Goal: Task Accomplishment & Management: Manage account settings

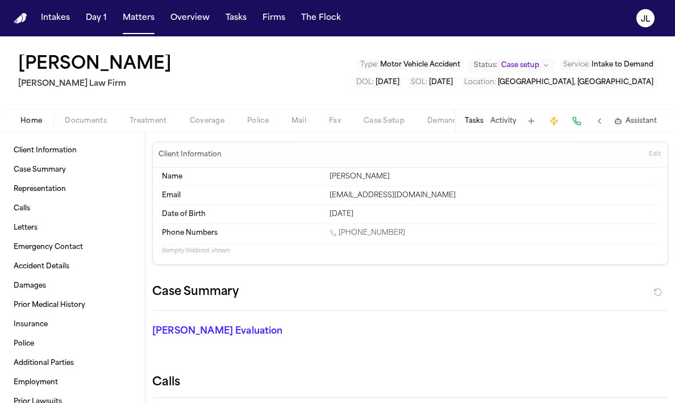
click at [30, 118] on span "Home" at bounding box center [31, 120] width 22 height 9
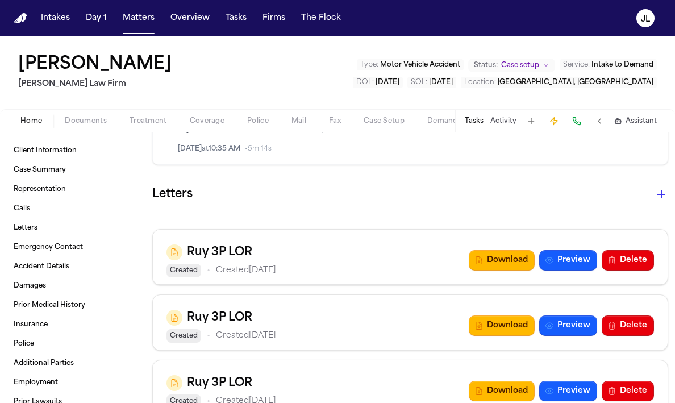
scroll to position [382, 0]
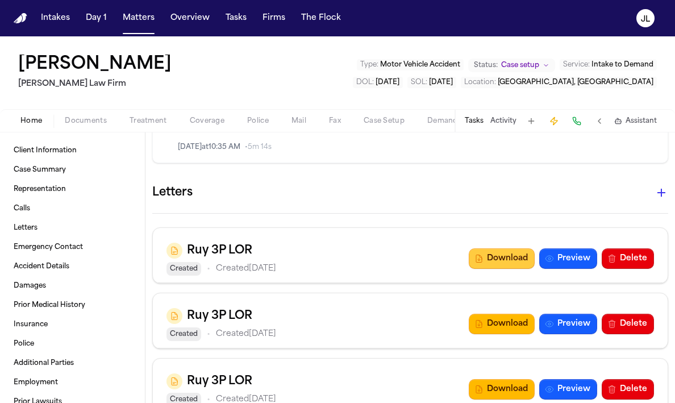
click at [504, 252] on button "Download" at bounding box center [502, 258] width 66 height 20
click at [500, 261] on button "Download" at bounding box center [502, 258] width 66 height 20
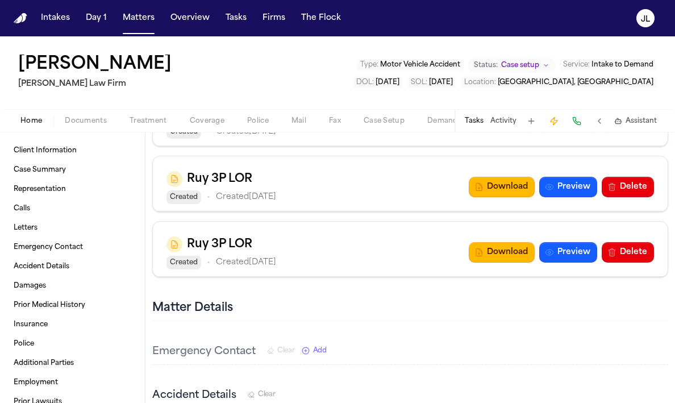
scroll to position [527, 0]
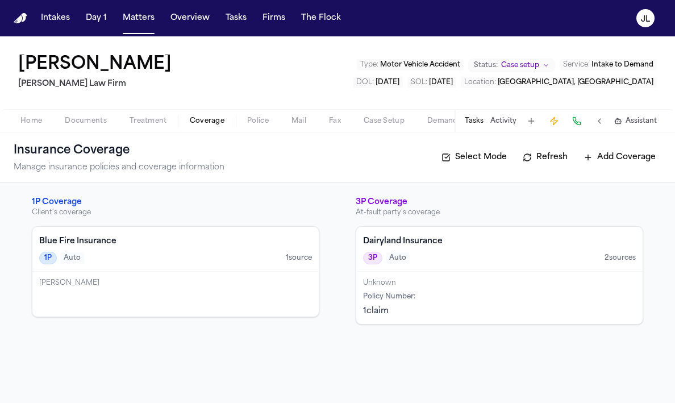
click at [210, 123] on span "Coverage" at bounding box center [207, 120] width 35 height 9
click at [379, 241] on h4 "Dairyland Insurance" at bounding box center [499, 241] width 273 height 11
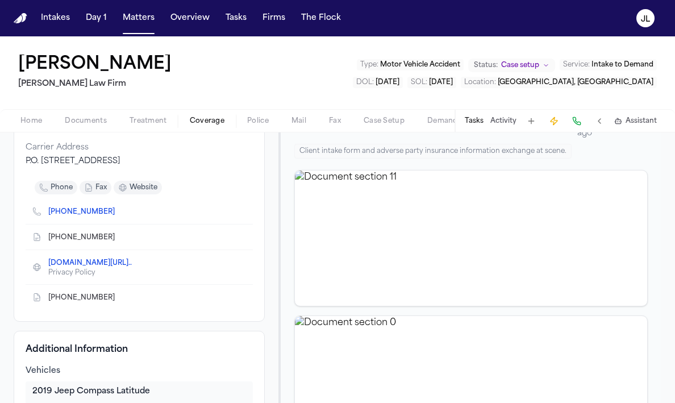
scroll to position [149, 0]
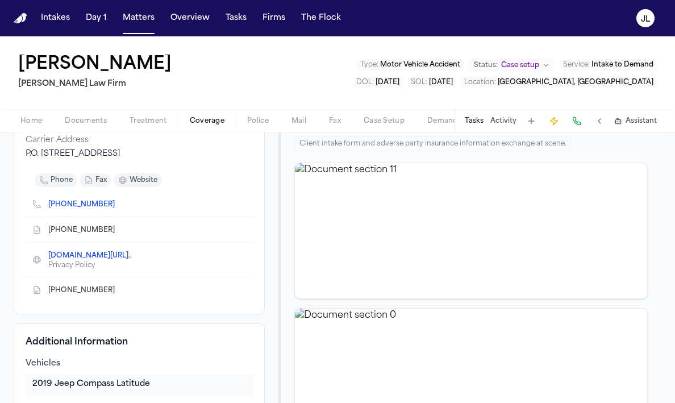
click at [117, 205] on icon "Copy to clipboard" at bounding box center [120, 204] width 7 height 7
click at [117, 228] on icon "Copy to clipboard" at bounding box center [120, 230] width 7 height 7
drag, startPoint x: 186, startPoint y: 65, endPoint x: 4, endPoint y: 64, distance: 181.8
click at [4, 64] on div "Joseph Castilleja Ruy Mireles Law Firm Type : Motor Vehicle Accident Status: Ca…" at bounding box center [337, 72] width 675 height 73
copy h1 "[PERSON_NAME]"
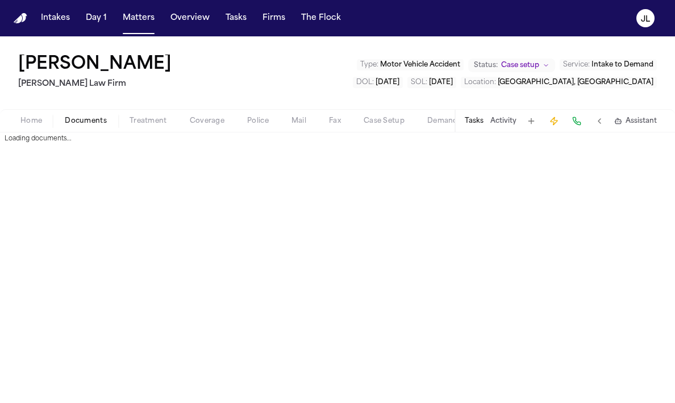
click at [97, 123] on span "Documents" at bounding box center [86, 120] width 42 height 9
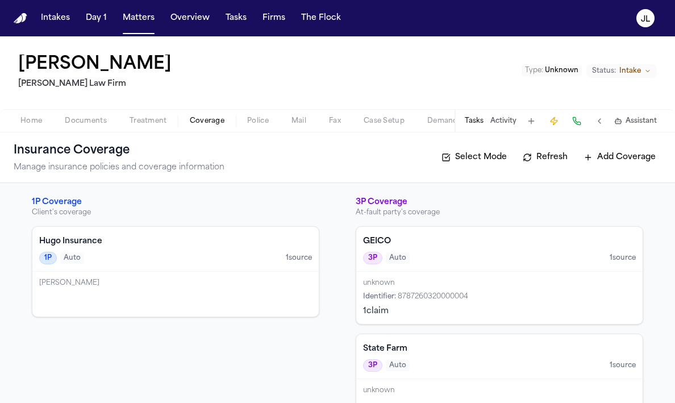
scroll to position [35, 0]
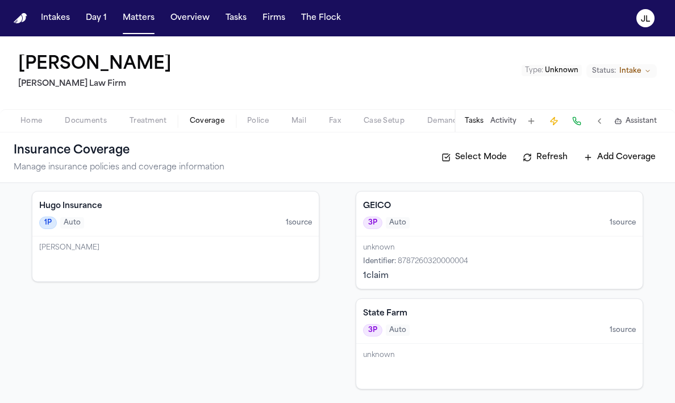
click at [452, 253] on div "unknown Identifier : 8787260320000004 1 claim" at bounding box center [499, 262] width 286 height 52
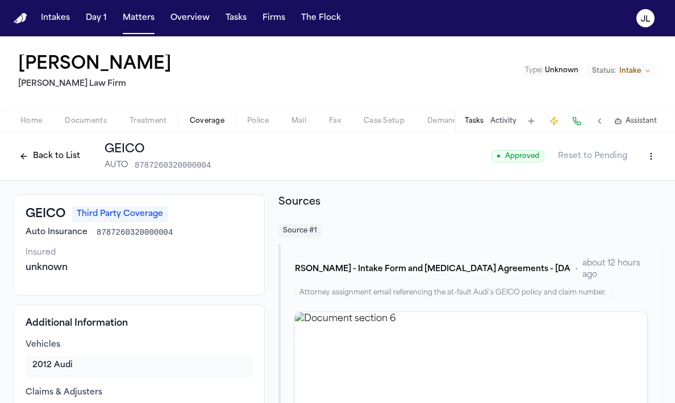
click at [60, 161] on button "Back to List" at bounding box center [50, 156] width 72 height 18
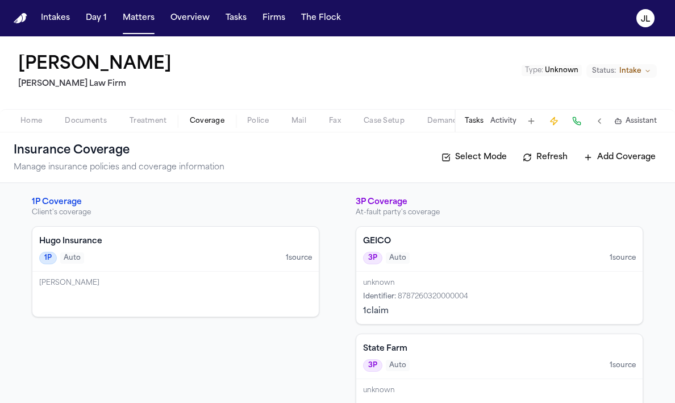
scroll to position [35, 0]
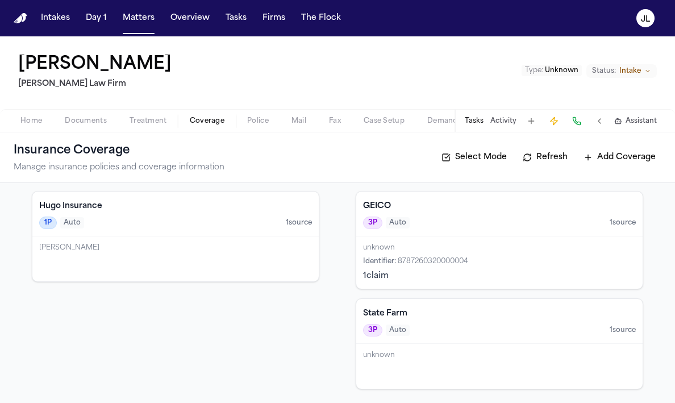
click at [471, 243] on div "unknown" at bounding box center [499, 247] width 273 height 9
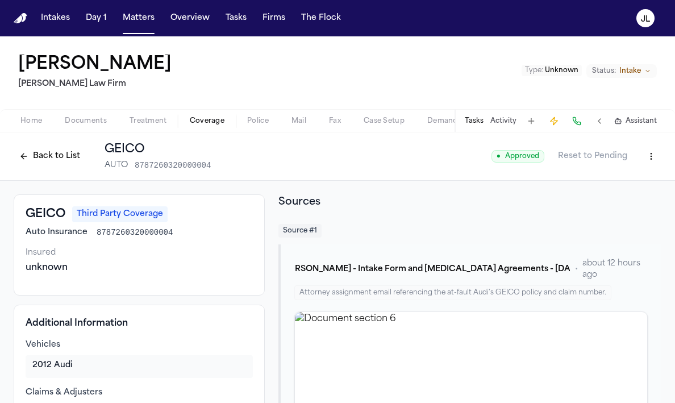
click at [575, 123] on button at bounding box center [577, 121] width 16 height 16
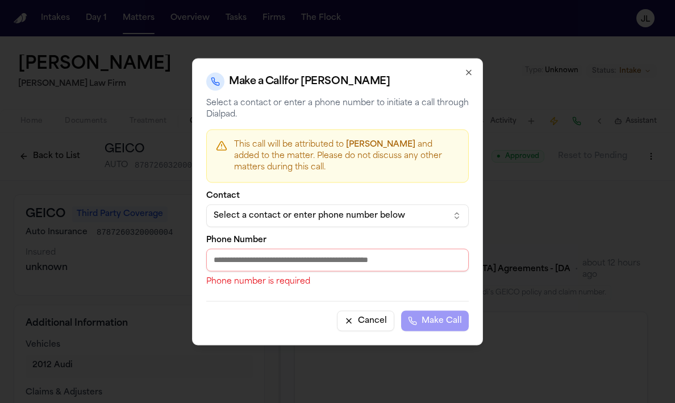
click at [375, 212] on div "Select a contact or enter phone number below" at bounding box center [328, 215] width 229 height 11
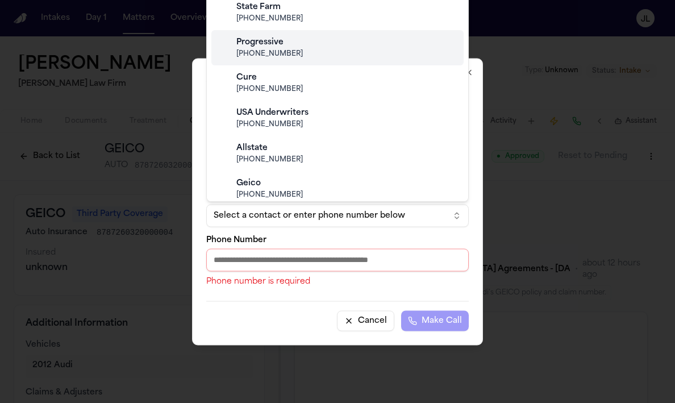
scroll to position [119, 0]
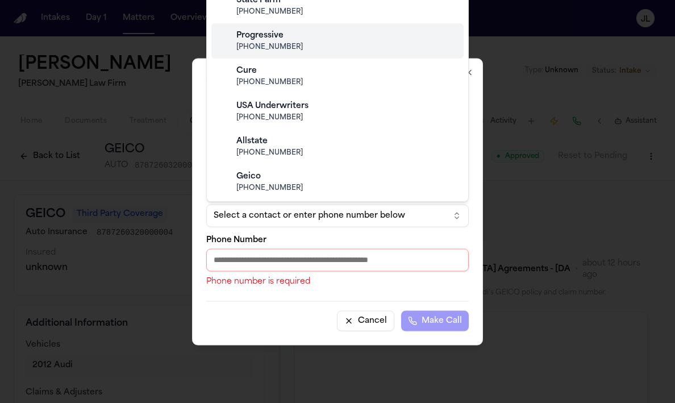
click at [334, 172] on div "Geico" at bounding box center [346, 176] width 220 height 11
type input "**********"
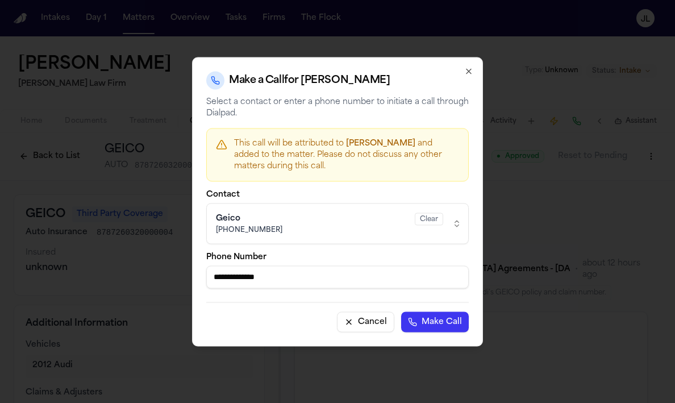
drag, startPoint x: 283, startPoint y: 279, endPoint x: 216, endPoint y: 277, distance: 67.6
click at [216, 277] on input "**********" at bounding box center [337, 276] width 262 height 23
click at [467, 71] on icon "button" at bounding box center [468, 70] width 9 height 9
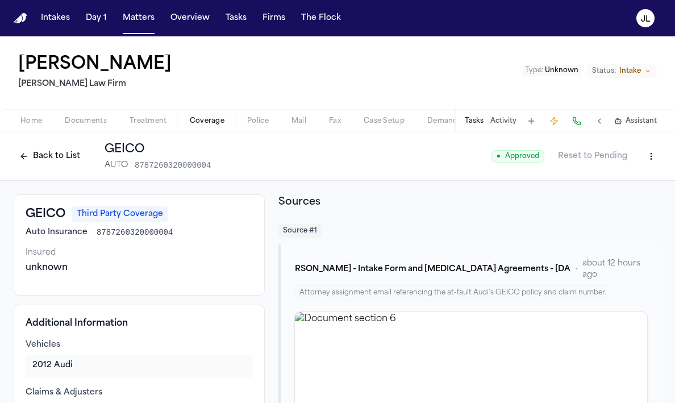
click at [655, 160] on html "Intakes Day 1 Matters Overview Tasks Firms The Flock JL Yanavi Jones Ruy Mirele…" at bounding box center [337, 201] width 675 height 403
click at [609, 179] on div "Edit Coverage" at bounding box center [611, 181] width 95 height 18
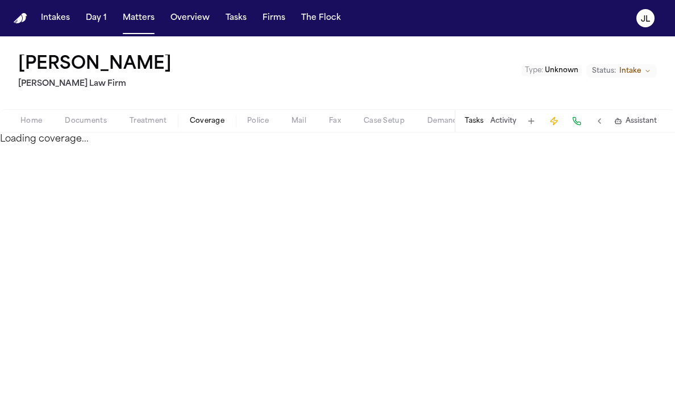
select select "**********"
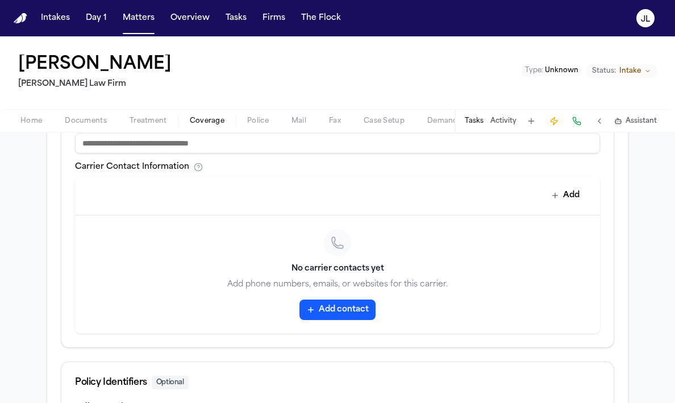
scroll to position [503, 0]
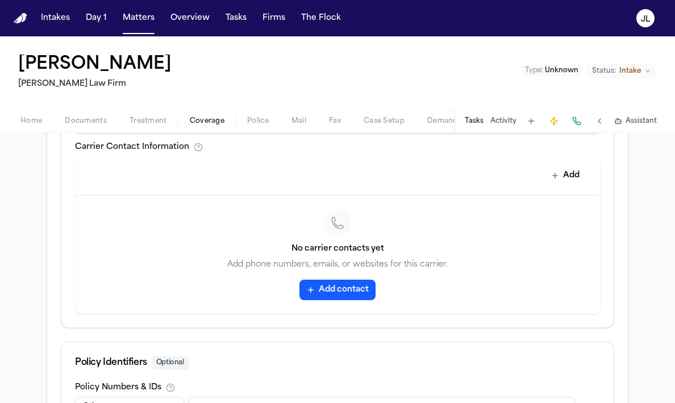
click at [341, 282] on button "Add contact" at bounding box center [337, 289] width 76 height 20
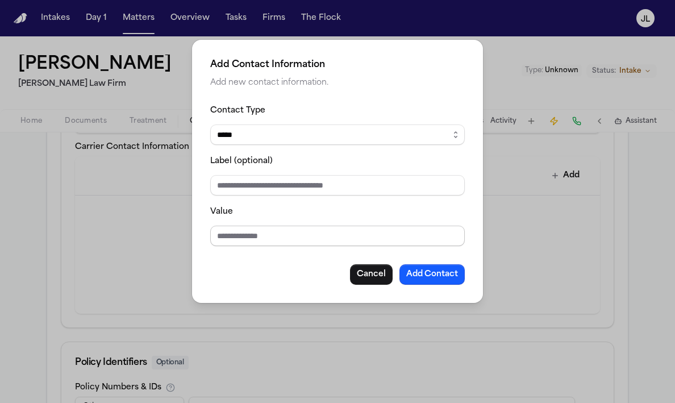
click at [273, 242] on input "Value" at bounding box center [337, 235] width 254 height 20
paste input "**********"
type input "**********"
click at [429, 279] on button "Add Contact" at bounding box center [431, 274] width 65 height 20
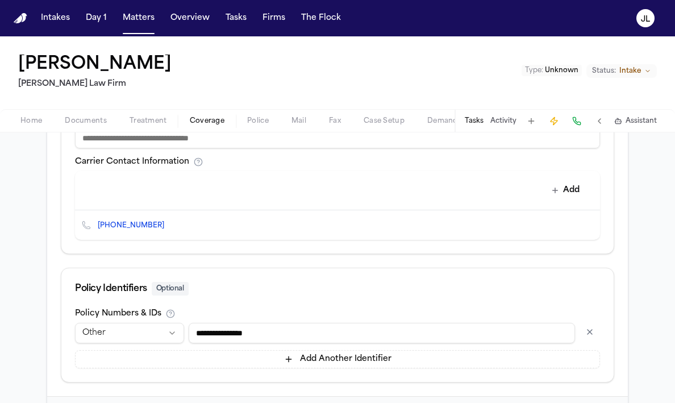
scroll to position [483, 0]
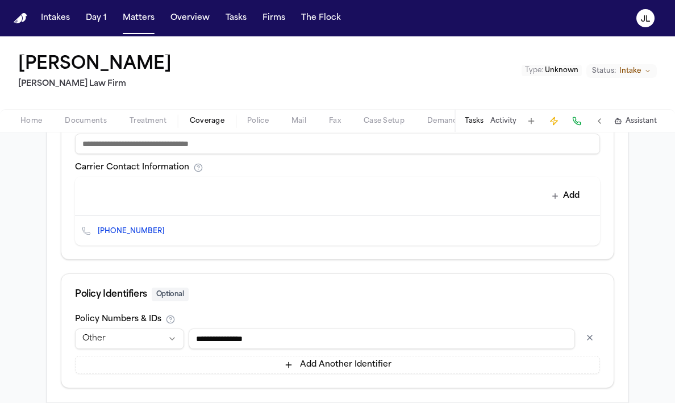
click at [587, 332] on button "button" at bounding box center [589, 337] width 20 height 18
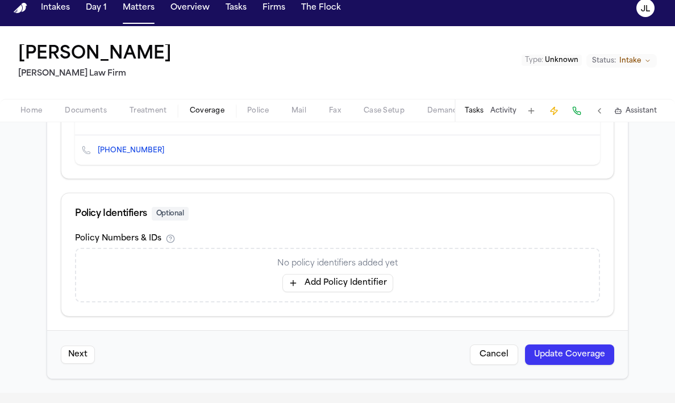
scroll to position [14, 0]
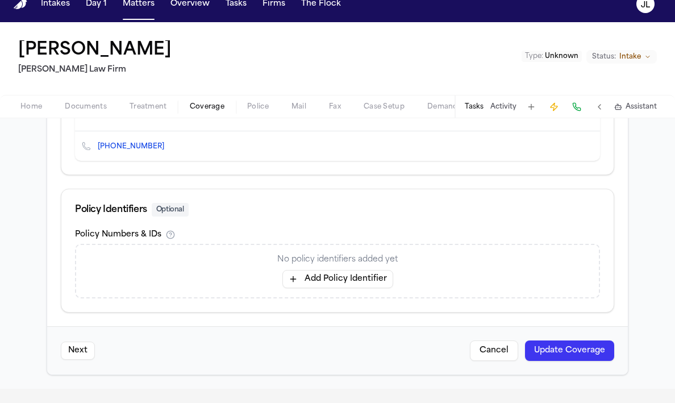
click at [560, 357] on button "Update Coverage" at bounding box center [569, 350] width 89 height 20
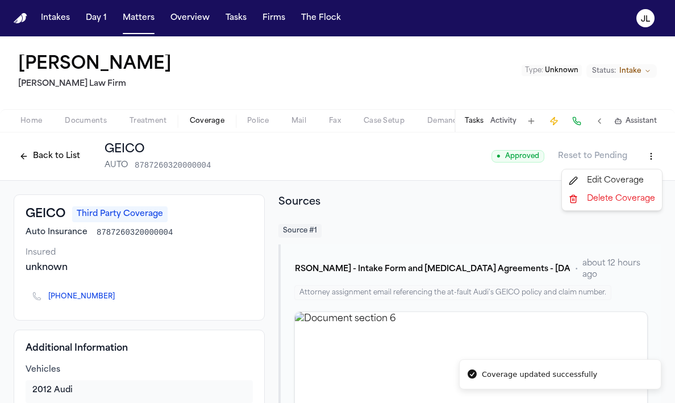
click at [652, 158] on html "Coverage updated successfully Intakes Day 1 Matters Overview Tasks Firms The Fl…" at bounding box center [337, 201] width 675 height 403
click at [632, 176] on div "Edit Coverage" at bounding box center [611, 181] width 95 height 18
select select "**********"
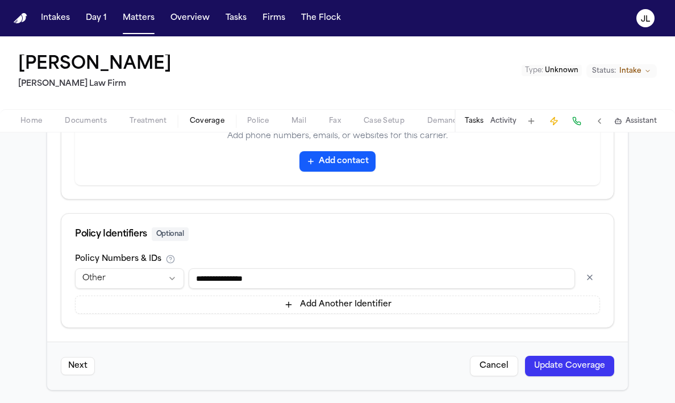
scroll to position [633, 0]
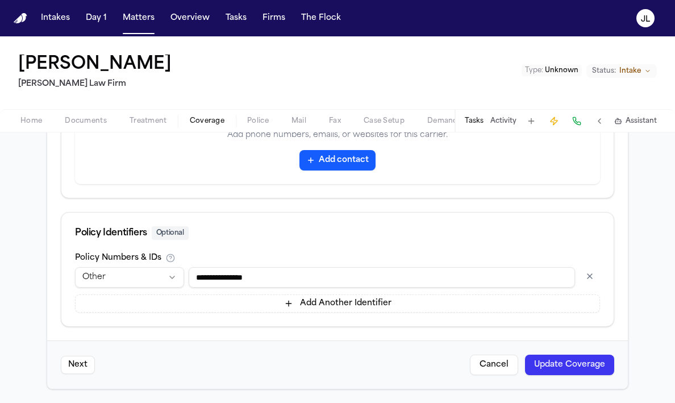
click at [595, 271] on button "button" at bounding box center [589, 276] width 20 height 18
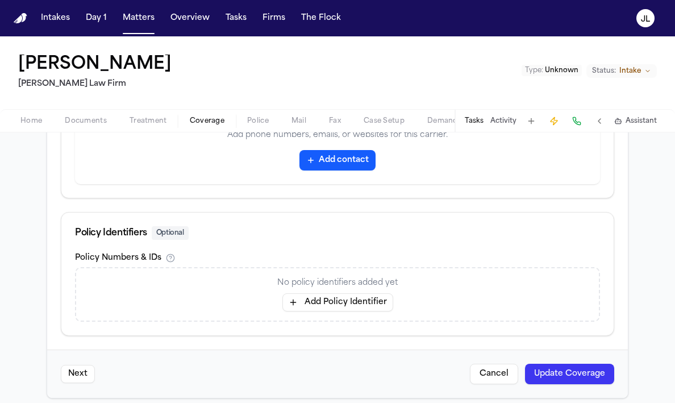
click at [550, 378] on button "Update Coverage" at bounding box center [569, 374] width 89 height 20
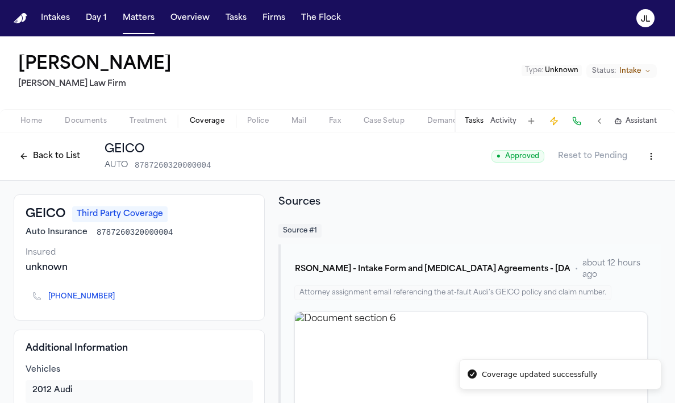
click at [644, 158] on html "Coverage updated successfully Intakes Day 1 Matters Overview Tasks Firms The Fl…" at bounding box center [337, 201] width 675 height 403
click at [633, 181] on div "Edit Coverage" at bounding box center [611, 181] width 95 height 18
select select "**********"
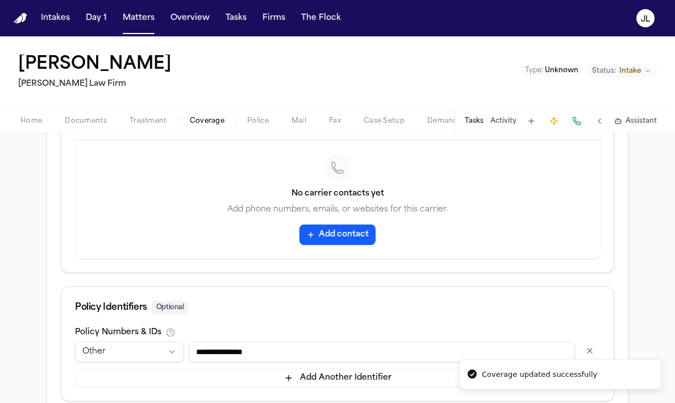
scroll to position [633, 0]
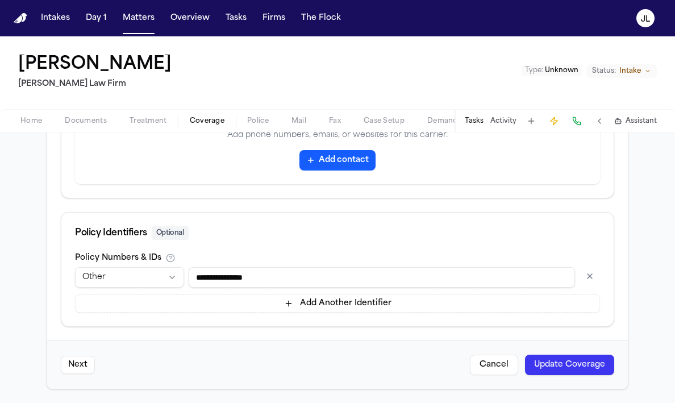
drag, startPoint x: 468, startPoint y: 270, endPoint x: 253, endPoint y: 247, distance: 216.5
click at [253, 247] on div "**********" at bounding box center [337, 269] width 553 height 115
click at [136, 291] on div "**********" at bounding box center [337, 289] width 525 height 45
click at [136, 281] on html "**********" at bounding box center [337, 201] width 675 height 403
select select "**********"
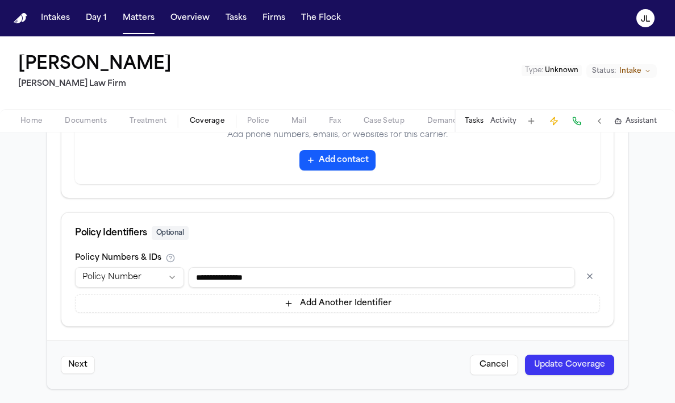
drag, startPoint x: 296, startPoint y: 281, endPoint x: 148, endPoint y: 260, distance: 150.3
click at [148, 261] on div "**********" at bounding box center [337, 282] width 525 height 59
click at [573, 367] on button "Update Coverage" at bounding box center [569, 364] width 89 height 20
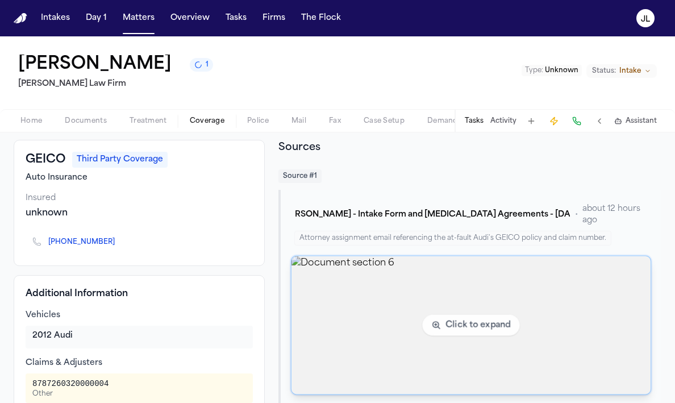
scroll to position [51, 0]
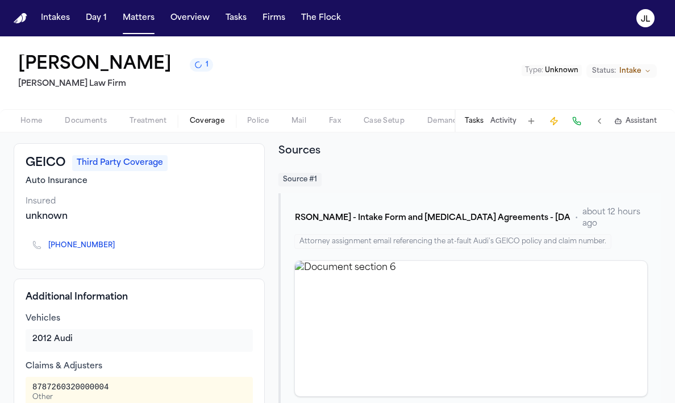
click at [119, 245] on icon "Copy to clipboard" at bounding box center [121, 245] width 4 height 5
click at [579, 124] on button at bounding box center [577, 121] width 16 height 16
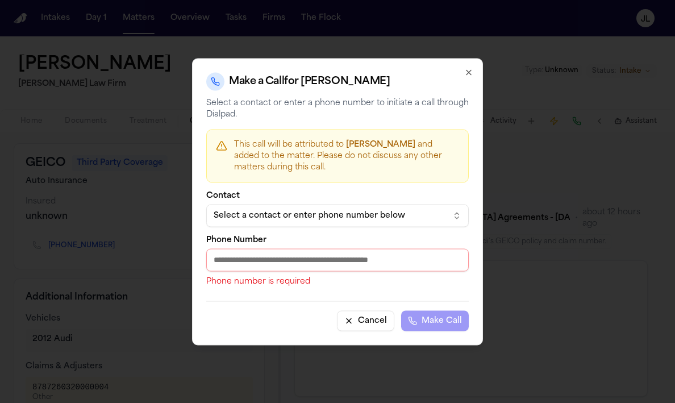
paste input "**********"
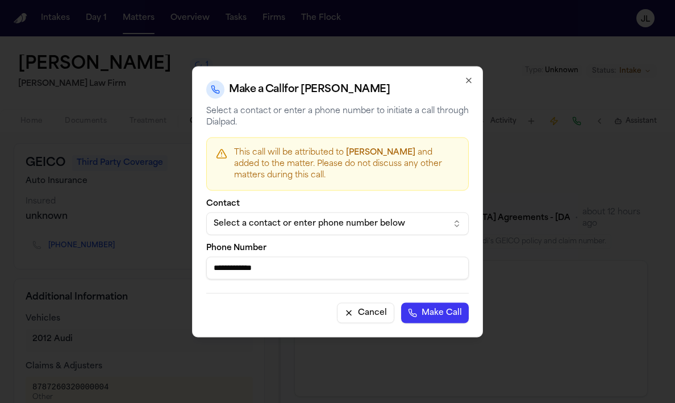
type input "**********"
click at [437, 320] on button "Make Call" at bounding box center [435, 312] width 68 height 20
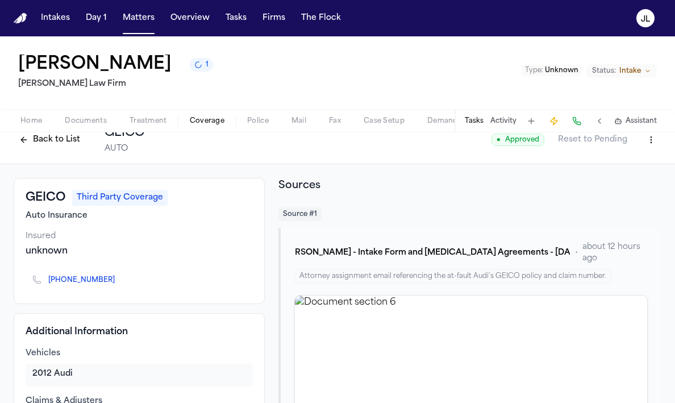
scroll to position [0, 0]
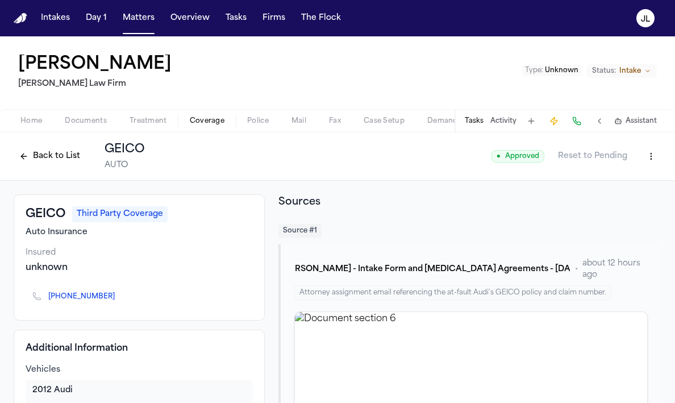
click at [649, 160] on html "Intakes Day 1 Matters Overview Tasks Firms The Flock JL Yanavi Jones Ruy Mirele…" at bounding box center [337, 201] width 675 height 403
click at [609, 182] on div "Edit Coverage" at bounding box center [611, 181] width 95 height 18
select select "**********"
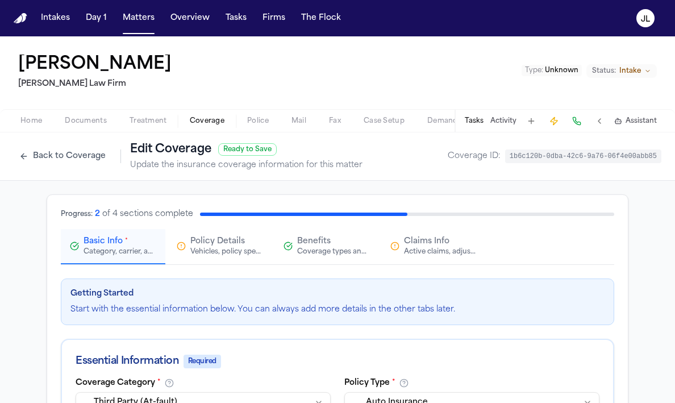
click at [435, 246] on span "Claims Info" at bounding box center [426, 241] width 45 height 11
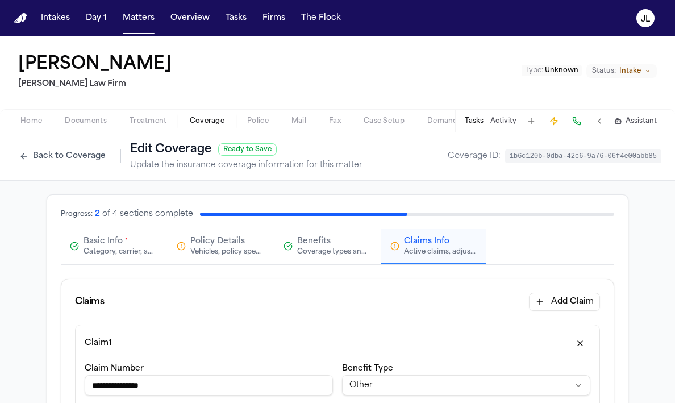
click at [115, 253] on div "Category, carrier, and policy holder information" at bounding box center [119, 251] width 73 height 9
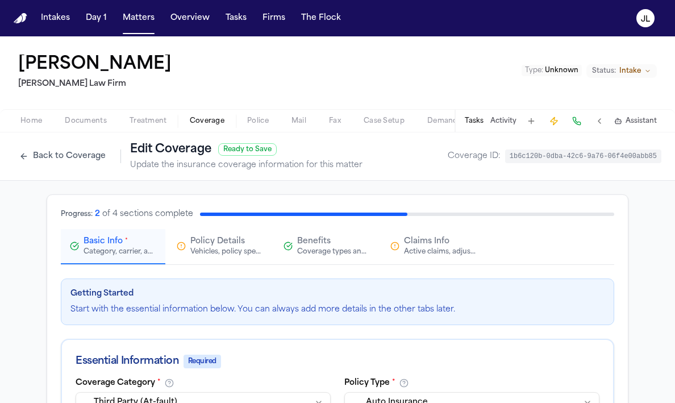
click at [178, 251] on div "Policy Details Vehicles, policy specifics, and additional details" at bounding box center [220, 246] width 86 height 20
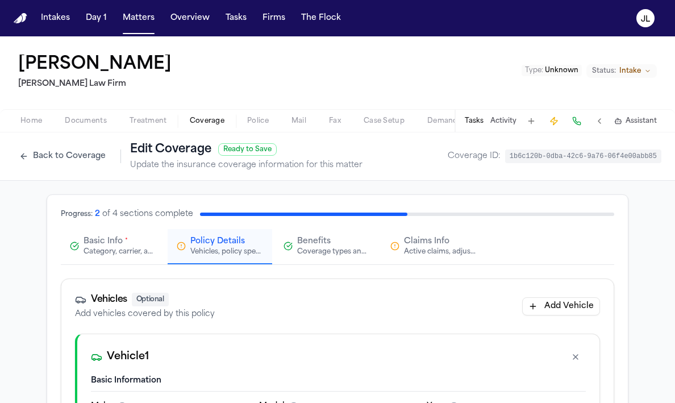
click at [105, 250] on div "Category, carrier, and policy holder information" at bounding box center [119, 251] width 73 height 9
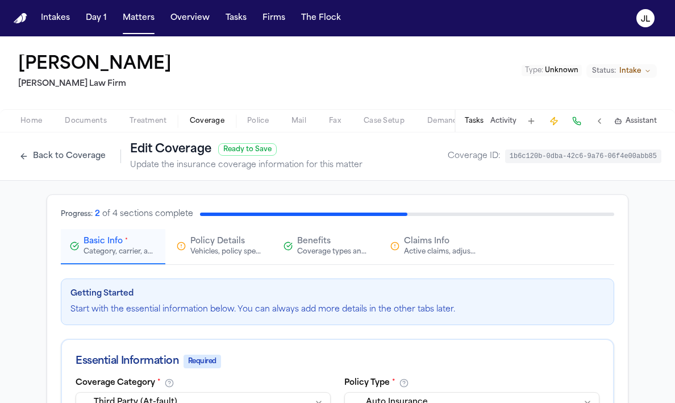
click at [408, 260] on button "Claims Info Active claims, adjusters, and subrogation details" at bounding box center [433, 246] width 105 height 35
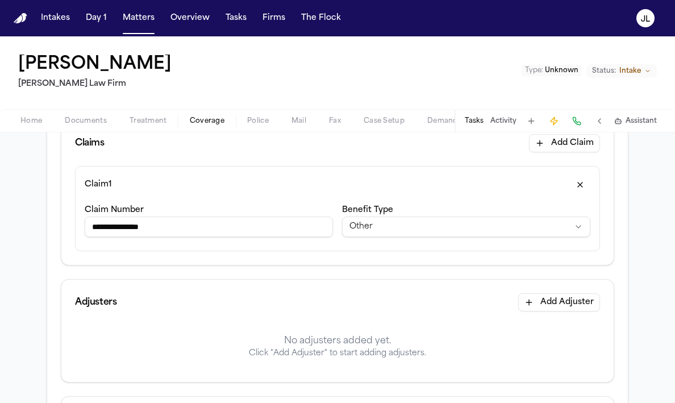
scroll to position [161, 0]
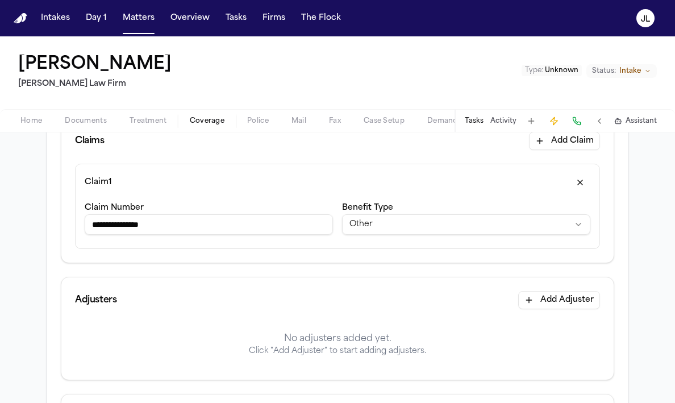
click at [370, 229] on html "**********" at bounding box center [337, 201] width 675 height 403
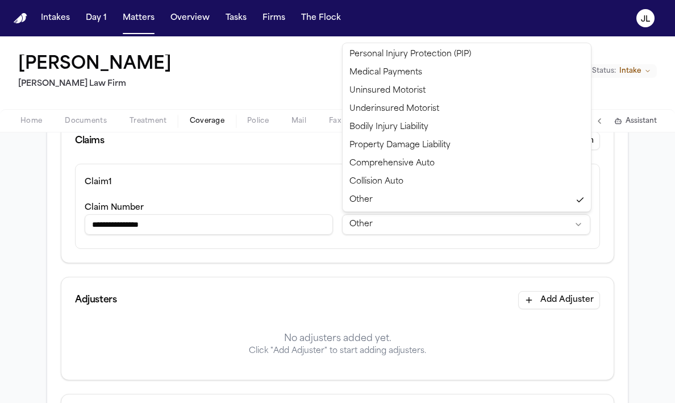
select select "**********"
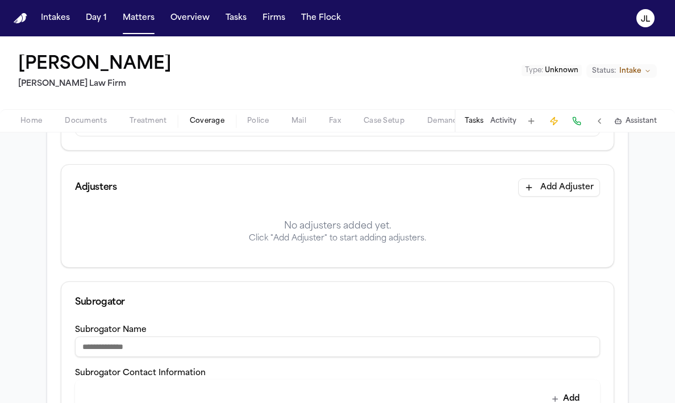
scroll to position [268, 0]
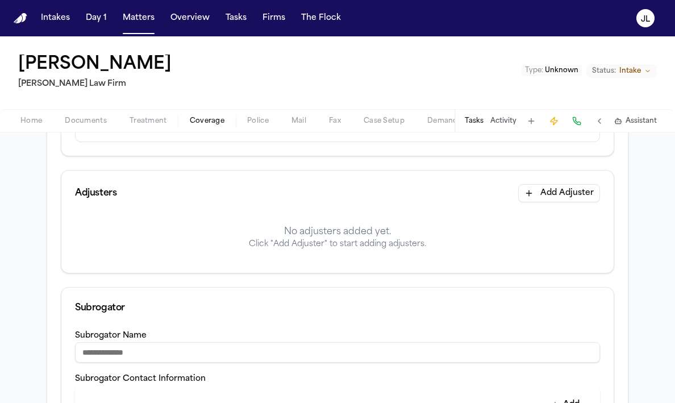
click at [546, 198] on button "Add Adjuster" at bounding box center [559, 193] width 82 height 18
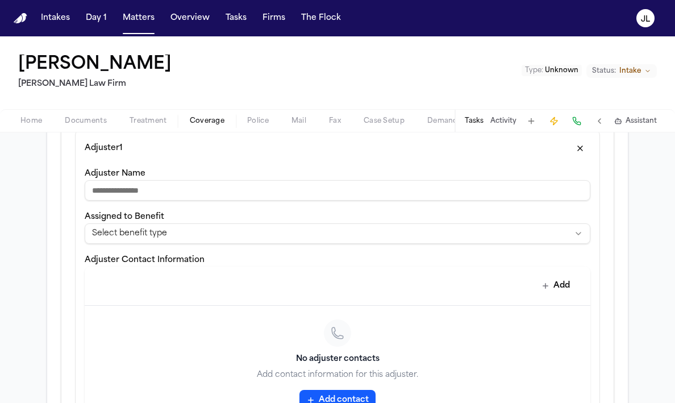
scroll to position [363, 0]
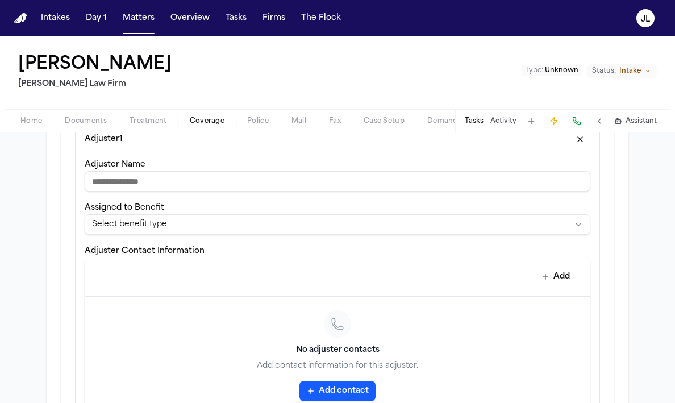
click at [205, 221] on html "**********" at bounding box center [337, 201] width 675 height 403
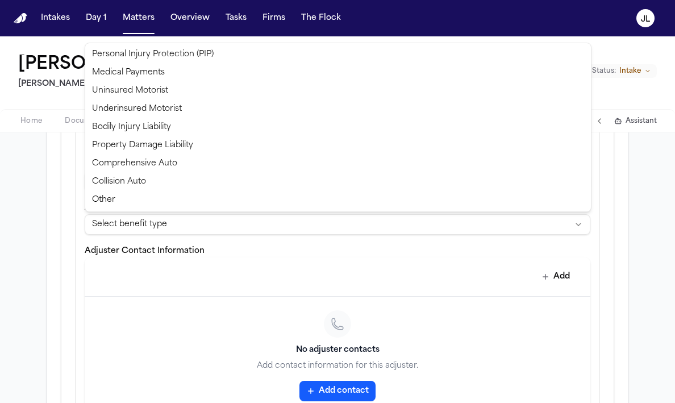
select select "**********"
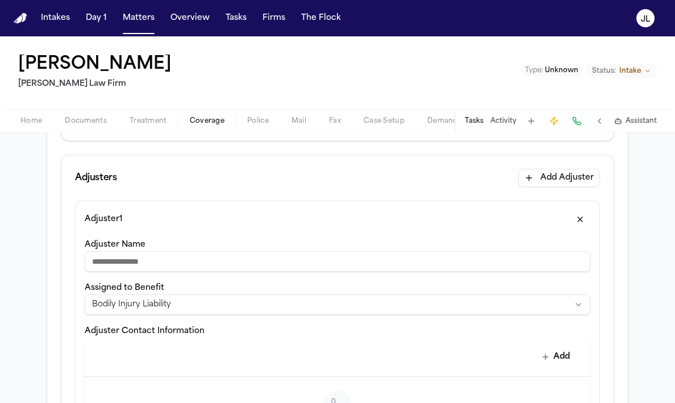
scroll to position [325, 0]
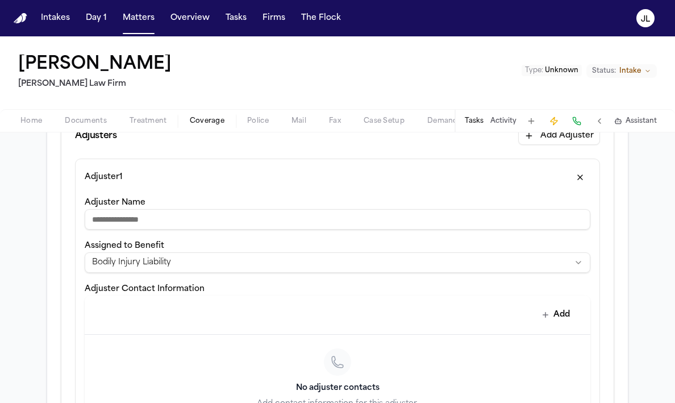
click at [178, 220] on input "Adjuster Name" at bounding box center [337, 219] width 505 height 20
type input "**********"
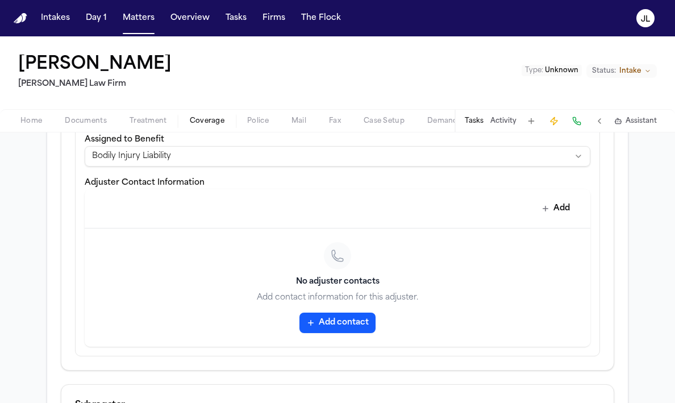
scroll to position [444, 0]
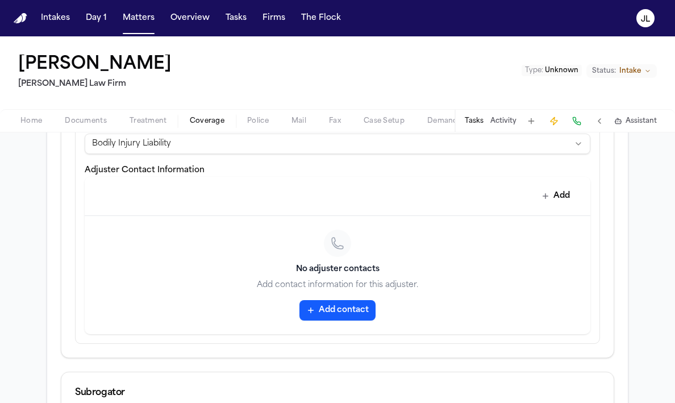
click at [348, 316] on button "Add contact" at bounding box center [337, 310] width 76 height 20
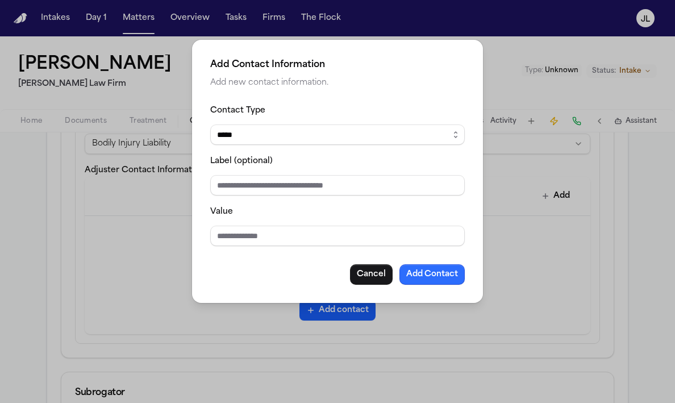
click at [419, 267] on button "Add Contact" at bounding box center [431, 274] width 65 height 20
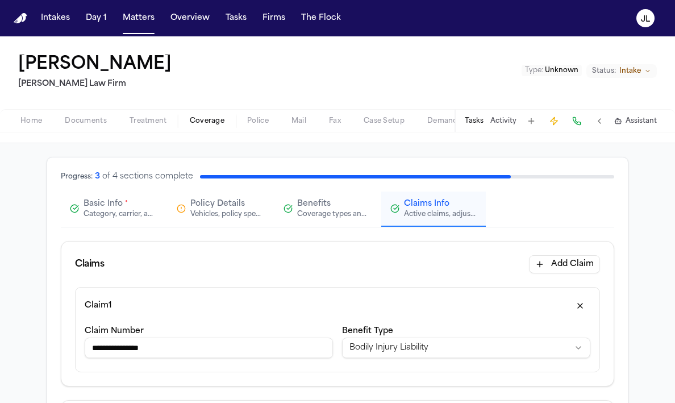
scroll to position [0, 0]
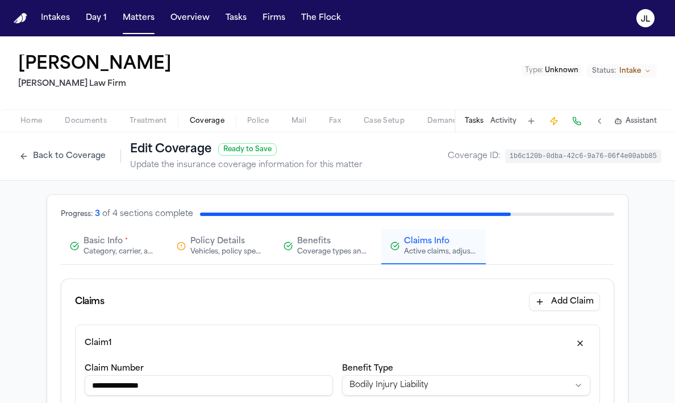
click at [112, 253] on div "Category, carrier, and policy holder information" at bounding box center [119, 251] width 73 height 9
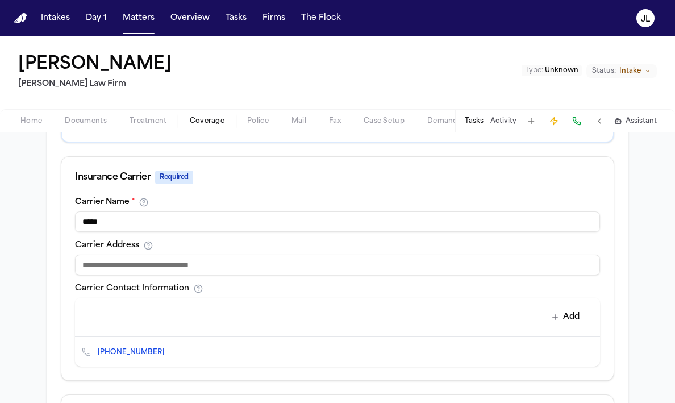
scroll to position [398, 0]
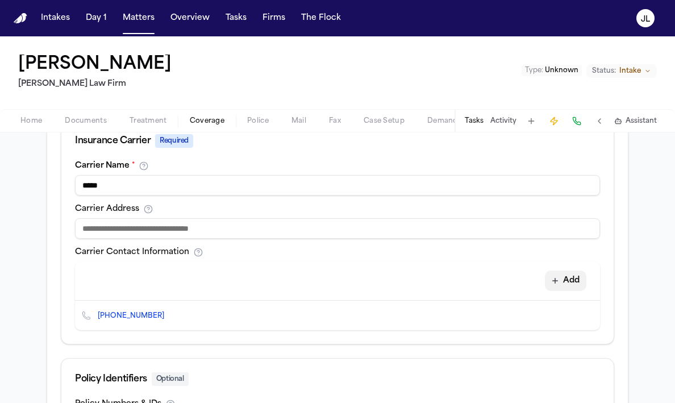
click at [574, 283] on button "Add" at bounding box center [565, 280] width 41 height 20
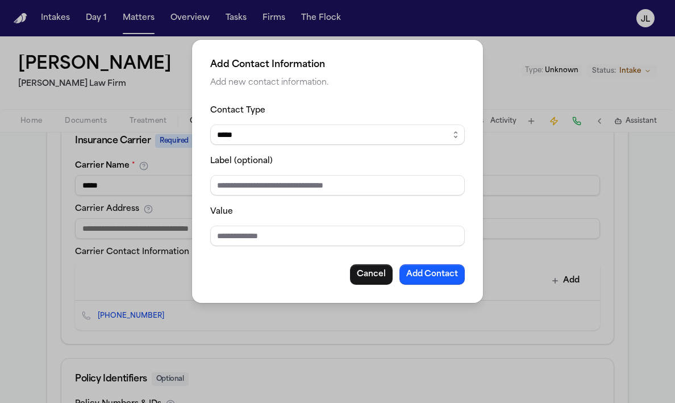
click at [286, 140] on select "***** ***** ******* *** *****" at bounding box center [337, 134] width 254 height 20
select select "***"
click at [210, 124] on select "***** ***** ******* *** *****" at bounding box center [337, 134] width 254 height 20
click at [231, 237] on input "Value" at bounding box center [337, 235] width 254 height 20
type input "**********"
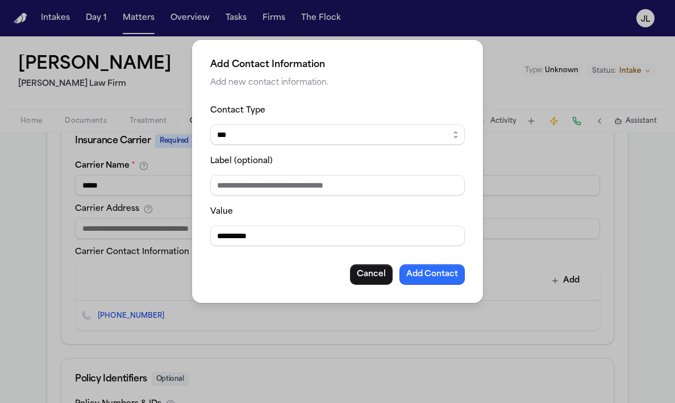
click at [442, 274] on button "Add Contact" at bounding box center [431, 274] width 65 height 20
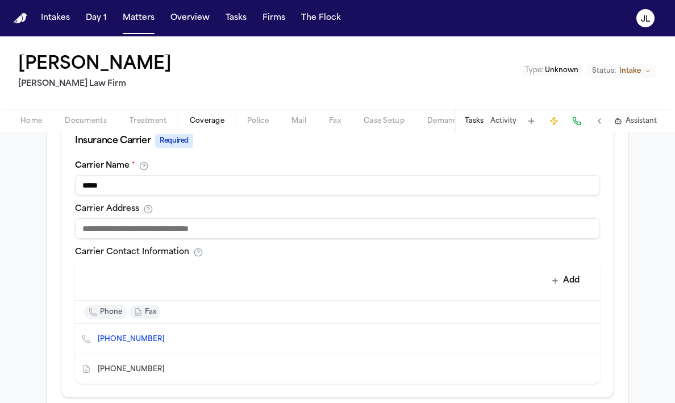
click at [154, 227] on input at bounding box center [337, 228] width 525 height 20
drag, startPoint x: 153, startPoint y: 227, endPoint x: 39, endPoint y: 223, distance: 113.7
click at [37, 224] on div "**********" at bounding box center [337, 192] width 675 height 820
type input "**********"
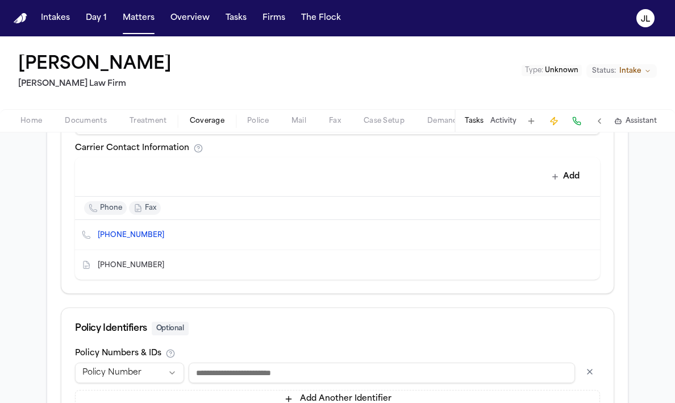
scroll to position [598, 0]
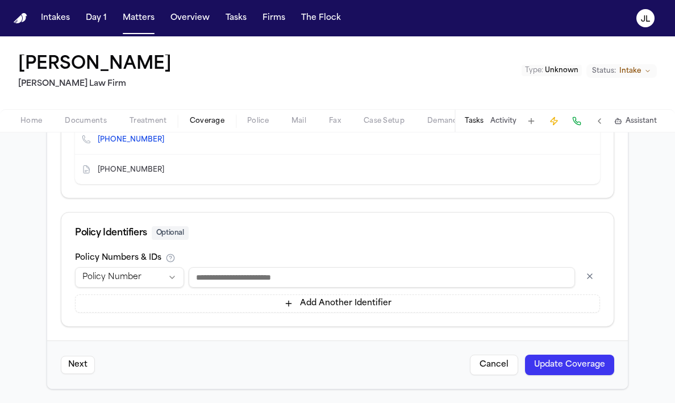
click at [566, 366] on button "Update Coverage" at bounding box center [569, 364] width 89 height 20
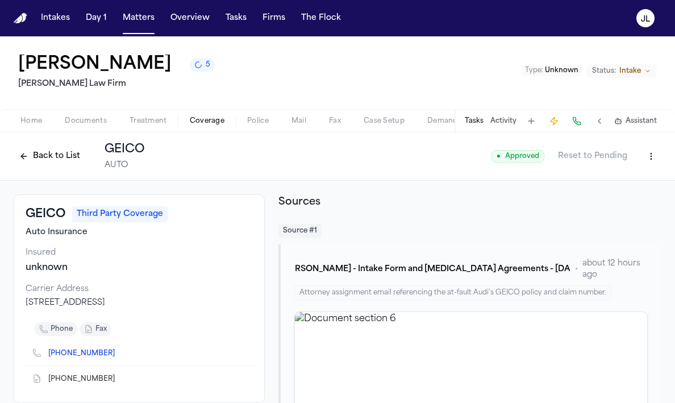
click at [52, 148] on button "Back to List" at bounding box center [50, 156] width 72 height 18
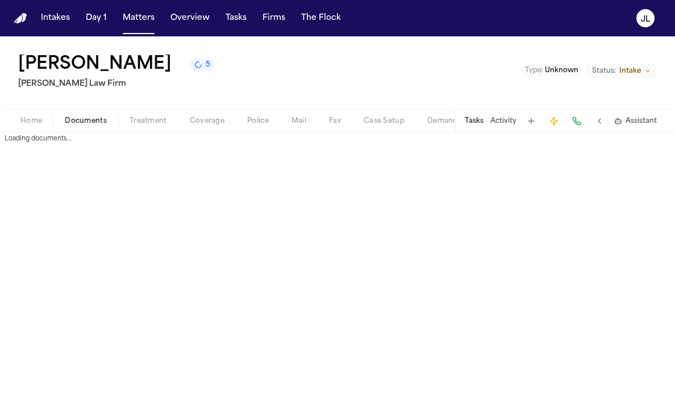
click at [84, 114] on button "Documents" at bounding box center [85, 121] width 65 height 14
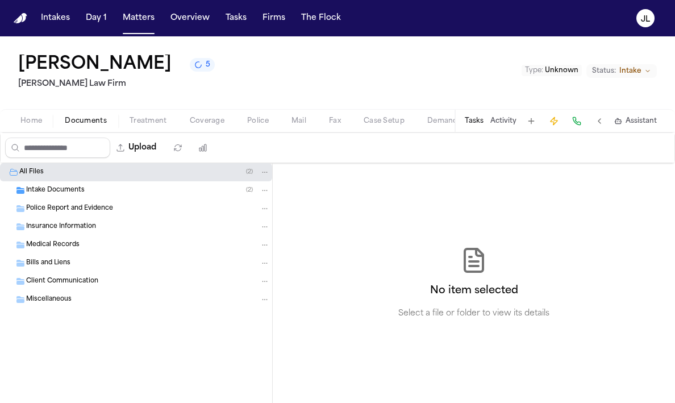
click at [30, 114] on div "Home Documents Treatment Coverage Police Mail Fax Case Setup Demand Workspaces …" at bounding box center [337, 120] width 675 height 23
click at [41, 123] on span "Home" at bounding box center [31, 120] width 22 height 9
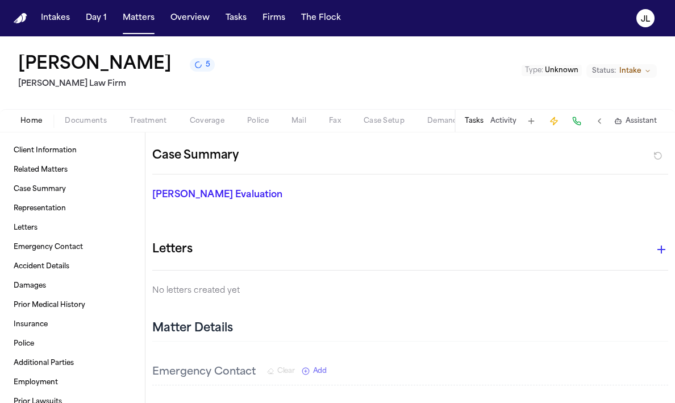
scroll to position [222, 0]
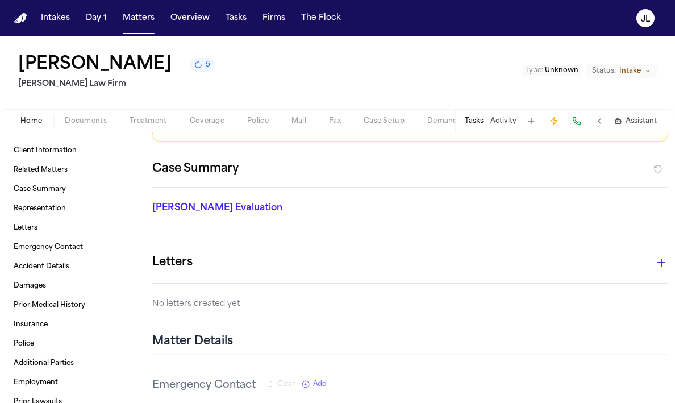
click at [662, 258] on icon "button" at bounding box center [661, 263] width 14 height 14
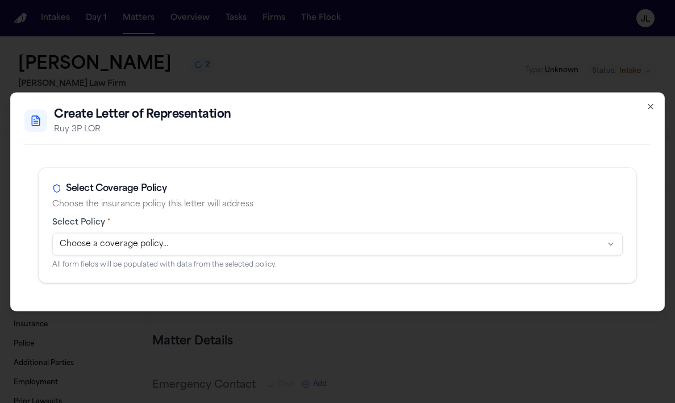
click at [298, 238] on body "Intakes Day 1 Matters Overview Tasks Firms The Flock JL Yanavi Jones 2 Ruy Mire…" at bounding box center [337, 201] width 675 height 403
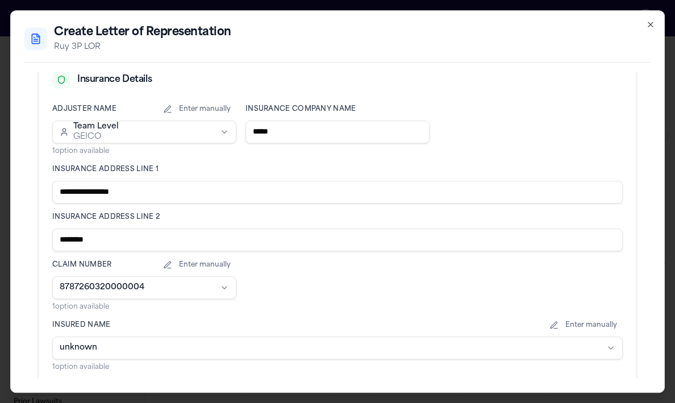
scroll to position [279, 0]
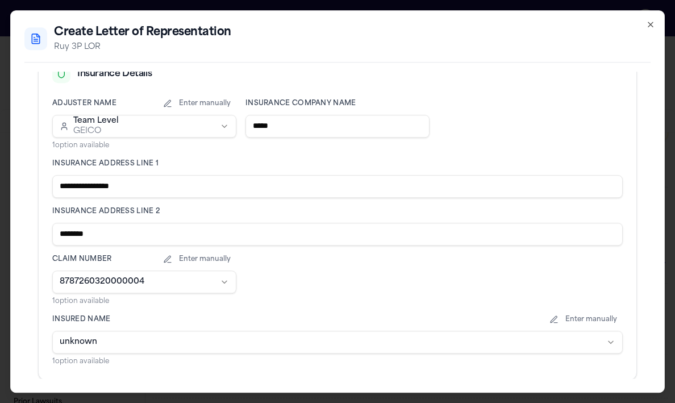
drag, startPoint x: 152, startPoint y: 182, endPoint x: 113, endPoint y: 183, distance: 38.6
click at [113, 183] on input "**********" at bounding box center [337, 186] width 570 height 23
type input "**********"
click at [88, 235] on input "**********" at bounding box center [337, 234] width 570 height 23
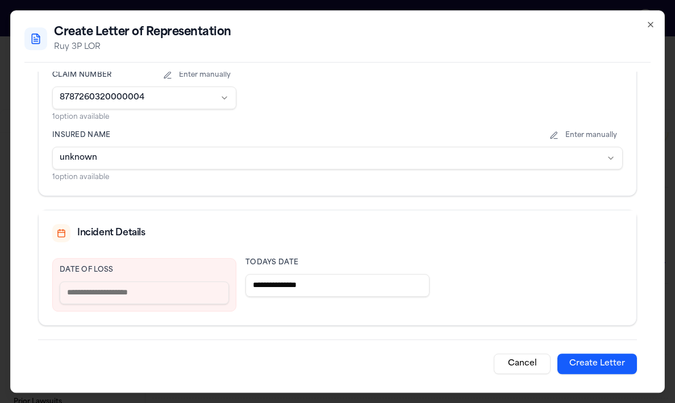
scroll to position [471, 0]
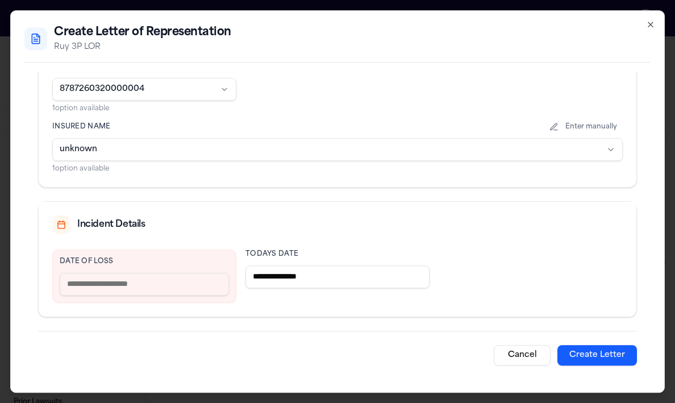
type input "**********"
paste input "**********"
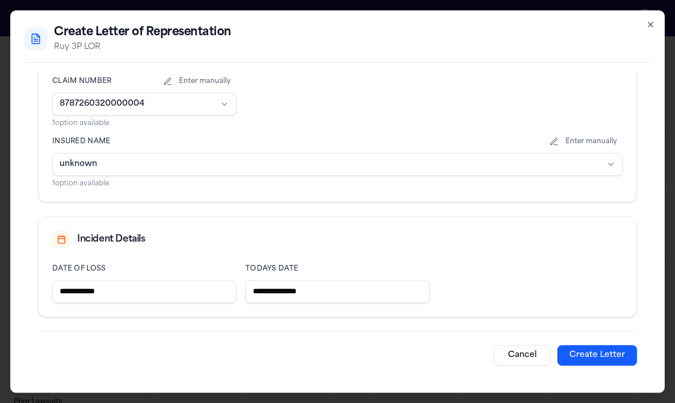
type input "**********"
click at [600, 352] on button "Create Letter" at bounding box center [597, 355] width 80 height 20
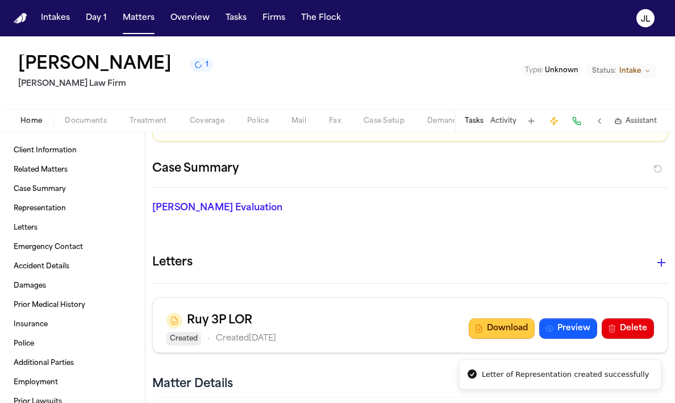
click at [500, 329] on button "Download" at bounding box center [502, 328] width 66 height 20
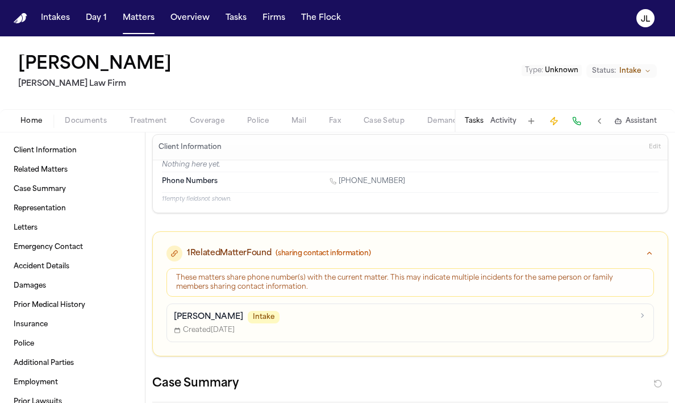
scroll to position [0, 0]
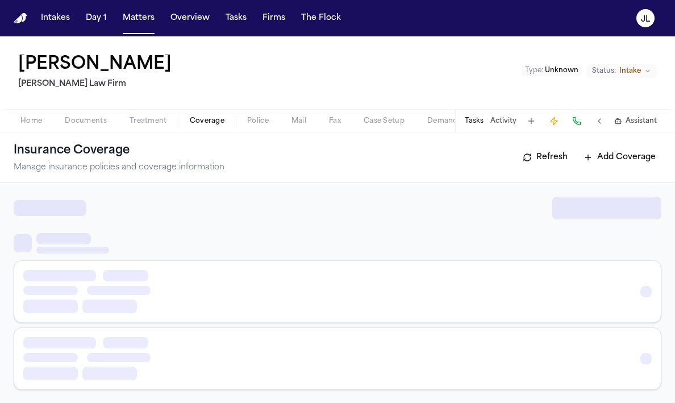
click at [220, 124] on span "Coverage" at bounding box center [207, 120] width 35 height 9
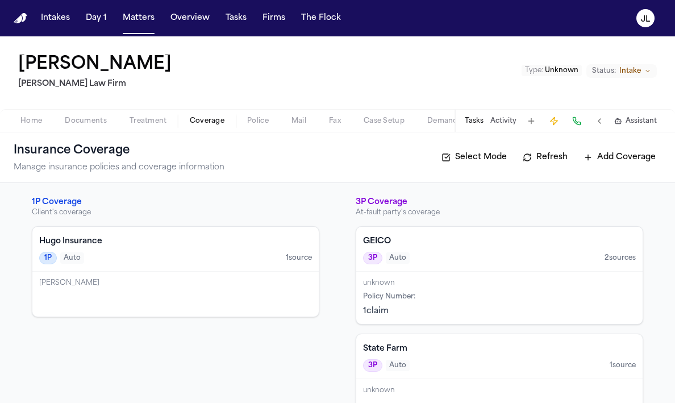
click at [222, 292] on div "[PERSON_NAME]" at bounding box center [175, 293] width 286 height 45
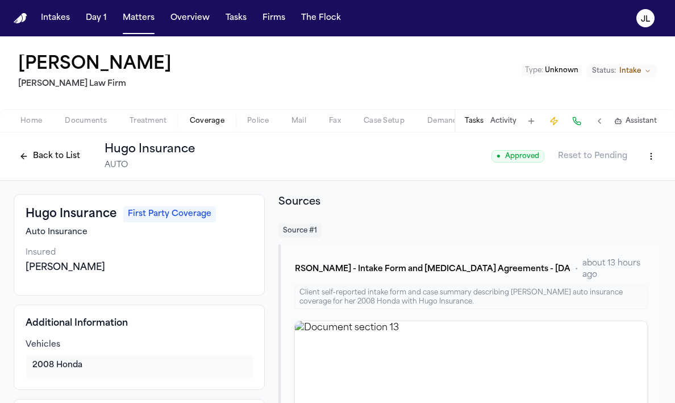
click at [66, 159] on button "Back to List" at bounding box center [50, 156] width 72 height 18
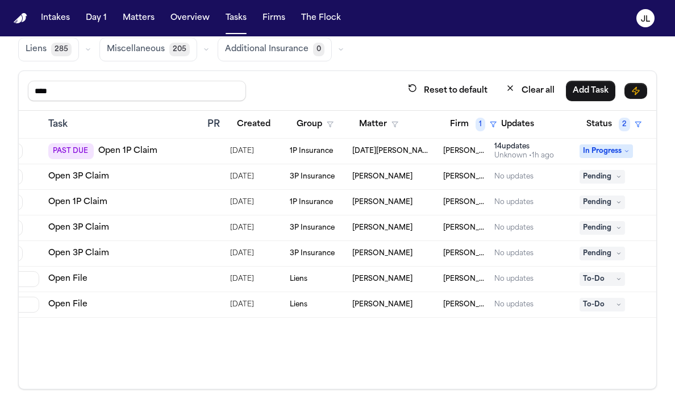
scroll to position [90, 0]
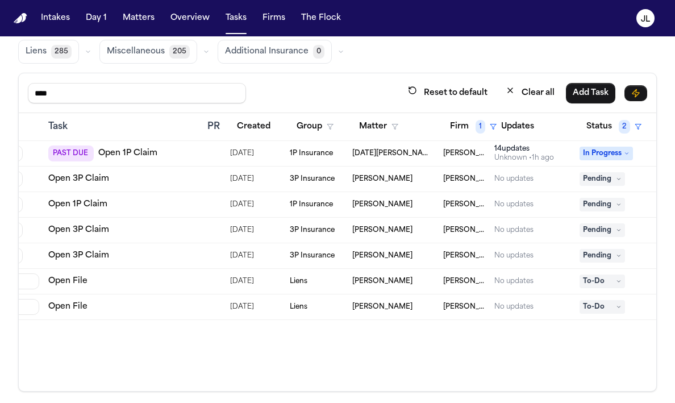
click at [76, 204] on link "Open 1P Claim" at bounding box center [77, 204] width 59 height 11
click at [83, 179] on link "Open 3P Claim" at bounding box center [78, 178] width 61 height 11
click at [603, 176] on span "Pending" at bounding box center [601, 179] width 45 height 14
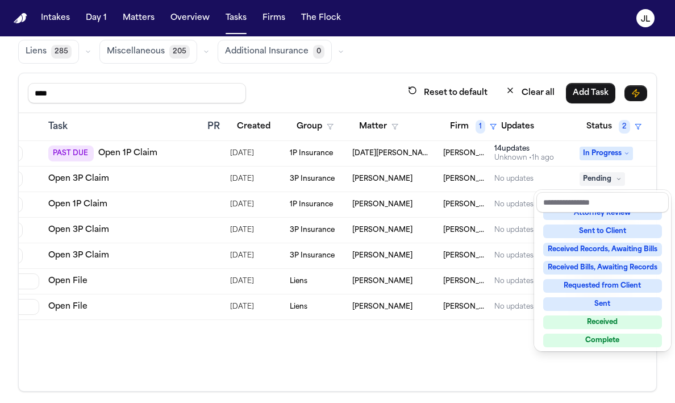
scroll to position [177, 0]
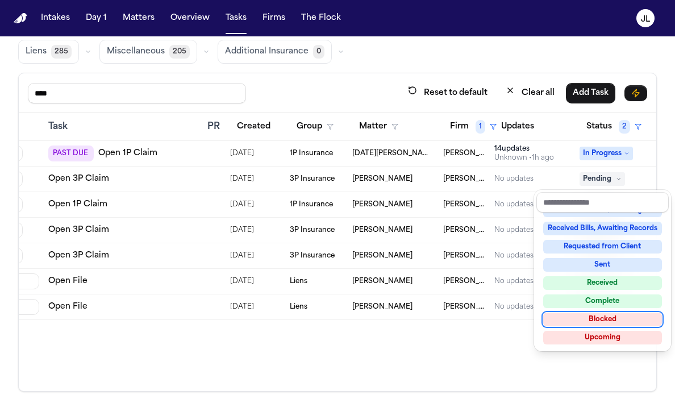
click at [601, 322] on div "Blocked" at bounding box center [602, 319] width 119 height 14
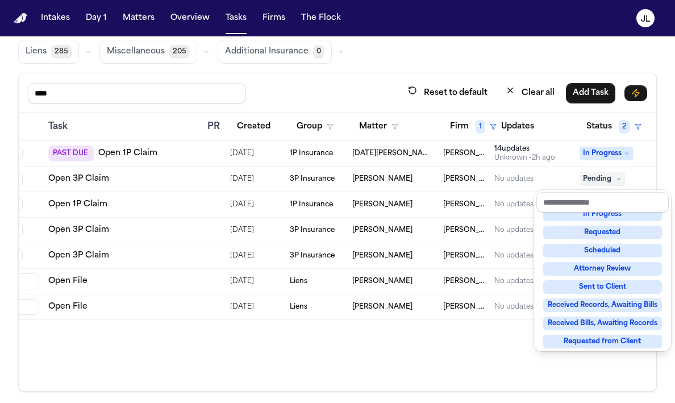
scroll to position [5, 0]
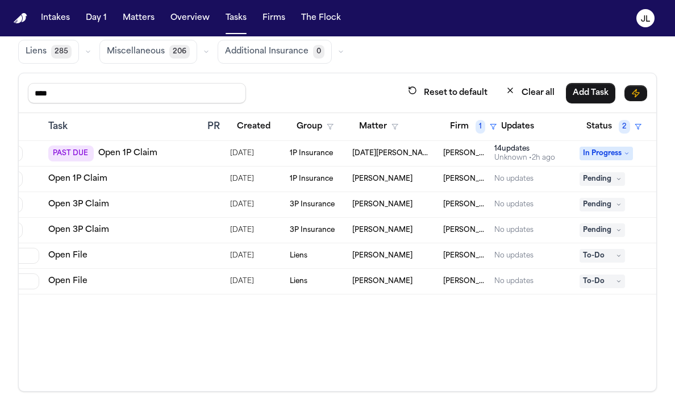
click at [88, 174] on link "Open 1P Claim" at bounding box center [77, 178] width 59 height 11
click at [386, 200] on span "[PERSON_NAME]" at bounding box center [382, 204] width 60 height 9
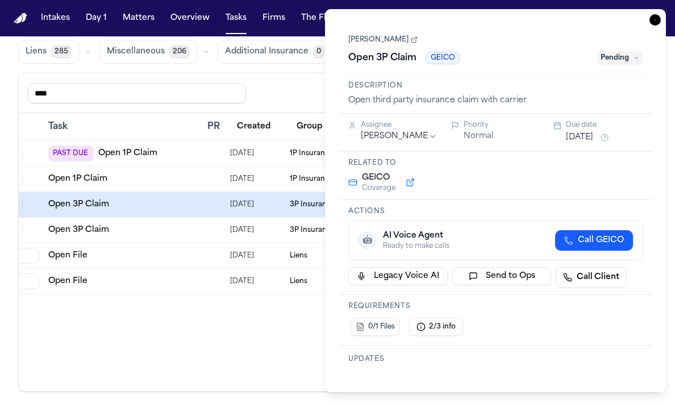
click at [623, 64] on span "Pending" at bounding box center [619, 58] width 45 height 14
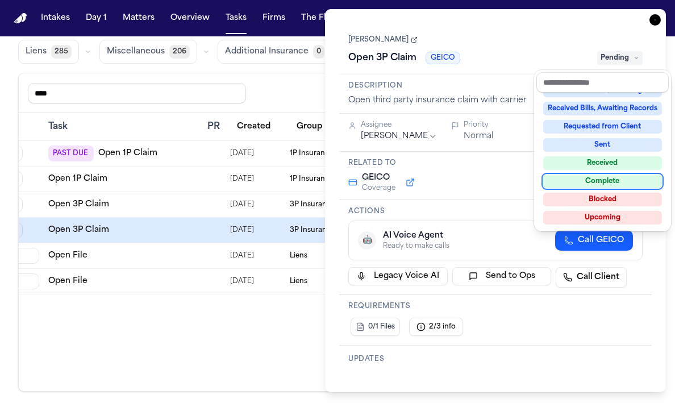
click at [615, 183] on div "Complete" at bounding box center [602, 181] width 119 height 14
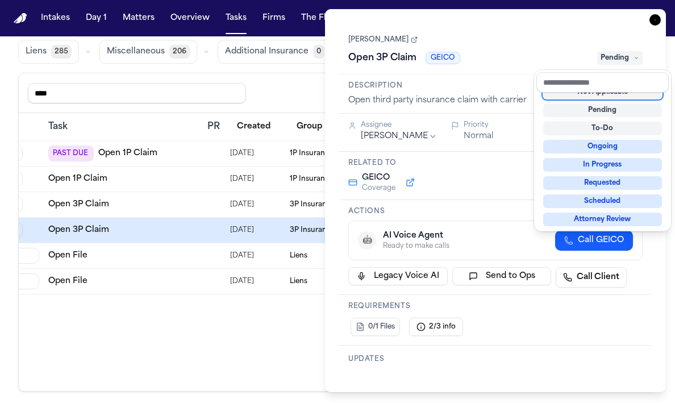
scroll to position [5, 0]
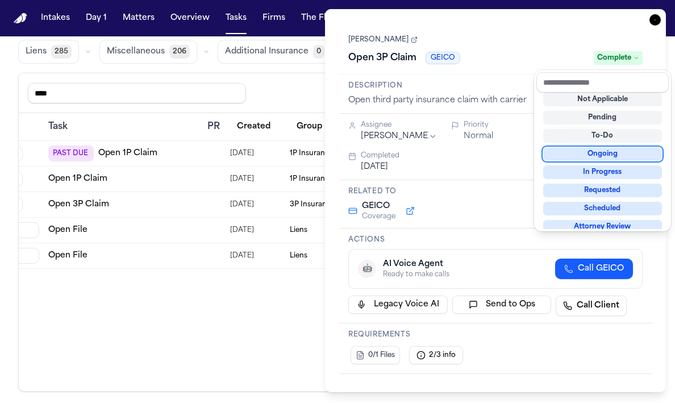
click at [656, 29] on div "**********" at bounding box center [495, 200] width 341 height 383
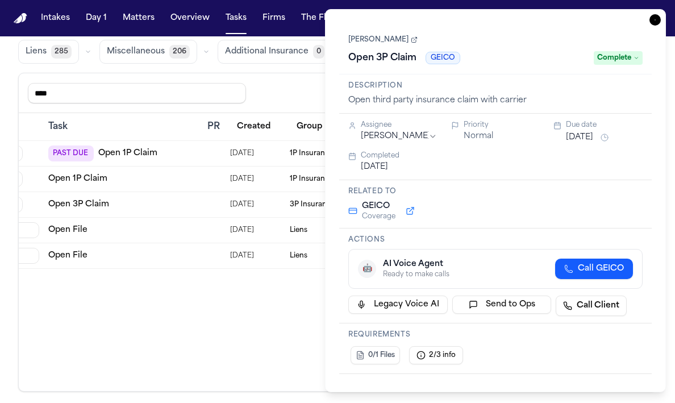
click at [656, 22] on icon "button" at bounding box center [654, 19] width 11 height 11
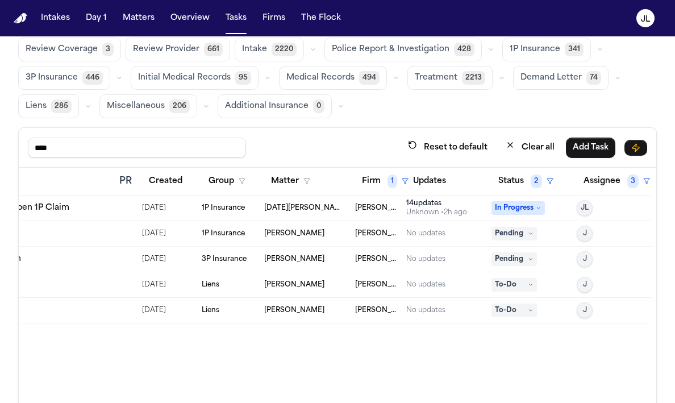
scroll to position [30, 0]
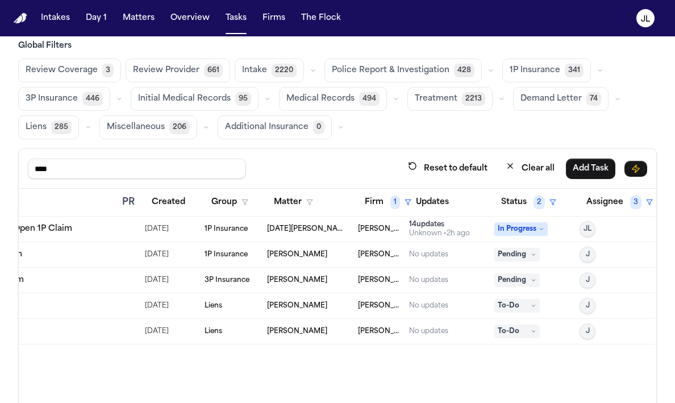
scroll to position [0, 171]
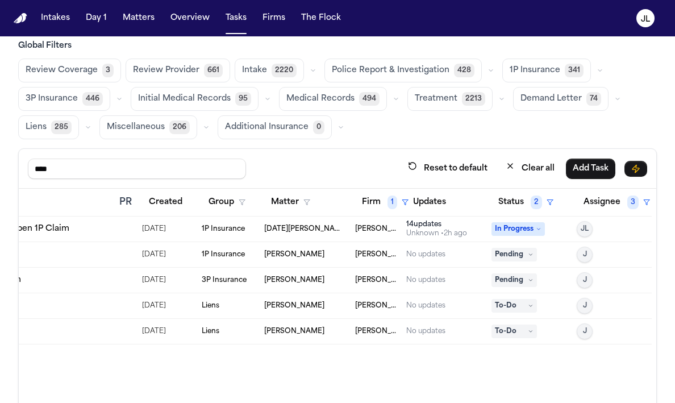
click at [519, 252] on span "Pending" at bounding box center [513, 255] width 45 height 14
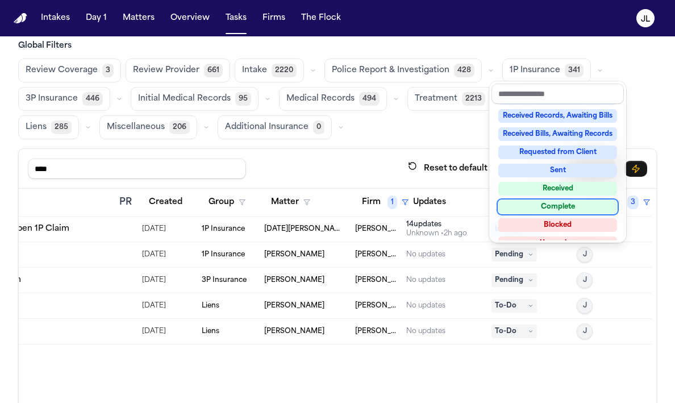
scroll to position [177, 0]
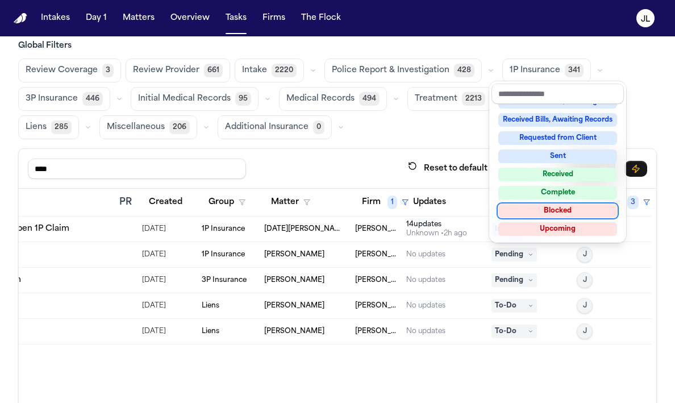
click at [519, 212] on div "Blocked" at bounding box center [557, 211] width 119 height 14
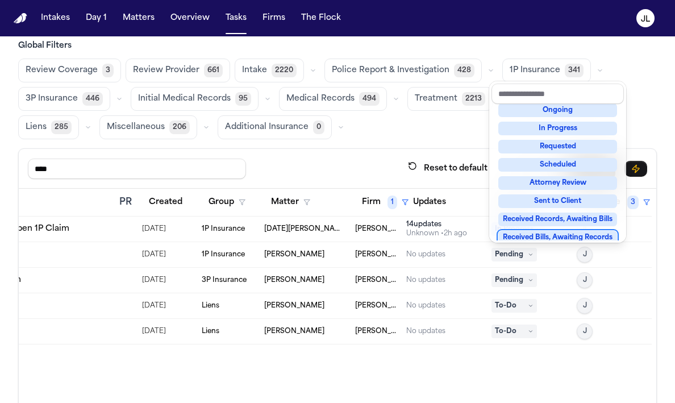
scroll to position [64, 0]
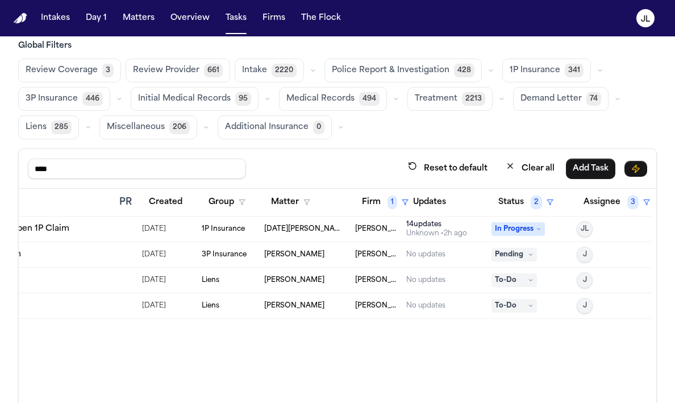
click at [514, 254] on span "Pending" at bounding box center [513, 255] width 45 height 14
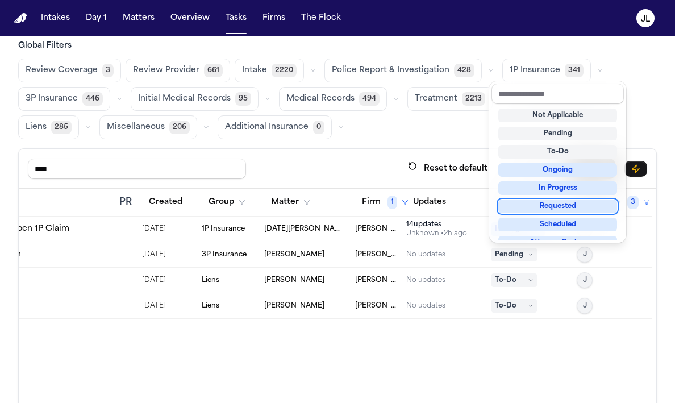
scroll to position [177, 0]
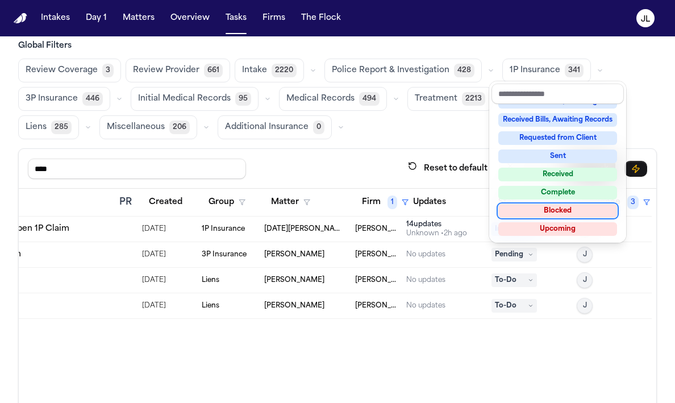
click at [526, 207] on div "Blocked" at bounding box center [557, 211] width 119 height 14
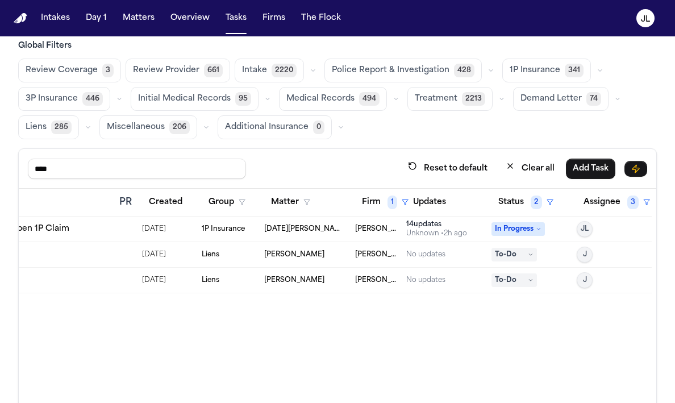
scroll to position [0, 0]
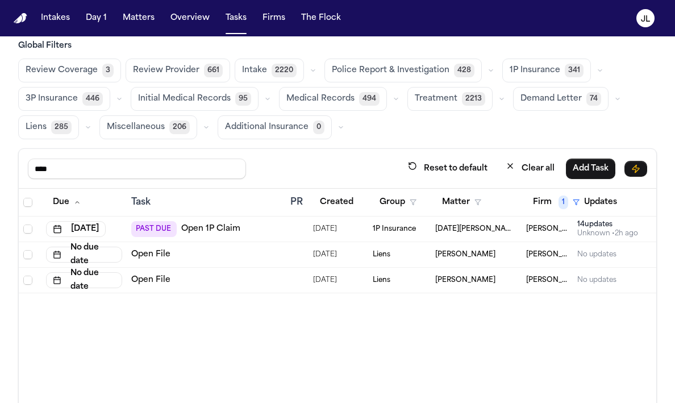
click at [222, 223] on link "Open 1P Claim" at bounding box center [210, 228] width 59 height 11
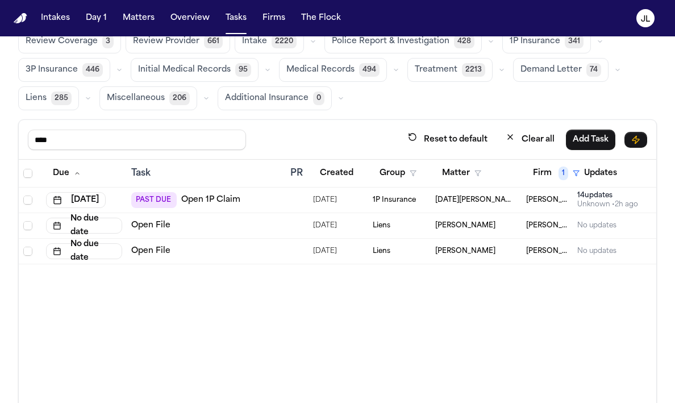
scroll to position [44, 0]
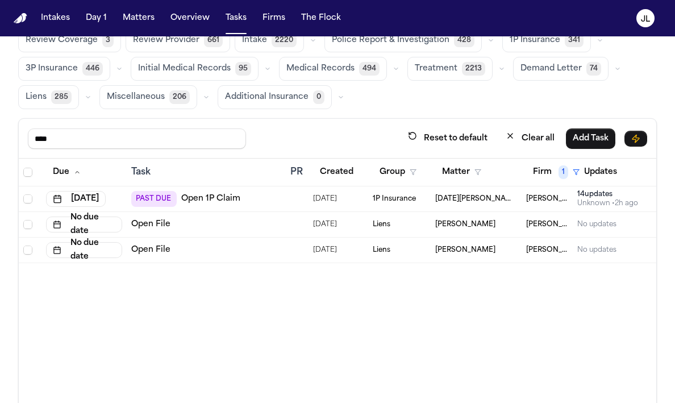
click at [235, 201] on link "Open 1P Claim" at bounding box center [210, 198] width 59 height 11
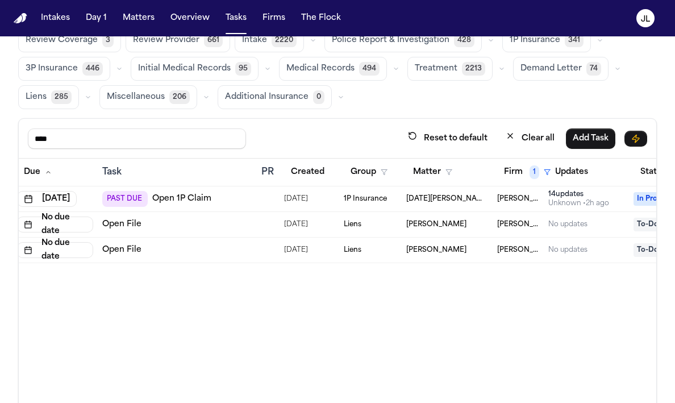
scroll to position [0, 0]
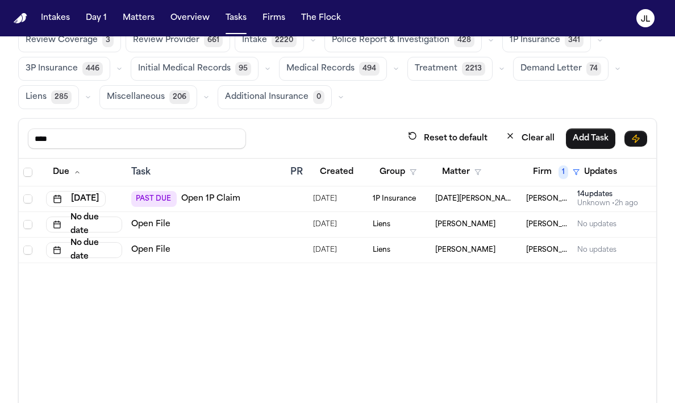
click at [214, 198] on link "Open 1P Claim" at bounding box center [210, 198] width 59 height 11
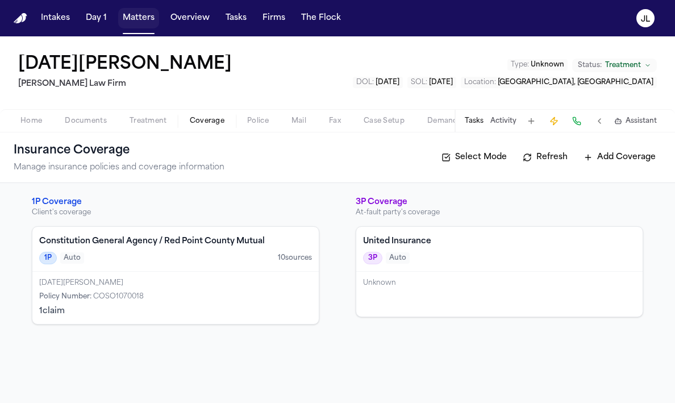
click at [151, 19] on button "Matters" at bounding box center [138, 18] width 41 height 20
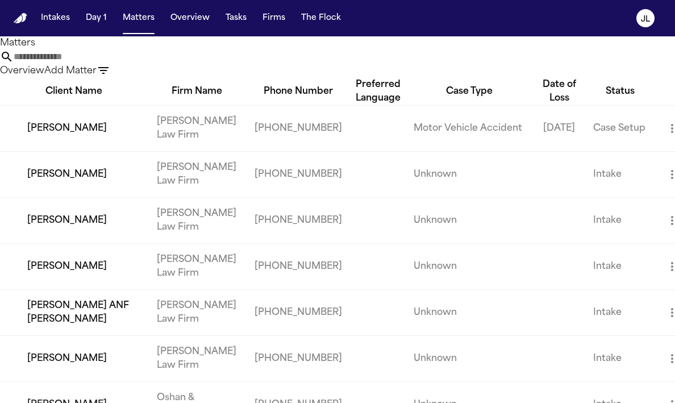
drag, startPoint x: 306, startPoint y: 79, endPoint x: 232, endPoint y: 65, distance: 75.7
click at [105, 64] on input "text" at bounding box center [59, 57] width 91 height 14
paste input "**********"
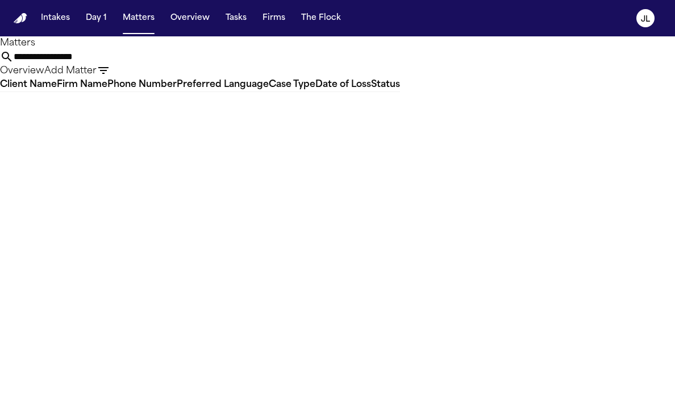
drag, startPoint x: 308, startPoint y: 79, endPoint x: 239, endPoint y: 68, distance: 69.6
click at [105, 64] on input "**********" at bounding box center [59, 57] width 91 height 14
type input "******"
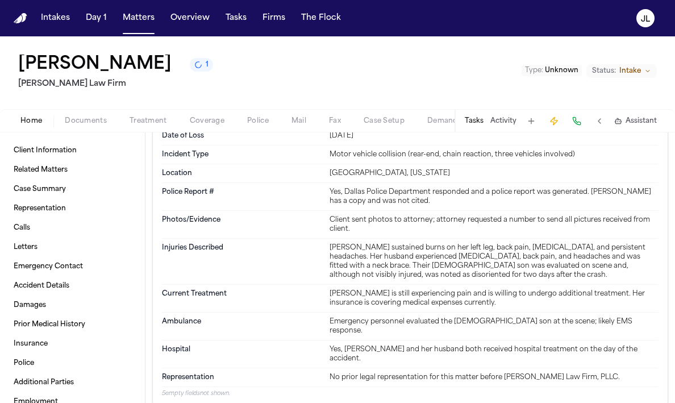
scroll to position [663, 0]
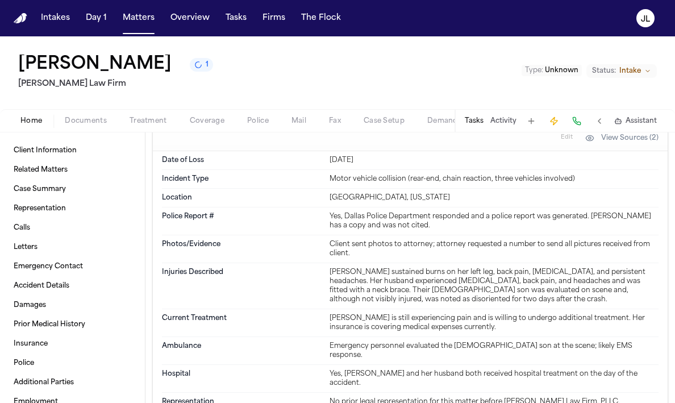
drag, startPoint x: 377, startPoint y: 158, endPoint x: 331, endPoint y: 158, distance: 46.0
click at [331, 158] on div "[DATE]" at bounding box center [493, 160] width 329 height 9
copy div "[DATE]"
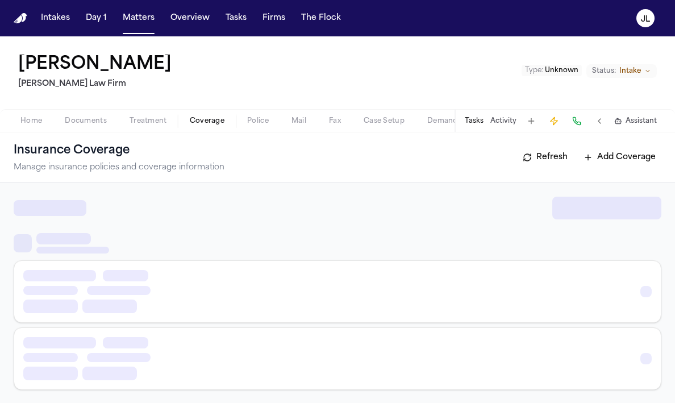
click at [204, 118] on span "Coverage" at bounding box center [207, 120] width 35 height 9
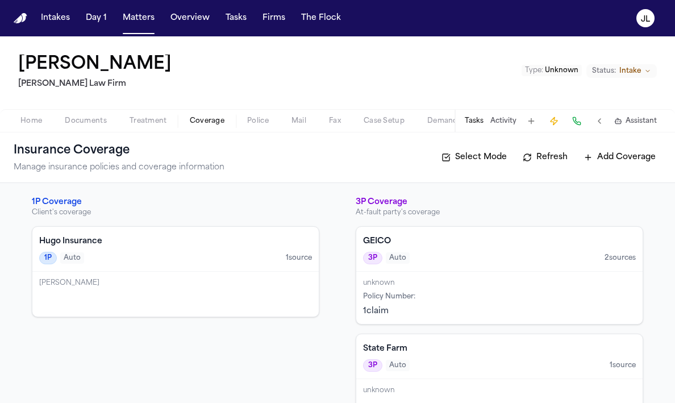
click at [382, 256] on span "3P" at bounding box center [372, 258] width 19 height 12
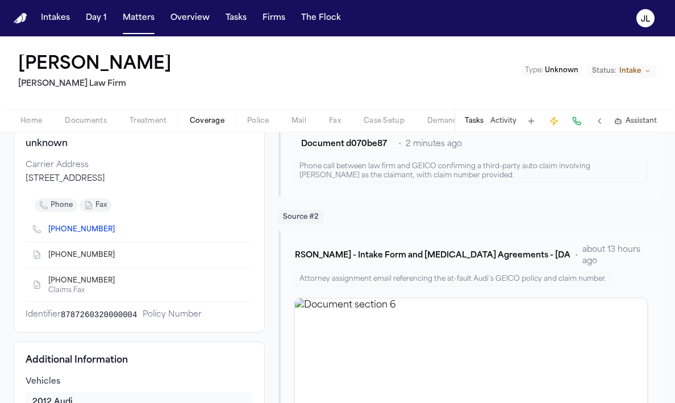
scroll to position [126, 0]
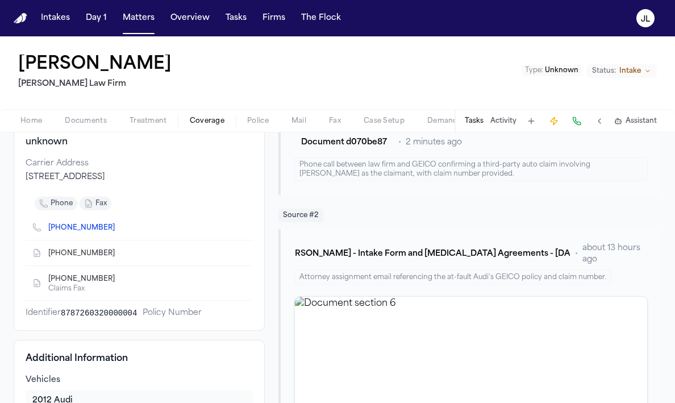
click at [118, 229] on icon "Copy to clipboard" at bounding box center [120, 229] width 4 height 4
click at [118, 255] on icon "Copy to clipboard" at bounding box center [120, 255] width 4 height 4
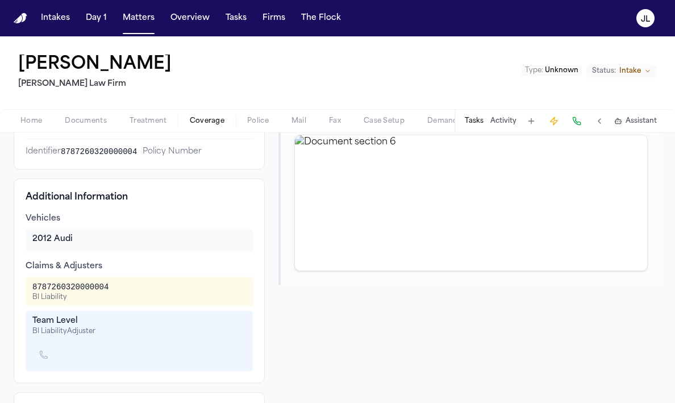
scroll to position [0, 0]
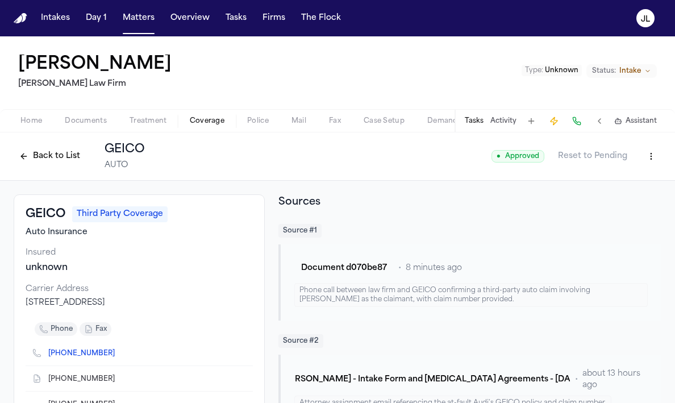
click at [68, 159] on button "Back to List" at bounding box center [50, 156] width 72 height 18
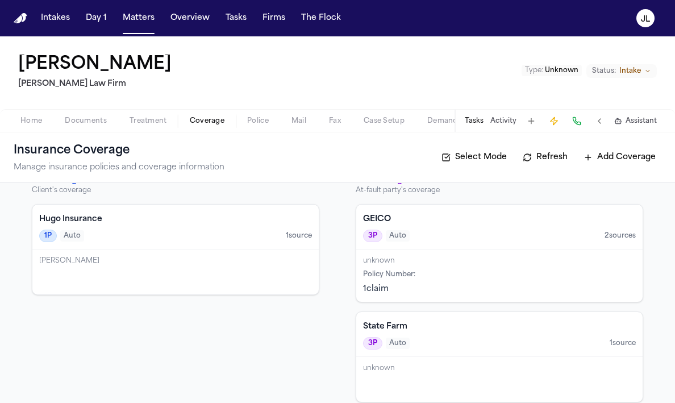
scroll to position [35, 0]
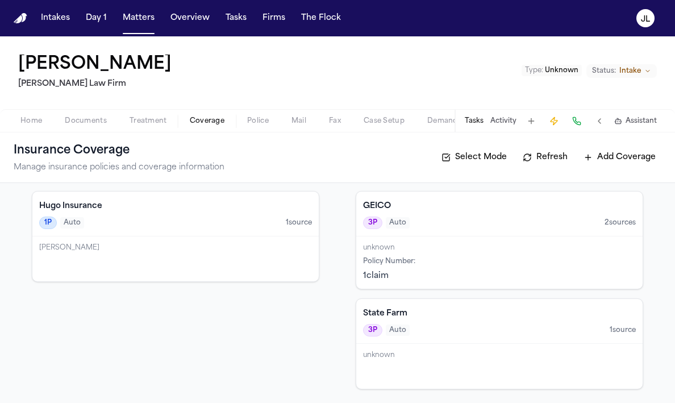
click at [266, 275] on div "[PERSON_NAME]" at bounding box center [175, 258] width 286 height 45
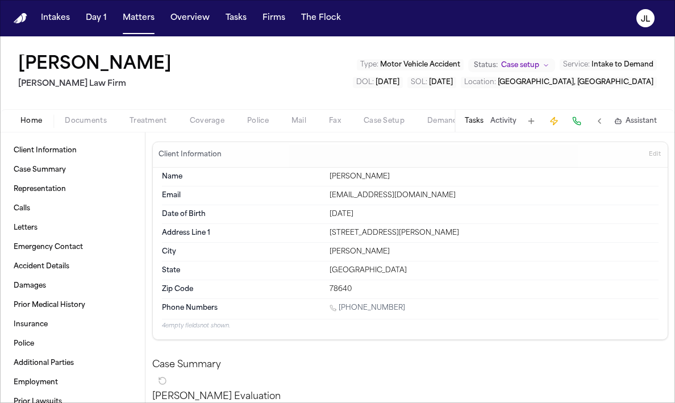
click at [218, 118] on span "Coverage" at bounding box center [207, 120] width 35 height 9
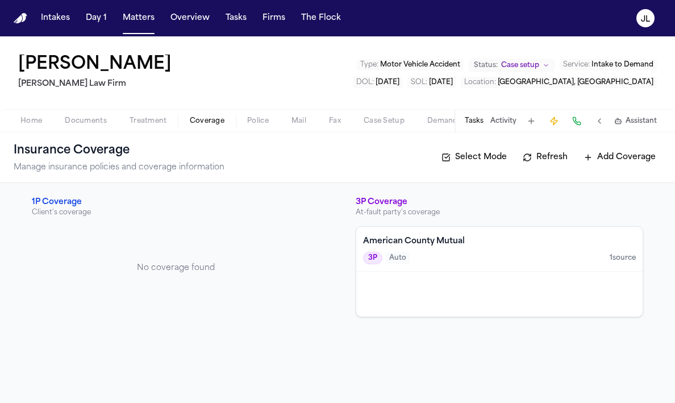
click at [440, 310] on div at bounding box center [499, 293] width 286 height 45
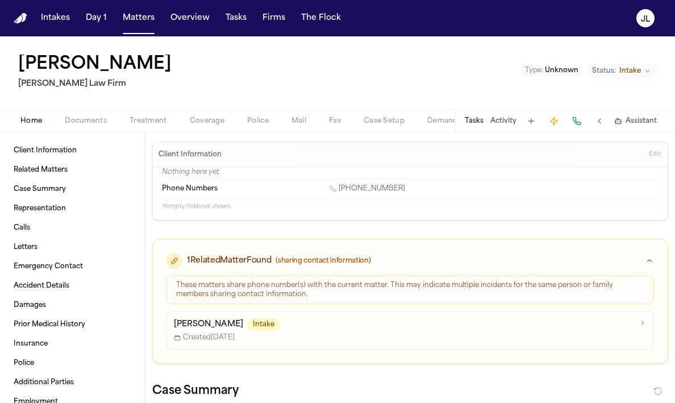
click at [207, 127] on span "button" at bounding box center [207, 127] width 48 height 1
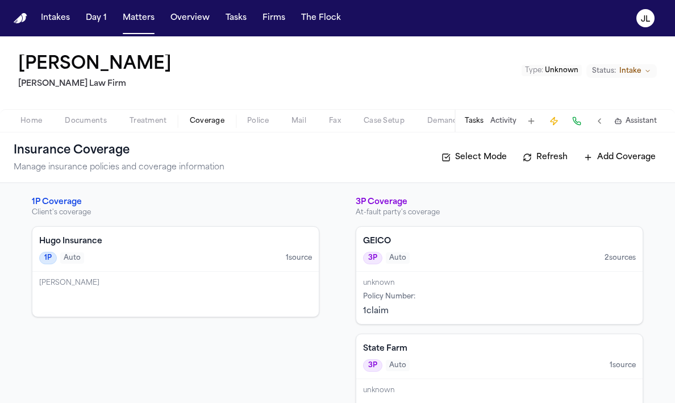
click at [194, 266] on div "Hugo Insurance 1P Auto 1 source" at bounding box center [175, 249] width 286 height 45
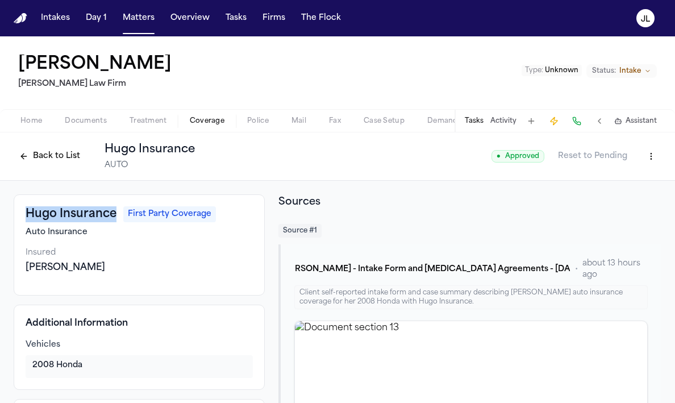
drag, startPoint x: 116, startPoint y: 214, endPoint x: 25, endPoint y: 210, distance: 91.0
click at [25, 210] on div "Hugo Insurance First Party Coverage Auto Insurance Insured [PERSON_NAME]" at bounding box center [139, 244] width 251 height 101
copy h3 "Hugo Insurance"
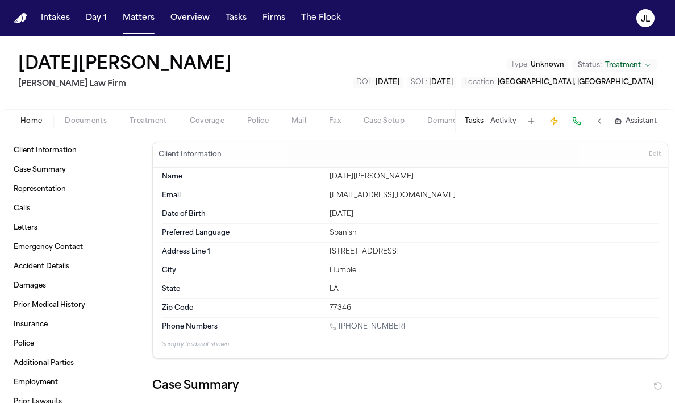
click at [190, 127] on span "button" at bounding box center [207, 127] width 48 height 1
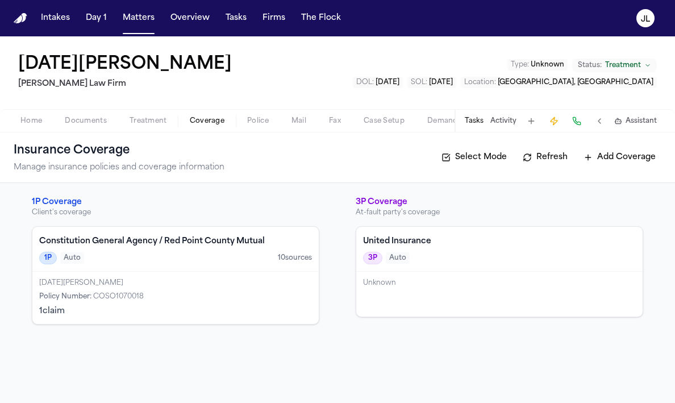
click at [211, 256] on div "1P Auto 10 source s" at bounding box center [175, 258] width 273 height 12
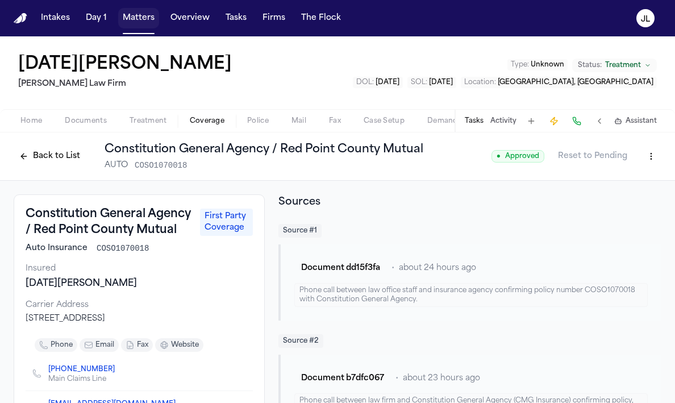
click at [131, 23] on button "Matters" at bounding box center [138, 18] width 41 height 20
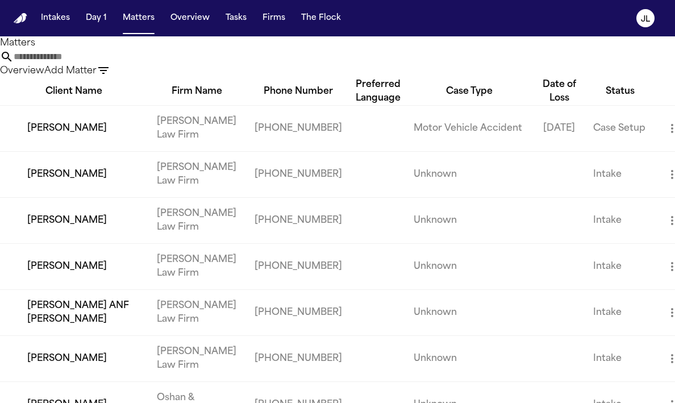
click at [105, 64] on input "text" at bounding box center [59, 57] width 91 height 14
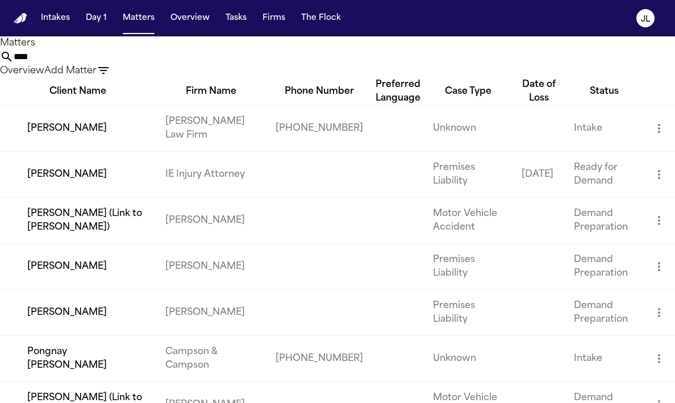
type input "****"
click at [60, 151] on td "Yanavi Jones" at bounding box center [78, 128] width 156 height 46
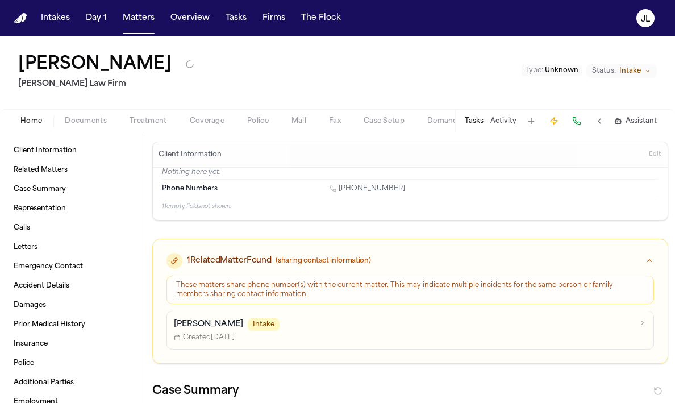
click at [217, 129] on div "Home Documents Treatment Coverage Police Mail Fax Case Setup Demand Workspaces …" at bounding box center [337, 120] width 675 height 23
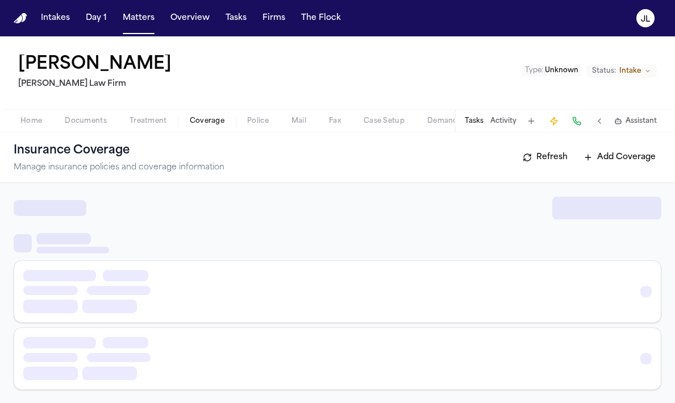
click at [215, 127] on span "button" at bounding box center [207, 127] width 48 height 1
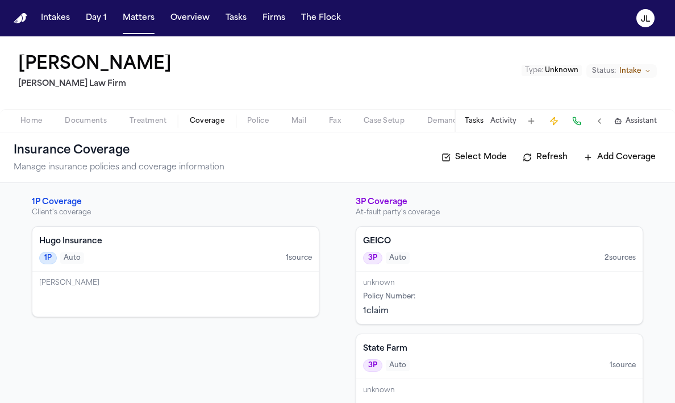
click at [187, 264] on div "Hugo Insurance 1P Auto 1 source" at bounding box center [175, 249] width 286 height 45
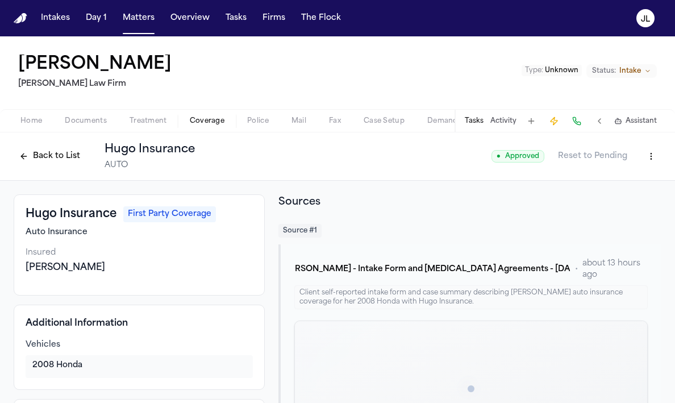
click at [649, 160] on html "Intakes Day 1 Matters Overview Tasks Firms The Flock JL Yanavi Jones Ruy Mirele…" at bounding box center [337, 201] width 675 height 403
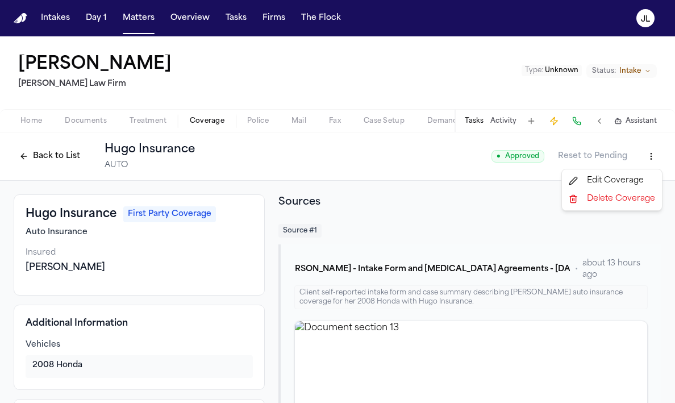
click at [625, 176] on div "Edit Coverage" at bounding box center [611, 181] width 95 height 18
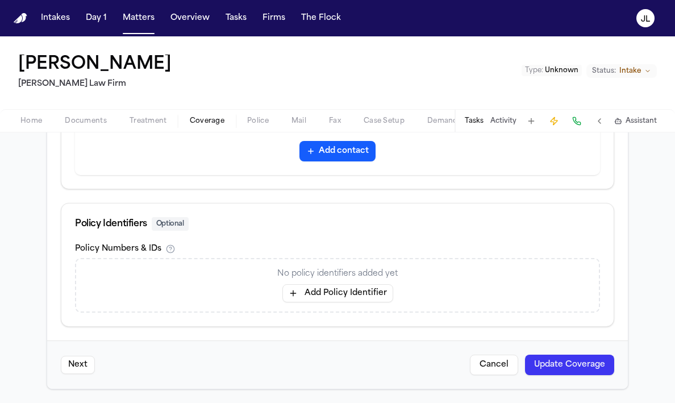
click at [344, 293] on button "Add Policy Identifier" at bounding box center [337, 293] width 111 height 18
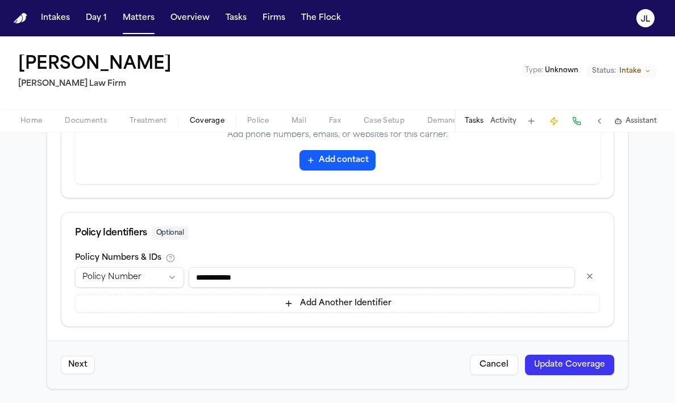
type input "**********"
click at [562, 353] on div "Next Cancel Update Coverage" at bounding box center [337, 364] width 580 height 48
click at [561, 356] on button "Update Coverage" at bounding box center [569, 364] width 89 height 20
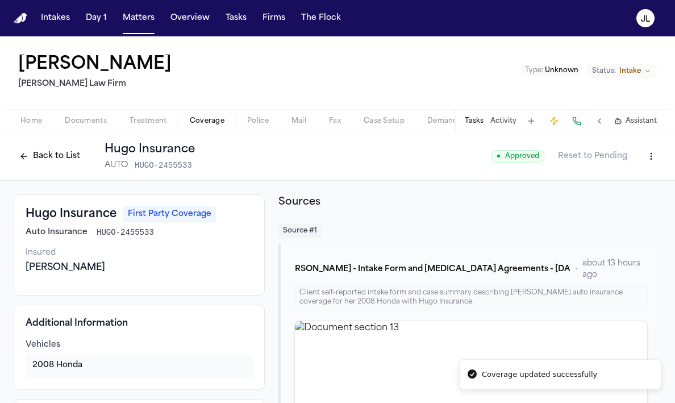
click at [77, 164] on button "Back to List" at bounding box center [50, 156] width 72 height 18
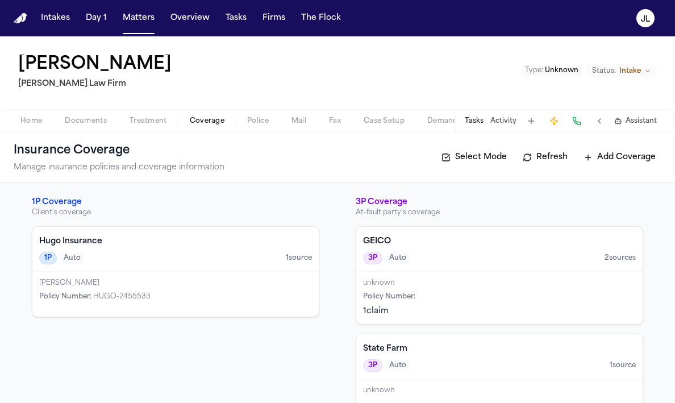
click at [180, 277] on div "Yanavi Jones Policy Number : HUGO-2455533" at bounding box center [175, 293] width 286 height 45
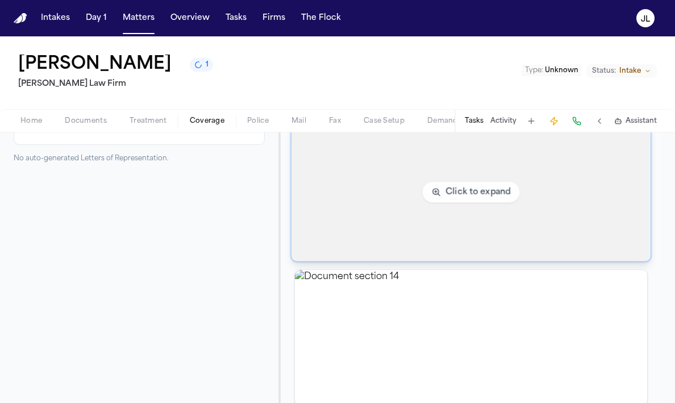
scroll to position [370, 0]
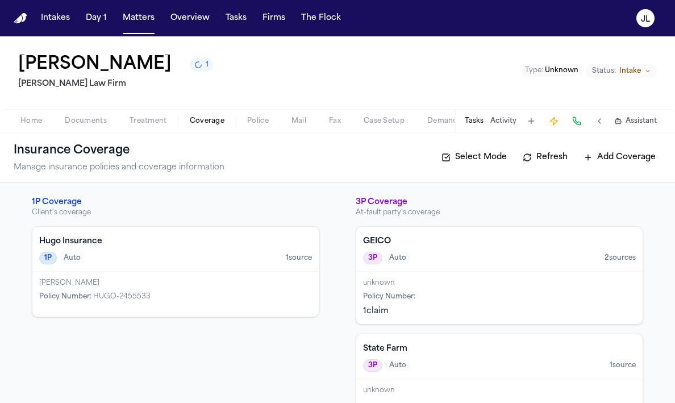
click at [221, 246] on h4 "Hugo Insurance" at bounding box center [175, 241] width 273 height 11
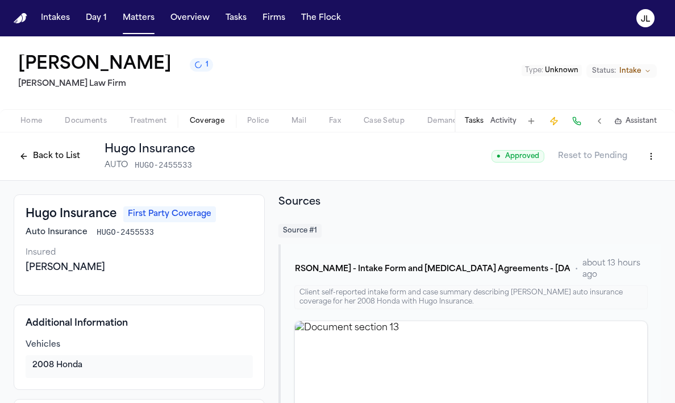
click at [58, 151] on button "Back to List" at bounding box center [50, 156] width 72 height 18
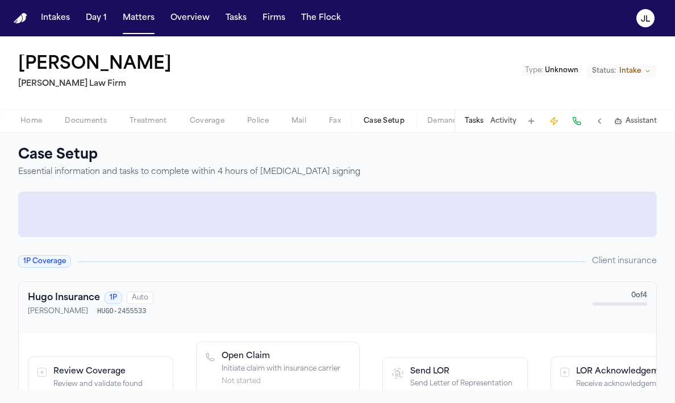
click at [362, 120] on button "Case Setup" at bounding box center [384, 121] width 64 height 14
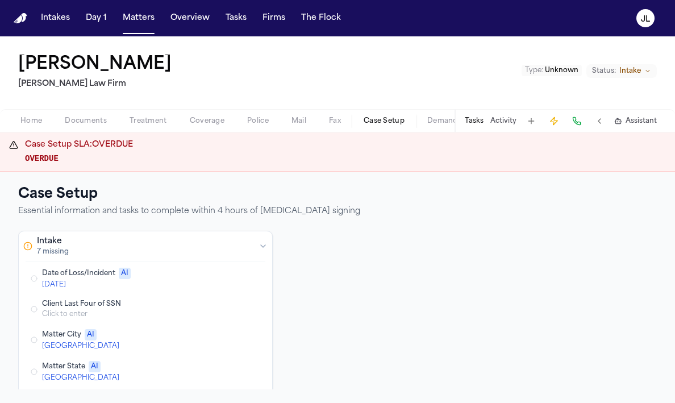
click at [202, 278] on button "Edit Date of Loss/Incident" at bounding box center [208, 278] width 20 height 14
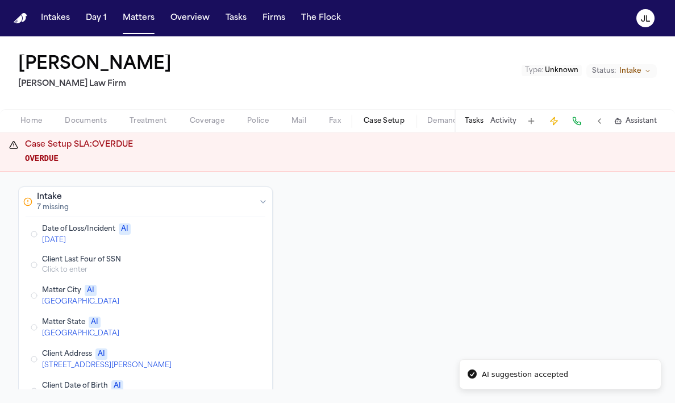
scroll to position [52, 0]
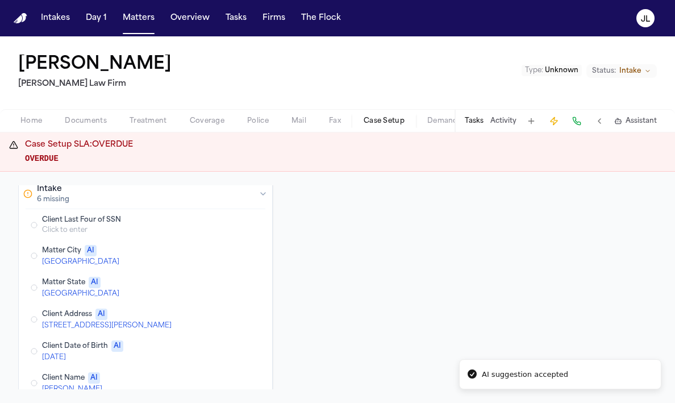
click at [209, 282] on button "Edit Matter State" at bounding box center [208, 288] width 20 height 14
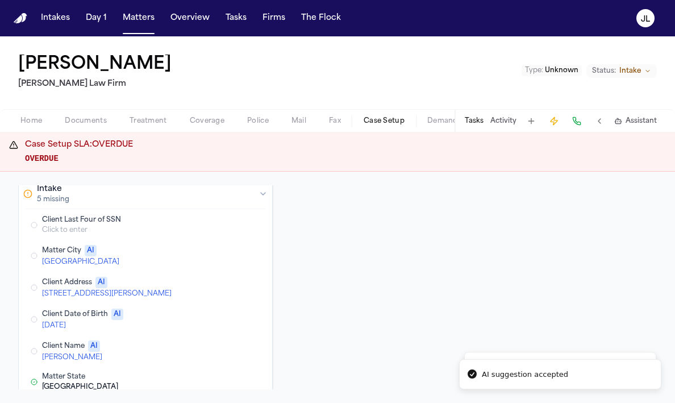
click at [209, 253] on button "Edit Matter City" at bounding box center [208, 256] width 20 height 14
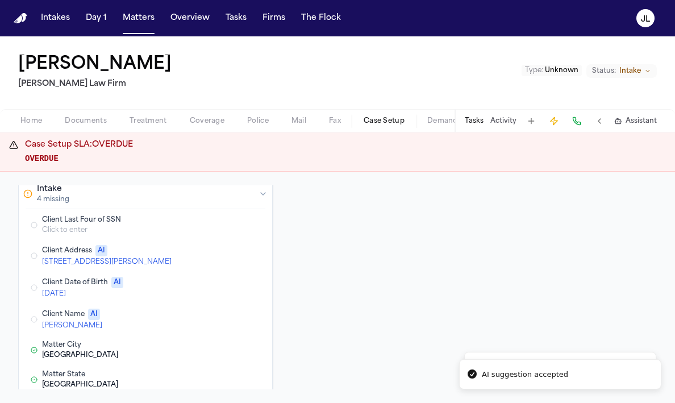
click at [209, 290] on button "Edit Client Date of Birth" at bounding box center [208, 288] width 20 height 14
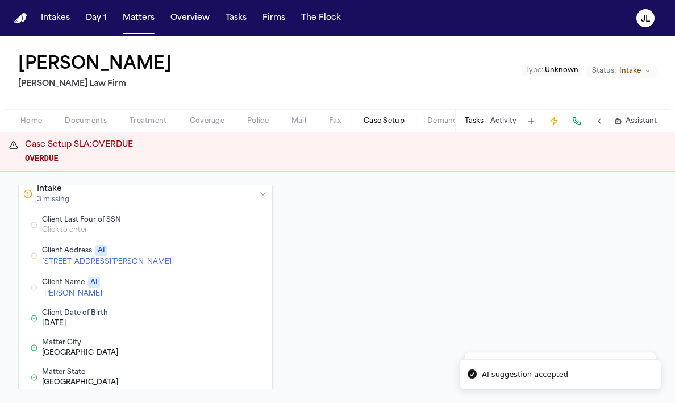
click at [211, 259] on button "Edit Client Address" at bounding box center [208, 256] width 20 height 14
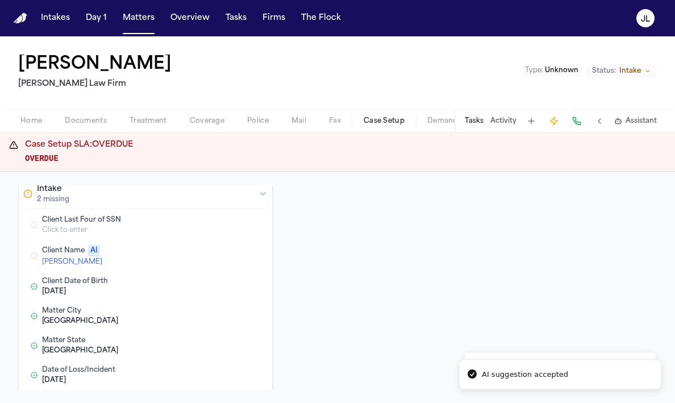
click at [211, 259] on button "Edit Client Name" at bounding box center [208, 256] width 20 height 14
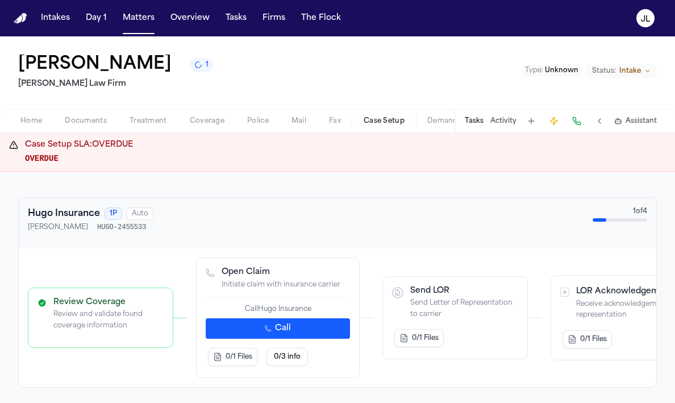
scroll to position [327, 0]
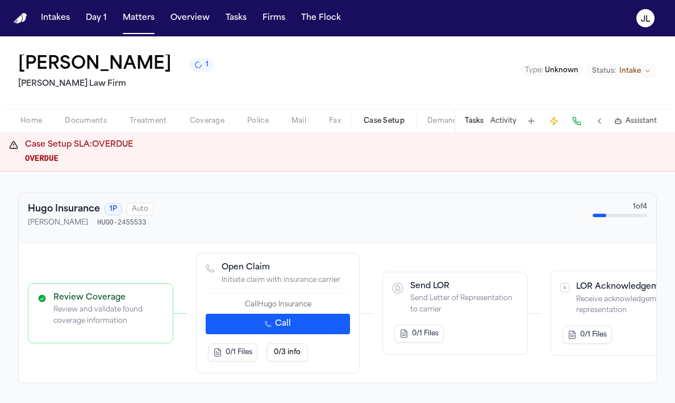
click at [274, 325] on button "Call" at bounding box center [278, 324] width 144 height 20
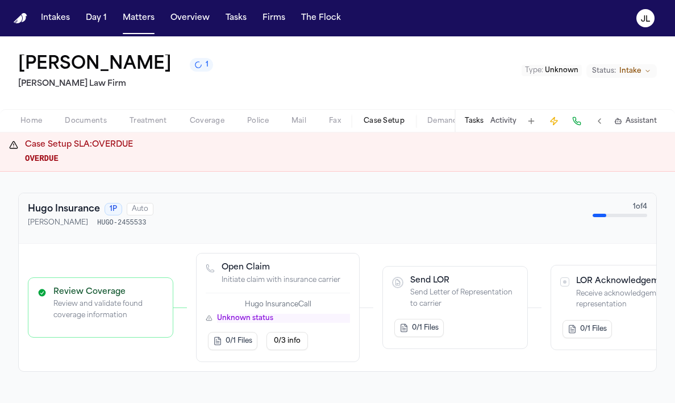
click at [226, 126] on button "Coverage" at bounding box center [206, 121] width 57 height 14
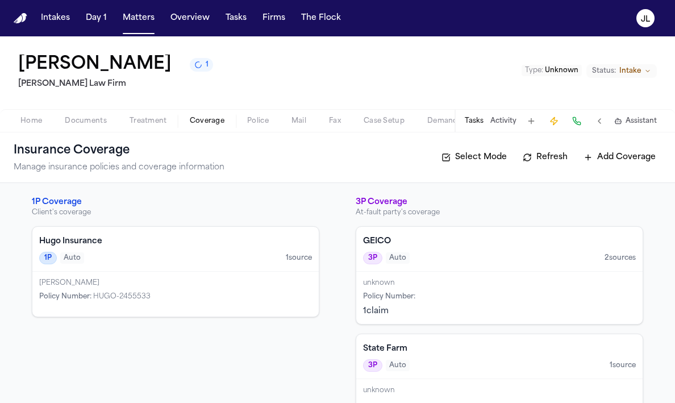
click at [190, 256] on div "1P Auto 1 source" at bounding box center [175, 258] width 273 height 12
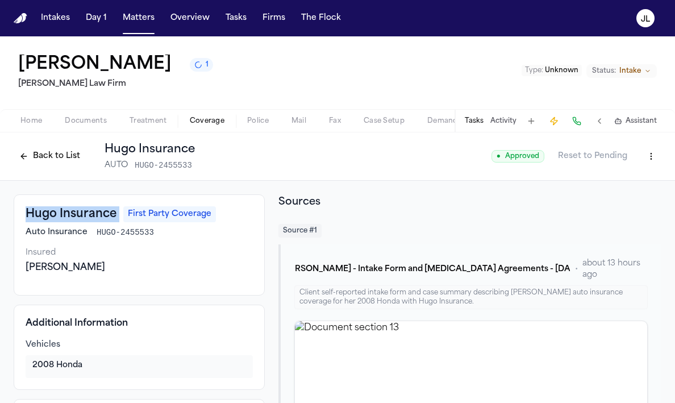
drag, startPoint x: 119, startPoint y: 216, endPoint x: 24, endPoint y: 210, distance: 95.0
click at [24, 210] on div "Hugo Insurance First Party Coverage Auto Insurance HUGO-2455533 Insured Yanavi …" at bounding box center [139, 244] width 251 height 101
copy h3 "Hugo Insurance"
click at [654, 151] on html "Intakes Day 1 Matters Overview Tasks Firms The Flock JL Yanavi Jones Ruy Mirele…" at bounding box center [337, 201] width 675 height 403
click at [613, 177] on div "Edit Coverage" at bounding box center [611, 181] width 95 height 18
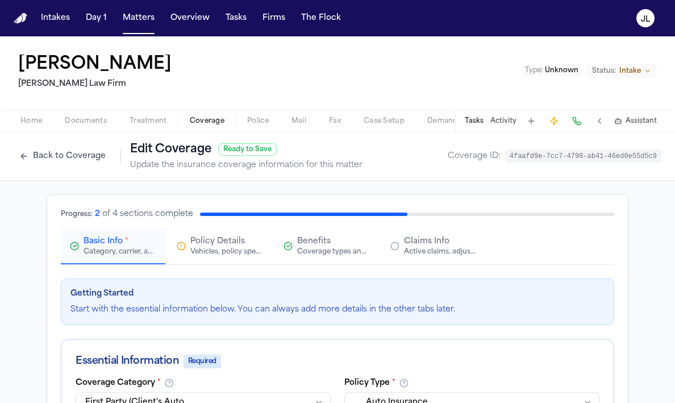
click at [182, 253] on div "Policy Details Vehicles, policy specifics, and additional details" at bounding box center [220, 246] width 86 height 20
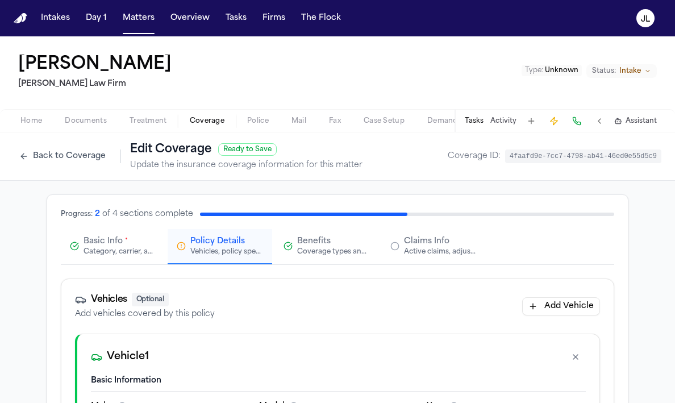
click at [97, 249] on div "Category, carrier, and policy holder information" at bounding box center [119, 251] width 73 height 9
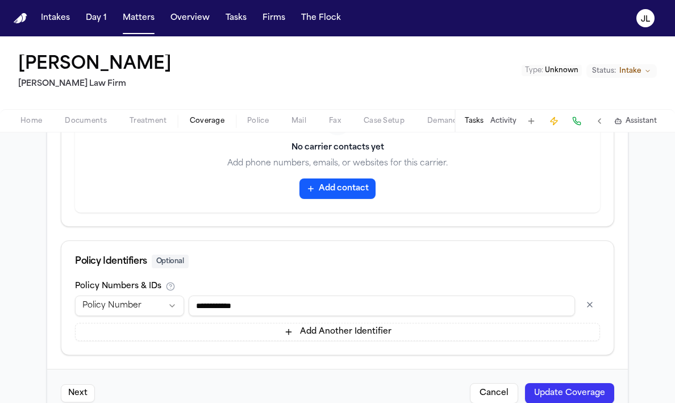
scroll to position [613, 0]
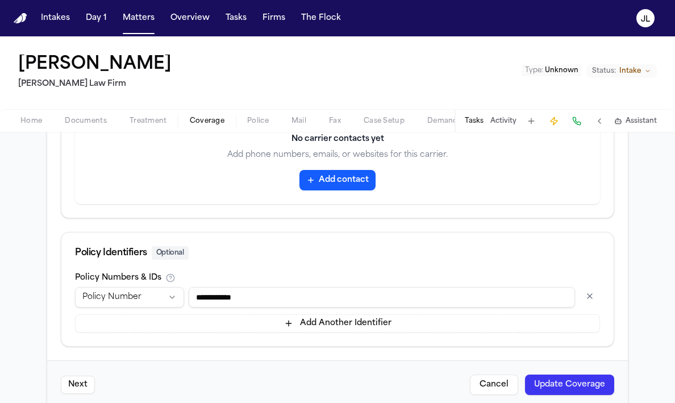
click at [342, 189] on button "Add contact" at bounding box center [337, 180] width 76 height 20
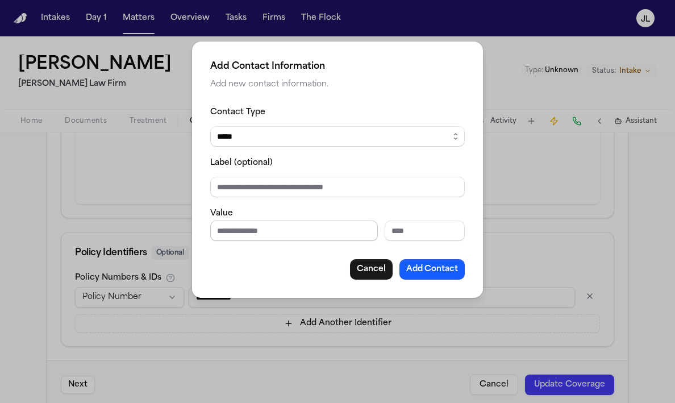
click at [231, 231] on input "Phone number" at bounding box center [294, 230] width 168 height 20
paste input "**********"
type input "**********"
click at [423, 270] on button "Add Contact" at bounding box center [431, 269] width 65 height 20
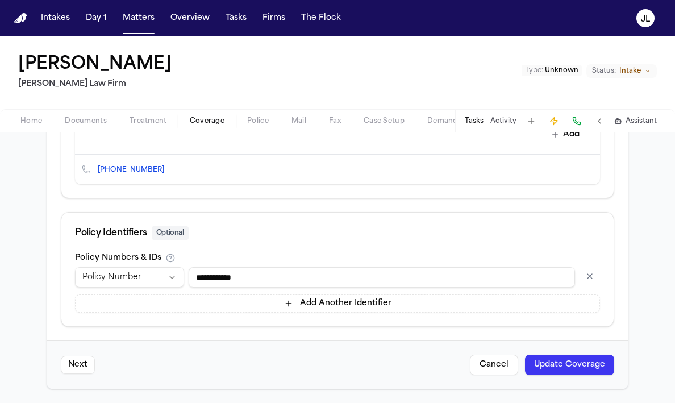
click at [541, 374] on button "Update Coverage" at bounding box center [569, 364] width 89 height 20
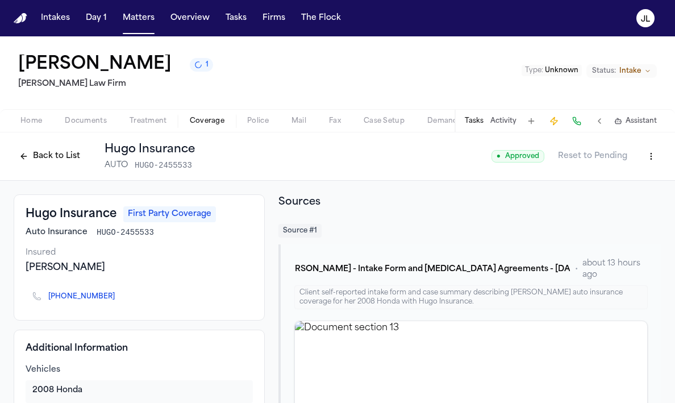
click at [62, 153] on button "Back to List" at bounding box center [50, 156] width 72 height 18
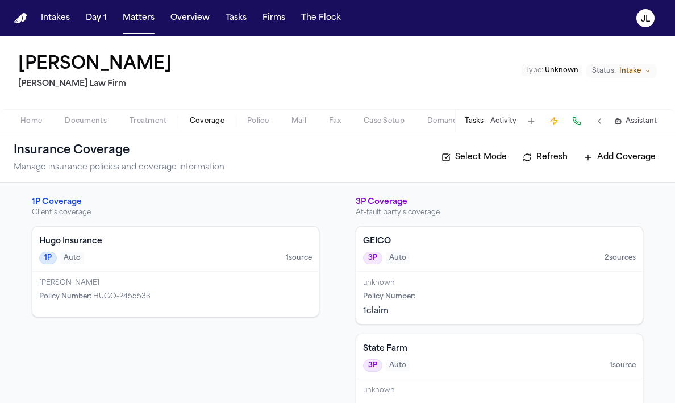
click at [199, 279] on div "Yanavi Jones" at bounding box center [175, 282] width 273 height 9
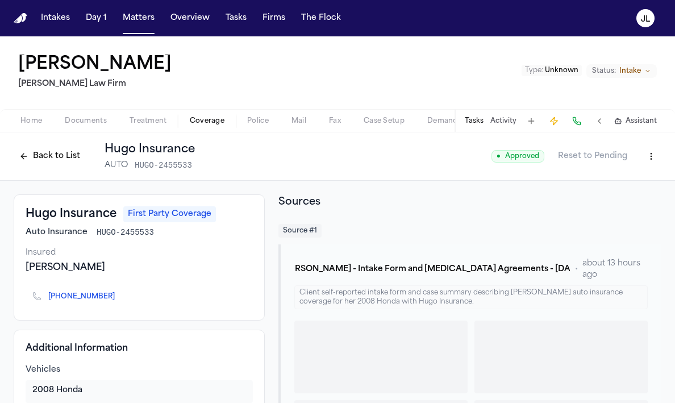
click at [643, 156] on html "Intakes Day 1 Matters Overview Tasks Firms The Flock JL Yanavi Jones Ruy Mirele…" at bounding box center [337, 201] width 675 height 403
click at [615, 186] on div "Edit Coverage" at bounding box center [611, 181] width 95 height 18
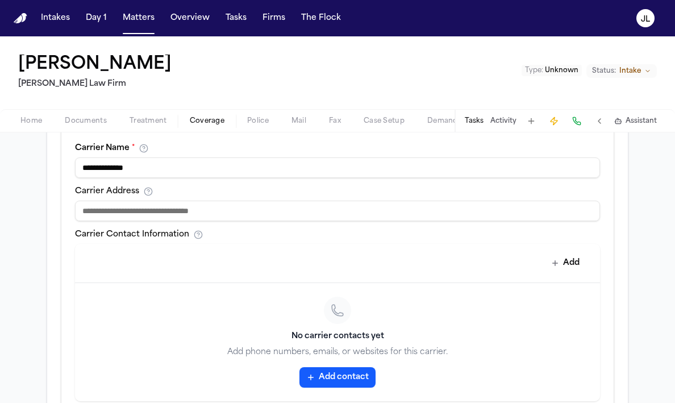
scroll to position [417, 0]
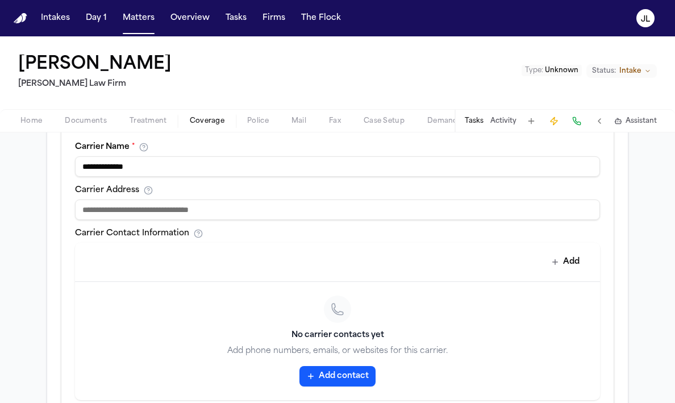
click at [333, 384] on button "Add contact" at bounding box center [337, 376] width 76 height 20
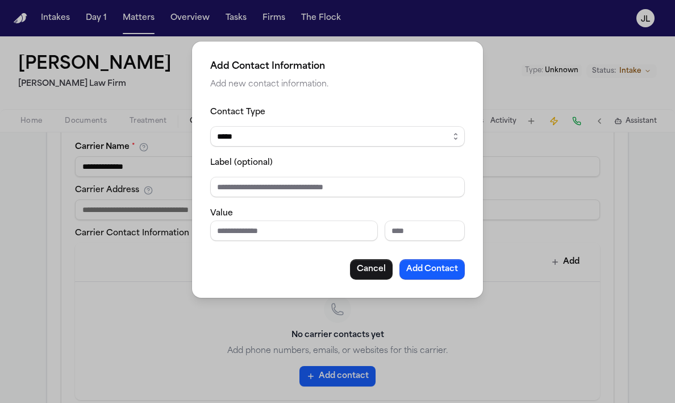
click at [290, 220] on input "Phone number" at bounding box center [294, 230] width 168 height 20
paste input "**********"
type input "**********"
click at [430, 264] on button "Add Contact" at bounding box center [431, 269] width 65 height 20
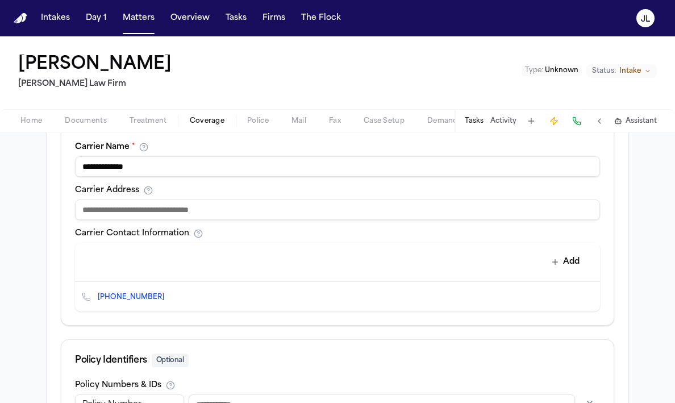
scroll to position [544, 0]
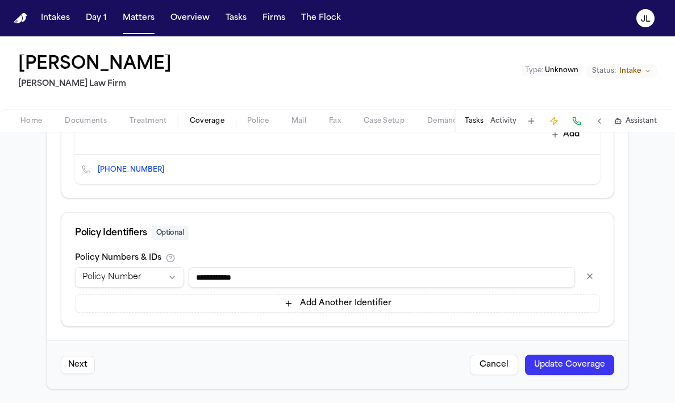
click at [573, 362] on button "Update Coverage" at bounding box center [569, 364] width 89 height 20
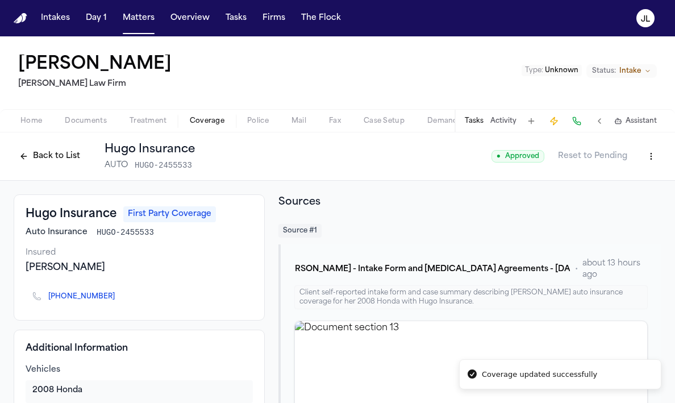
click at [464, 127] on div "Tasks Activity Assistant" at bounding box center [559, 121] width 211 height 22
click at [469, 127] on div "Tasks Activity Assistant" at bounding box center [559, 121] width 211 height 22
click at [472, 122] on button "Tasks" at bounding box center [474, 120] width 19 height 9
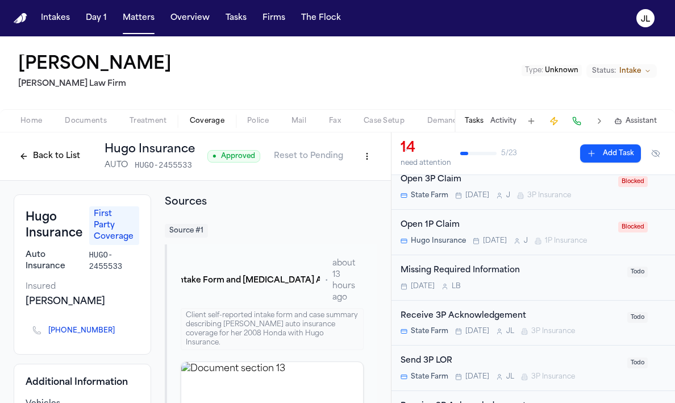
scroll to position [135, 0]
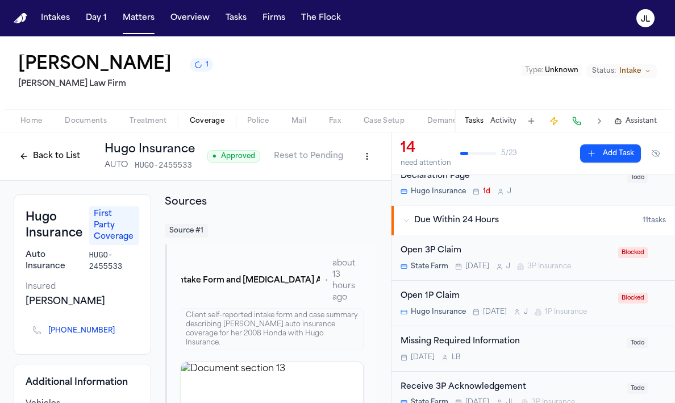
click at [495, 300] on div "Open 1P Claim" at bounding box center [505, 296] width 211 height 13
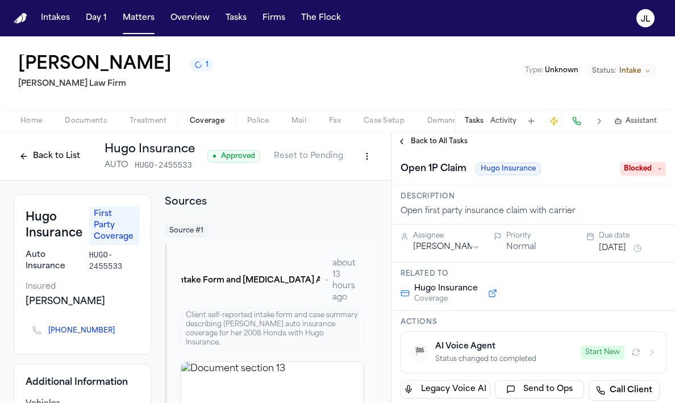
click at [605, 351] on button "Start New" at bounding box center [602, 352] width 44 height 14
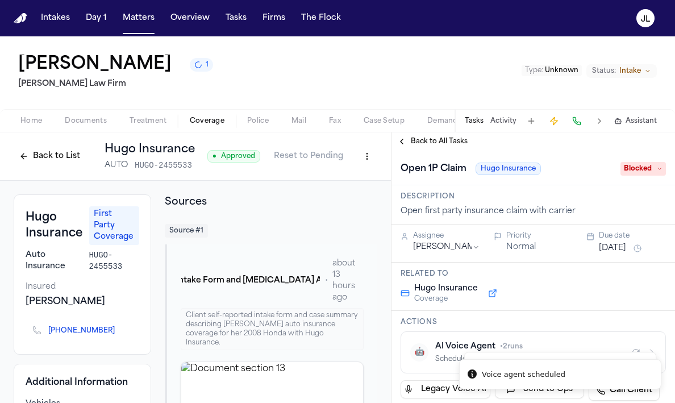
click at [642, 168] on span "Blocked" at bounding box center [642, 169] width 45 height 14
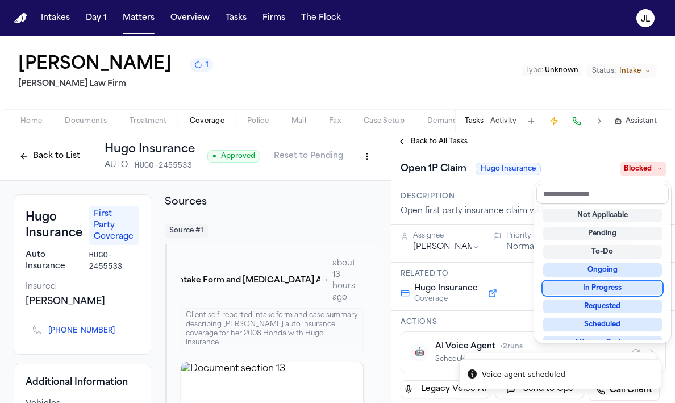
click at [604, 287] on div "In Progress" at bounding box center [602, 288] width 119 height 14
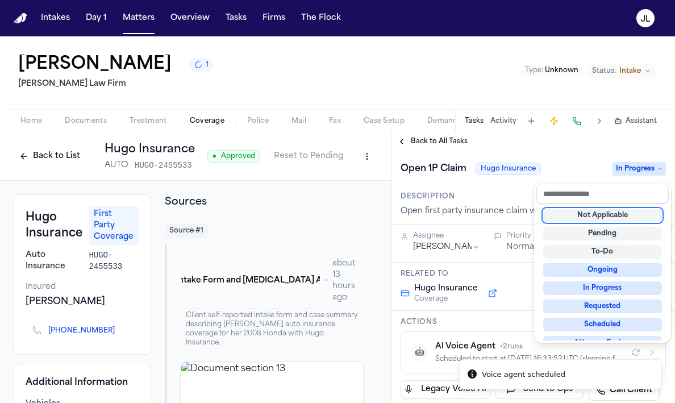
click at [411, 143] on div "**********" at bounding box center [532, 267] width 283 height 270
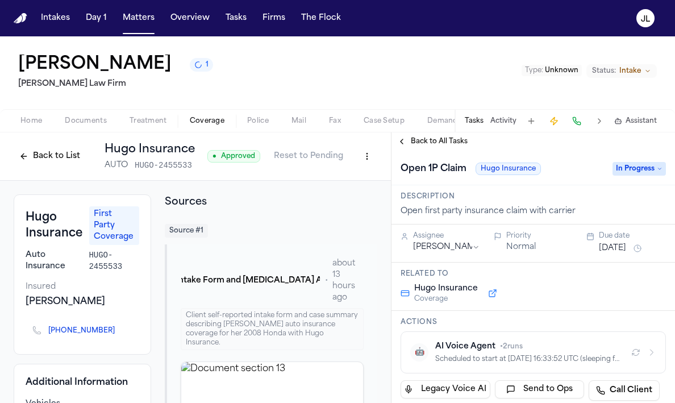
click at [410, 143] on button "Back to All Tasks" at bounding box center [432, 141] width 82 height 9
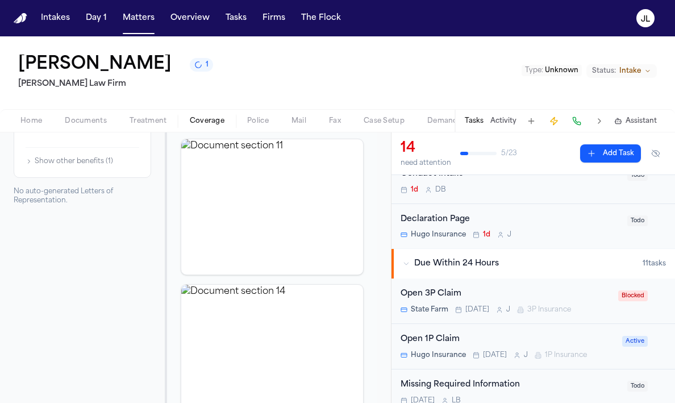
scroll to position [302, 0]
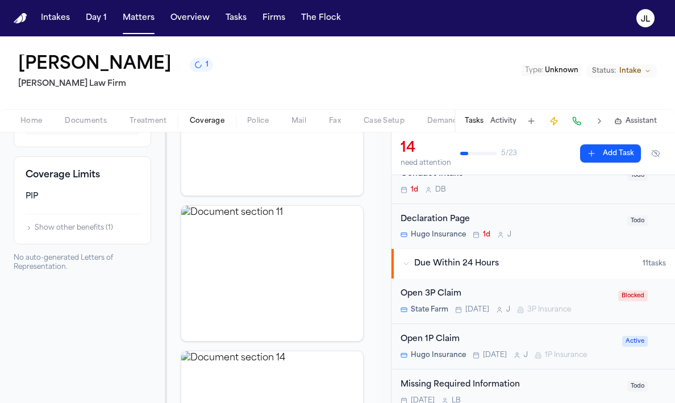
click at [528, 349] on div "Open 1P Claim Hugo Insurance Today J 1P Insurance" at bounding box center [507, 346] width 215 height 27
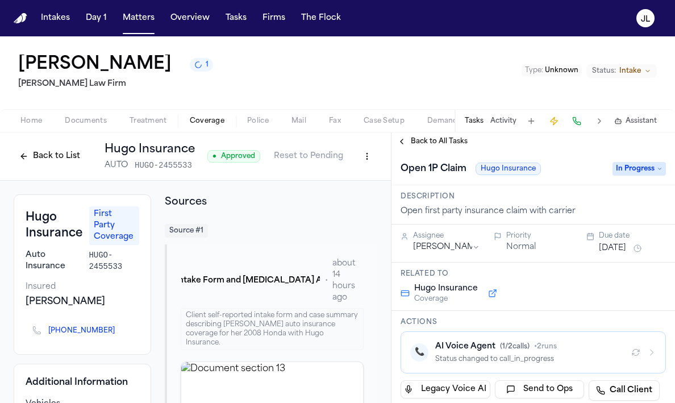
click at [41, 166] on div "Back to List Hugo Insurance AUTO HUGO-2455533" at bounding box center [104, 156] width 181 height 30
click at [41, 162] on button "Back to List" at bounding box center [50, 156] width 72 height 18
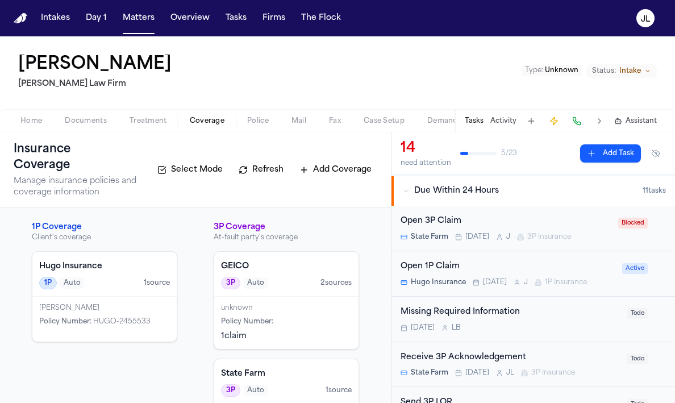
scroll to position [165, 0]
click at [507, 268] on div "Open 1P Claim" at bounding box center [507, 265] width 215 height 13
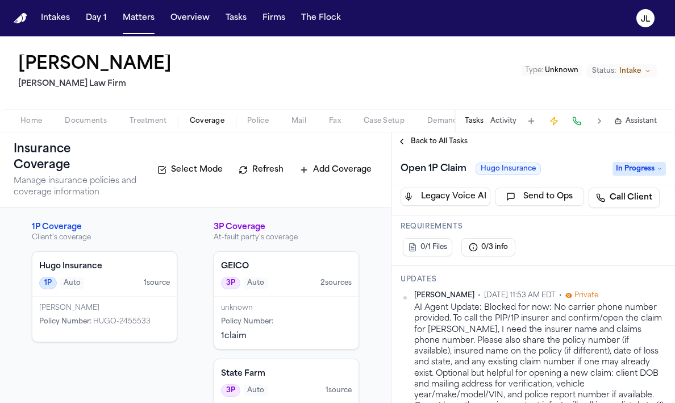
scroll to position [108, 0]
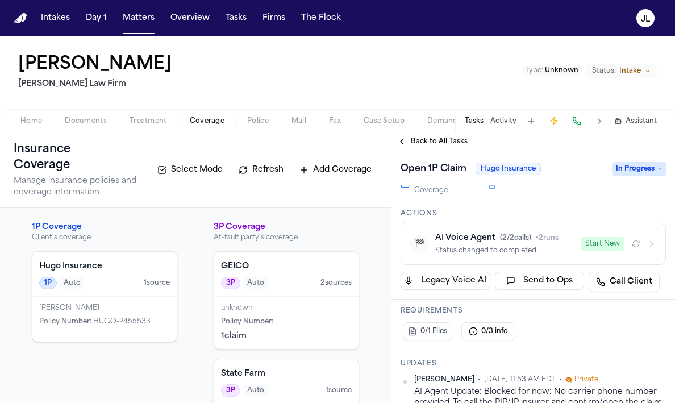
click at [419, 137] on span "Back to All Tasks" at bounding box center [439, 141] width 57 height 9
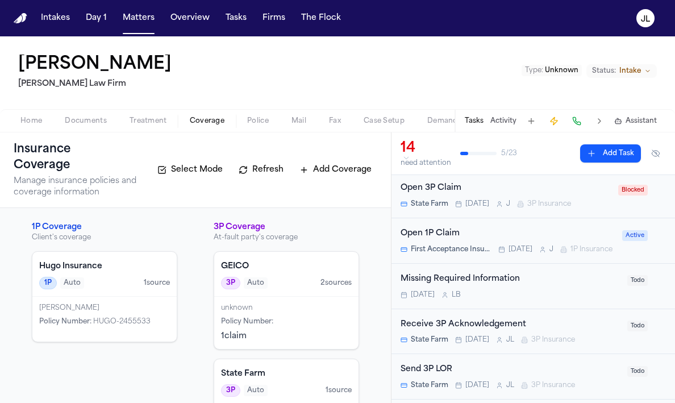
scroll to position [214, 0]
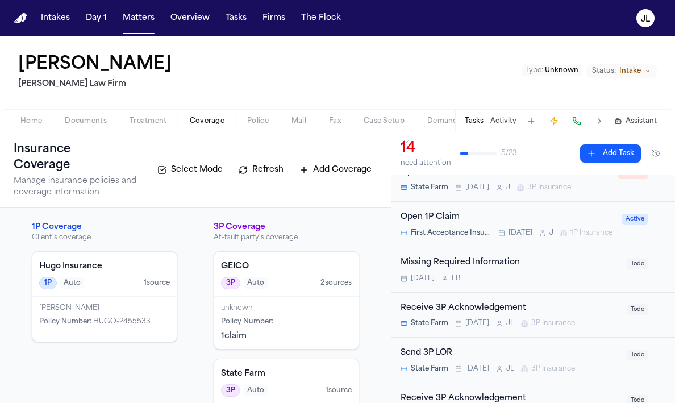
click at [451, 233] on span "First Acceptance Insurance" at bounding box center [451, 232] width 81 height 9
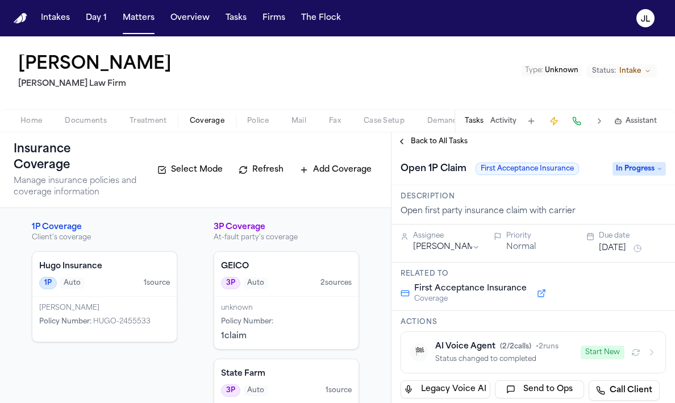
click at [272, 165] on button "Refresh" at bounding box center [261, 170] width 56 height 18
click at [163, 278] on span "3 source s" at bounding box center [154, 282] width 31 height 9
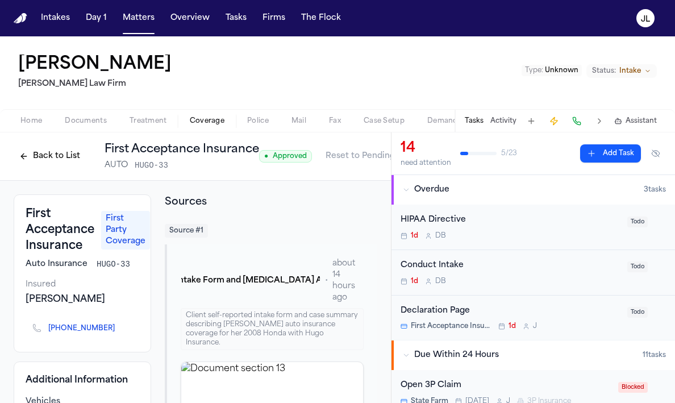
click at [62, 161] on button "Back to List" at bounding box center [50, 156] width 72 height 18
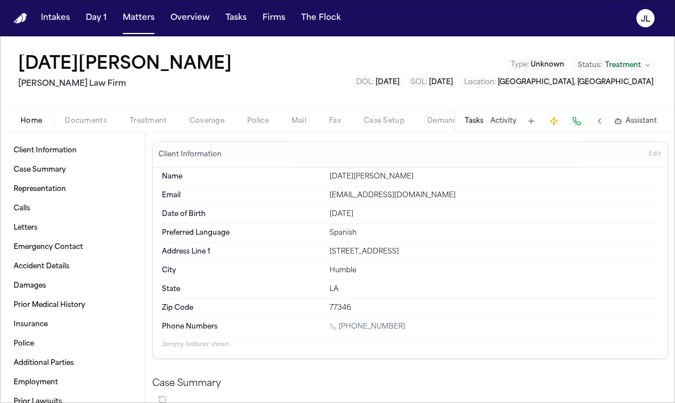
click at [206, 120] on span "Coverage" at bounding box center [207, 120] width 35 height 9
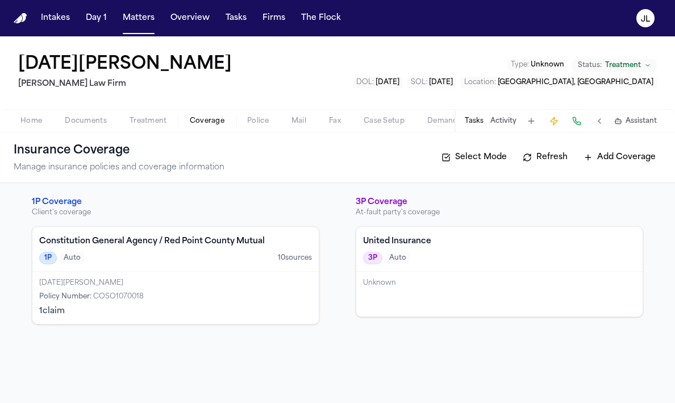
click at [169, 260] on div "1P Auto 10 source s" at bounding box center [175, 258] width 273 height 12
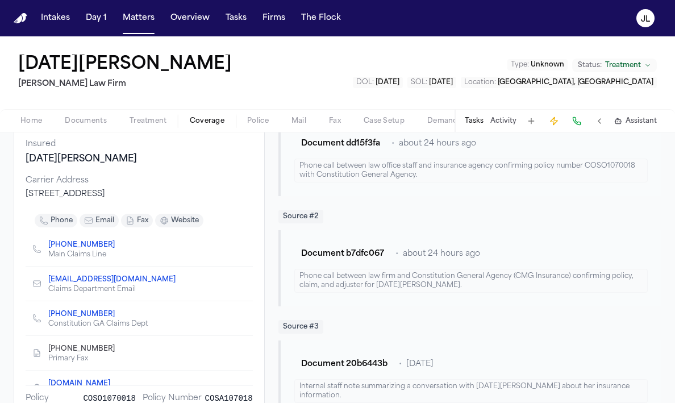
scroll to position [133, 0]
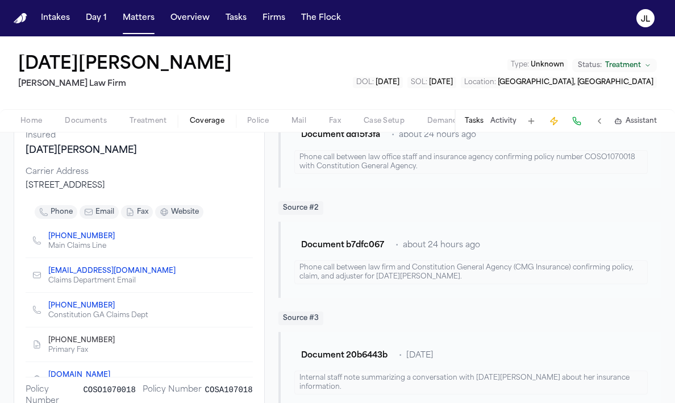
click at [118, 309] on icon "Copy to clipboard" at bounding box center [120, 307] width 4 height 4
click at [575, 115] on button at bounding box center [577, 121] width 16 height 16
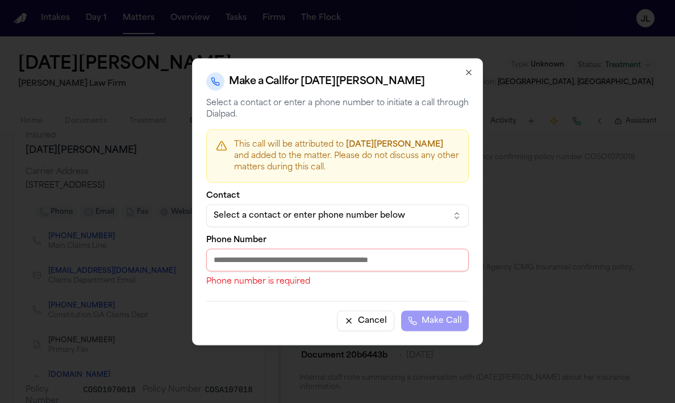
click at [273, 252] on input "Phone Number" at bounding box center [337, 259] width 262 height 23
paste input "**********"
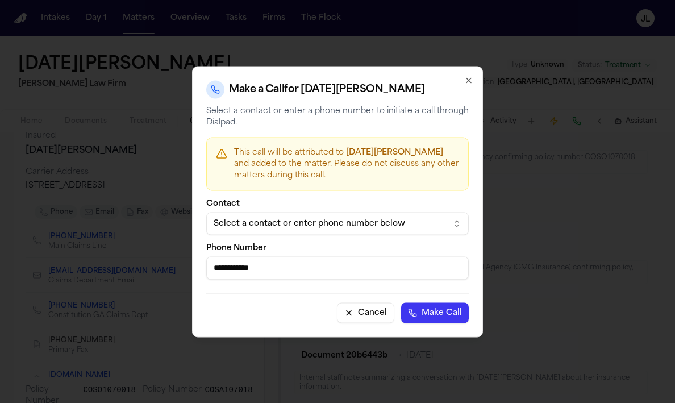
type input "**********"
click at [431, 321] on button "Make Call" at bounding box center [435, 312] width 68 height 20
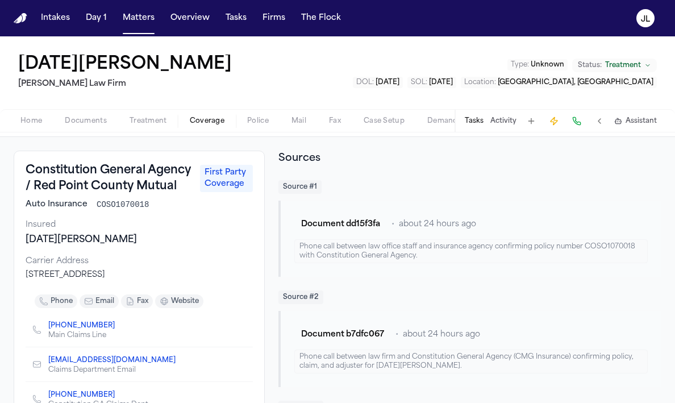
scroll to position [0, 0]
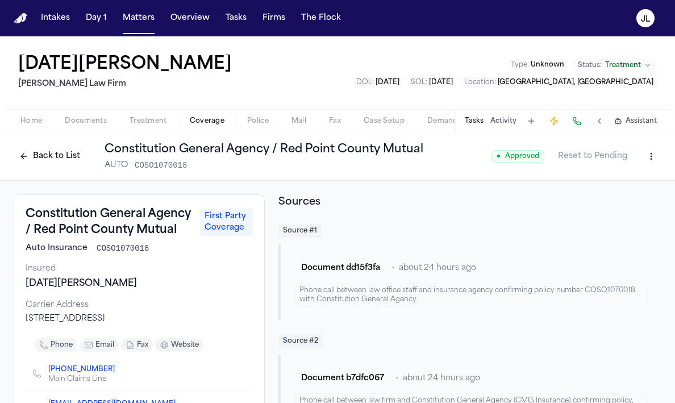
click at [661, 53] on div "Lucia Mendoza Ruy Mireles Law Firm Type : Unknown Status: Treatment DOL : 2025-…" at bounding box center [337, 72] width 675 height 73
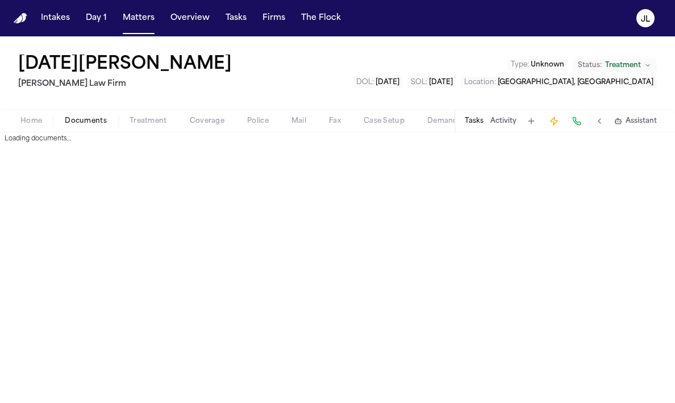
click at [74, 120] on span "Documents" at bounding box center [86, 120] width 42 height 9
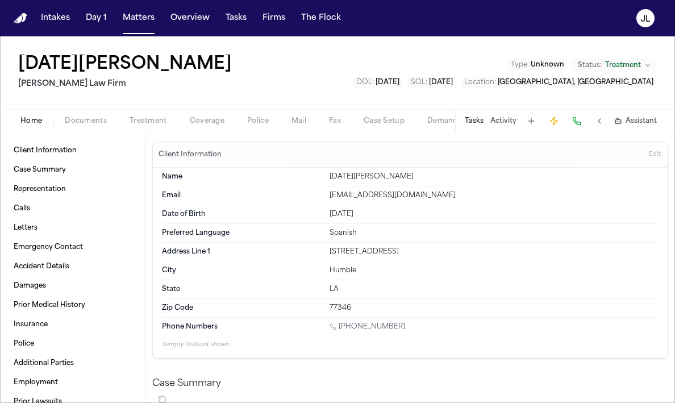
click at [37, 121] on span "Home" at bounding box center [31, 120] width 22 height 9
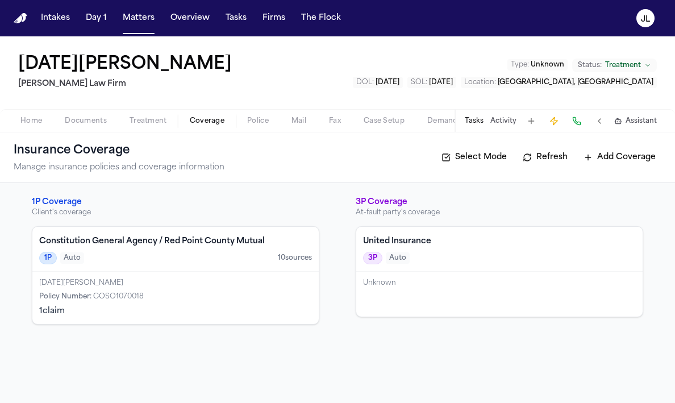
click at [194, 120] on span "Coverage" at bounding box center [207, 120] width 35 height 9
click at [201, 270] on div "Constitution General Agency / Red Point County Mutual 1P Auto 10 source s" at bounding box center [175, 249] width 286 height 45
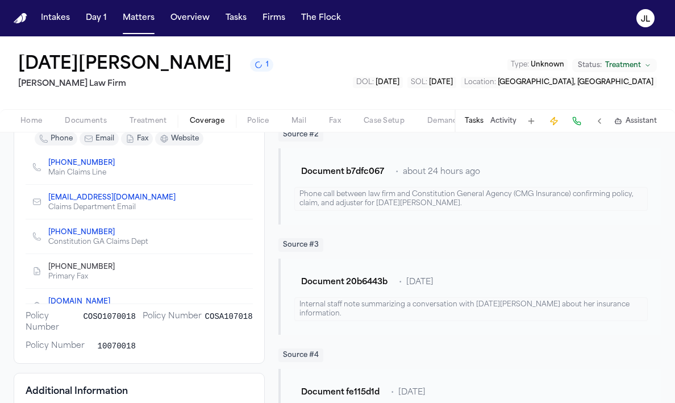
scroll to position [19, 0]
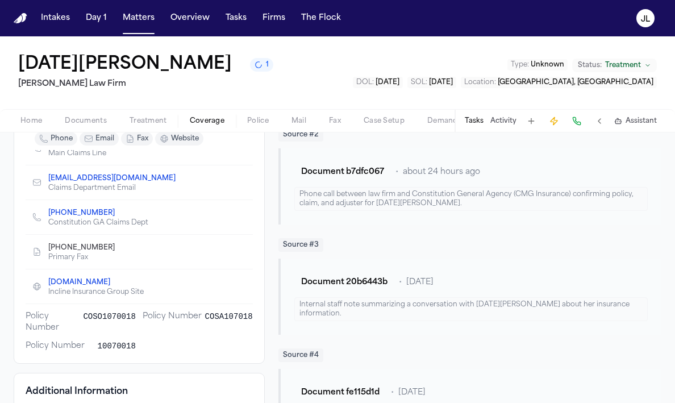
click at [119, 215] on icon "Copy to clipboard" at bounding box center [121, 212] width 4 height 5
click at [578, 123] on button at bounding box center [577, 121] width 16 height 16
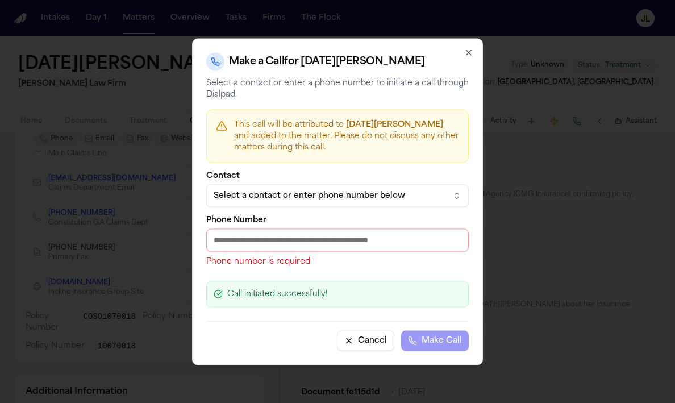
click at [578, 123] on div at bounding box center [337, 201] width 675 height 403
click at [223, 234] on input "Phone Number" at bounding box center [337, 239] width 262 height 23
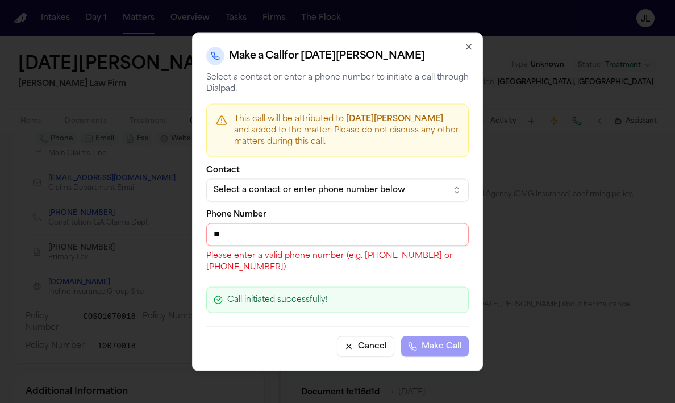
paste input "**********"
type input "*"
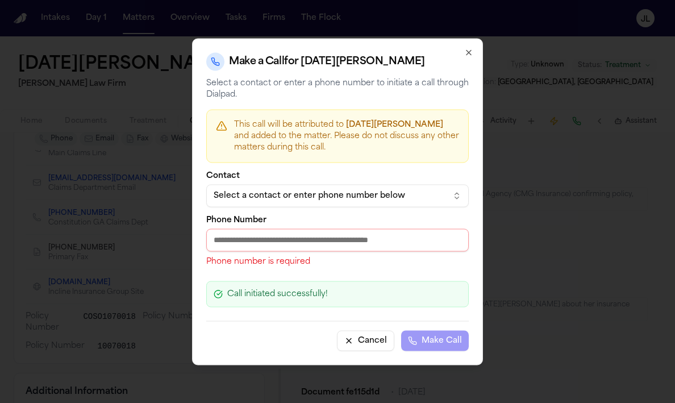
paste input "**********"
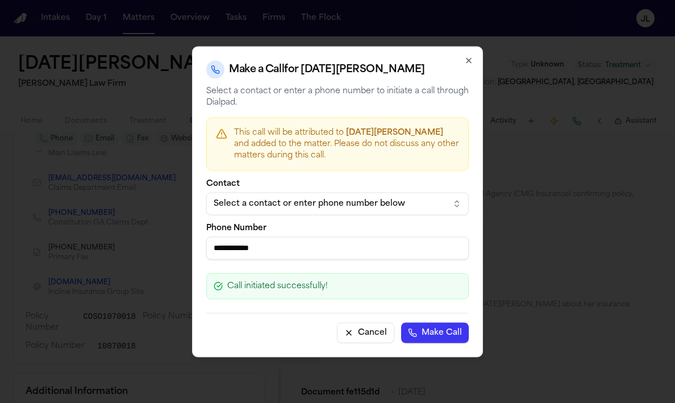
type input "**********"
click at [427, 331] on button "Make Call" at bounding box center [435, 332] width 68 height 20
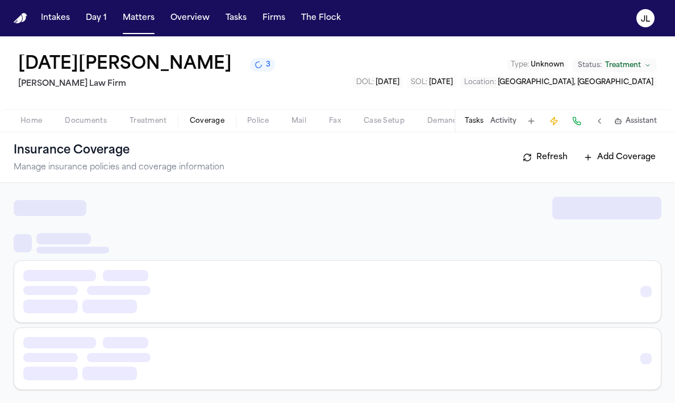
click at [190, 123] on span "Coverage" at bounding box center [207, 120] width 35 height 9
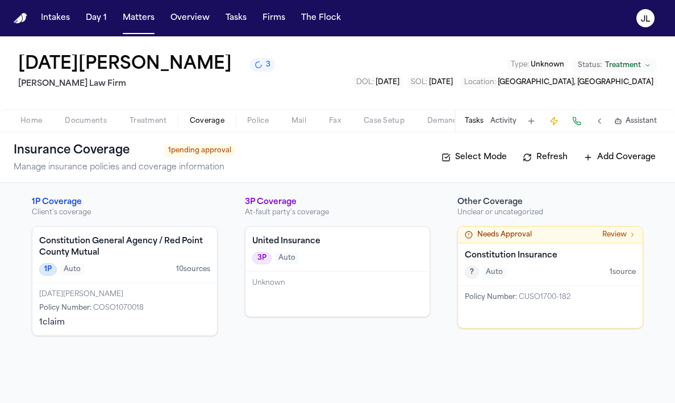
click at [133, 311] on span "COSO1070018" at bounding box center [118, 307] width 51 height 7
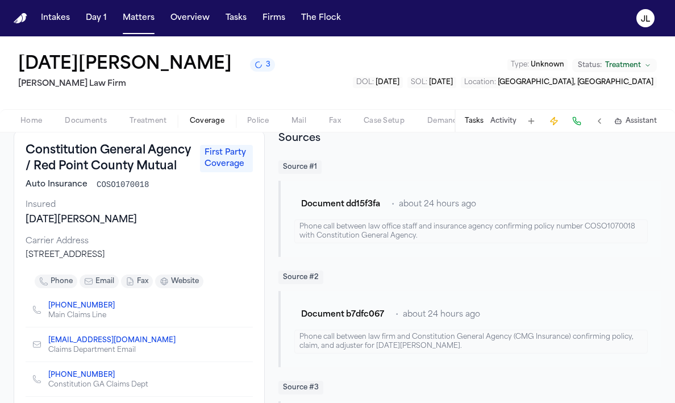
scroll to position [19, 0]
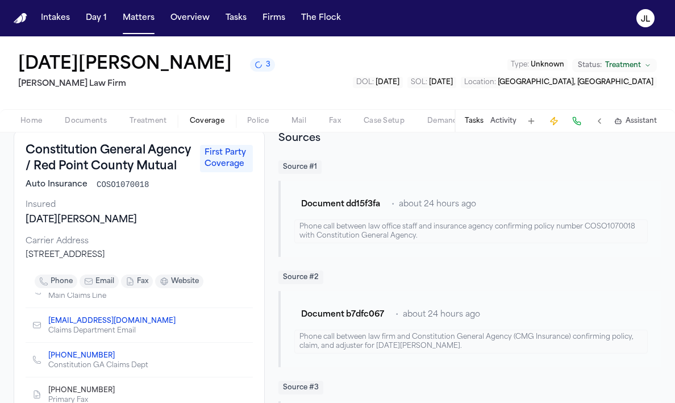
click at [111, 361] on div "[PHONE_NUMBER]" at bounding box center [98, 354] width 100 height 11
click at [119, 358] on icon "Copy to clipboard" at bounding box center [121, 355] width 4 height 5
click at [571, 123] on button at bounding box center [577, 121] width 16 height 16
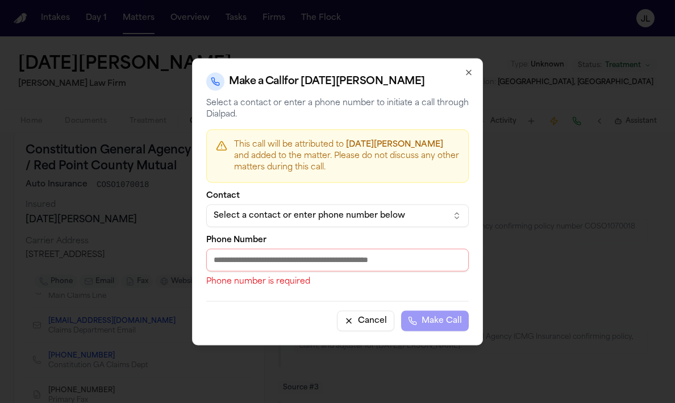
click at [254, 251] on input "Phone Number" at bounding box center [337, 259] width 262 height 23
paste input "**********"
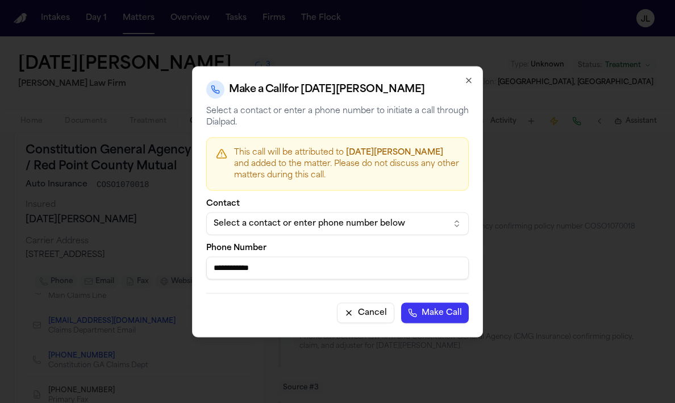
type input "**********"
click at [416, 308] on button "Make Call" at bounding box center [435, 312] width 68 height 20
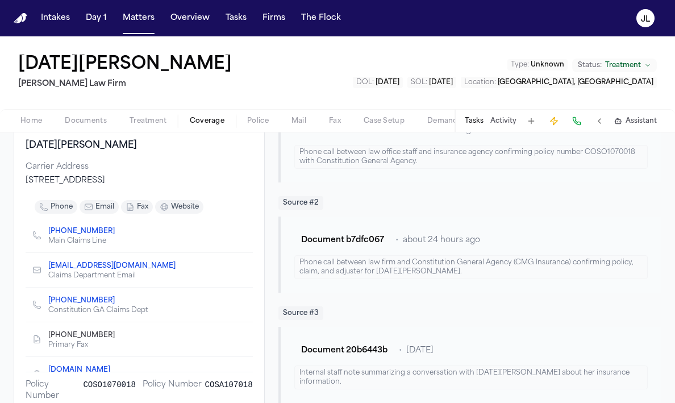
scroll to position [0, 0]
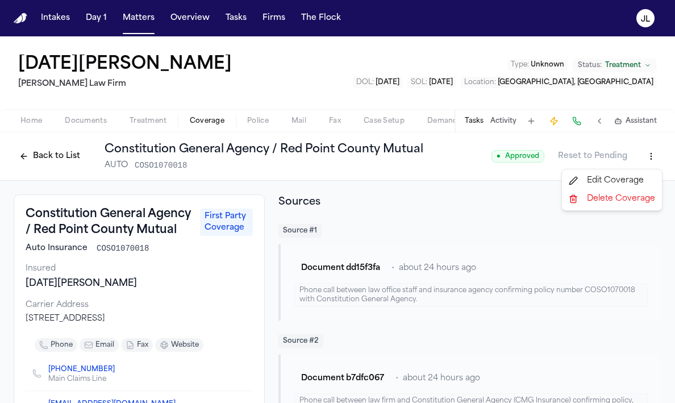
click at [655, 154] on html "Intakes Day 1 Matters Overview Tasks Firms The Flock JL Lucia Mendoza Ruy Mirel…" at bounding box center [337, 201] width 675 height 403
click at [617, 178] on div "Edit Coverage" at bounding box center [611, 181] width 95 height 18
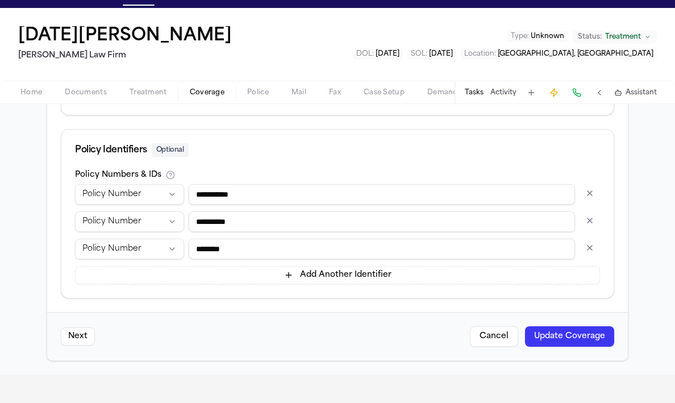
scroll to position [39, 0]
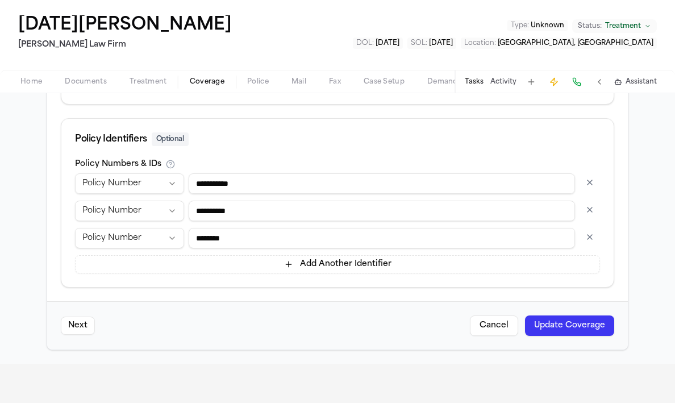
click at [593, 236] on button "button" at bounding box center [589, 237] width 20 height 18
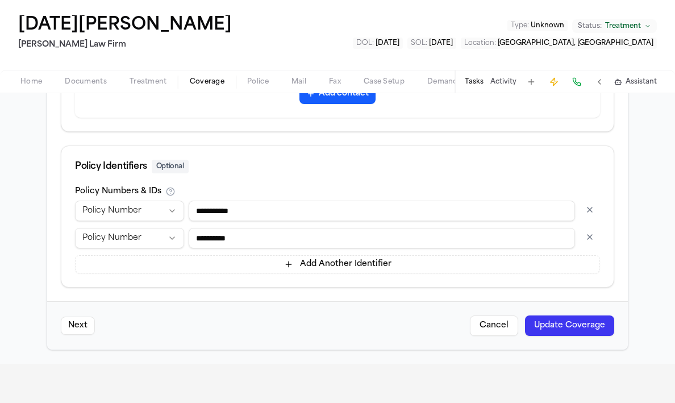
click at [592, 228] on button "button" at bounding box center [589, 237] width 20 height 18
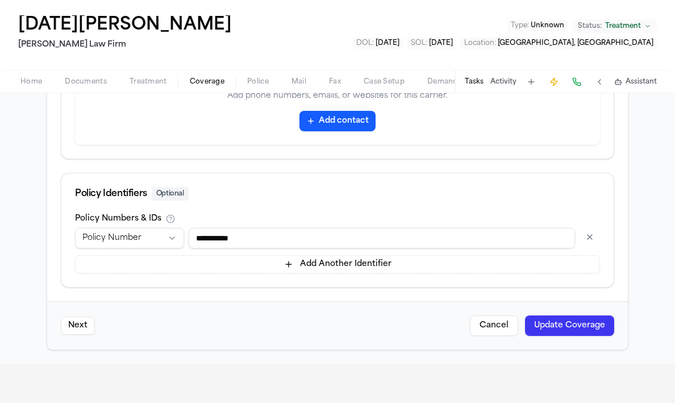
scroll to position [633, 0]
click at [228, 238] on input "**********" at bounding box center [382, 238] width 386 height 20
type input "**********"
click at [541, 334] on button "Update Coverage" at bounding box center [569, 325] width 89 height 20
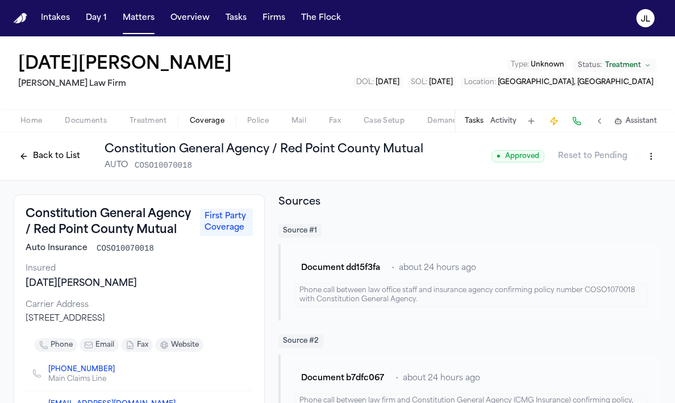
click at [644, 159] on html "Intakes Day 1 Matters Overview Tasks Firms The Flock JL Lucia Mendoza Ruy Mirel…" at bounding box center [337, 201] width 675 height 403
click at [626, 181] on div "Edit Coverage" at bounding box center [611, 181] width 95 height 18
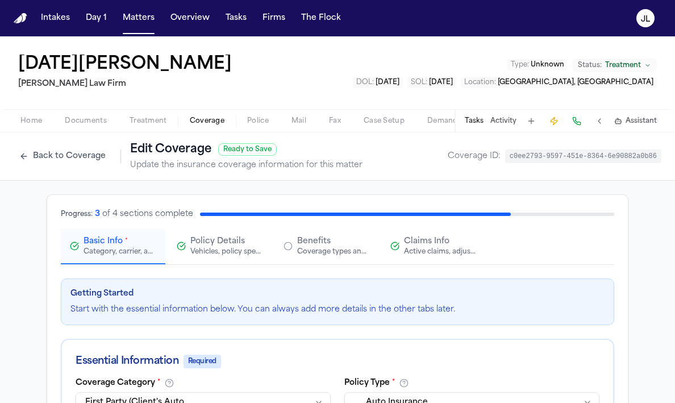
click at [421, 247] on div "Active claims, adjusters, and subrogation details" at bounding box center [440, 251] width 73 height 9
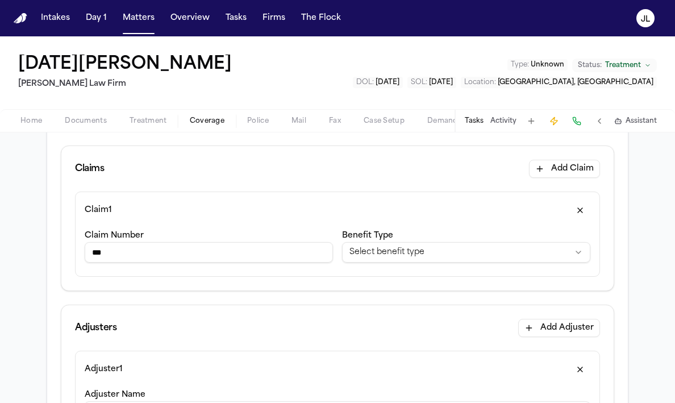
scroll to position [140, 0]
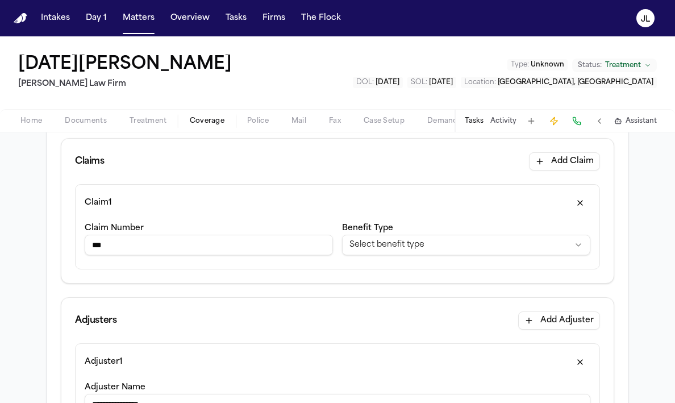
drag, startPoint x: 283, startPoint y: 240, endPoint x: 65, endPoint y: 235, distance: 218.2
click at [65, 235] on div "**********" at bounding box center [337, 233] width 552 height 99
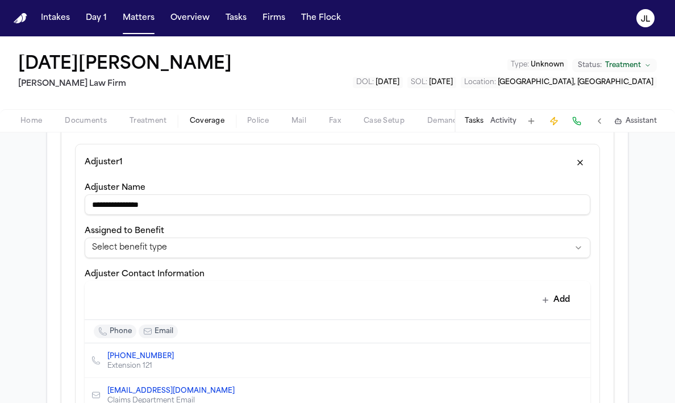
scroll to position [0, 0]
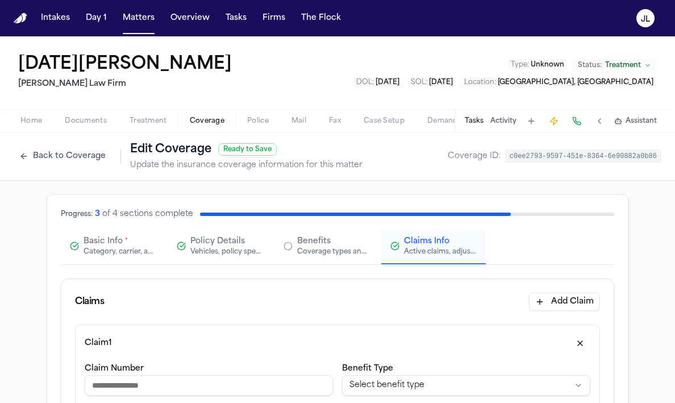
click at [91, 237] on span "Basic Info" at bounding box center [102, 241] width 39 height 11
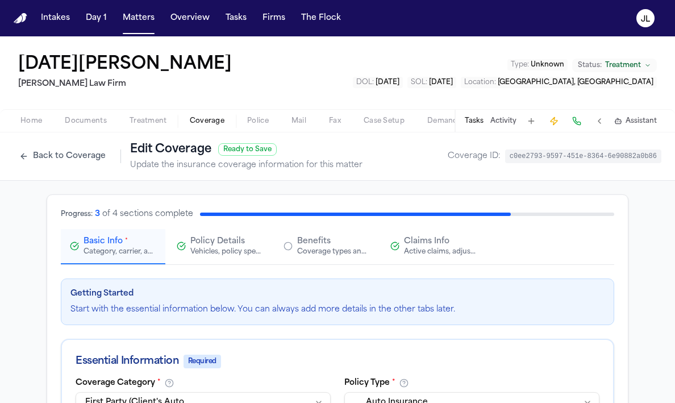
click at [223, 256] on div "Vehicles, policy specifics, and additional details" at bounding box center [226, 251] width 73 height 9
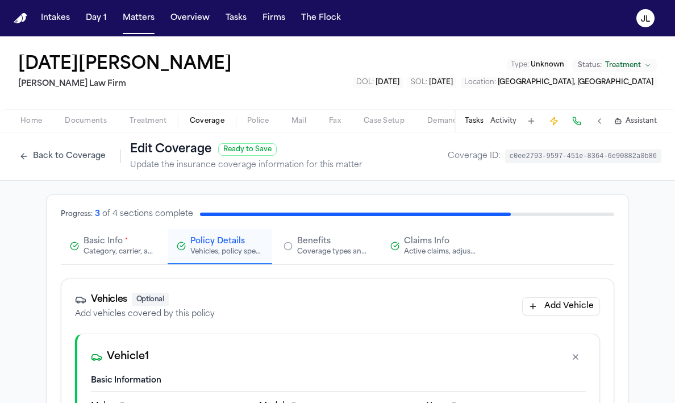
click at [123, 232] on button "Basic Info * Category, carrier, and policy holder information" at bounding box center [113, 246] width 105 height 35
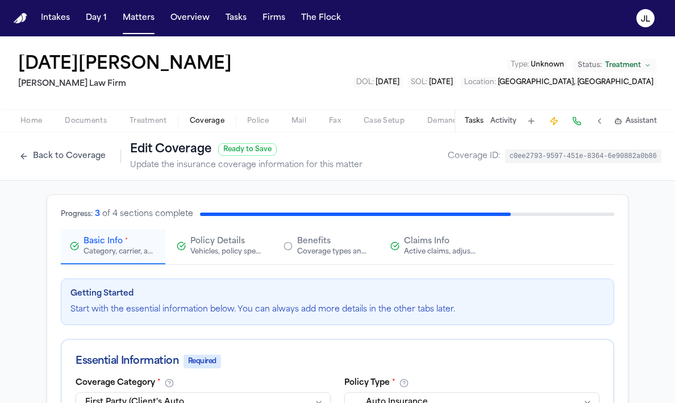
click at [219, 258] on button "Policy Details Vehicles, policy specifics, and additional details" at bounding box center [220, 246] width 105 height 35
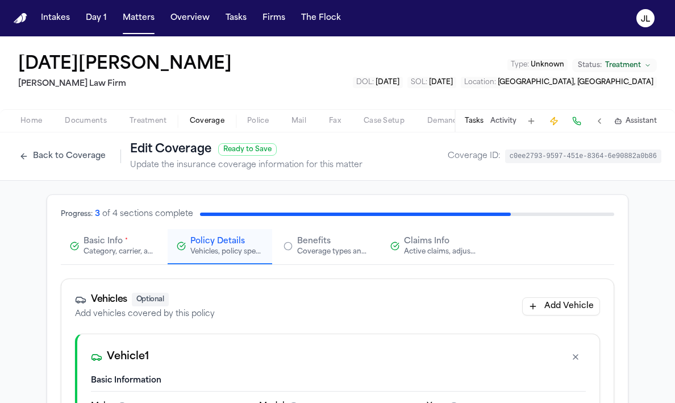
click at [324, 260] on button "Benefits Coverage types and limits" at bounding box center [326, 246] width 105 height 35
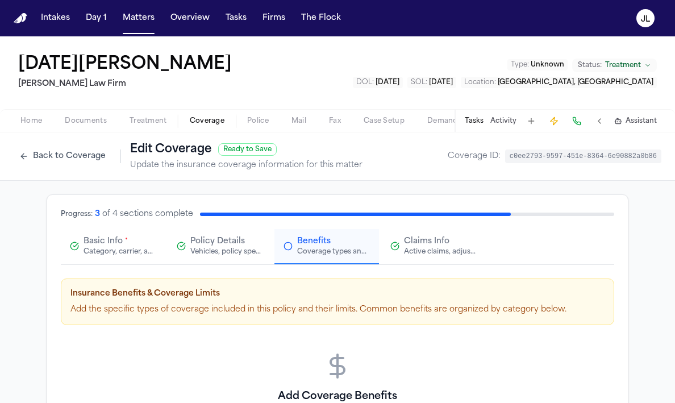
click at [439, 259] on button "Claims Info Active claims, adjusters, and subrogation details" at bounding box center [433, 246] width 105 height 35
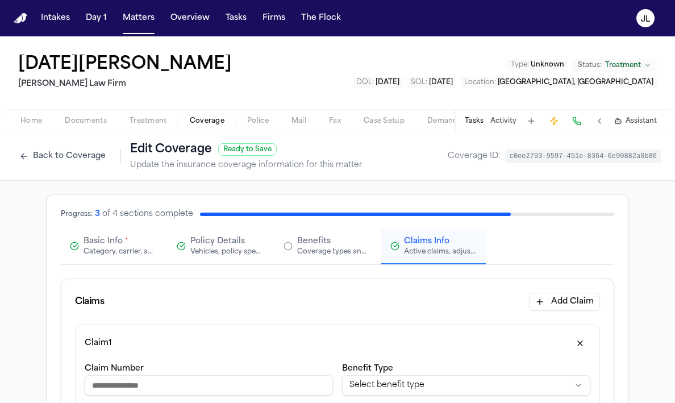
click at [210, 242] on span "Policy Details" at bounding box center [217, 241] width 55 height 11
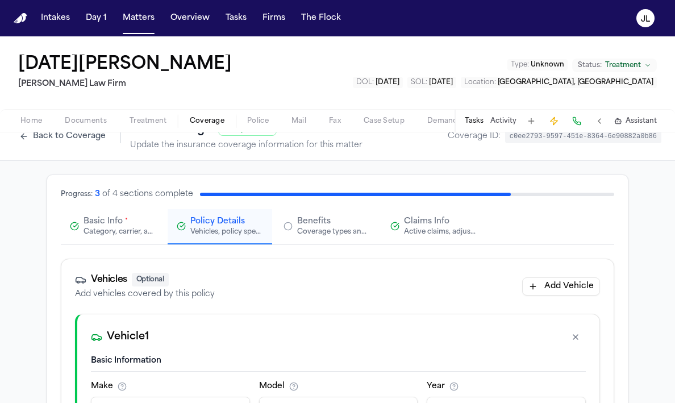
scroll to position [13, 0]
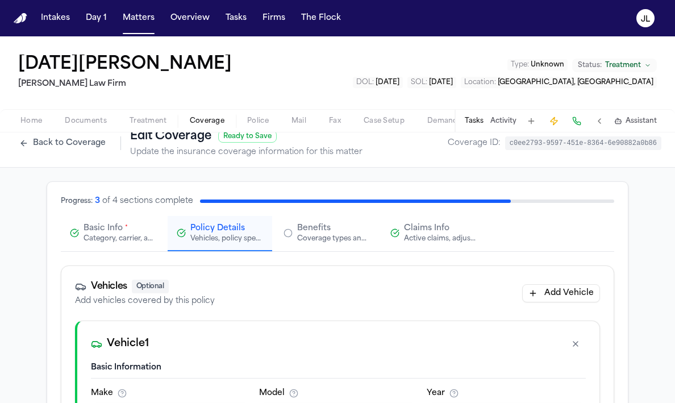
click at [141, 240] on div "Category, carrier, and policy holder information" at bounding box center [119, 238] width 73 height 9
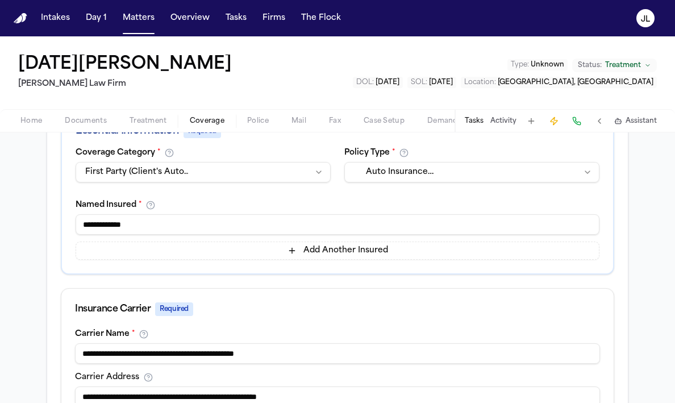
scroll to position [0, 0]
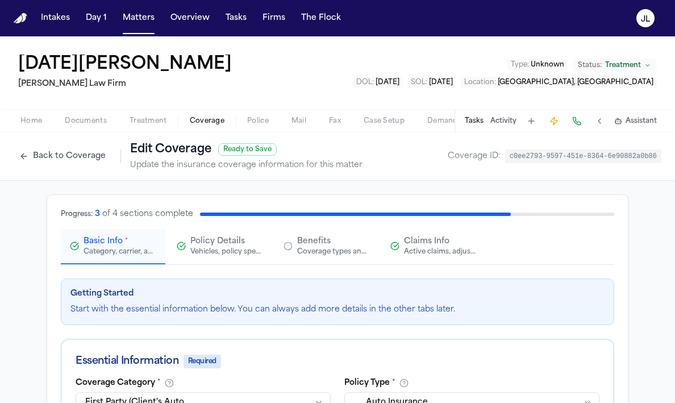
click at [27, 123] on span "Home" at bounding box center [31, 120] width 22 height 9
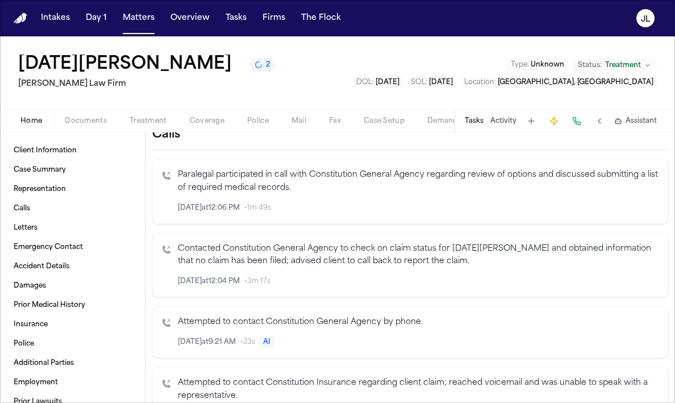
scroll to position [332, 0]
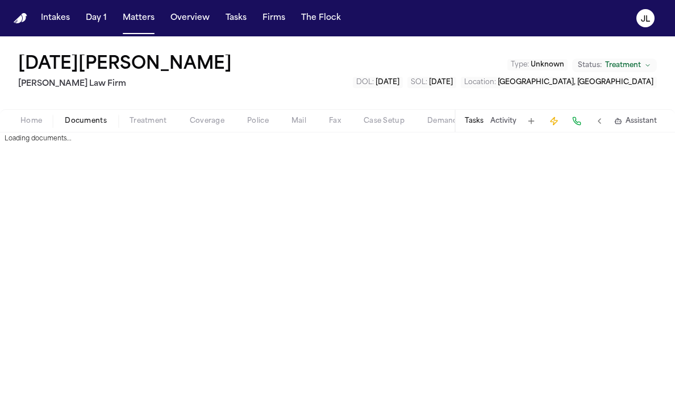
click at [90, 121] on span "Documents" at bounding box center [86, 120] width 42 height 9
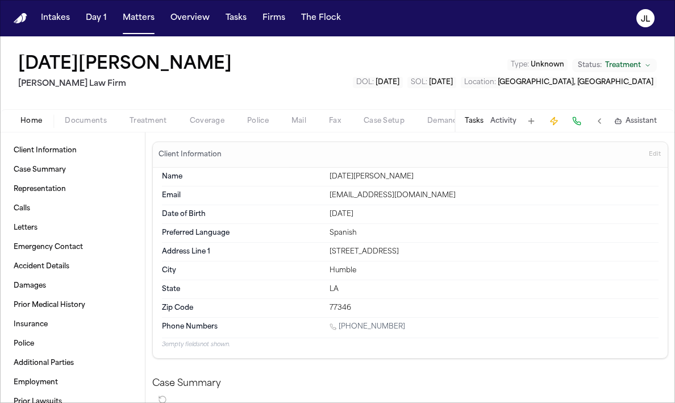
click at [30, 126] on span "Home" at bounding box center [31, 120] width 22 height 9
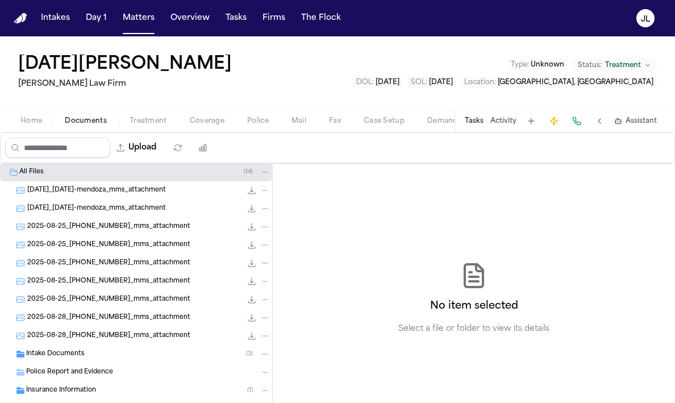
click at [85, 119] on span "Documents" at bounding box center [86, 120] width 42 height 9
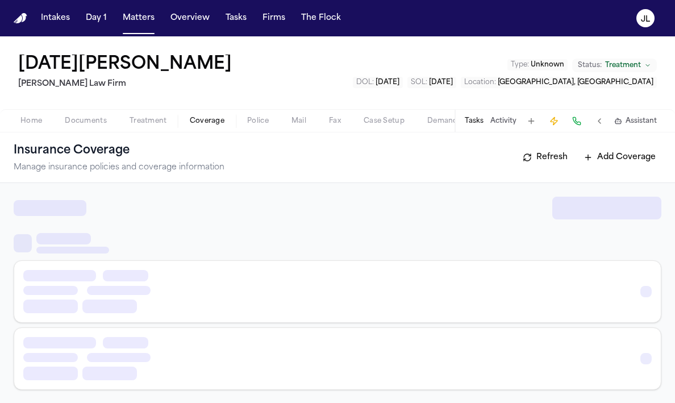
click at [207, 126] on span "Coverage" at bounding box center [207, 120] width 35 height 9
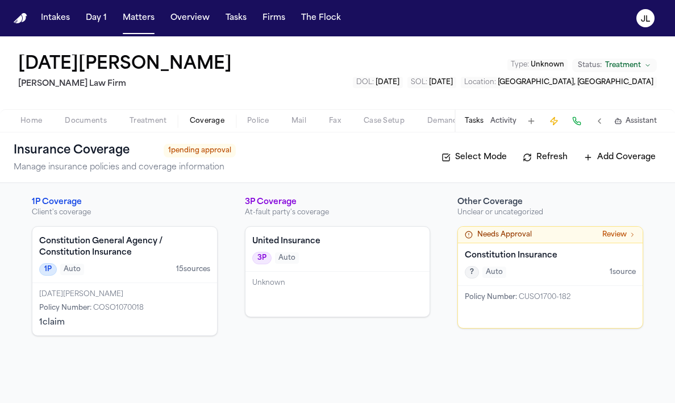
click at [184, 290] on div "Lucia Mendoza" at bounding box center [124, 294] width 171 height 9
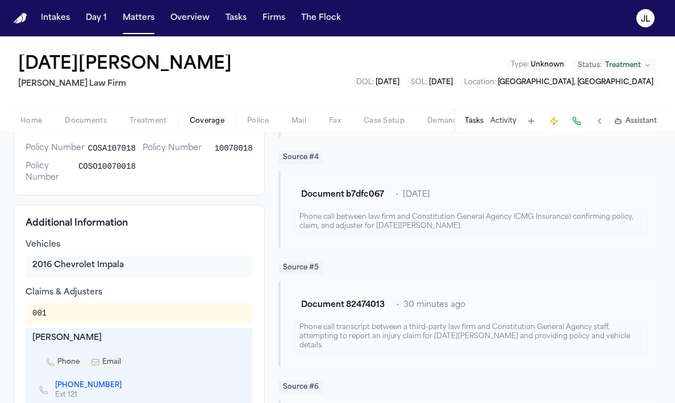
scroll to position [406, 0]
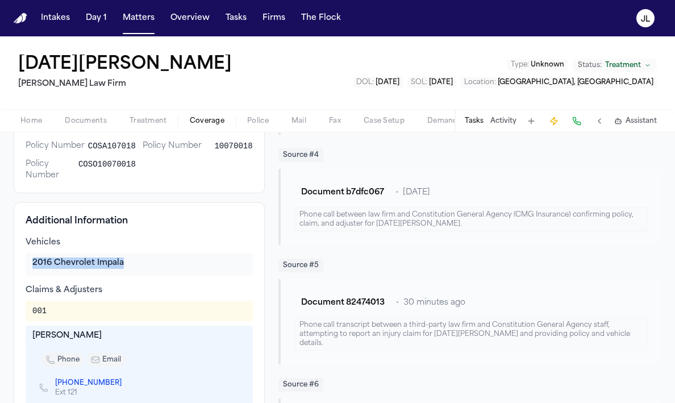
drag, startPoint x: 132, startPoint y: 278, endPoint x: 32, endPoint y: 276, distance: 100.0
click at [32, 269] on div "2016 Chevrolet Impala" at bounding box center [139, 262] width 214 height 11
copy div "2016 Chevrolet Impala"
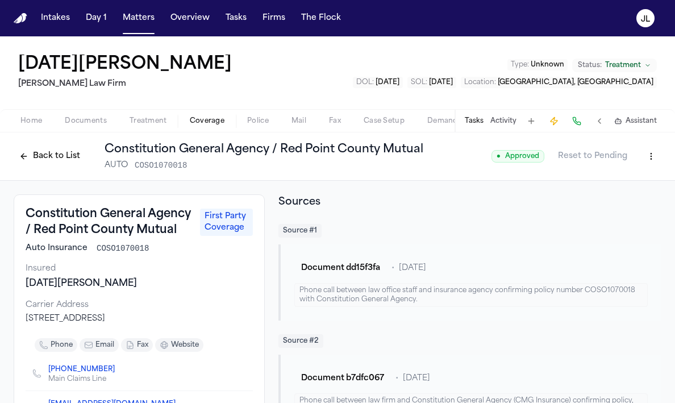
scroll to position [19, 0]
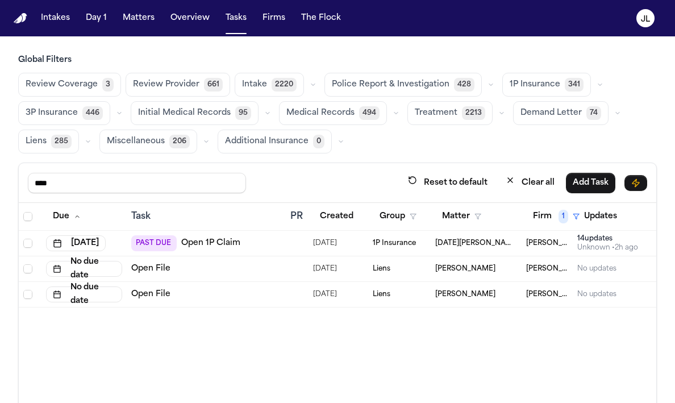
scroll to position [44, 0]
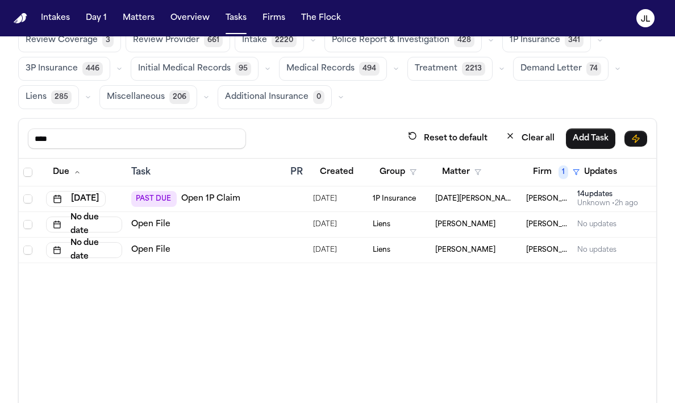
click at [593, 204] on div "Unknown • 2h ago" at bounding box center [607, 203] width 61 height 9
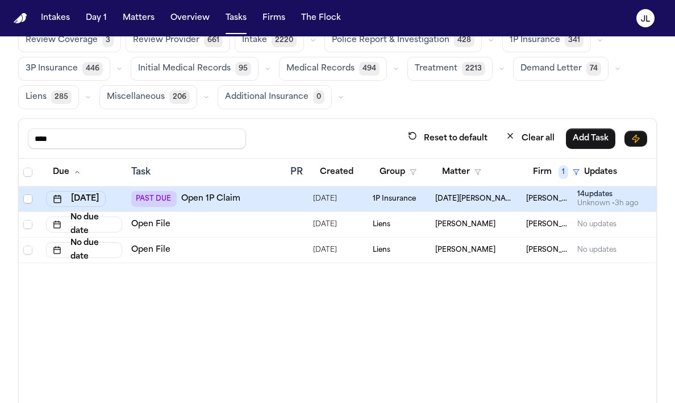
click at [590, 200] on div "Unknown • 3h ago" at bounding box center [607, 203] width 61 height 9
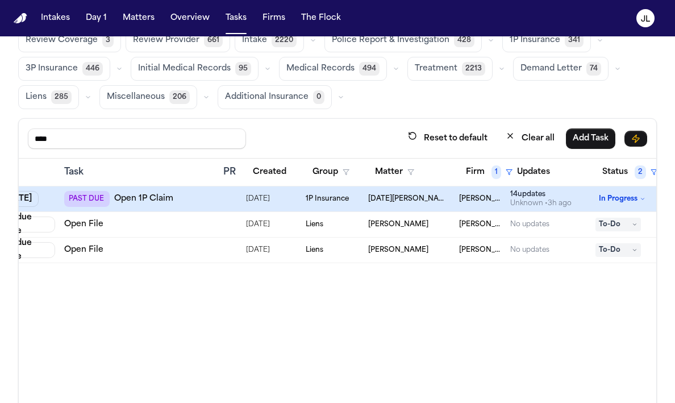
scroll to position [0, 117]
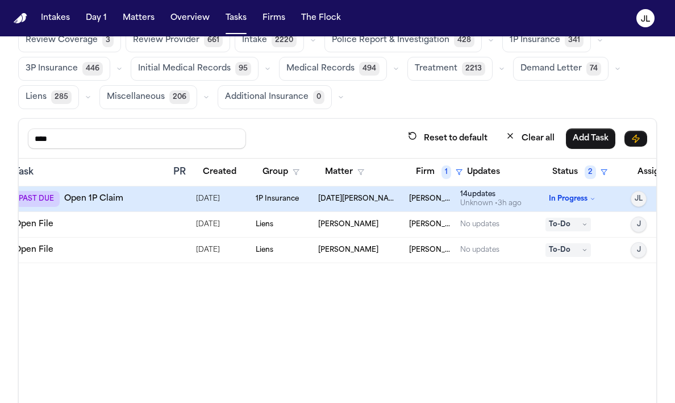
click at [507, 196] on div "14 update s" at bounding box center [490, 194] width 61 height 9
click at [476, 199] on div "Unknown • 3h ago" at bounding box center [490, 203] width 61 height 9
click at [163, 194] on div "PAST DUE Open 1P Claim" at bounding box center [89, 199] width 150 height 16
click at [475, 200] on div "Unknown • 3h ago" at bounding box center [490, 203] width 61 height 9
click at [93, 197] on link "Open 1P Claim" at bounding box center [93, 198] width 59 height 11
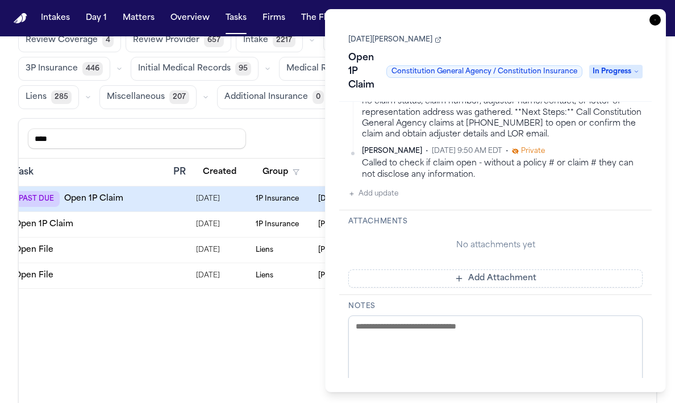
scroll to position [1335, 0]
click at [390, 190] on button "Add update" at bounding box center [373, 194] width 50 height 14
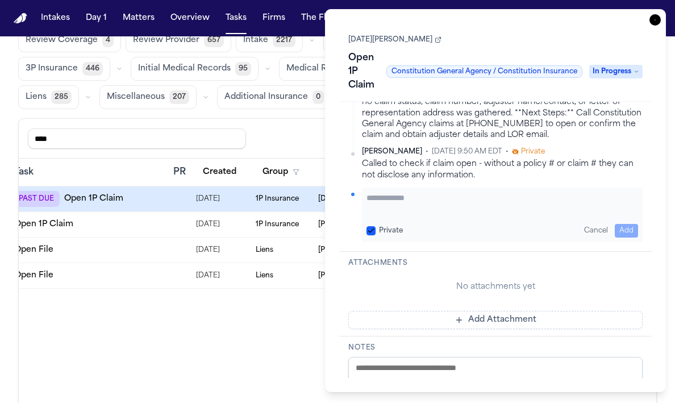
click at [394, 192] on textarea "Add your update" at bounding box center [501, 203] width 271 height 23
paste textarea "**********"
click at [478, 192] on textarea "**********" at bounding box center [501, 203] width 271 height 23
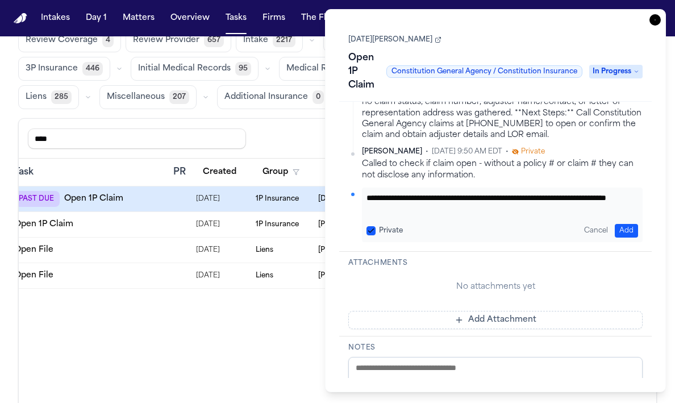
click at [559, 192] on textarea "**********" at bounding box center [501, 203] width 271 height 23
drag, startPoint x: 399, startPoint y: 197, endPoint x: 387, endPoint y: 197, distance: 11.4
click at [387, 197] on textarea "**********" at bounding box center [501, 203] width 271 height 23
click at [460, 192] on textarea "**********" at bounding box center [501, 203] width 271 height 23
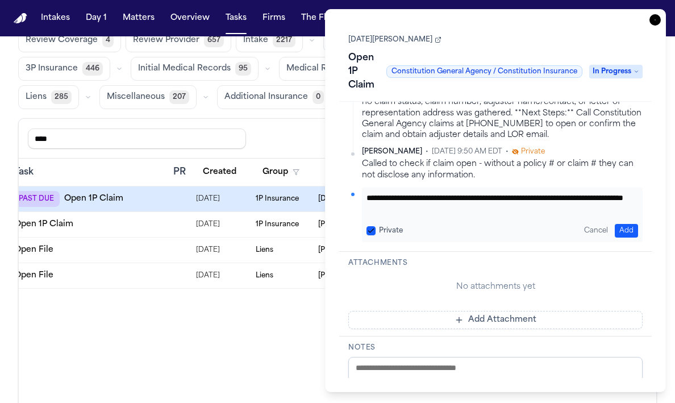
click at [452, 194] on textarea "**********" at bounding box center [501, 203] width 271 height 23
paste textarea "**********"
click at [444, 195] on textarea "**********" at bounding box center [501, 203] width 271 height 23
click at [446, 195] on textarea "**********" at bounding box center [501, 203] width 271 height 23
type textarea "**********"
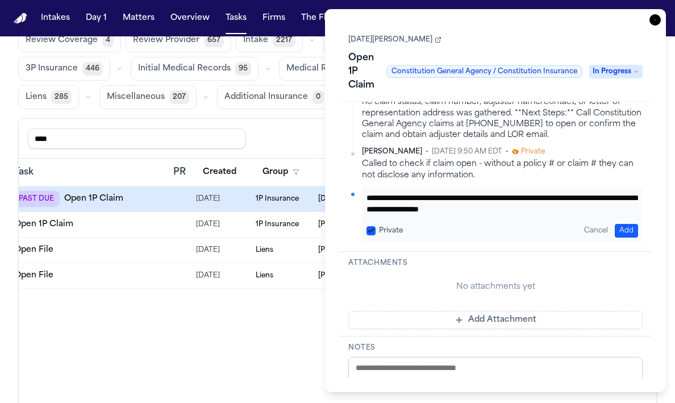
click at [623, 224] on button "Add" at bounding box center [626, 231] width 23 height 14
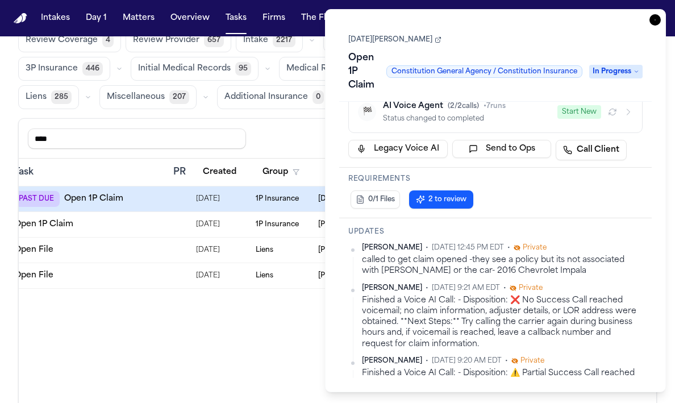
scroll to position [121, 0]
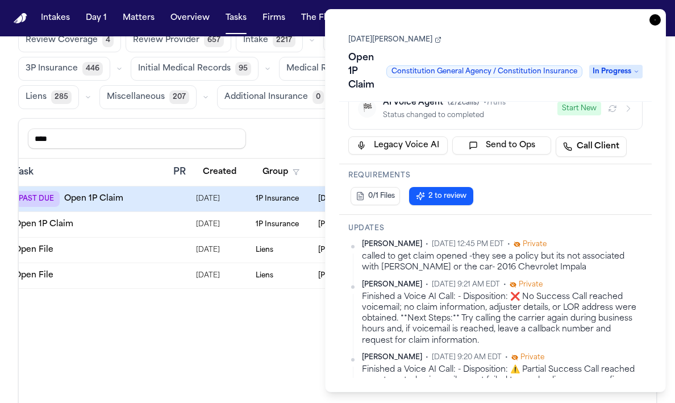
click at [657, 23] on icon "button" at bounding box center [654, 19] width 11 height 11
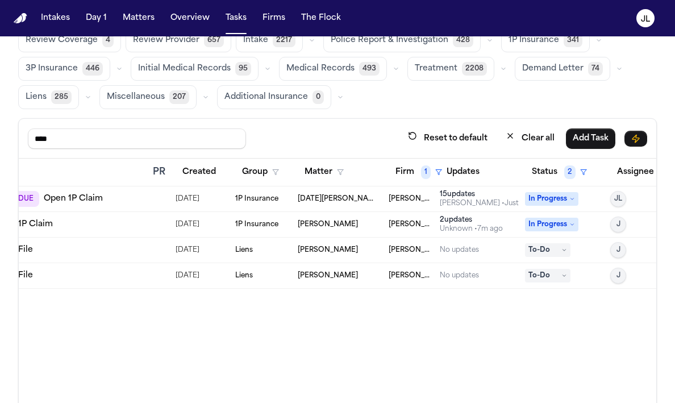
scroll to position [0, 141]
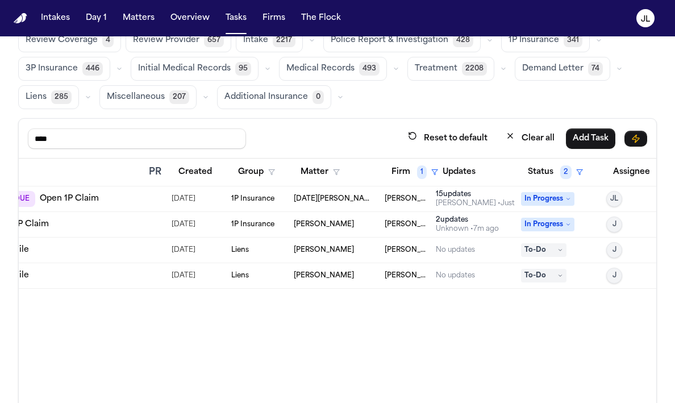
click at [457, 226] on div "Unknown • 7m ago" at bounding box center [467, 228] width 63 height 9
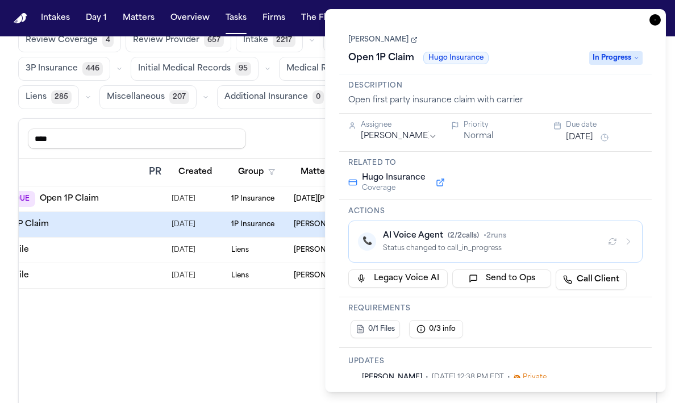
click at [657, 19] on icon "button" at bounding box center [654, 19] width 11 height 11
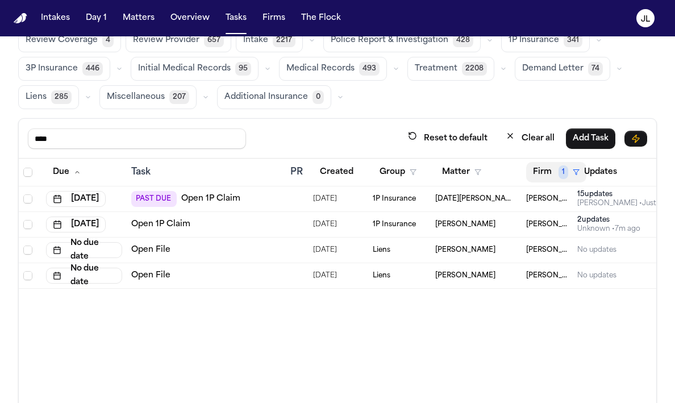
click at [549, 170] on button "Firm 1" at bounding box center [556, 172] width 60 height 20
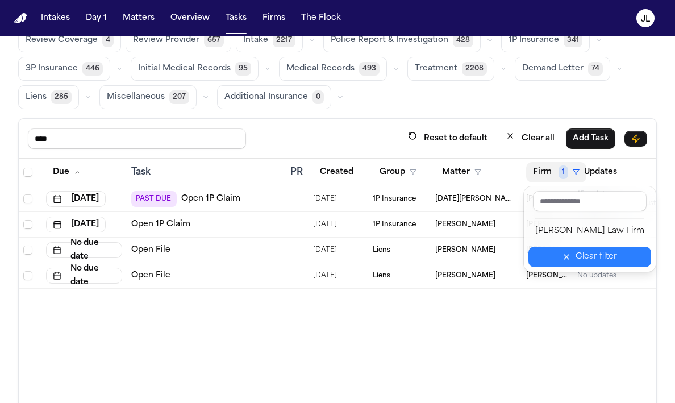
click at [564, 254] on icon "button" at bounding box center [566, 256] width 5 height 5
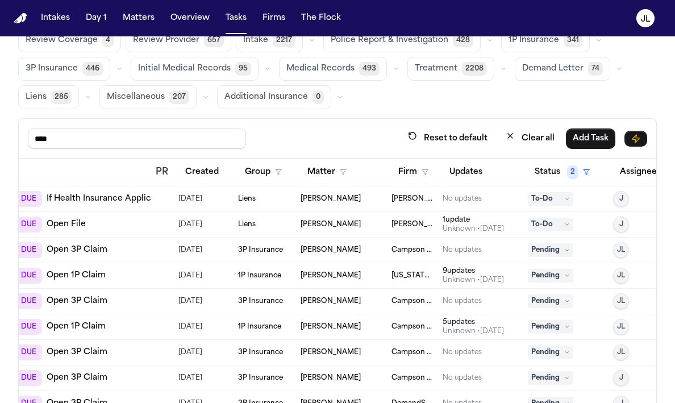
scroll to position [0, 134]
click at [260, 179] on button "Group" at bounding box center [264, 172] width 51 height 20
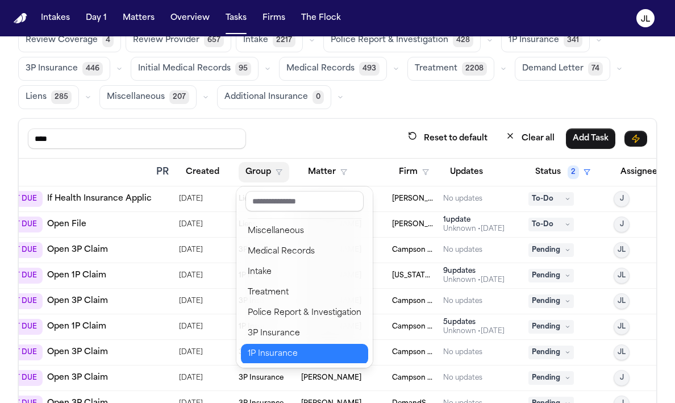
click at [281, 349] on div "1P Insurance" at bounding box center [305, 354] width 114 height 14
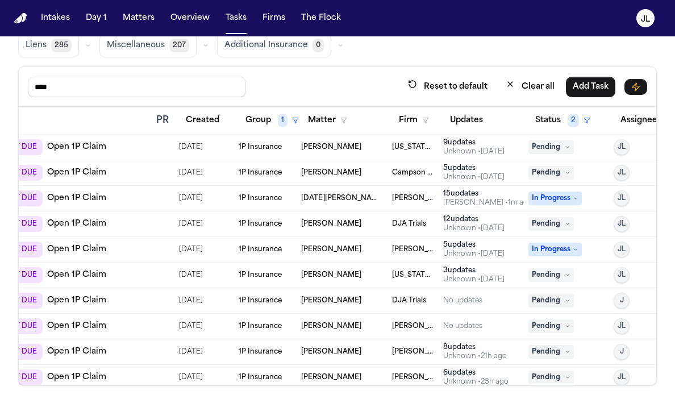
scroll to position [57, 134]
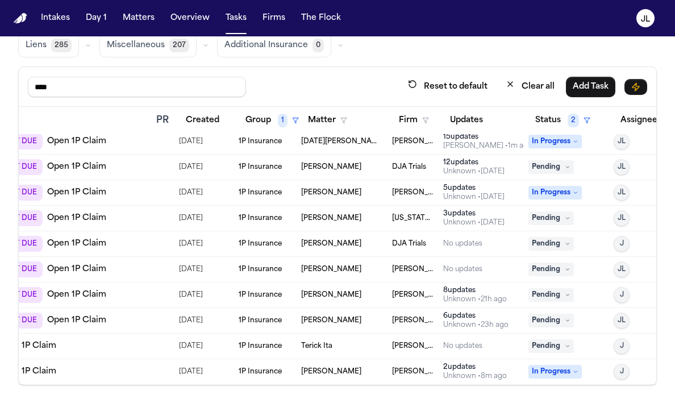
click at [26, 344] on link "Open 1P Claim" at bounding box center [26, 345] width 59 height 11
drag, startPoint x: 670, startPoint y: 260, endPoint x: 614, endPoint y: 258, distance: 55.7
click at [614, 258] on div "Global Filters Review Coverage 4 Review Provider 657 Intake 2217 Police Report …" at bounding box center [337, 172] width 675 height 427
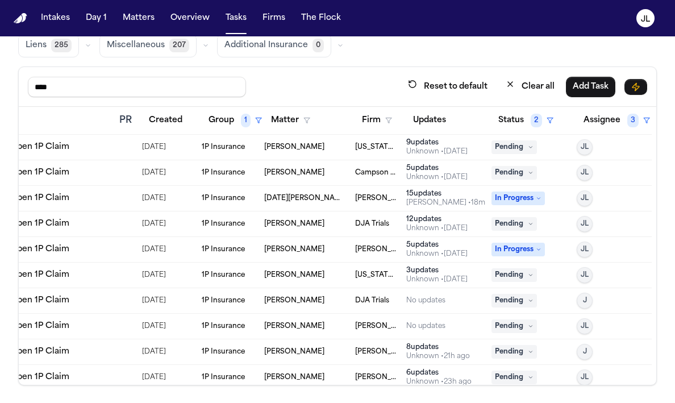
scroll to position [0, 0]
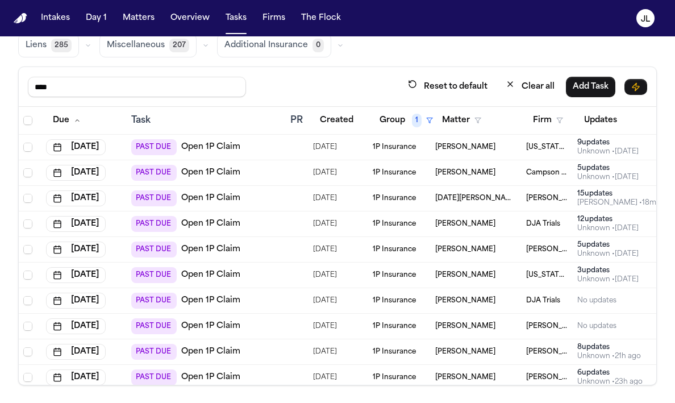
click at [210, 321] on link "Open 1P Claim" at bounding box center [210, 325] width 59 height 11
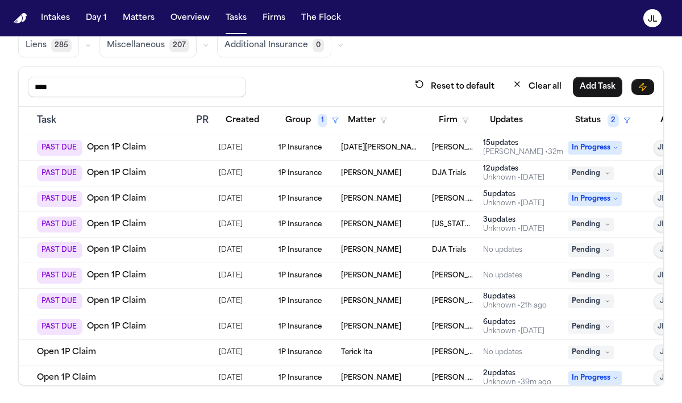
scroll to position [51, 93]
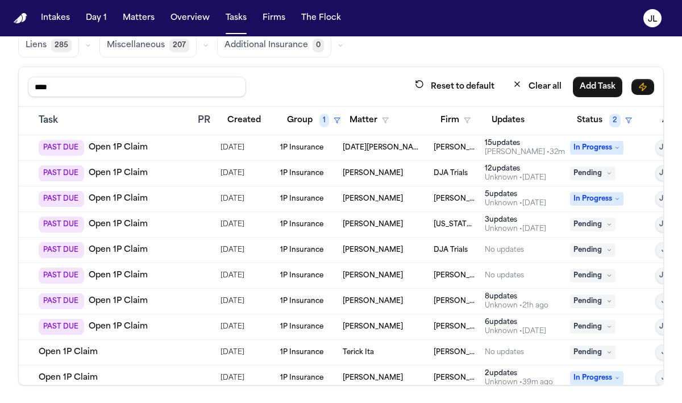
click at [70, 348] on link "Open 1P Claim" at bounding box center [68, 351] width 59 height 11
click at [222, 348] on span "08/28/2025" at bounding box center [232, 352] width 24 height 16
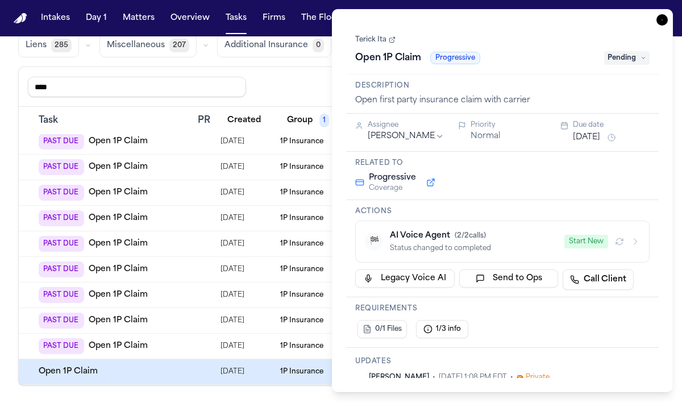
click at [659, 16] on icon "button" at bounding box center [661, 19] width 11 height 11
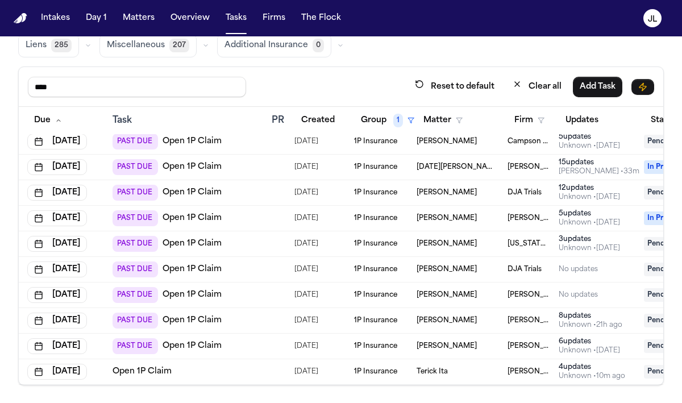
scroll to position [31, 0]
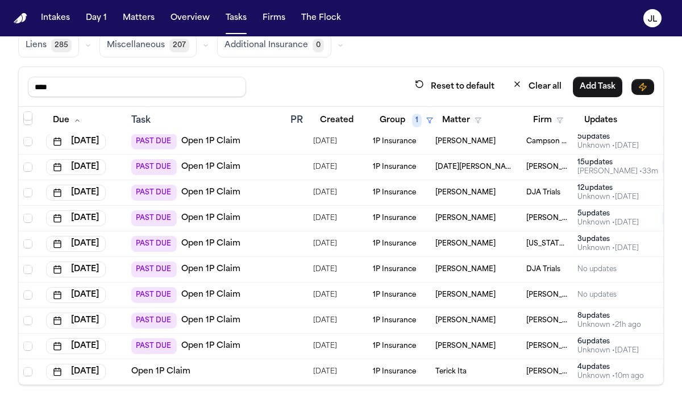
click at [206, 274] on div "PAST DUE Open 1P Claim" at bounding box center [185, 269] width 109 height 16
click at [208, 296] on link "Open 1P Claim" at bounding box center [210, 294] width 59 height 11
click at [212, 265] on link "Open 1P Claim" at bounding box center [210, 269] width 59 height 11
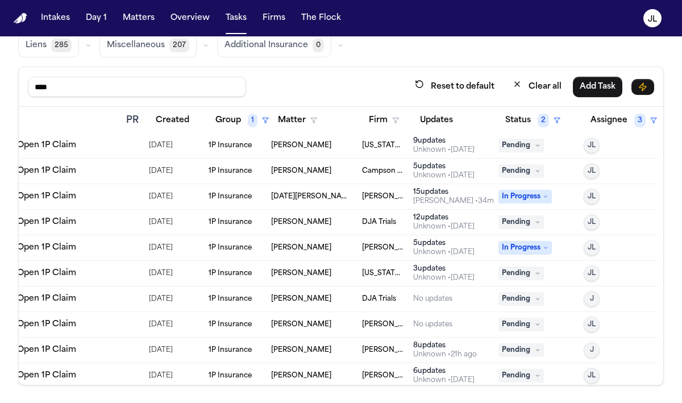
scroll to position [0, 164]
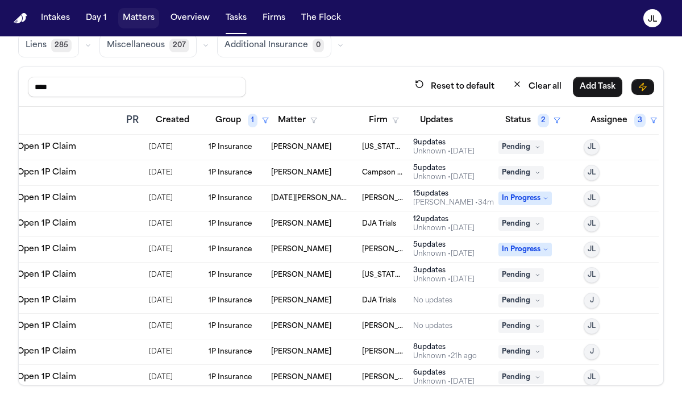
click at [124, 20] on button "Matters" at bounding box center [138, 18] width 41 height 20
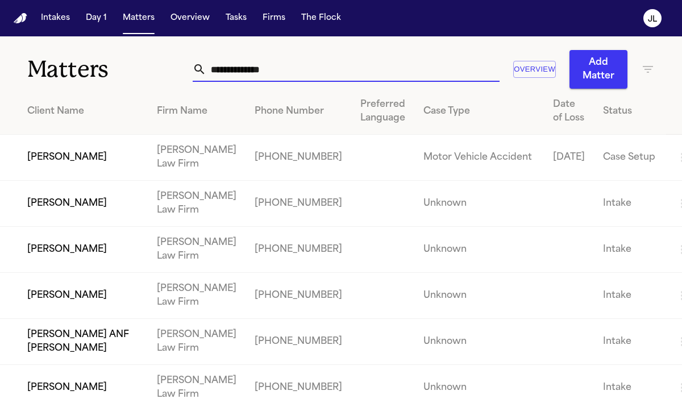
click at [207, 74] on input "text" at bounding box center [352, 69] width 293 height 25
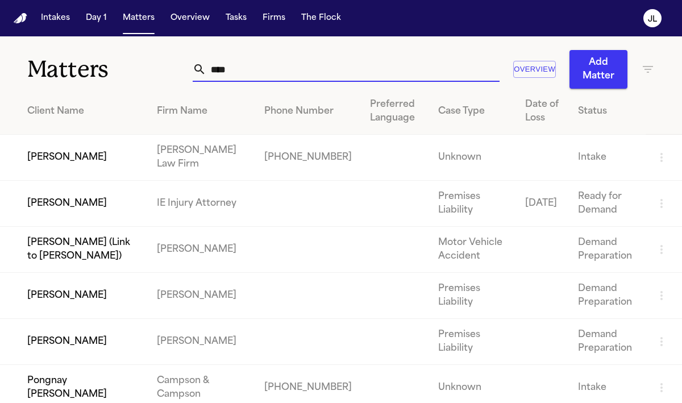
type input "****"
click at [68, 160] on td "Yanavi Jones" at bounding box center [74, 158] width 148 height 46
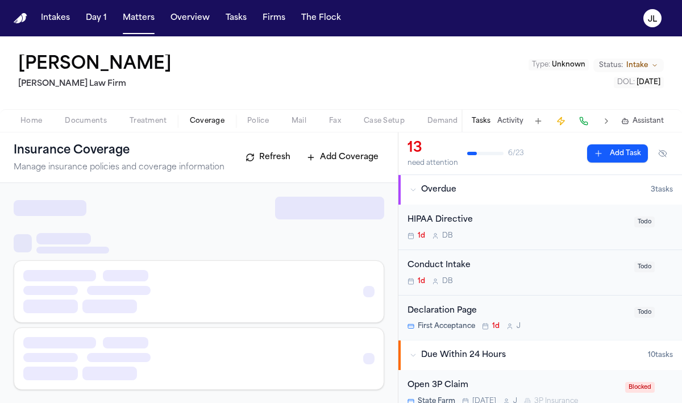
click at [210, 126] on span "Coverage" at bounding box center [207, 120] width 35 height 9
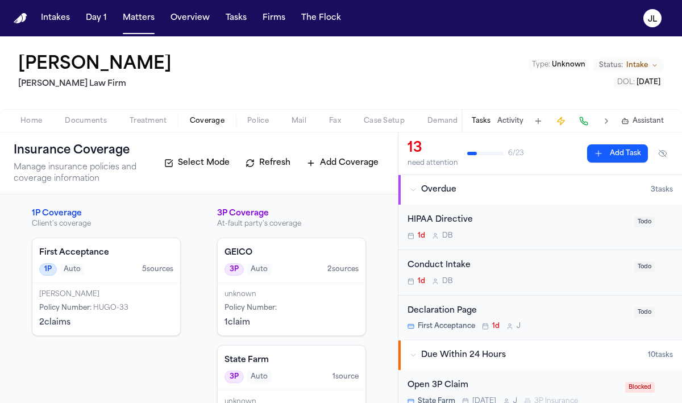
click at [156, 279] on div "First Acceptance 1P Auto 5 source s" at bounding box center [106, 260] width 148 height 45
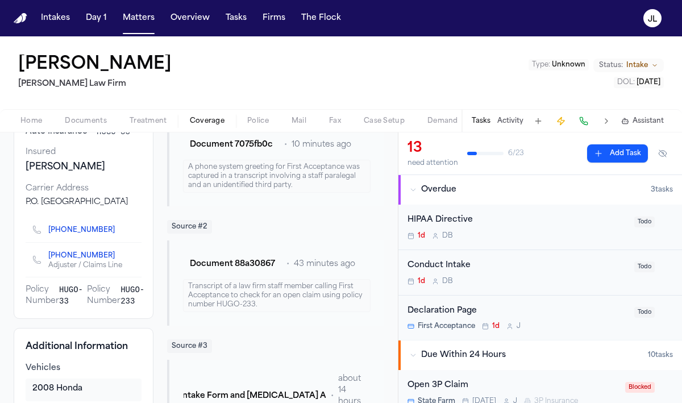
scroll to position [119, 0]
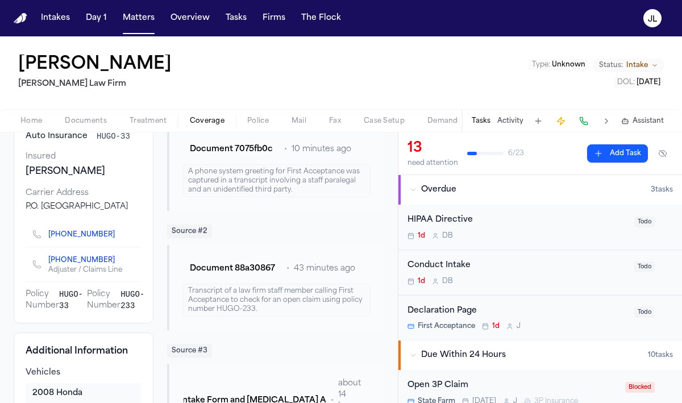
click at [118, 238] on icon "Copy to clipboard" at bounding box center [120, 236] width 4 height 4
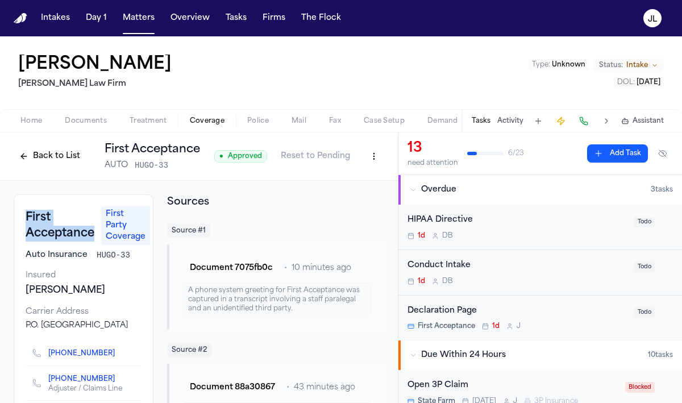
drag, startPoint x: 98, startPoint y: 237, endPoint x: 27, endPoint y: 219, distance: 73.3
click at [27, 219] on div "First Acceptance First Party Coverage" at bounding box center [84, 225] width 116 height 39
copy h3 "First Acceptance"
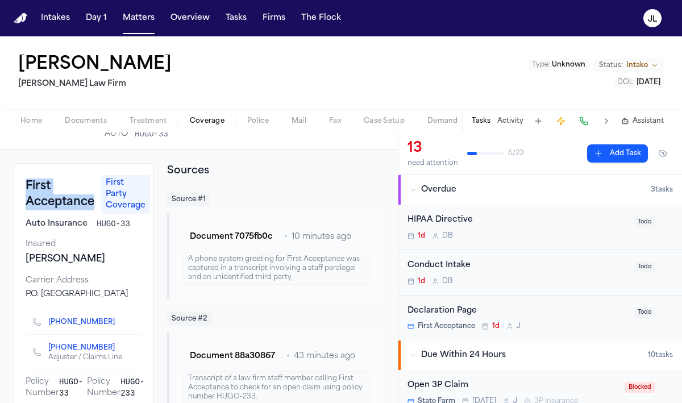
scroll to position [32, 0]
copy h3 "First Acceptance"
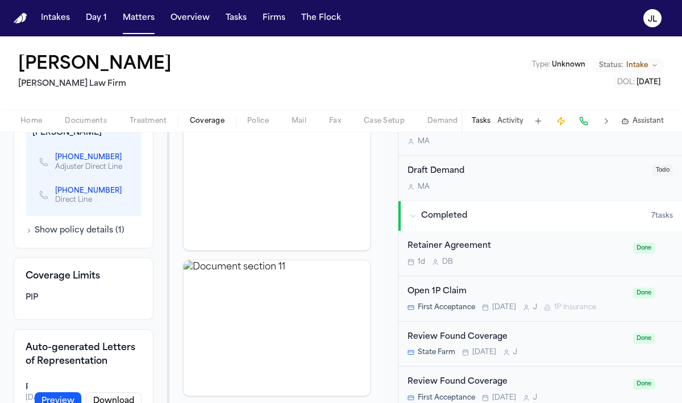
scroll to position [821, 0]
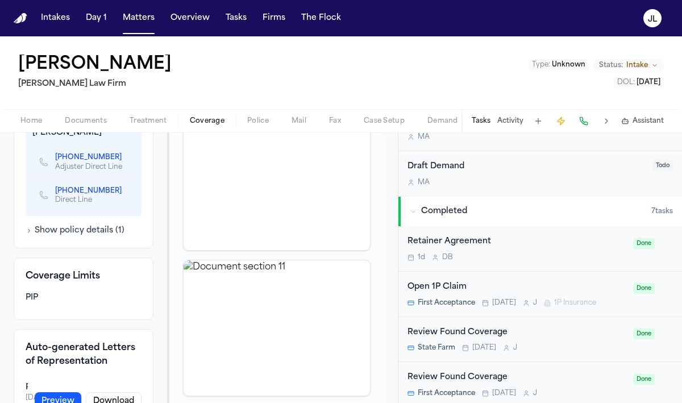
click at [480, 291] on div "Open 1P Claim" at bounding box center [516, 287] width 219 height 13
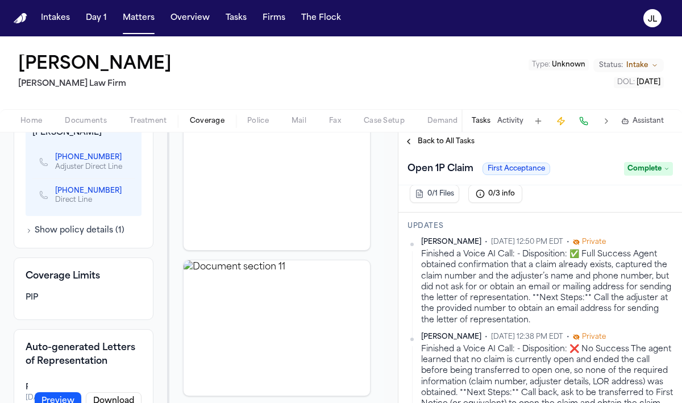
scroll to position [275, 0]
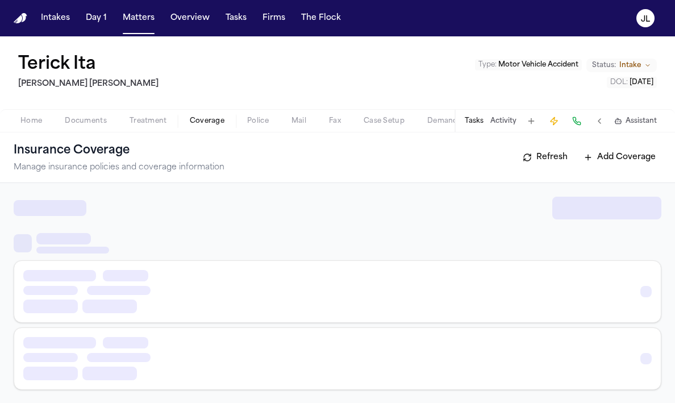
click at [197, 126] on span "Coverage" at bounding box center [207, 120] width 35 height 9
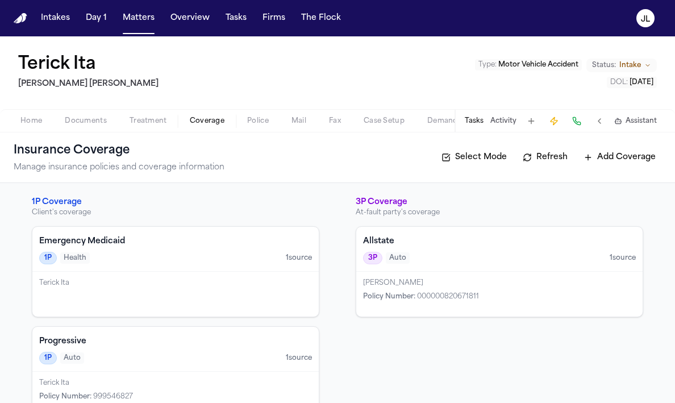
scroll to position [28, 0]
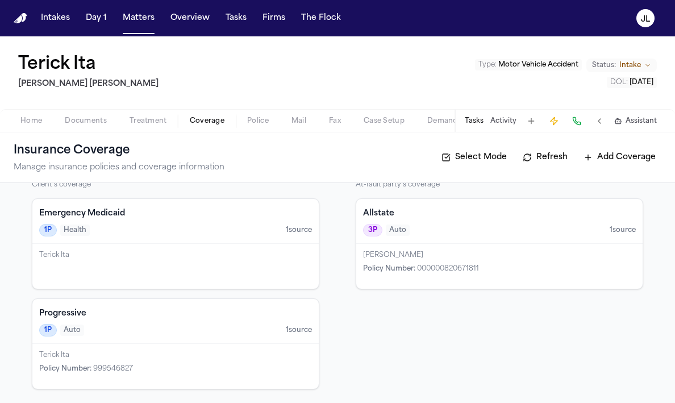
click at [179, 330] on div "1P Auto 1 source" at bounding box center [175, 330] width 273 height 12
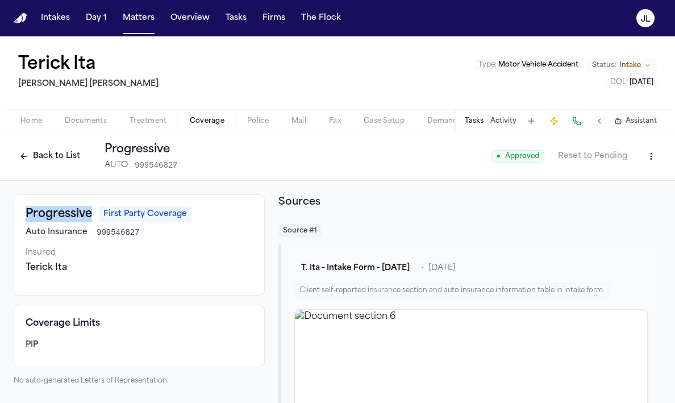
drag, startPoint x: 90, startPoint y: 214, endPoint x: 18, endPoint y: 215, distance: 72.1
click at [18, 215] on div "Progressive First Party Coverage Auto Insurance 999546827 Insured Terick Ita" at bounding box center [139, 244] width 251 height 101
click at [575, 124] on button at bounding box center [577, 121] width 16 height 16
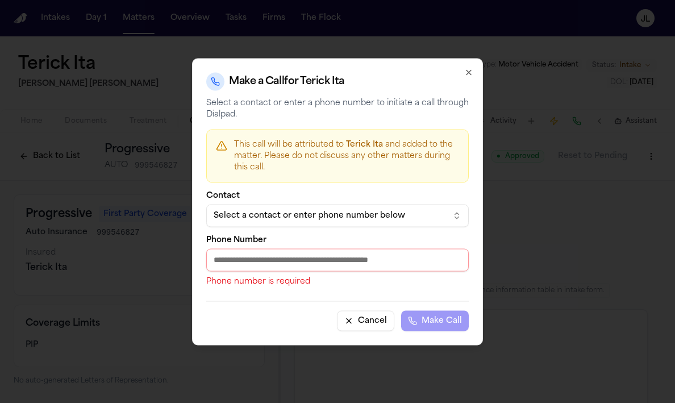
click at [338, 264] on input "Phone Number" at bounding box center [337, 259] width 262 height 23
click at [430, 202] on div "Contact Select a contact or enter phone number below" at bounding box center [337, 208] width 262 height 35
click at [421, 212] on div "Select a contact or enter phone number below" at bounding box center [328, 215] width 229 height 11
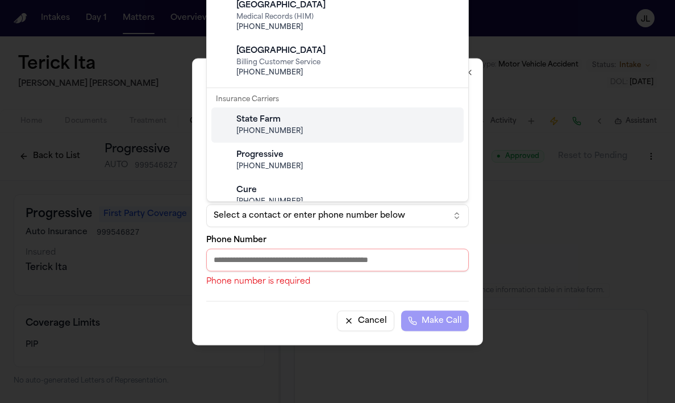
scroll to position [47, 0]
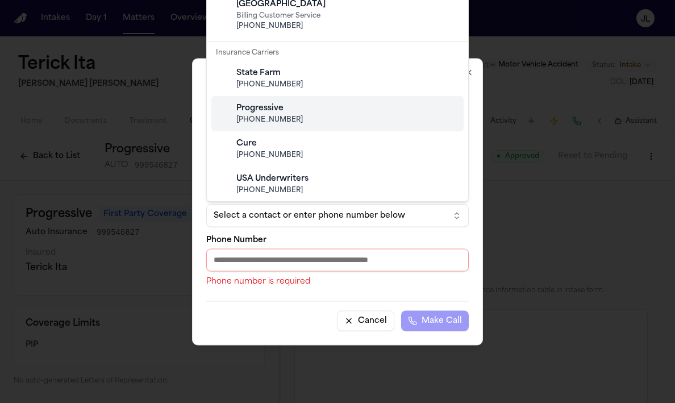
click at [298, 119] on span "[PHONE_NUMBER]" at bounding box center [346, 119] width 220 height 9
type input "**********"
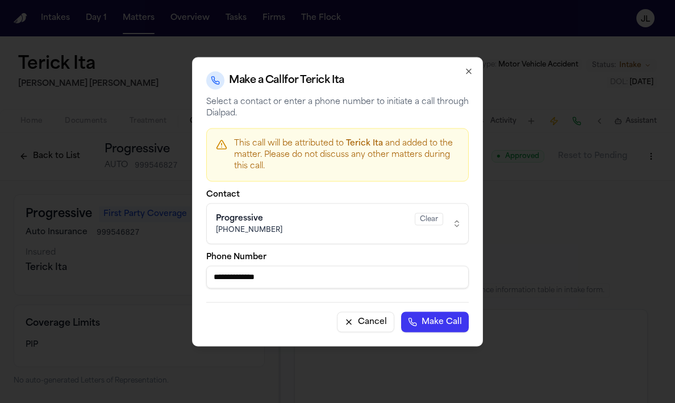
drag, startPoint x: 297, startPoint y: 273, endPoint x: 212, endPoint y: 273, distance: 85.2
click at [212, 273] on input "**********" at bounding box center [337, 276] width 262 height 23
click at [467, 77] on div "Make a Call for Terick Ita" at bounding box center [337, 80] width 262 height 18
click at [467, 74] on icon "button" at bounding box center [468, 70] width 9 height 9
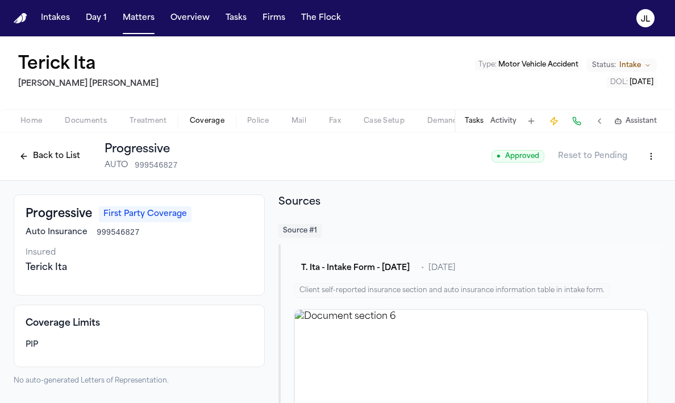
click at [652, 153] on html "Intakes Day 1 Matters Overview Tasks Firms The Flock [PERSON_NAME] Ita [PERSON_…" at bounding box center [337, 201] width 675 height 403
click at [597, 178] on div "Edit Coverage" at bounding box center [611, 181] width 95 height 18
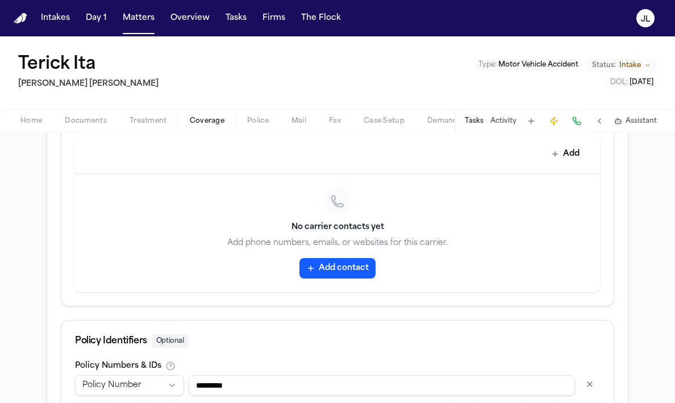
scroll to position [538, 0]
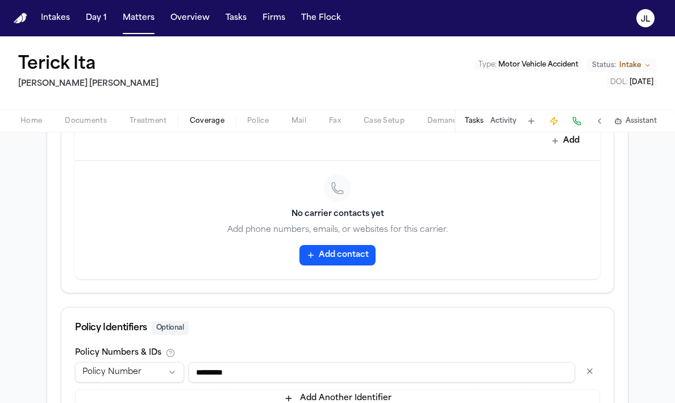
click at [345, 253] on button "Add contact" at bounding box center [337, 255] width 76 height 20
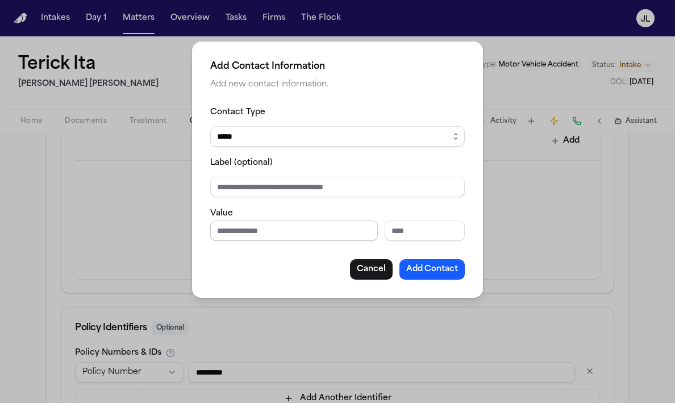
click at [337, 225] on input "Phone number" at bounding box center [294, 230] width 168 height 20
paste input "**********"
type input "**********"
click at [438, 268] on button "Add Contact" at bounding box center [431, 269] width 65 height 20
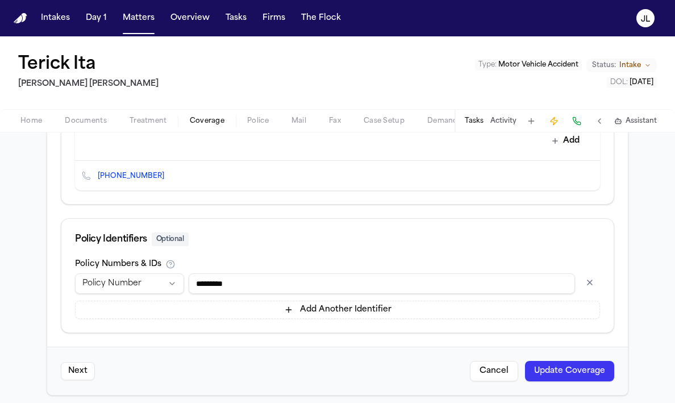
click at [596, 378] on button "Update Coverage" at bounding box center [569, 371] width 89 height 20
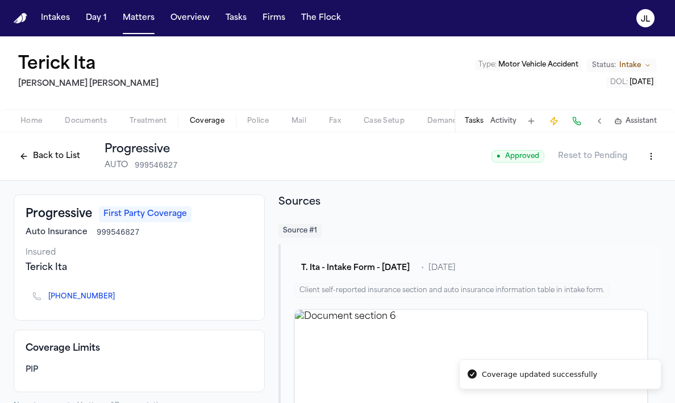
click at [480, 123] on button "Tasks" at bounding box center [474, 120] width 19 height 9
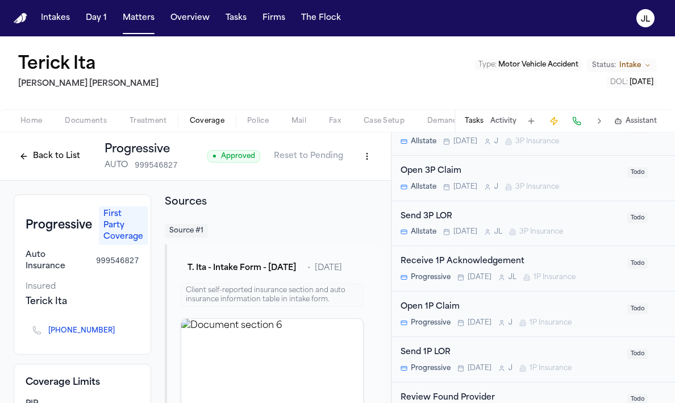
scroll to position [314, 0]
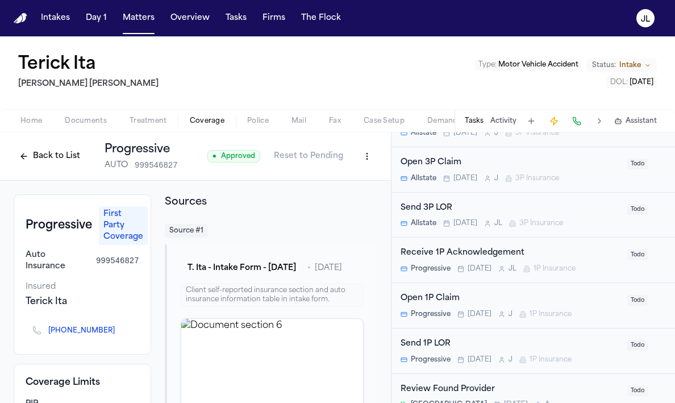
click at [500, 307] on div "Open 1P Claim Progressive Today J 1P Insurance" at bounding box center [510, 305] width 220 height 27
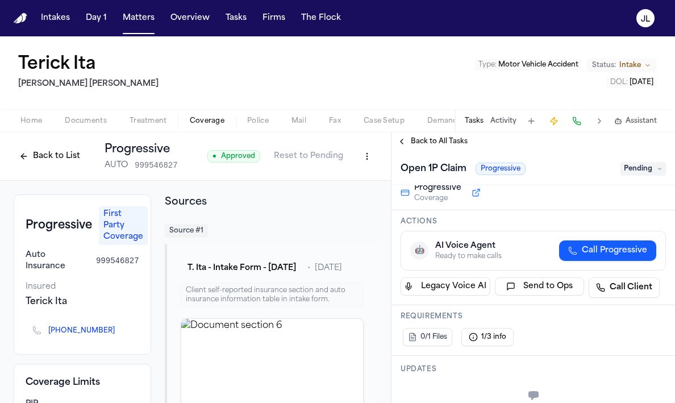
scroll to position [105, 0]
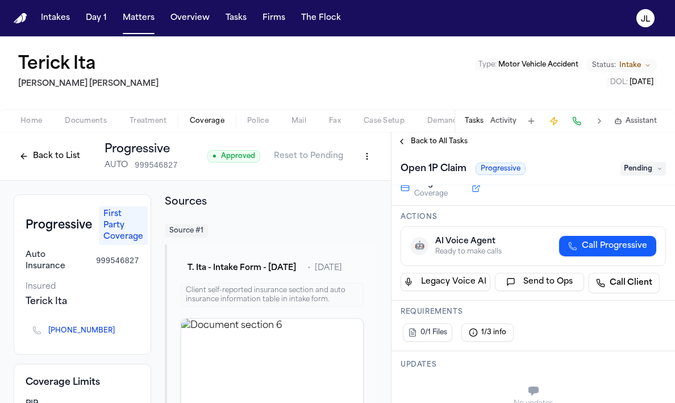
click at [595, 248] on span "Call Progressive" at bounding box center [614, 245] width 65 height 11
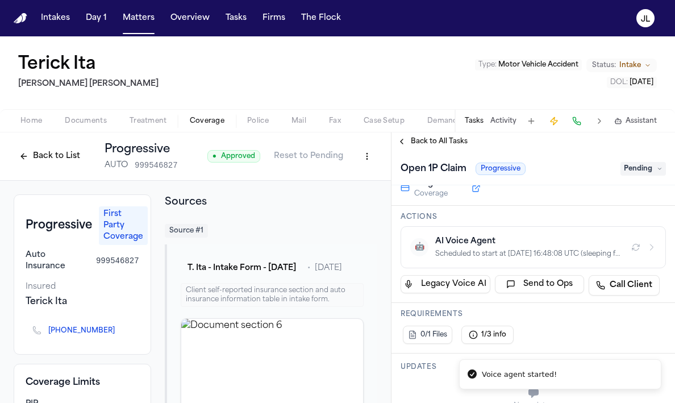
click at [390, 124] on span "Case Setup" at bounding box center [384, 120] width 41 height 9
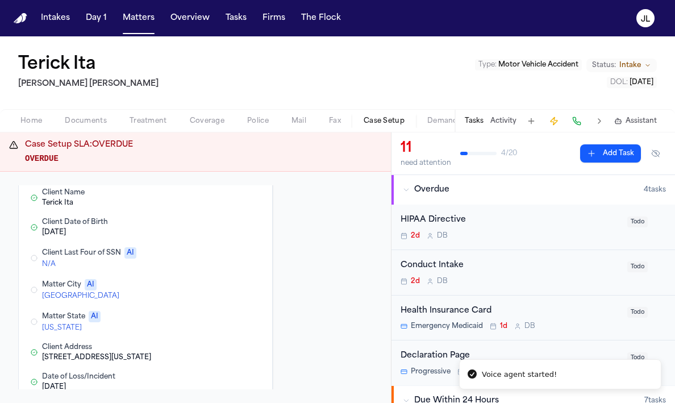
scroll to position [80, 0]
click at [209, 291] on button "Edit Matter City" at bounding box center [208, 289] width 20 height 14
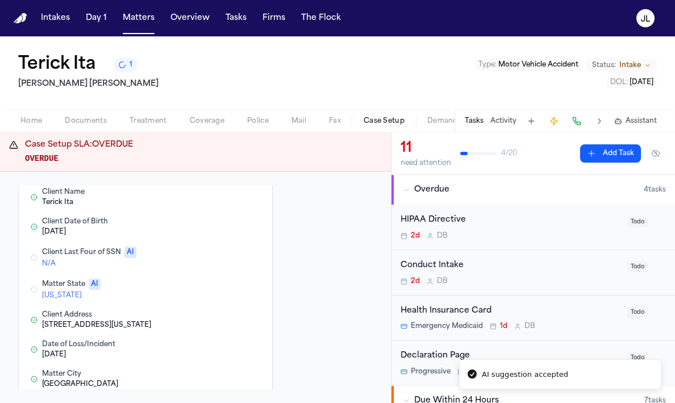
click at [212, 294] on button "Edit Matter State" at bounding box center [208, 289] width 20 height 14
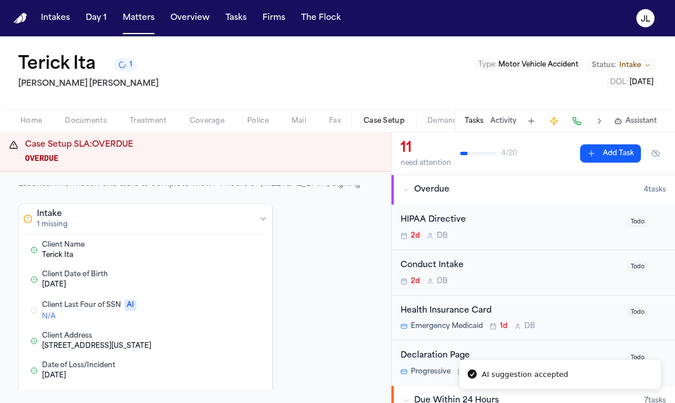
scroll to position [0, 0]
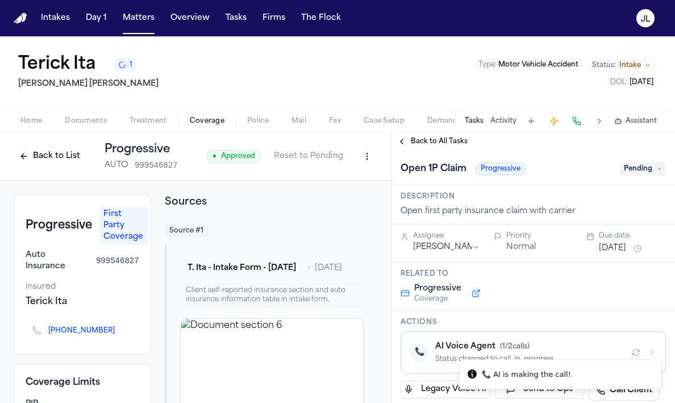
click at [191, 124] on span "Coverage" at bounding box center [207, 120] width 35 height 9
click at [400, 141] on button "Back to All Tasks" at bounding box center [432, 141] width 82 height 9
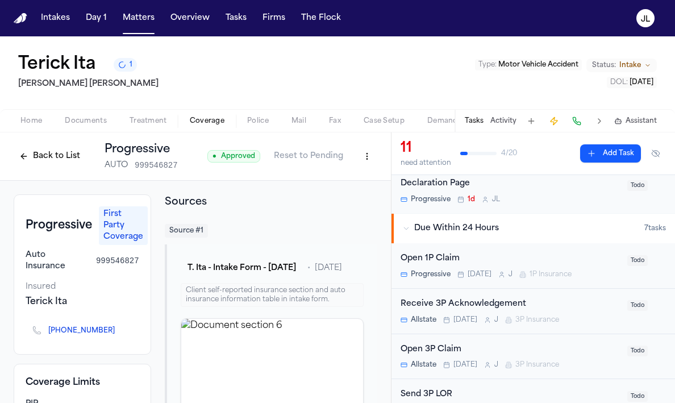
scroll to position [174, 0]
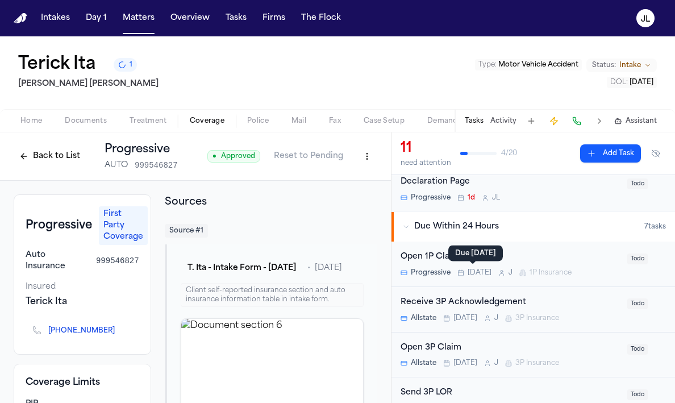
click at [470, 266] on span at bounding box center [473, 264] width 6 height 6
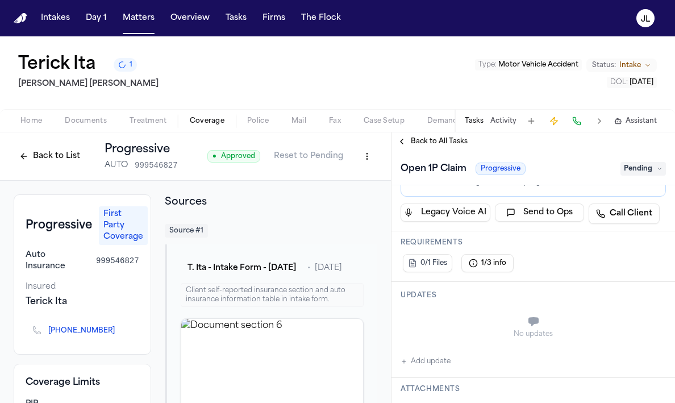
click at [56, 157] on button "Back to List" at bounding box center [50, 156] width 72 height 18
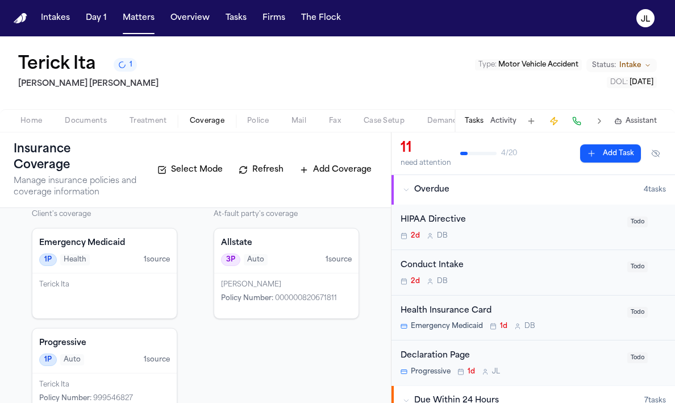
scroll to position [26, 0]
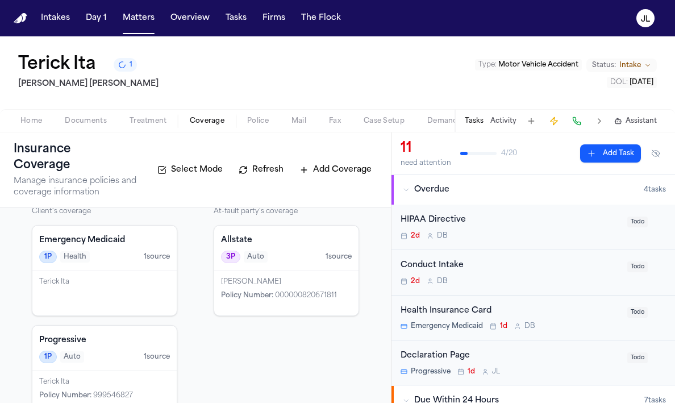
click at [279, 294] on div "Tayeb Hamid Policy Number : 000000820671811" at bounding box center [286, 292] width 144 height 45
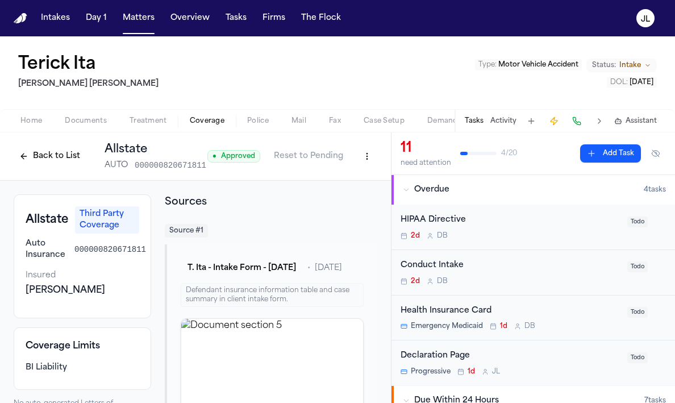
click at [64, 154] on button "Back to List" at bounding box center [50, 156] width 72 height 18
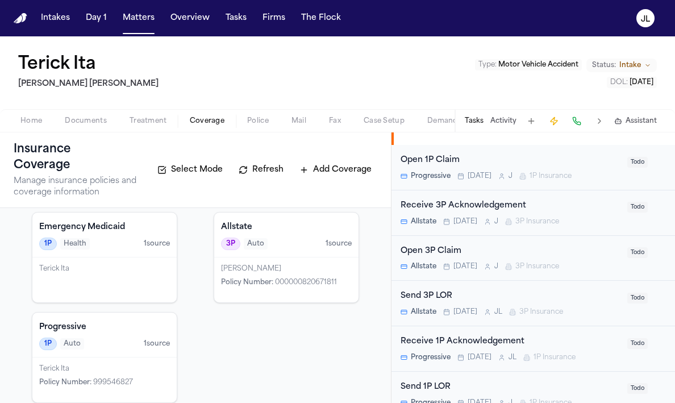
scroll to position [236, 0]
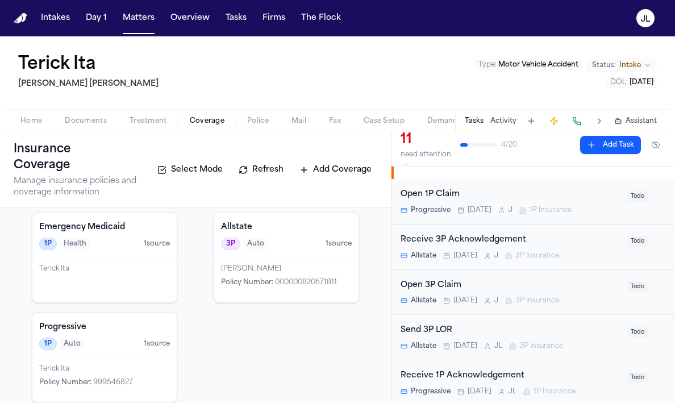
click at [496, 201] on div "Open 1P Claim Progressive Today J 1P Insurance" at bounding box center [510, 201] width 220 height 27
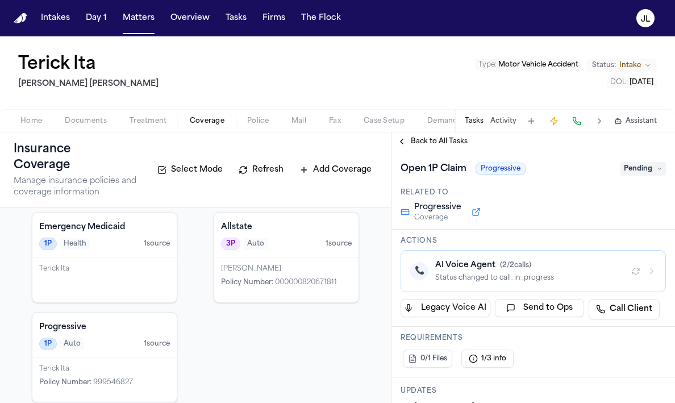
scroll to position [98, 0]
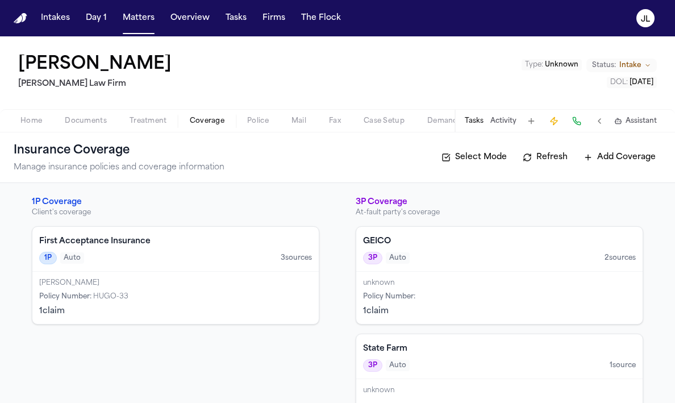
click at [483, 120] on button "Tasks" at bounding box center [474, 120] width 19 height 9
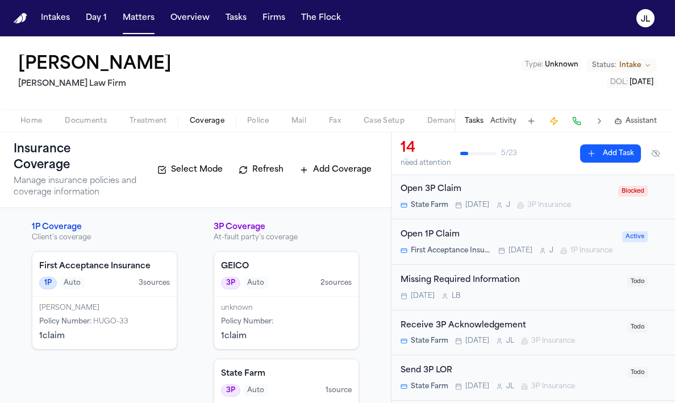
scroll to position [197, 0]
click at [442, 243] on div "Open 1P Claim First Acceptance Insurance [DATE] J 1P Insurance" at bounding box center [507, 241] width 215 height 27
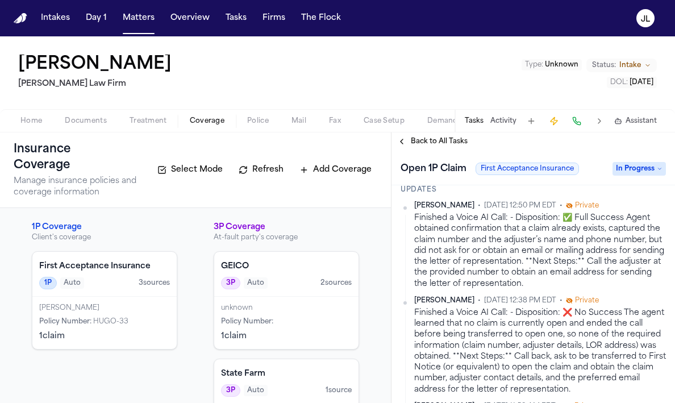
scroll to position [283, 0]
click at [120, 303] on div "[PERSON_NAME]" at bounding box center [104, 307] width 131 height 9
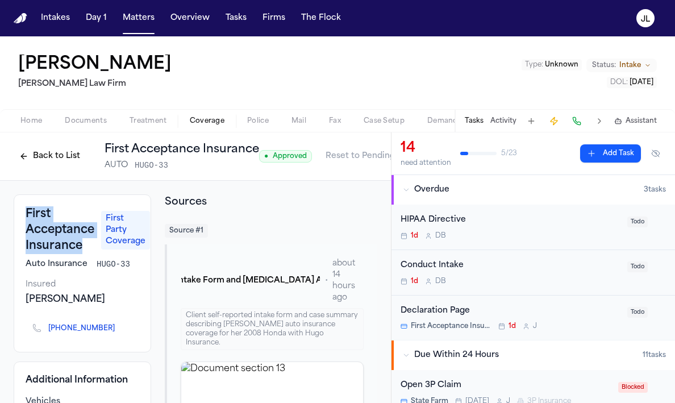
drag, startPoint x: 86, startPoint y: 249, endPoint x: 26, endPoint y: 216, distance: 68.1
click at [26, 216] on h3 "First Acceptance Insurance" at bounding box center [60, 230] width 69 height 48
copy h3 "First Acceptance Insurance"
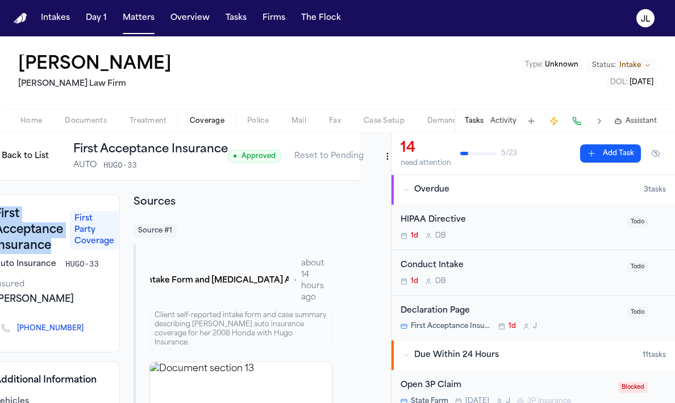
scroll to position [0, 35]
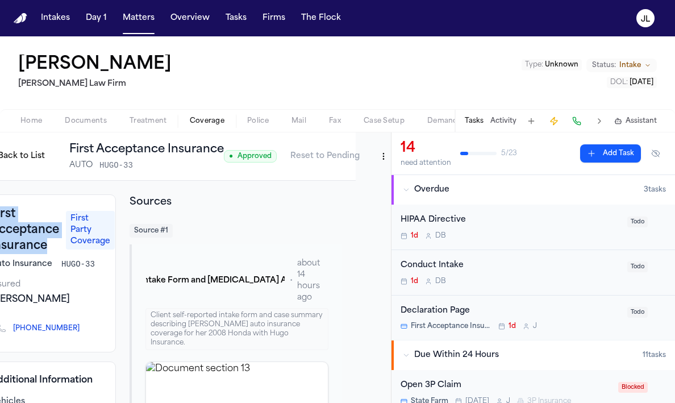
click at [381, 166] on html "Intakes Day 1 Matters Overview Tasks Firms The Flock [PERSON_NAME] [PERSON_NAME…" at bounding box center [337, 201] width 675 height 403
click at [361, 184] on div "Edit Coverage" at bounding box center [341, 181] width 95 height 18
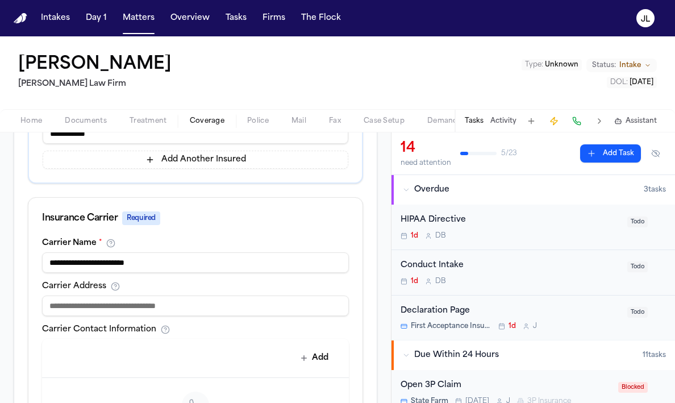
scroll to position [372, 0]
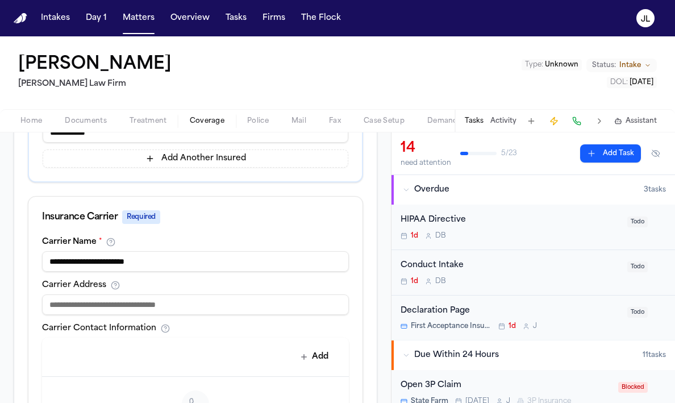
click at [165, 305] on input at bounding box center [195, 304] width 307 height 20
paste input "**********"
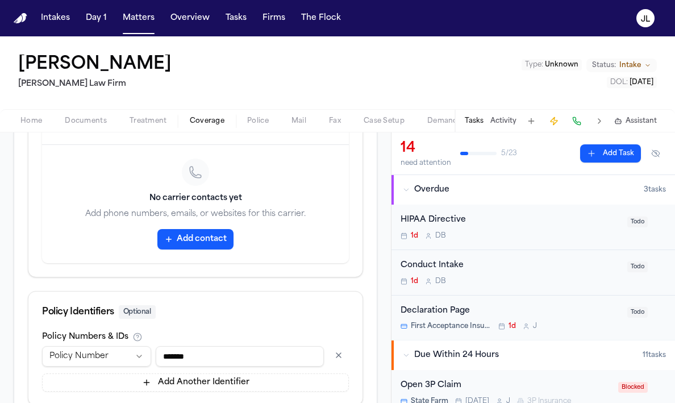
scroll to position [683, 0]
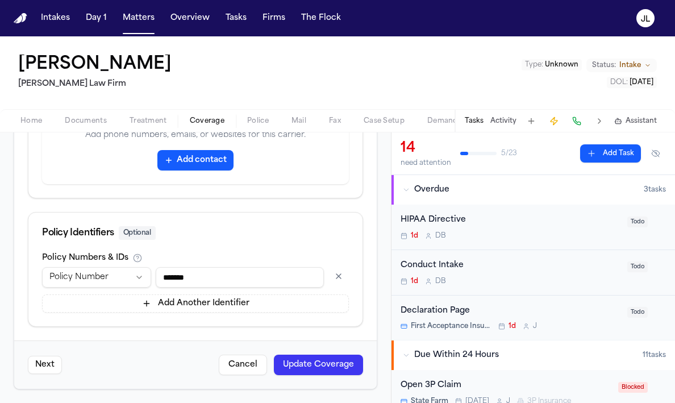
type input "**********"
click at [329, 366] on button "Update Coverage" at bounding box center [318, 364] width 89 height 20
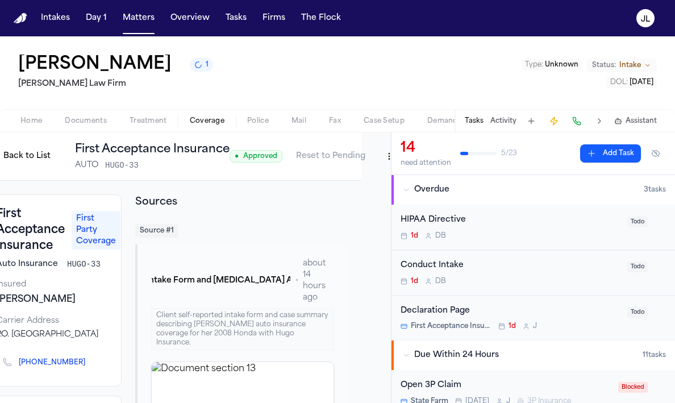
scroll to position [0, 35]
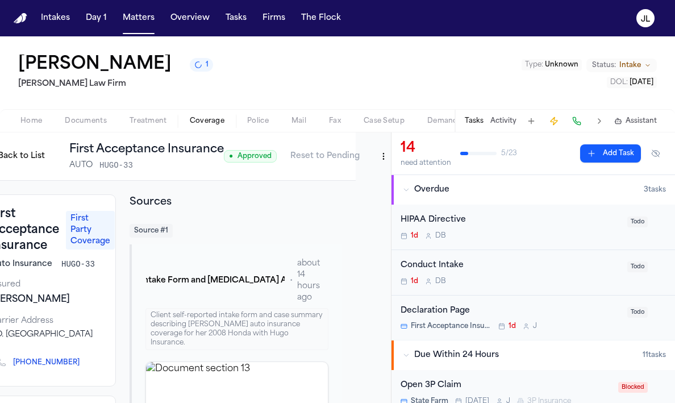
click at [387, 160] on html "Intakes Day 1 Matters Overview Tasks Firms The Flock [PERSON_NAME] 1 [PERSON_NA…" at bounding box center [337, 201] width 675 height 403
click at [365, 177] on div "Edit Coverage" at bounding box center [341, 182] width 95 height 18
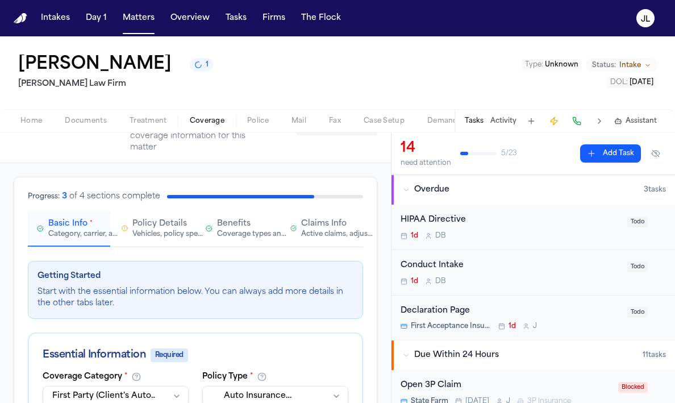
scroll to position [47, 0]
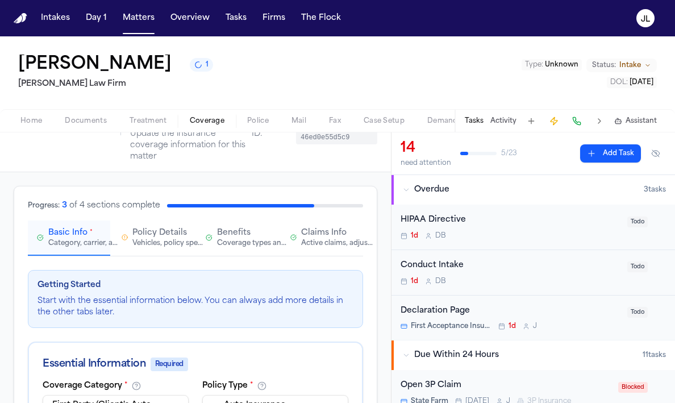
click at [309, 238] on span "Claims Info" at bounding box center [323, 232] width 45 height 11
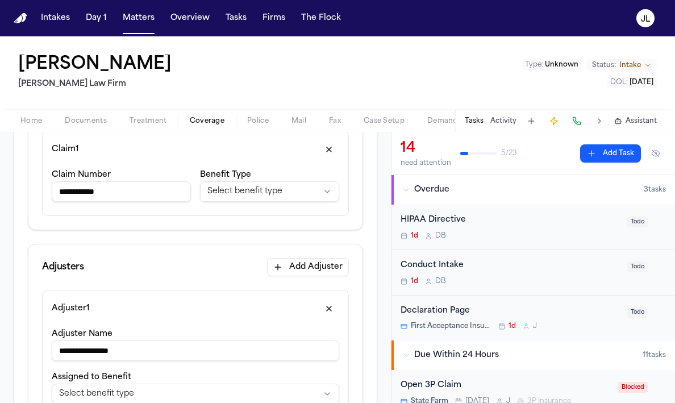
scroll to position [228, 0]
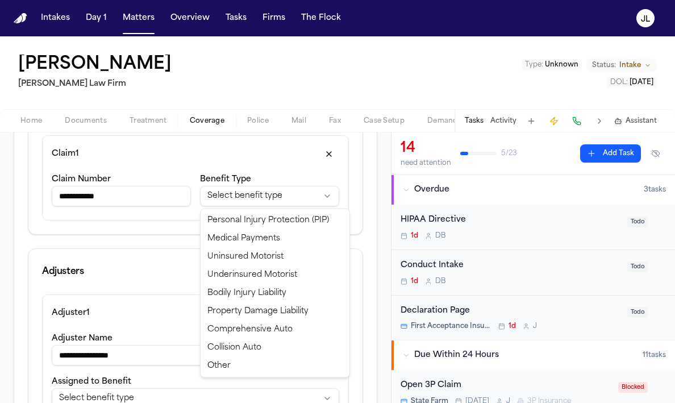
click at [287, 197] on html "**********" at bounding box center [337, 201] width 675 height 403
select select "**********"
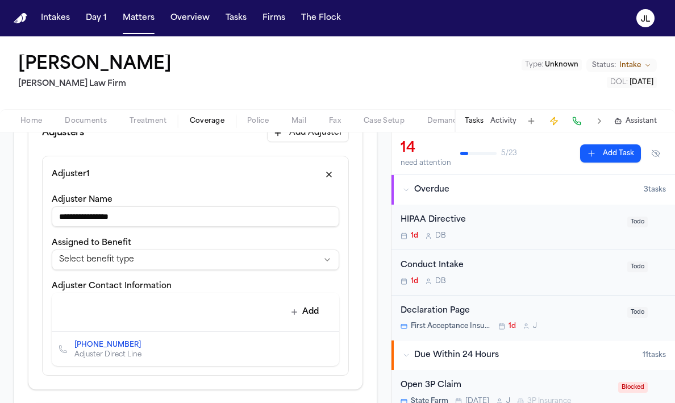
scroll to position [367, 0]
click at [248, 264] on html "**********" at bounding box center [337, 201] width 675 height 403
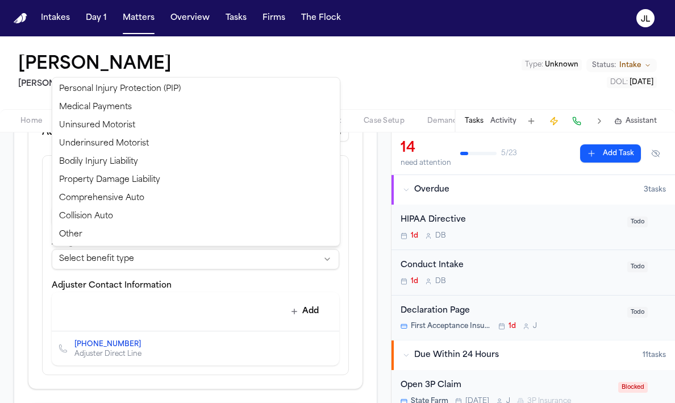
select select "**********"
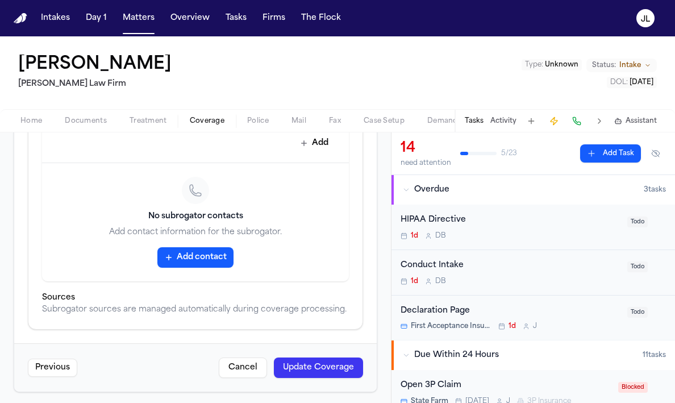
scroll to position [747, 0]
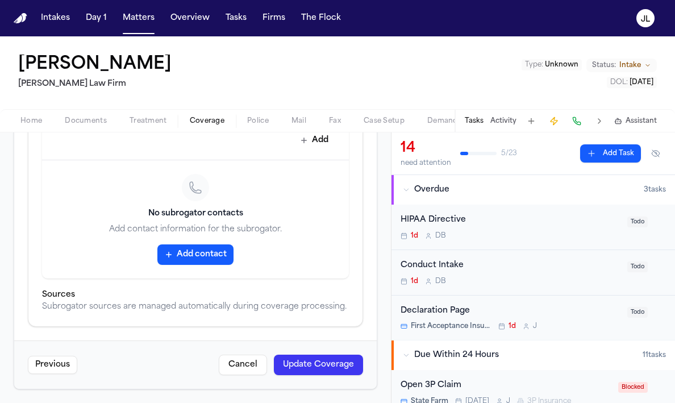
click at [313, 361] on button "Update Coverage" at bounding box center [318, 364] width 89 height 20
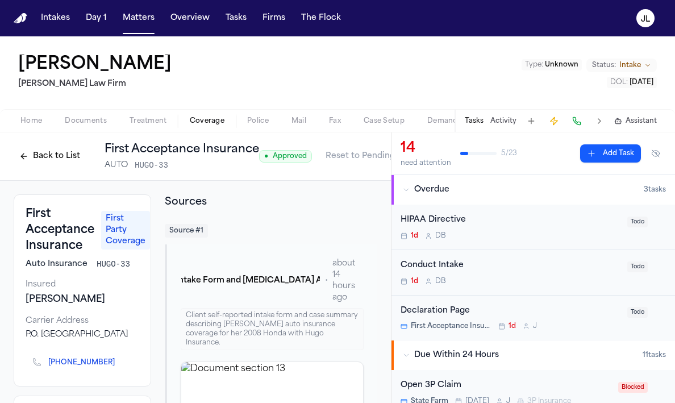
click at [277, 169] on div "Back to List First Acceptance Insurance AUTO HUGO-33 ● Approved Reset to Pending" at bounding box center [196, 156] width 364 height 30
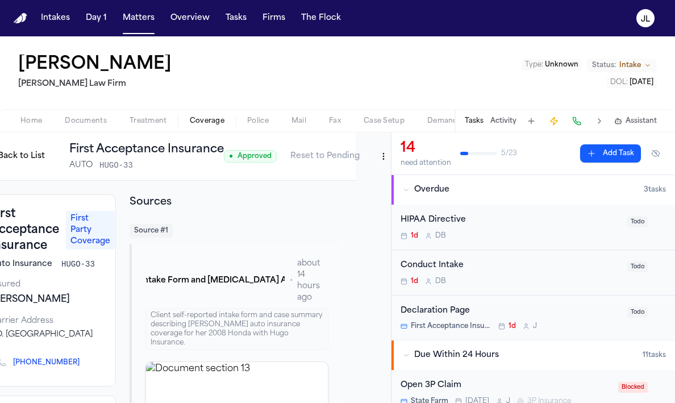
click at [378, 153] on html "Intakes Day 1 Matters Overview Tasks Firms The Flock JL Yanavi Jones Ruy Mirele…" at bounding box center [337, 201] width 675 height 403
click at [370, 177] on div "Edit Coverage" at bounding box center [341, 181] width 95 height 18
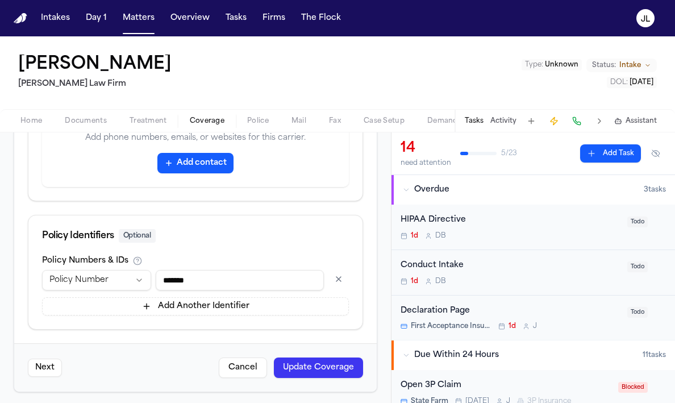
scroll to position [683, 0]
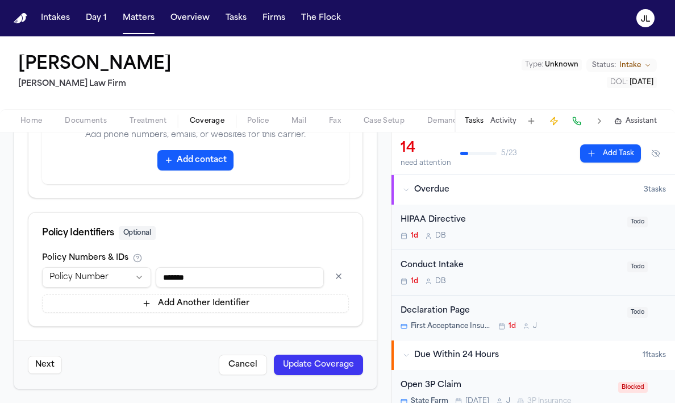
drag, startPoint x: 215, startPoint y: 285, endPoint x: 157, endPoint y: 279, distance: 58.8
click at [157, 279] on input "*******" at bounding box center [240, 277] width 168 height 20
paste input "*****"
type input "**********"
click at [312, 360] on button "Update Coverage" at bounding box center [318, 364] width 89 height 20
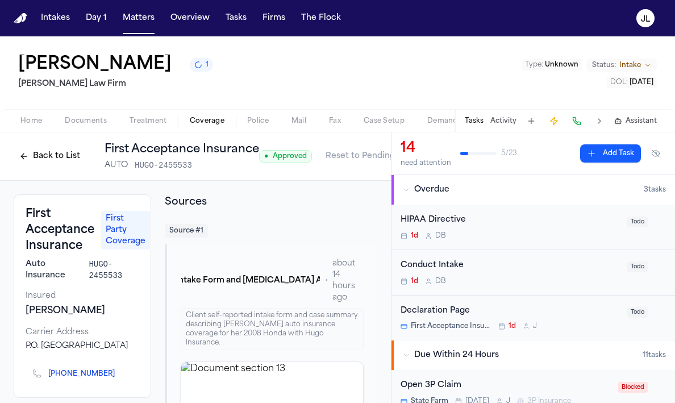
click at [66, 155] on button "Back to List" at bounding box center [50, 156] width 72 height 18
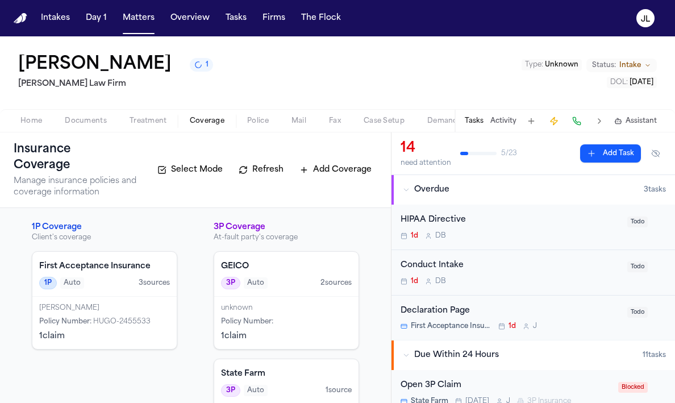
click at [139, 318] on span "HUGO-2455533" at bounding box center [121, 321] width 57 height 7
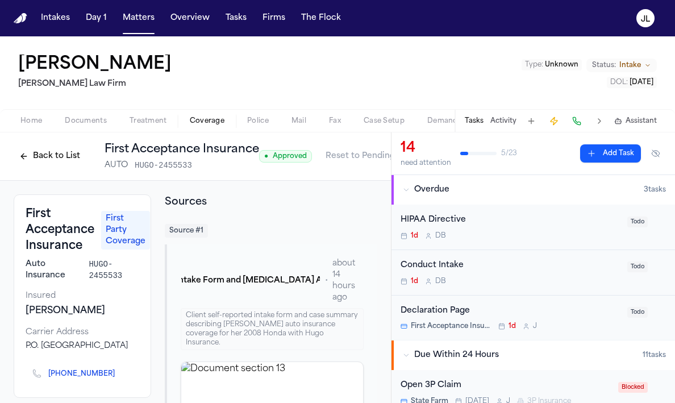
click at [57, 162] on button "Back to List" at bounding box center [50, 156] width 72 height 18
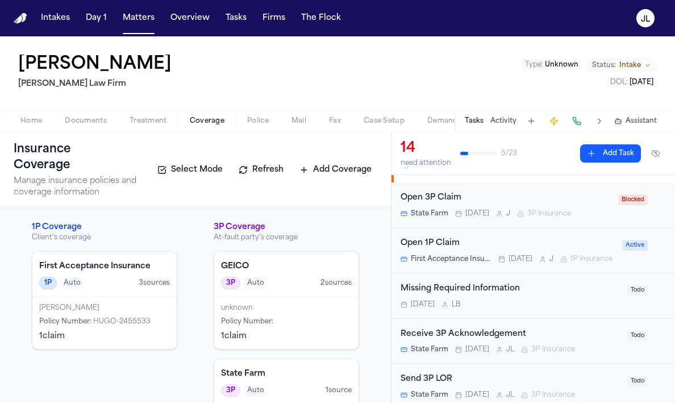
scroll to position [192, 0]
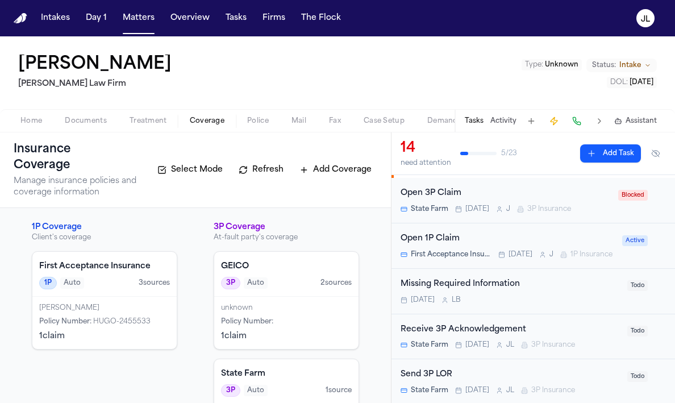
click at [491, 252] on span "First Acceptance Insurance" at bounding box center [451, 254] width 81 height 9
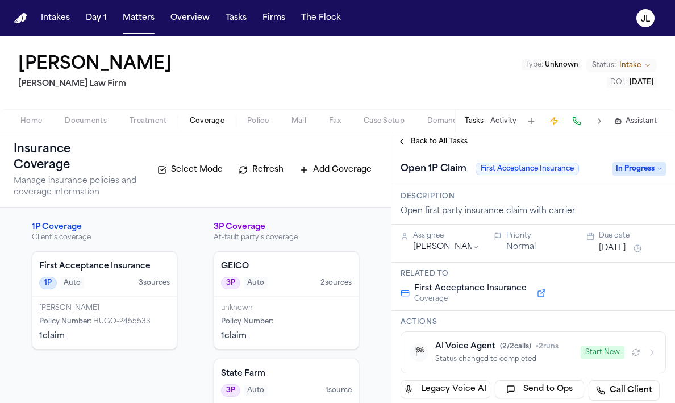
click at [634, 169] on span "In Progress" at bounding box center [638, 169] width 53 height 14
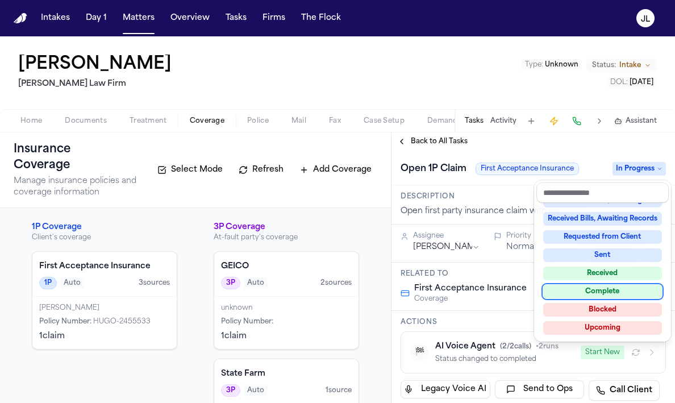
click at [580, 292] on div "Complete" at bounding box center [602, 292] width 119 height 14
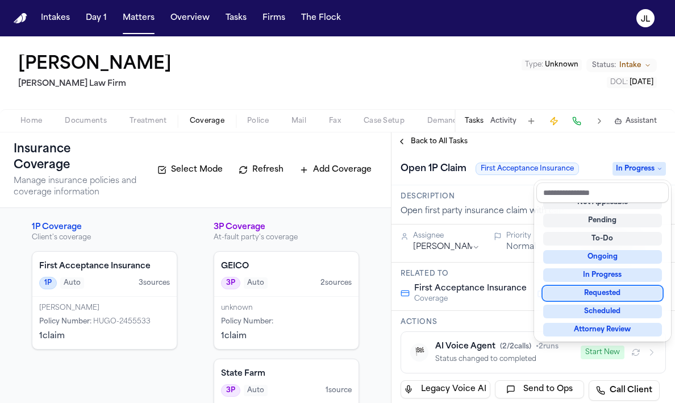
scroll to position [9, 0]
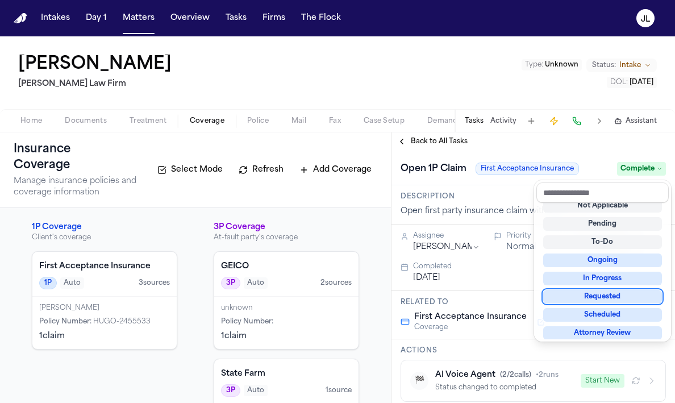
click at [415, 136] on div "Back to All Tasks Open 1P Claim First Acceptance Insurance Complete Description…" at bounding box center [532, 267] width 283 height 270
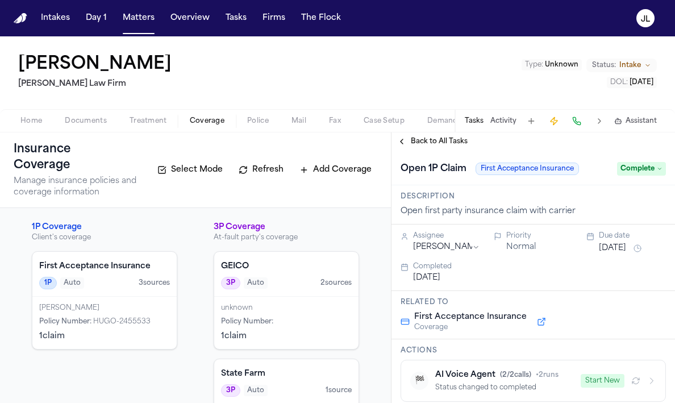
click at [410, 137] on button "Back to All Tasks" at bounding box center [432, 141] width 82 height 9
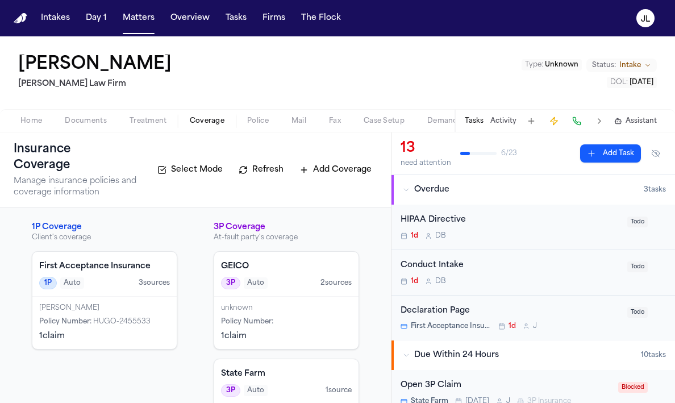
scroll to position [47, 0]
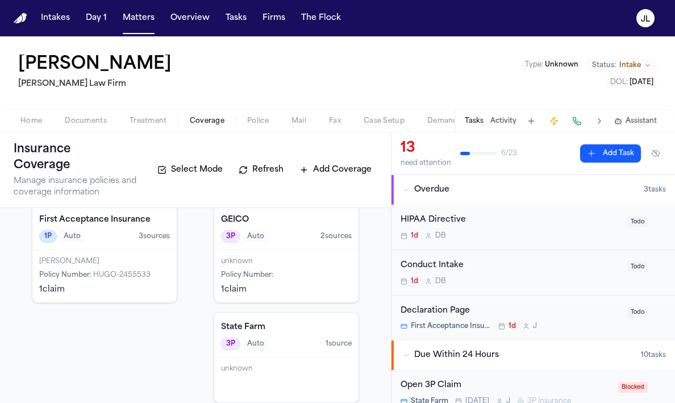
click at [259, 271] on span "Policy Number :" at bounding box center [247, 274] width 52 height 7
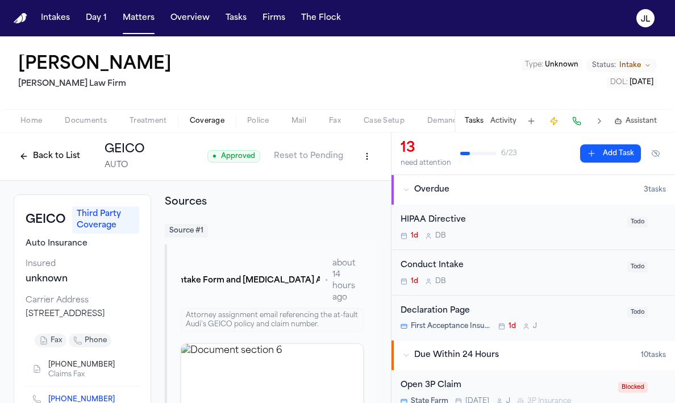
click at [64, 159] on button "Back to List" at bounding box center [50, 156] width 72 height 18
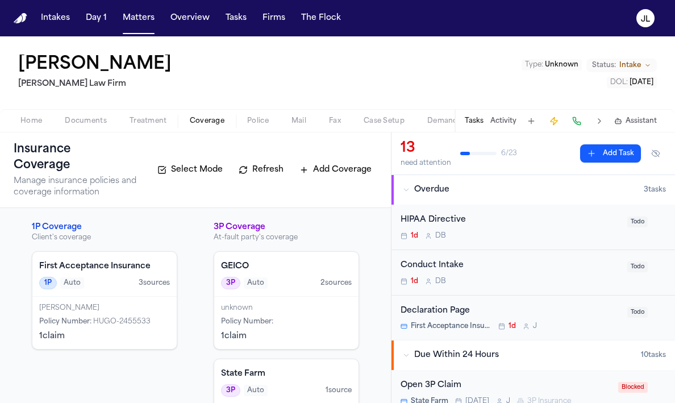
click at [111, 299] on div "Yanavi Jones Policy Number : HUGO-2455533 1 claim" at bounding box center [104, 322] width 144 height 52
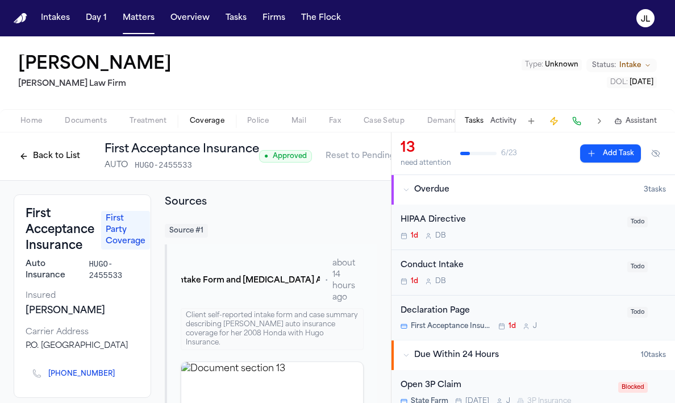
click at [47, 151] on button "Back to List" at bounding box center [50, 156] width 72 height 18
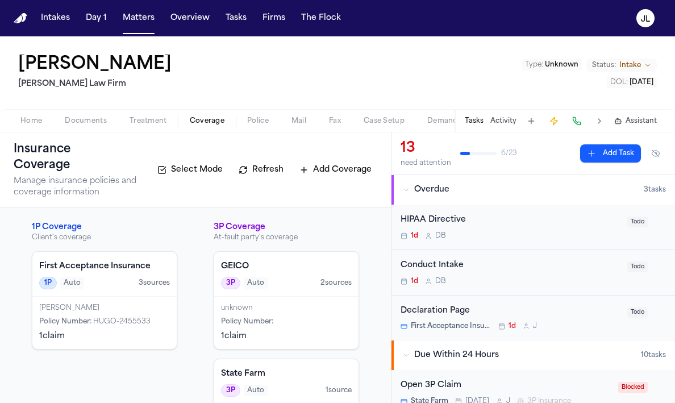
click at [122, 331] on div "1 claim" at bounding box center [104, 336] width 131 height 11
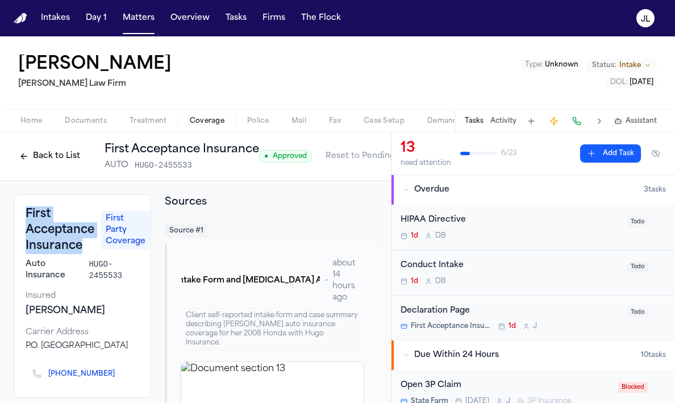
drag, startPoint x: 81, startPoint y: 248, endPoint x: 27, endPoint y: 219, distance: 61.0
click at [27, 219] on h3 "First Acceptance Insurance" at bounding box center [60, 230] width 69 height 48
copy h3 "First Acceptance Insurance"
click at [169, 122] on button "Treatment" at bounding box center [148, 121] width 60 height 14
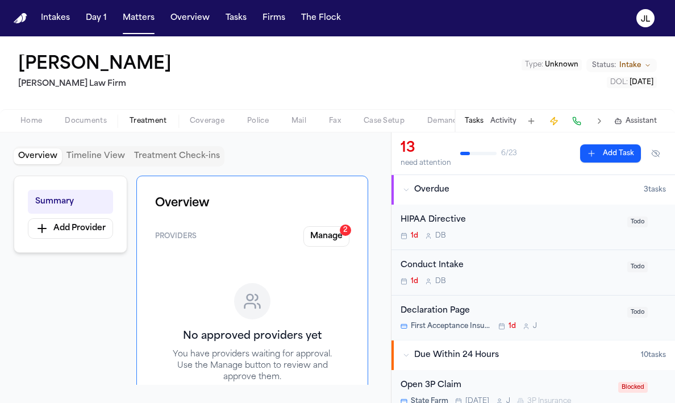
click at [202, 124] on span "Coverage" at bounding box center [207, 120] width 35 height 9
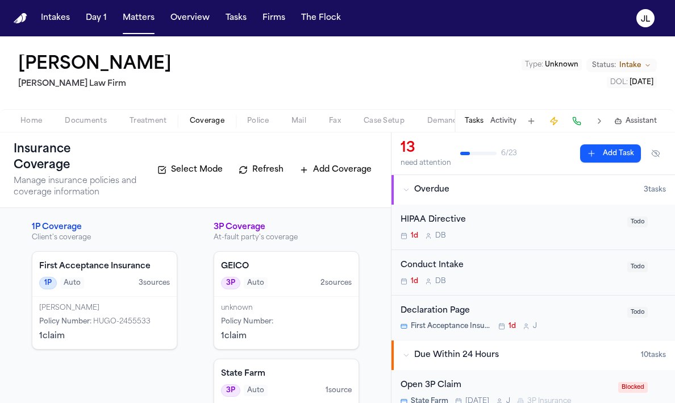
click at [111, 318] on span "HUGO-2455533" at bounding box center [121, 321] width 57 height 7
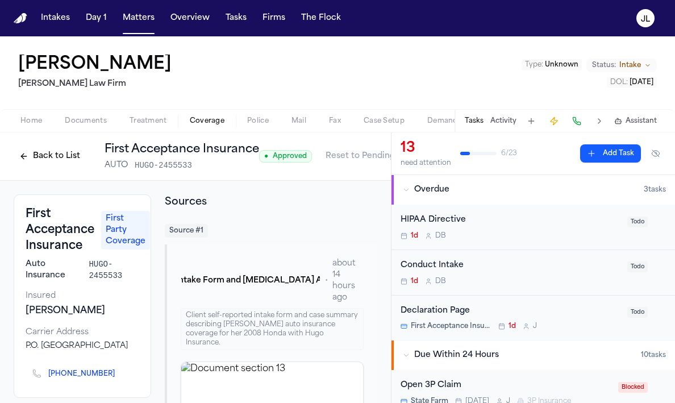
scroll to position [0, 35]
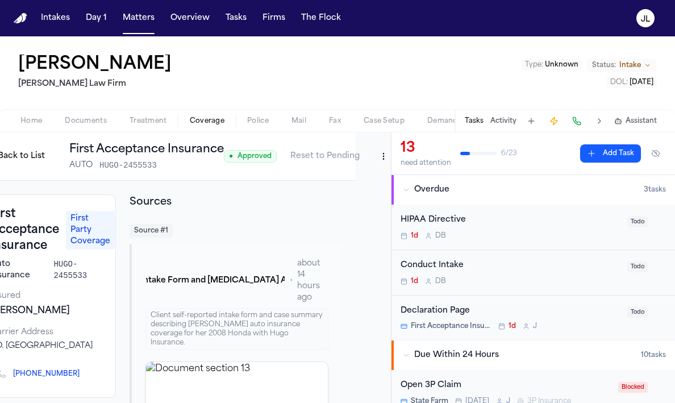
click at [376, 161] on html "Intakes Day 1 Matters Overview Tasks Firms The Flock JL Yanavi Jones Ruy Mirele…" at bounding box center [337, 201] width 675 height 403
click at [359, 182] on div "Edit Coverage" at bounding box center [341, 181] width 95 height 18
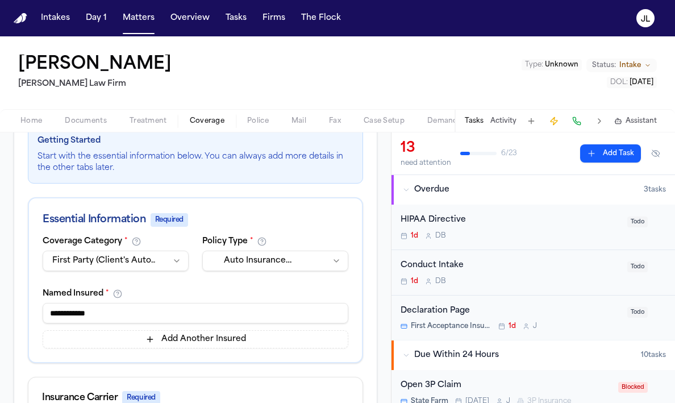
scroll to position [31, 0]
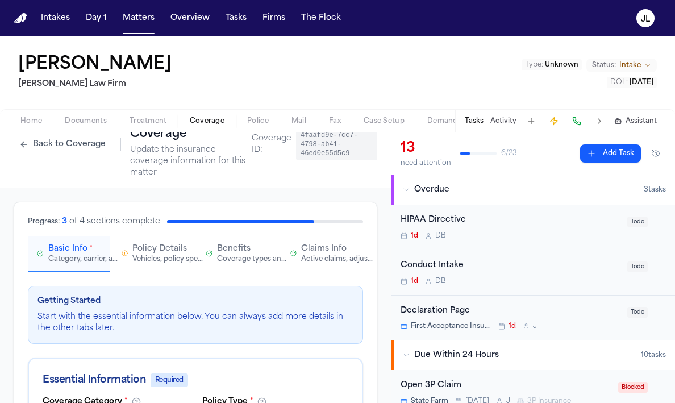
click at [131, 244] on div "Policy Details Vehicles, policy specifics, and additional details" at bounding box center [154, 253] width 64 height 20
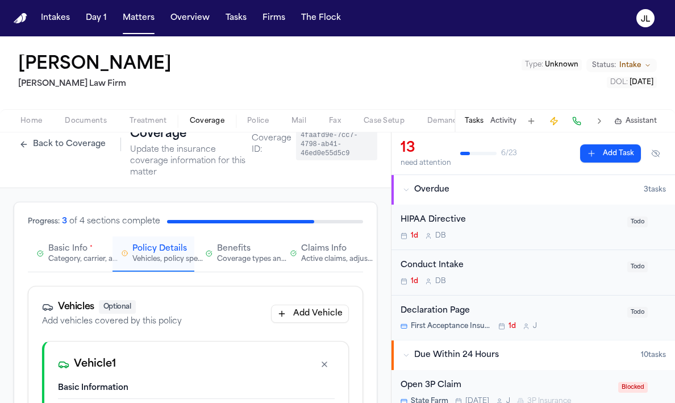
click at [80, 253] on span "Basic Info" at bounding box center [67, 248] width 39 height 11
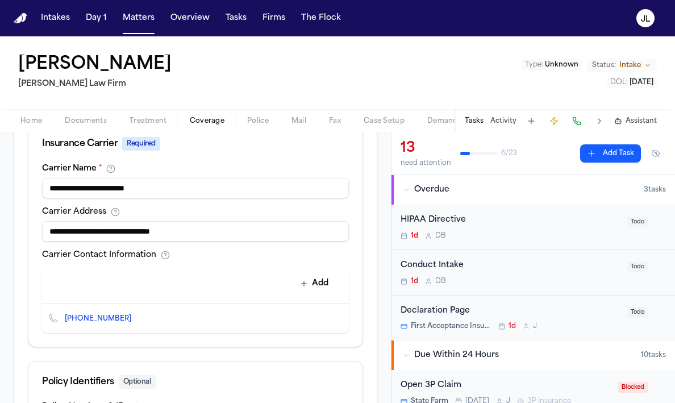
scroll to position [419, 0]
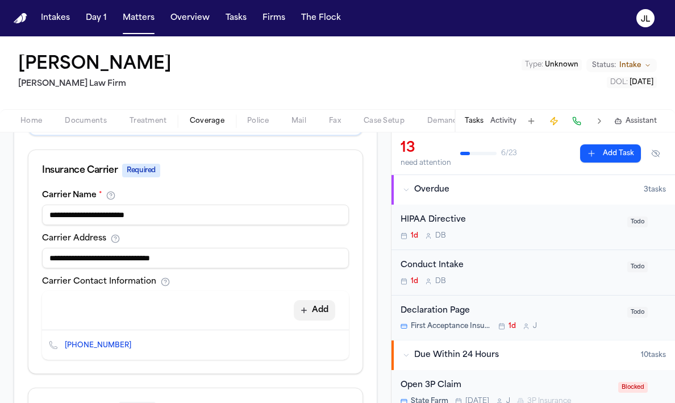
click at [321, 311] on button "Add" at bounding box center [314, 310] width 41 height 20
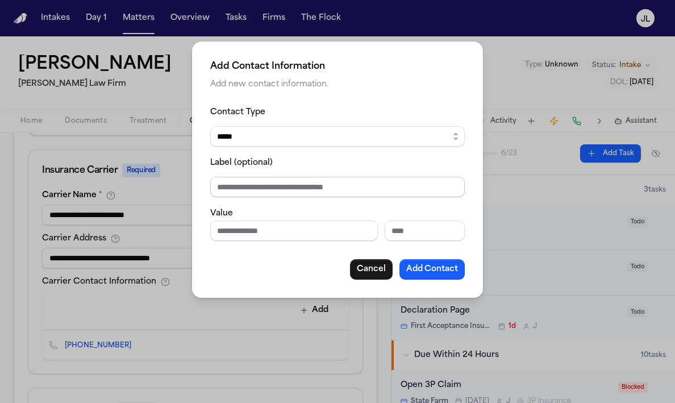
click at [253, 187] on input "Label (optional)" at bounding box center [337, 187] width 254 height 20
click at [264, 131] on select "***** ***** ******* *** *****" at bounding box center [337, 136] width 254 height 20
select select "*****"
click at [210, 126] on select "***** ***** ******* *** *****" at bounding box center [337, 136] width 254 height 20
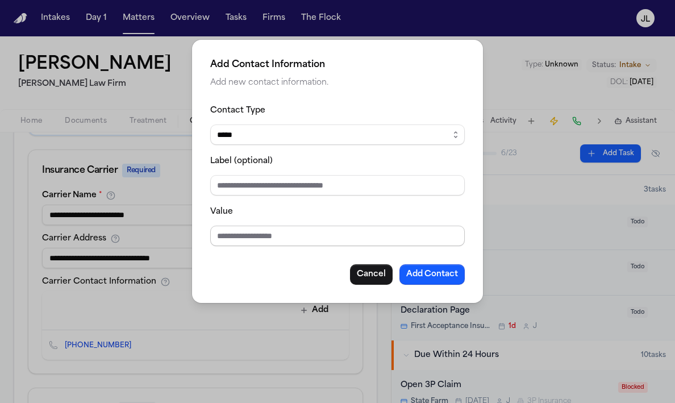
click at [231, 229] on input "Value" at bounding box center [337, 235] width 254 height 20
paste input "**********"
type input "**********"
click at [437, 271] on button "Add Contact" at bounding box center [431, 274] width 65 height 20
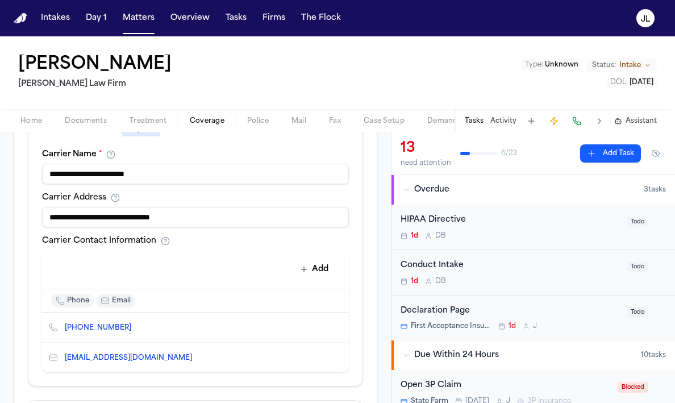
scroll to position [457, 0]
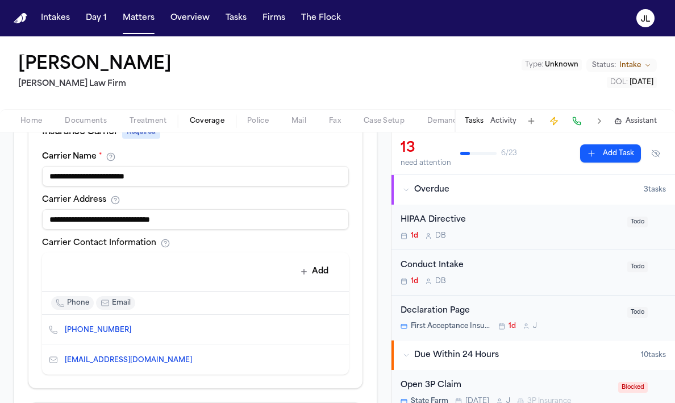
click at [135, 330] on icon "Copy to clipboard" at bounding box center [137, 331] width 4 height 4
click at [574, 125] on button at bounding box center [577, 121] width 16 height 16
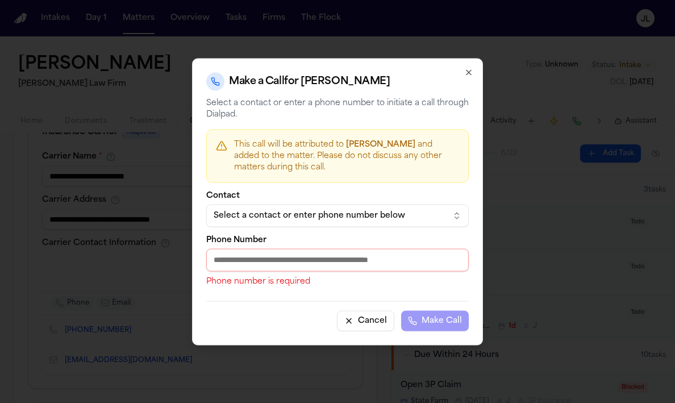
click at [367, 261] on input "Phone Number" at bounding box center [337, 259] width 262 height 23
paste input "**********"
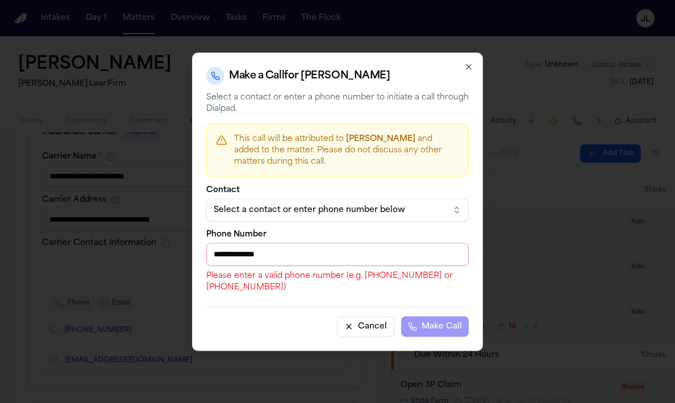
drag, startPoint x: 219, startPoint y: 253, endPoint x: 207, endPoint y: 253, distance: 11.9
click at [207, 253] on input "**********" at bounding box center [337, 254] width 262 height 23
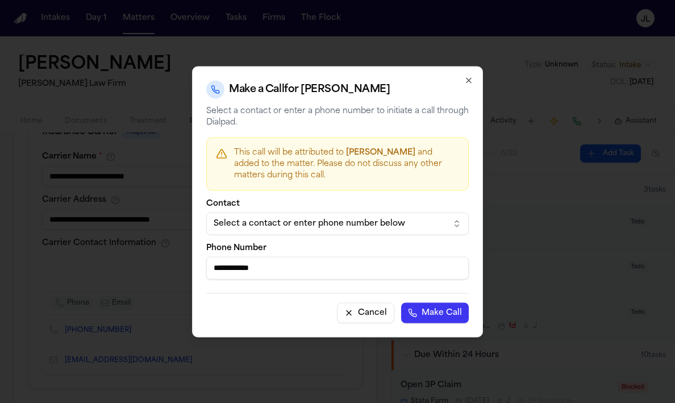
type input "**********"
click at [401, 302] on button "Make Call" at bounding box center [435, 312] width 68 height 20
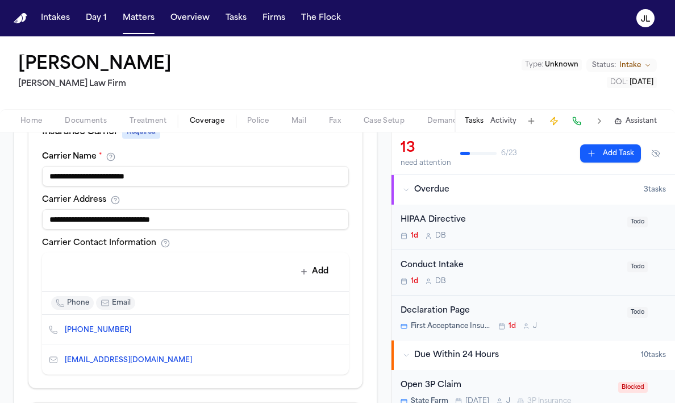
click at [131, 334] on span "+1 (800) 779-2103" at bounding box center [103, 329] width 76 height 9
click at [133, 329] on icon "Copy to clipboard" at bounding box center [136, 330] width 7 height 7
click at [576, 122] on button at bounding box center [577, 121] width 16 height 16
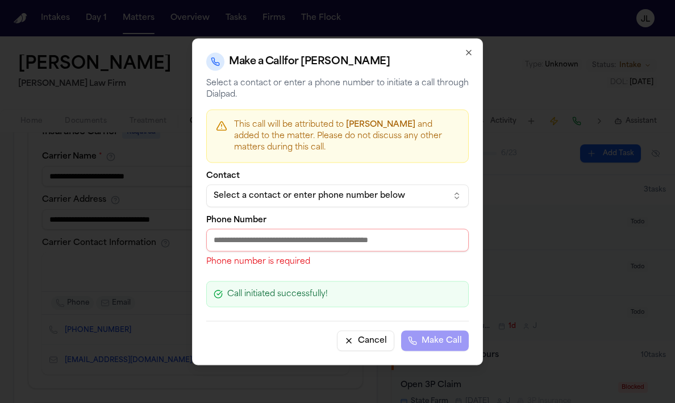
click at [262, 236] on input "Phone Number" at bounding box center [337, 239] width 262 height 23
paste input "**********"
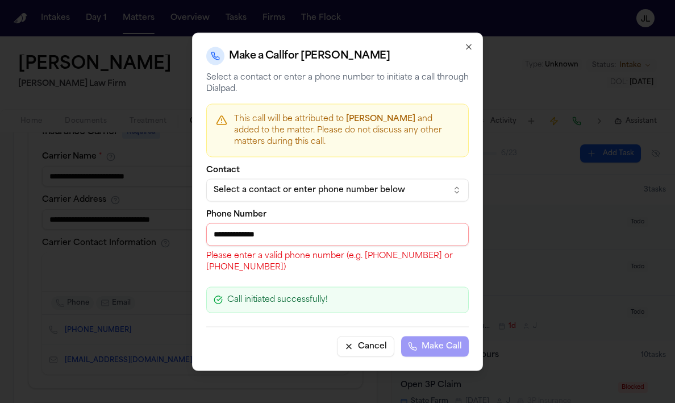
drag, startPoint x: 220, startPoint y: 231, endPoint x: 209, endPoint y: 231, distance: 10.8
click at [209, 231] on input "**********" at bounding box center [337, 234] width 262 height 23
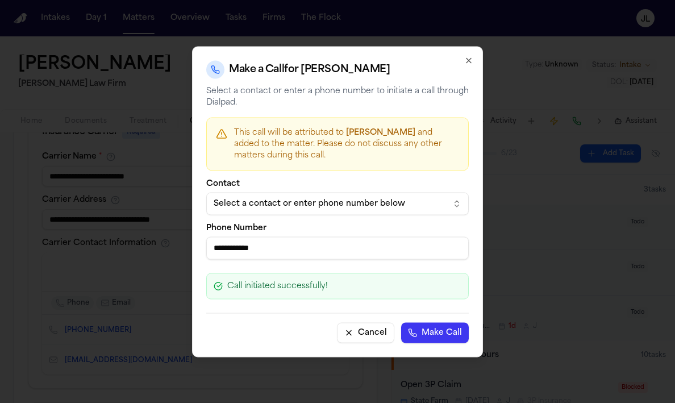
type input "**********"
click at [401, 322] on button "Make Call" at bounding box center [435, 332] width 68 height 20
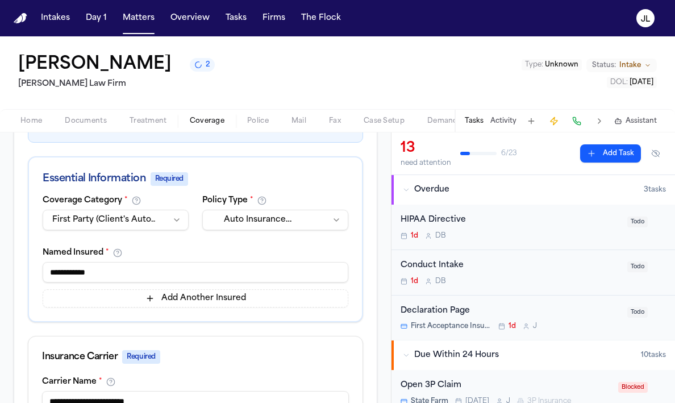
scroll to position [0, 0]
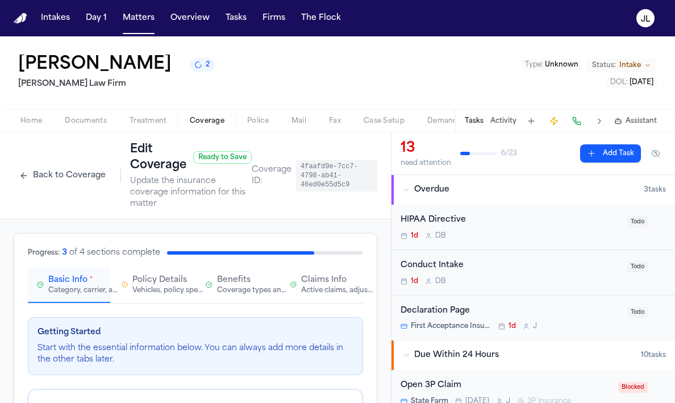
click at [315, 282] on span "Claims Info" at bounding box center [323, 279] width 45 height 11
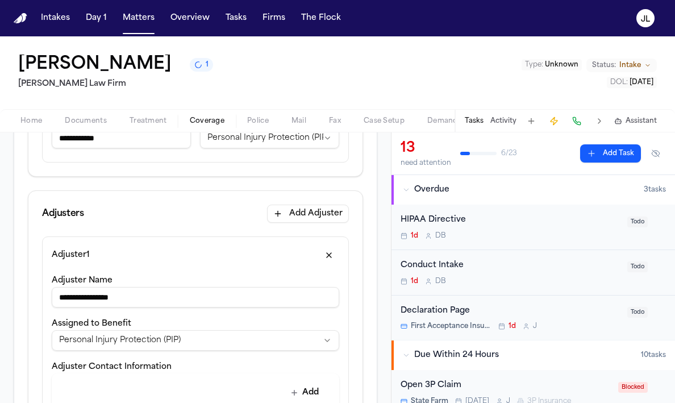
scroll to position [133, 0]
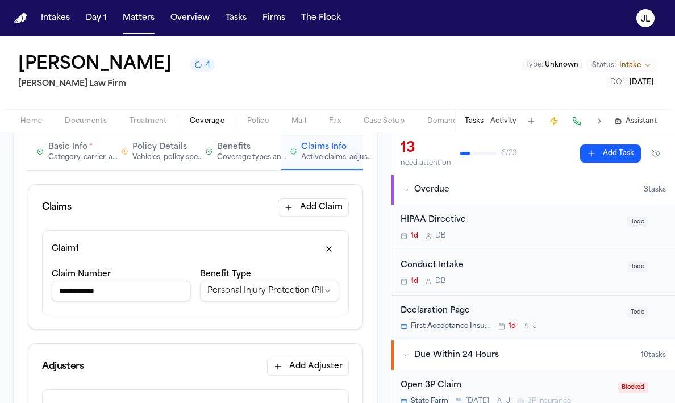
click at [67, 144] on span "Basic Info" at bounding box center [67, 146] width 39 height 11
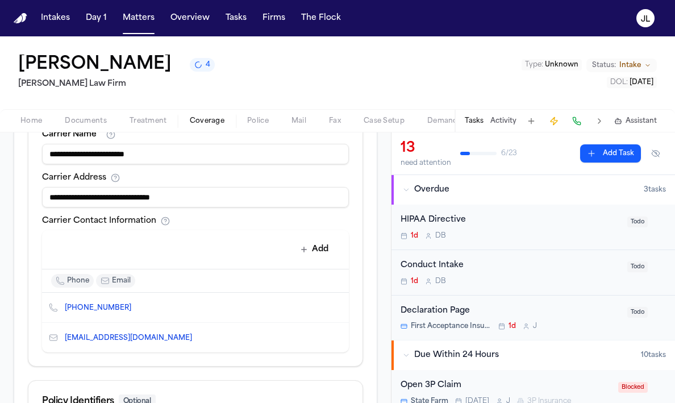
scroll to position [482, 0]
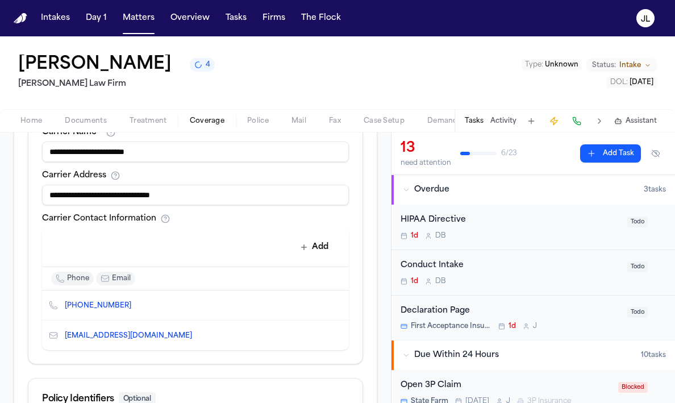
click at [110, 195] on input "**********" at bounding box center [195, 195] width 307 height 20
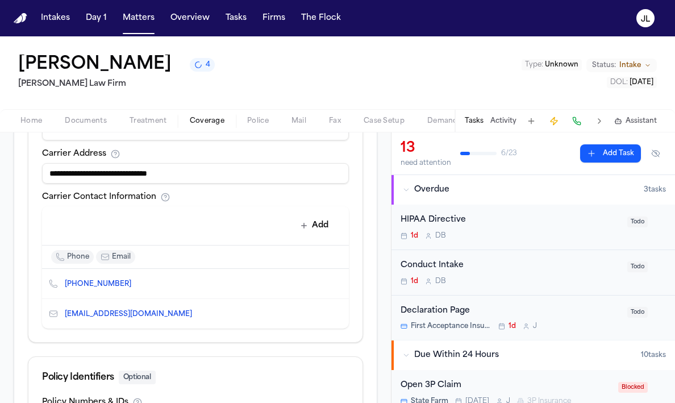
scroll to position [509, 0]
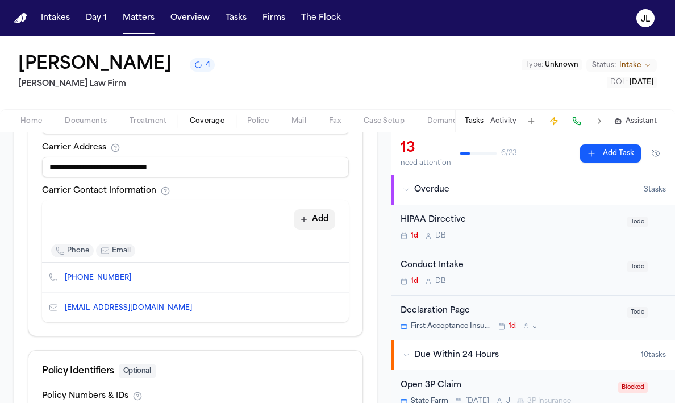
type input "**********"
click at [308, 212] on button "Add" at bounding box center [314, 219] width 41 height 20
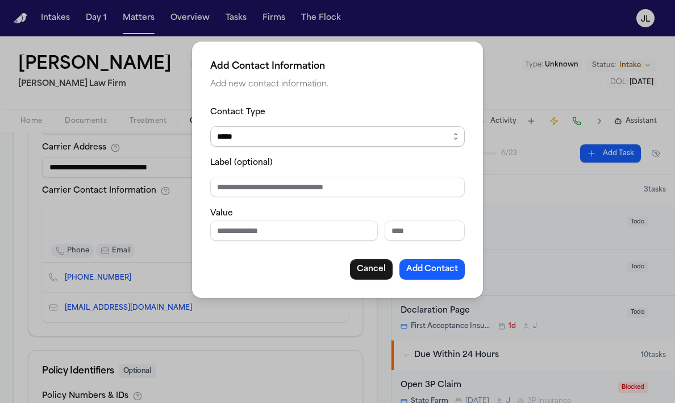
click at [247, 142] on select "***** ***** ******* *** *****" at bounding box center [337, 136] width 254 height 20
select select "***"
click at [210, 126] on select "***** ***** ******* *** *****" at bounding box center [337, 136] width 254 height 20
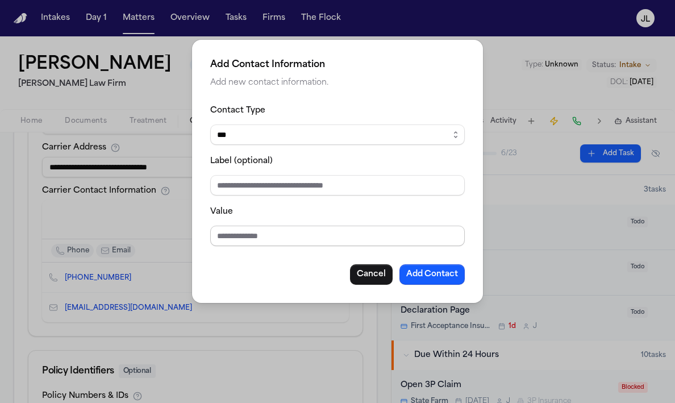
click at [236, 227] on input "Value" at bounding box center [337, 235] width 254 height 20
click at [466, 192] on div "Add Contact Information Add new contact information. Contact Type ***** ***** *…" at bounding box center [337, 171] width 291 height 263
click at [372, 275] on button "Cancel" at bounding box center [371, 274] width 43 height 20
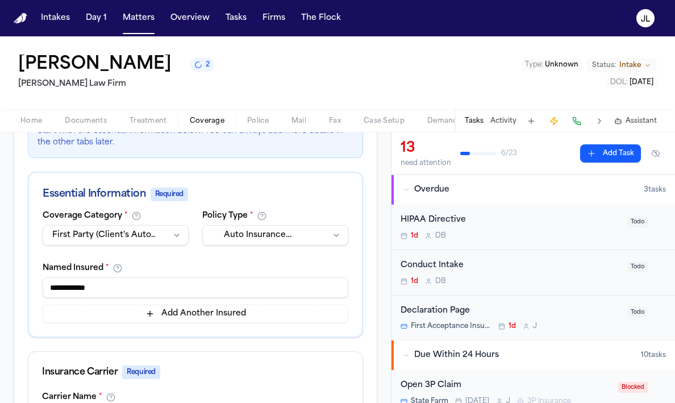
scroll to position [0, 0]
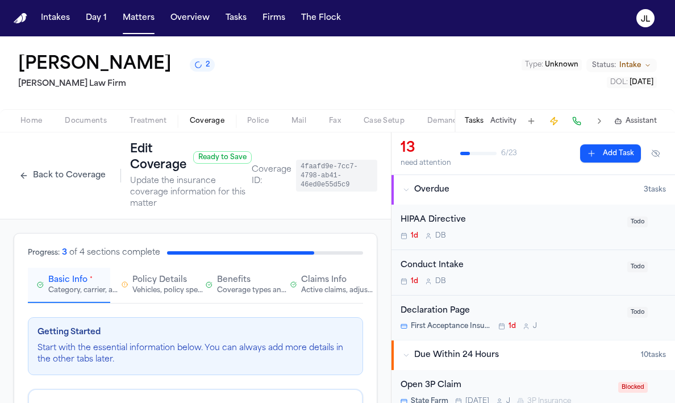
click at [307, 298] on button "Claims Info Active claims, adjusters, and subrogation details" at bounding box center [322, 285] width 82 height 35
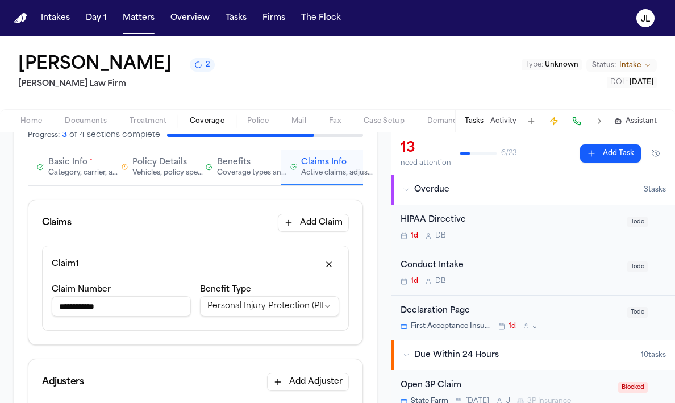
scroll to position [123, 0]
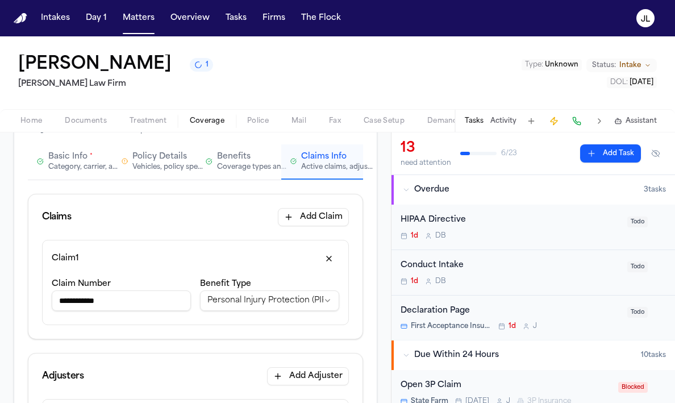
click at [85, 174] on button "Basic Info * Category, carrier, and policy holder information" at bounding box center [69, 161] width 82 height 35
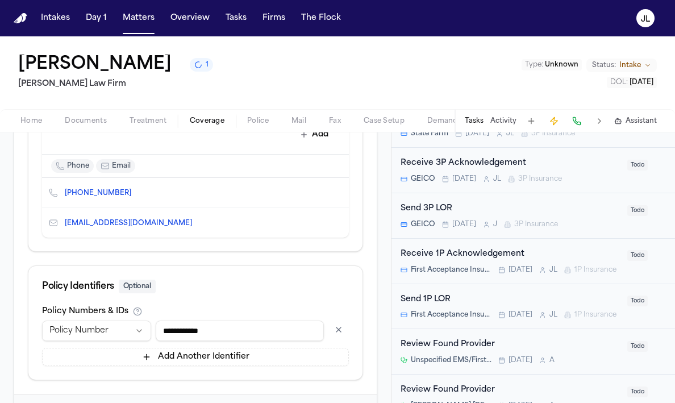
scroll to position [406, 0]
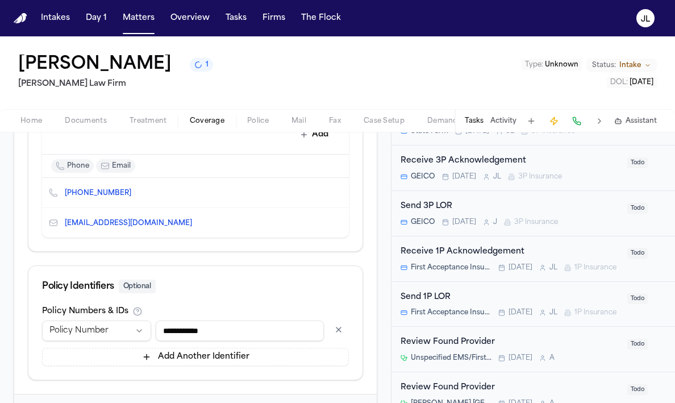
click at [441, 304] on div "Send 1P LOR" at bounding box center [510, 297] width 220 height 13
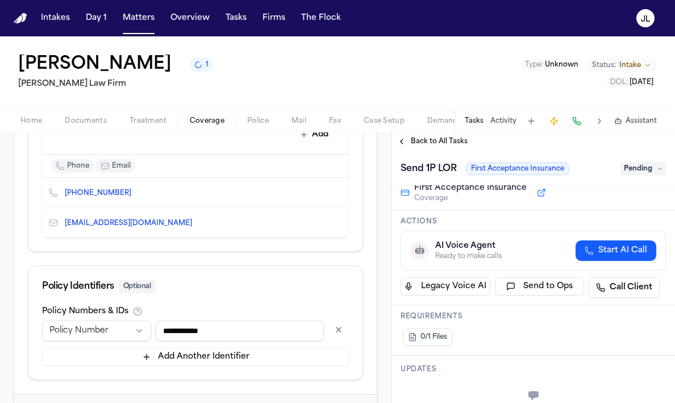
scroll to position [161, 0]
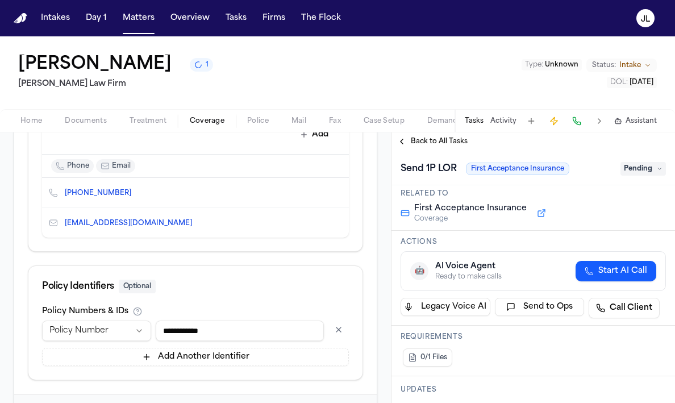
click at [407, 144] on button "Back to All Tasks" at bounding box center [432, 141] width 82 height 9
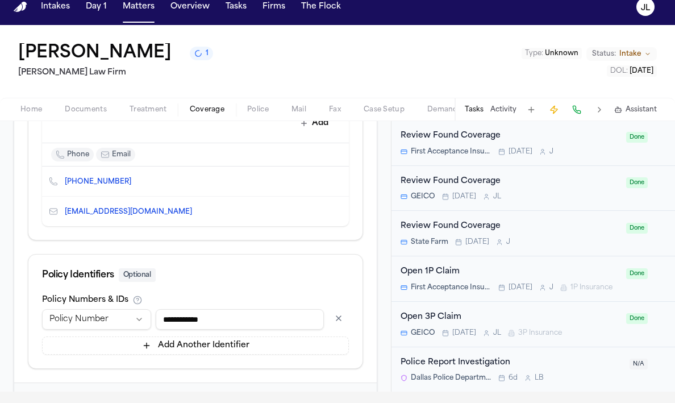
scroll to position [12, 0]
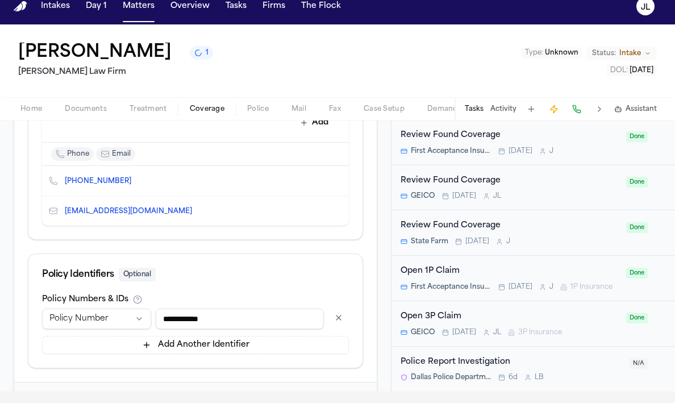
click at [482, 273] on div "Open 1P Claim" at bounding box center [509, 271] width 219 height 13
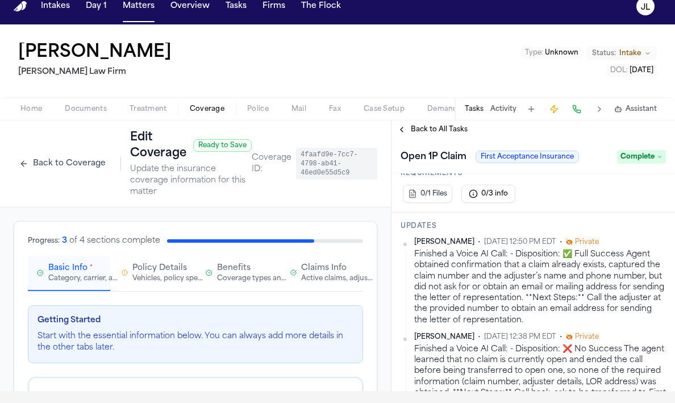
click at [302, 268] on span "Claims Info" at bounding box center [323, 267] width 45 height 11
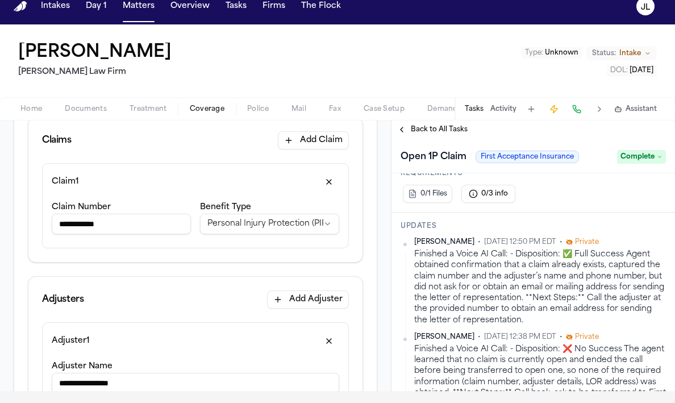
scroll to position [191, 0]
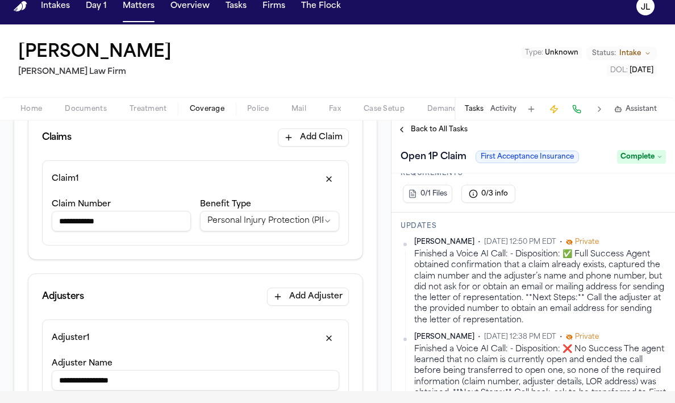
click at [118, 225] on input "**********" at bounding box center [121, 221] width 139 height 20
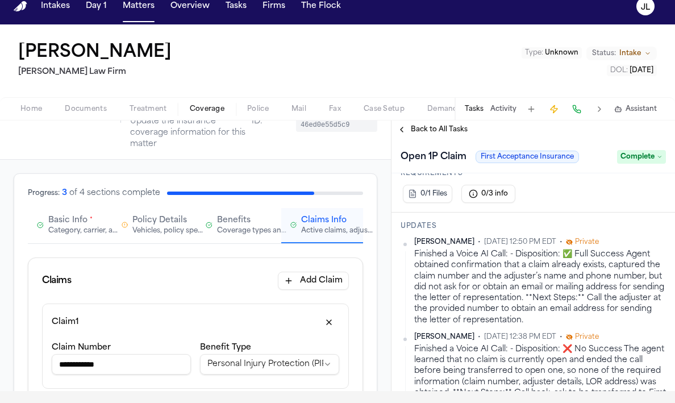
scroll to position [0, 0]
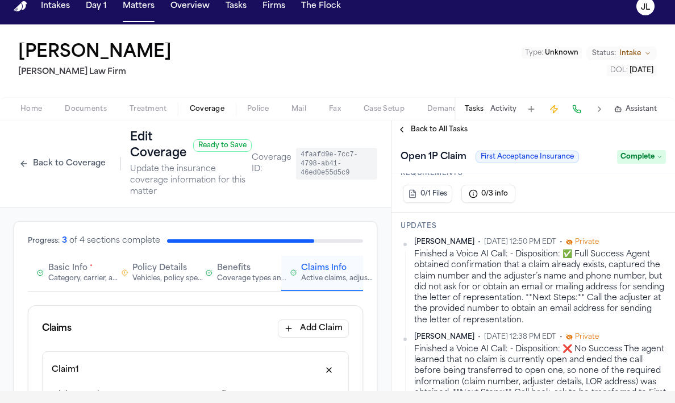
click at [139, 269] on span "Policy Details" at bounding box center [159, 267] width 55 height 11
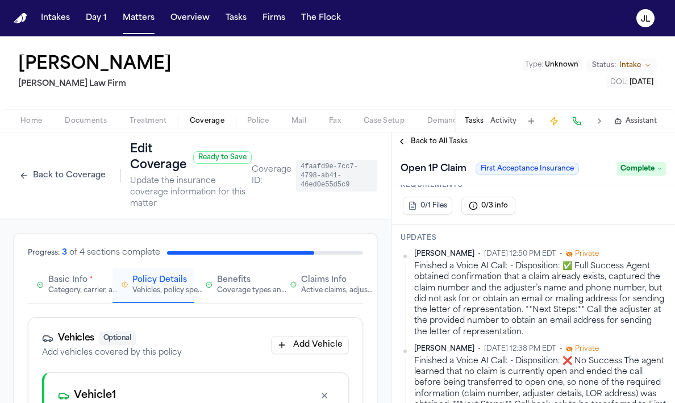
click at [307, 278] on span "Claims Info" at bounding box center [323, 279] width 45 height 11
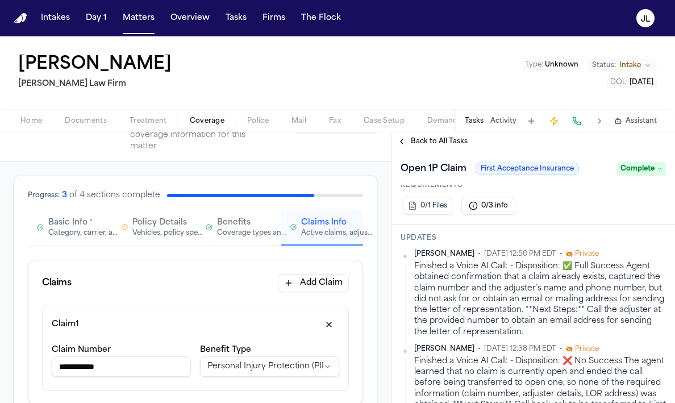
scroll to position [65, 0]
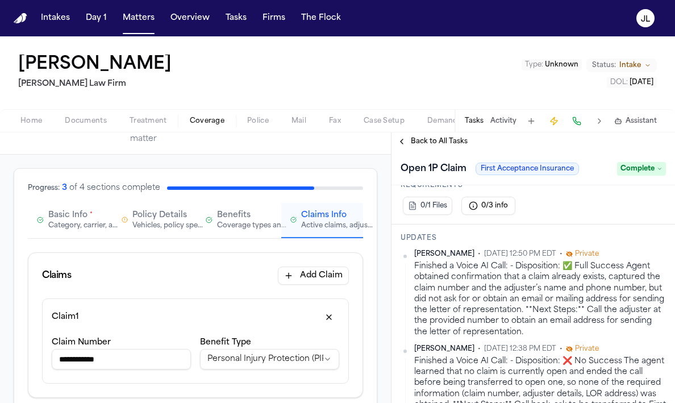
click at [166, 238] on div "Basic Info * Category, carrier, and policy holder information Policy Details Ve…" at bounding box center [195, 221] width 335 height 36
click at [157, 228] on div "Vehicles, policy specifics, and additional details" at bounding box center [168, 225] width 73 height 9
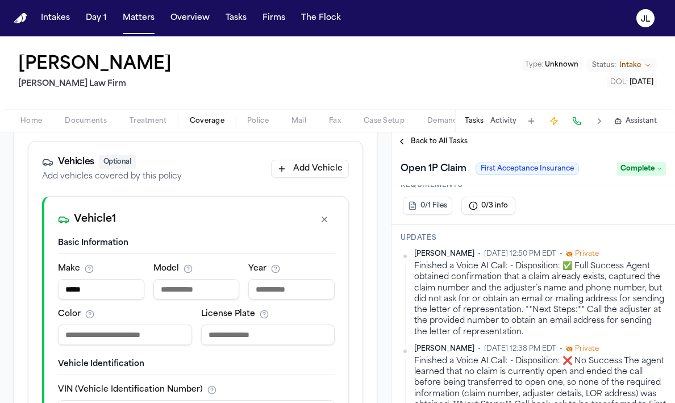
scroll to position [90, 0]
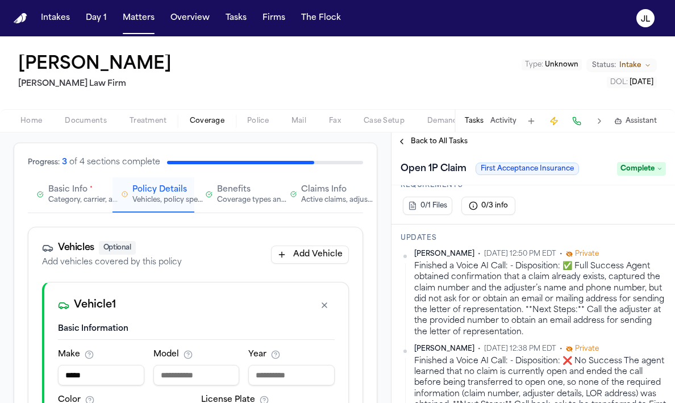
click at [218, 209] on button "Benefits Coverage types and limits" at bounding box center [238, 194] width 82 height 35
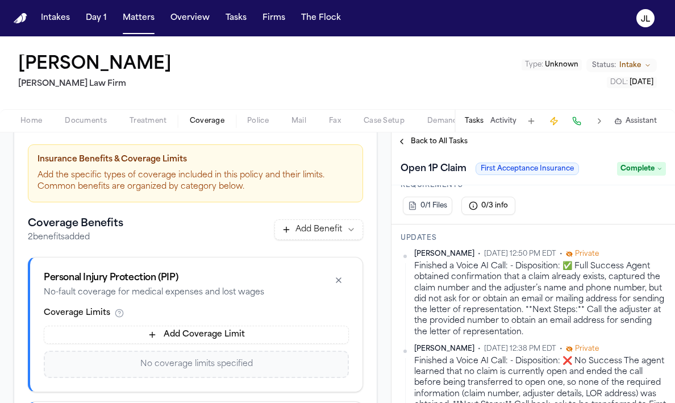
scroll to position [0, 0]
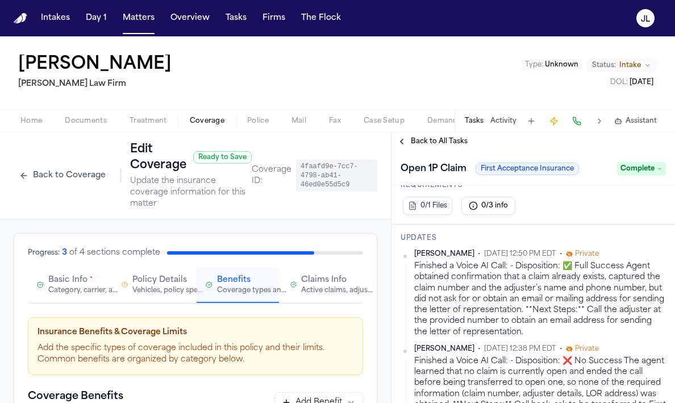
click at [314, 278] on span "Claims Info" at bounding box center [323, 279] width 45 height 11
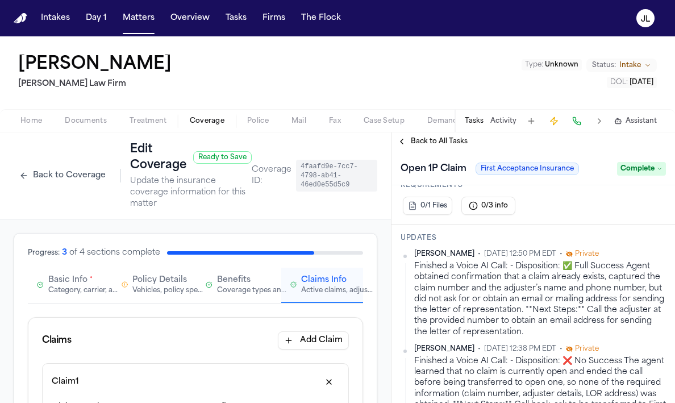
click at [61, 291] on div "Category, carrier, and policy holder information" at bounding box center [84, 290] width 73 height 9
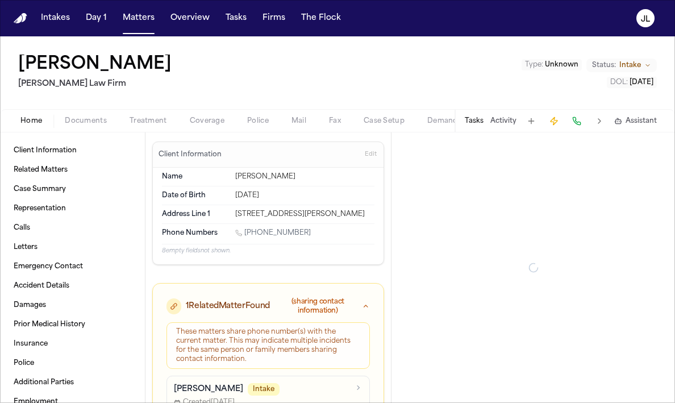
click at [31, 127] on span "button" at bounding box center [31, 127] width 35 height 1
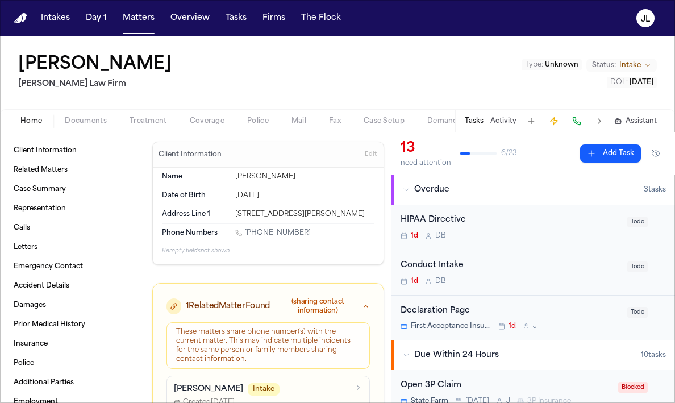
click at [162, 123] on span "Treatment" at bounding box center [147, 120] width 37 height 9
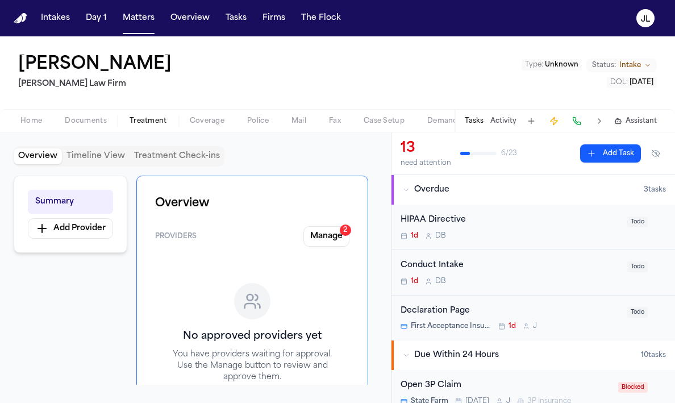
click at [217, 122] on span "Coverage" at bounding box center [207, 120] width 35 height 9
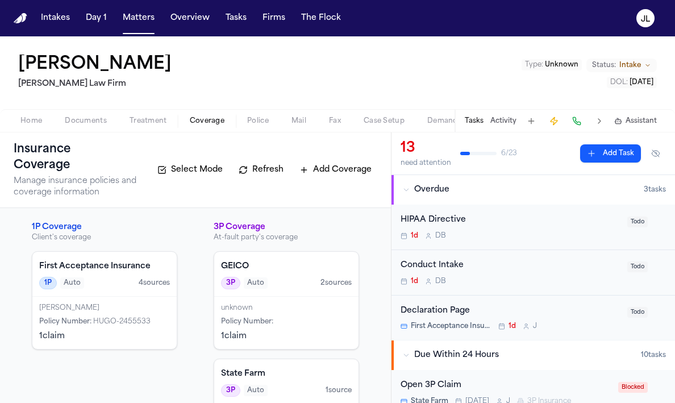
click at [143, 303] on div "[PERSON_NAME]" at bounding box center [104, 307] width 131 height 9
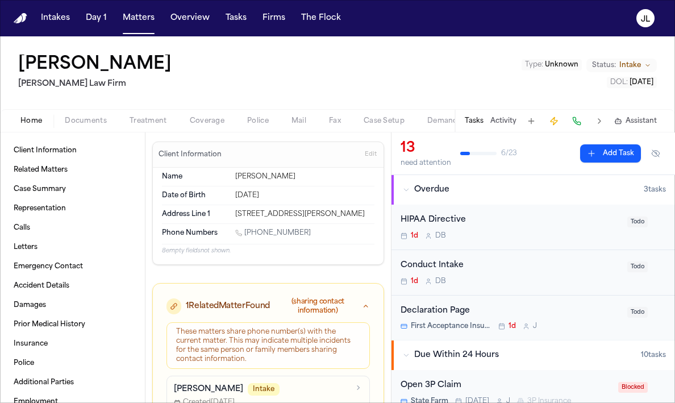
click at [40, 126] on span "Home" at bounding box center [31, 120] width 22 height 9
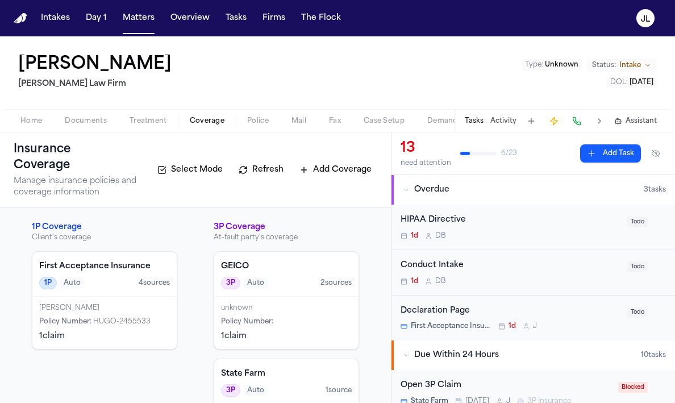
click at [215, 127] on span "button" at bounding box center [207, 127] width 48 height 1
click at [152, 299] on div "Yanavi Jones Policy Number : HUGO-2455533 1 claim" at bounding box center [104, 322] width 144 height 52
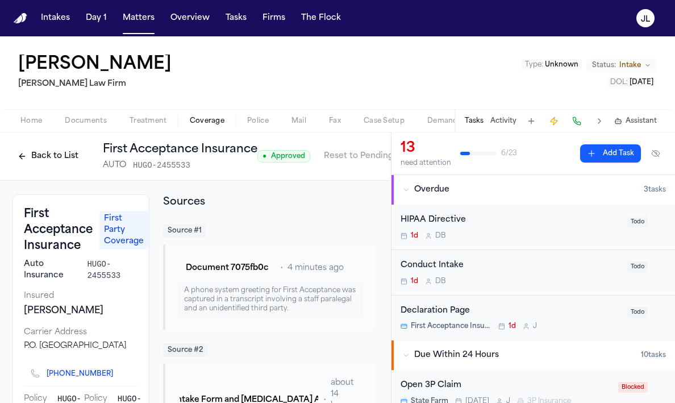
scroll to position [0, 35]
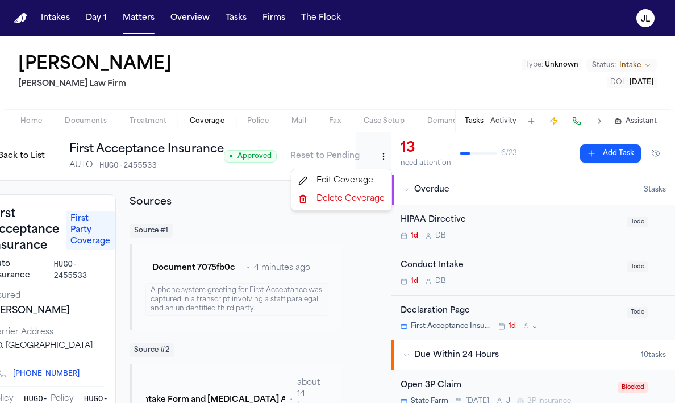
click at [382, 156] on html "Intakes Day 1 Matters Overview Tasks Firms The Flock JL Yanavi Jones Ruy Mirele…" at bounding box center [337, 201] width 675 height 403
click at [357, 179] on div "Edit Coverage" at bounding box center [341, 181] width 95 height 18
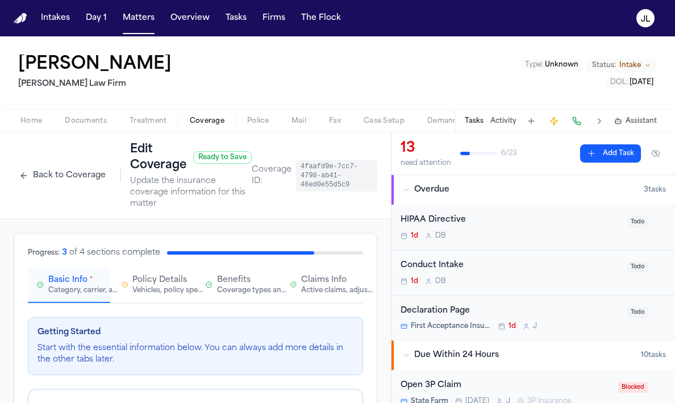
click at [300, 291] on div "Claims Info Active claims, adjusters, and subrogation details" at bounding box center [322, 284] width 64 height 20
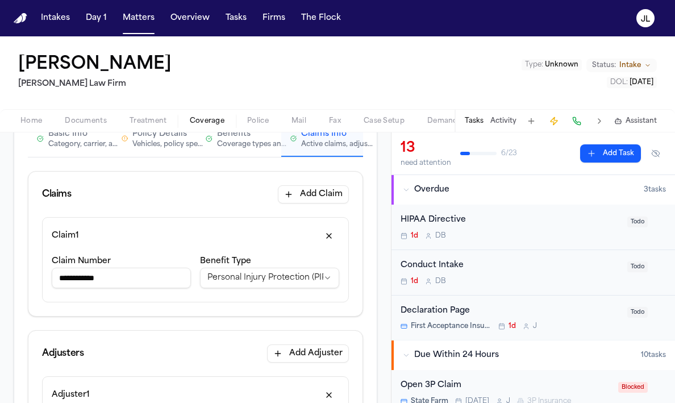
scroll to position [151, 0]
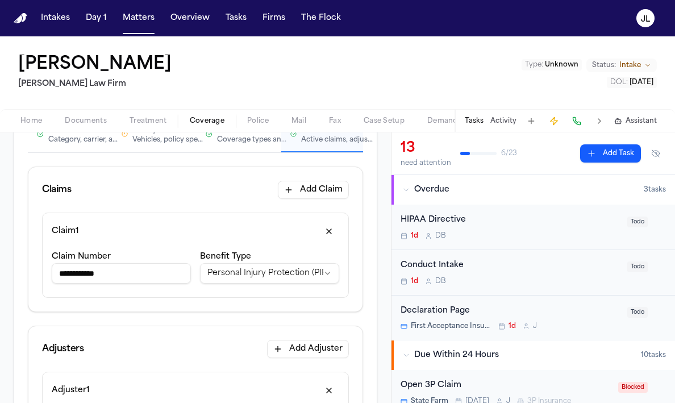
click at [161, 278] on input "**********" at bounding box center [121, 273] width 139 height 20
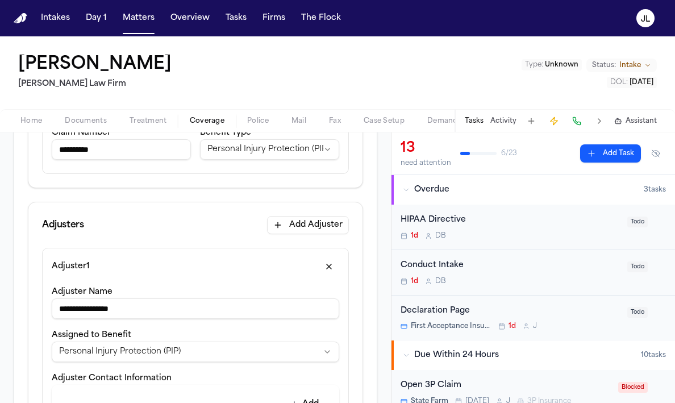
scroll to position [315, 0]
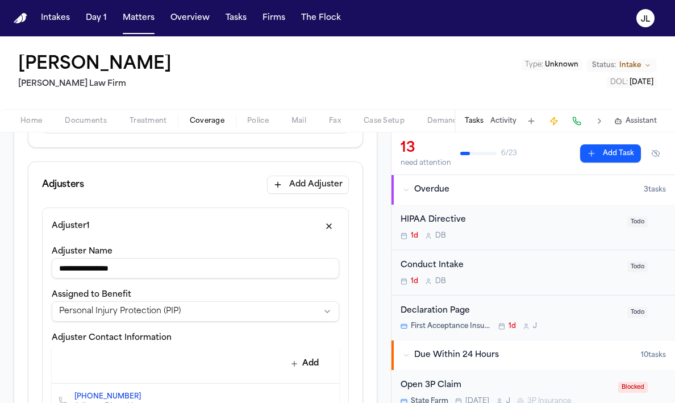
type input "**********"
click at [154, 235] on div "Adjuster 1" at bounding box center [195, 226] width 287 height 18
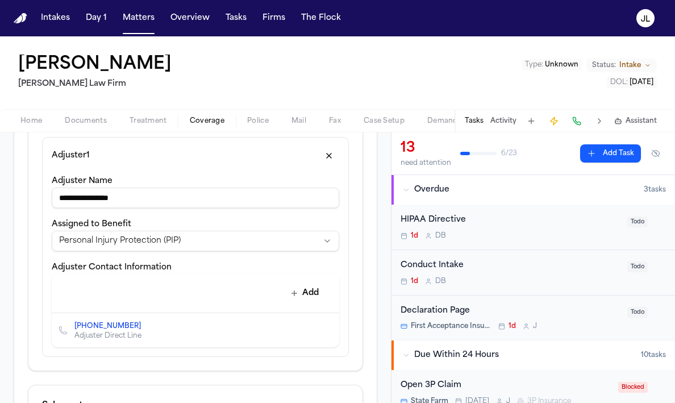
scroll to position [390, 0]
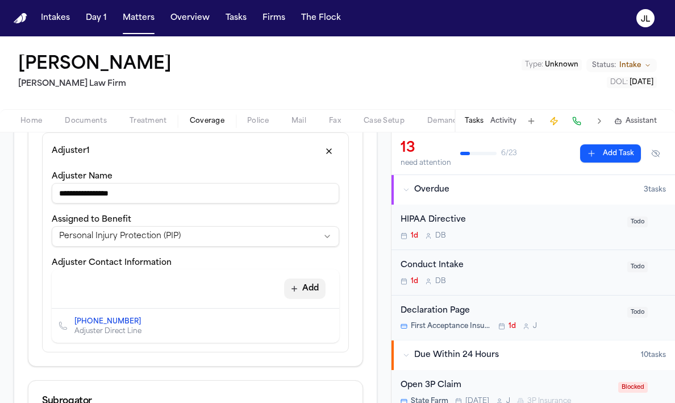
click at [314, 288] on button "Add" at bounding box center [304, 288] width 41 height 20
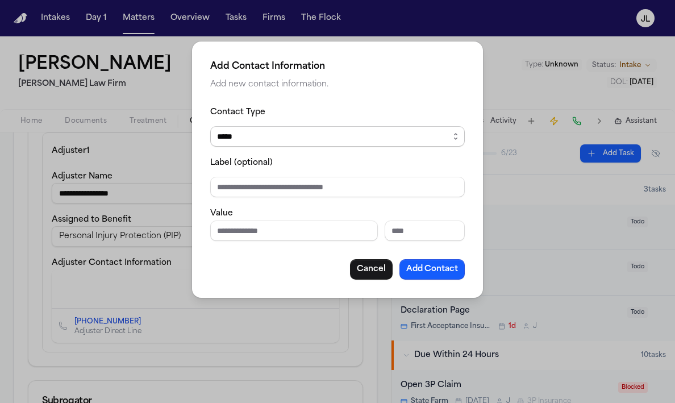
click at [249, 132] on select "***** ***** ******* *** *****" at bounding box center [337, 136] width 254 height 20
select select "***"
click at [210, 126] on select "***** ***** ******* *** *****" at bounding box center [337, 136] width 254 height 20
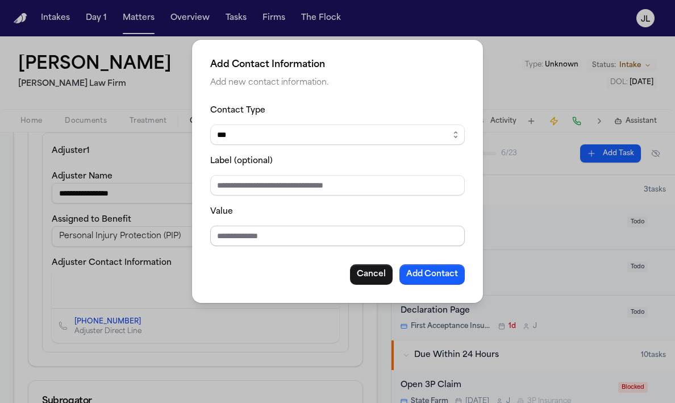
click at [234, 230] on input "Value" at bounding box center [337, 235] width 254 height 20
click at [465, 172] on div "Add Contact Information Add new contact information. Contact Type ***** ***** *…" at bounding box center [337, 171] width 291 height 263
click at [372, 269] on button "Cancel" at bounding box center [371, 274] width 43 height 20
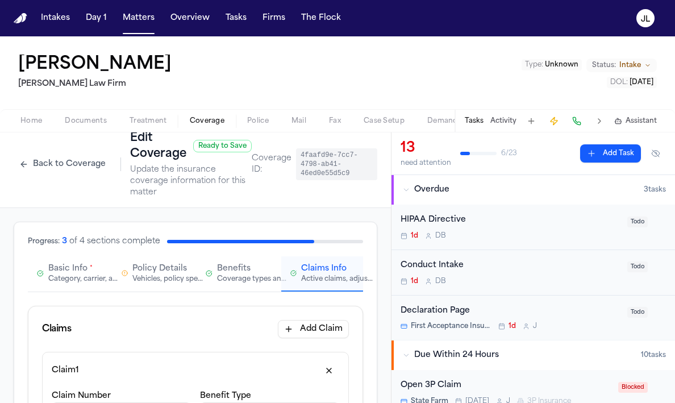
scroll to position [6, 0]
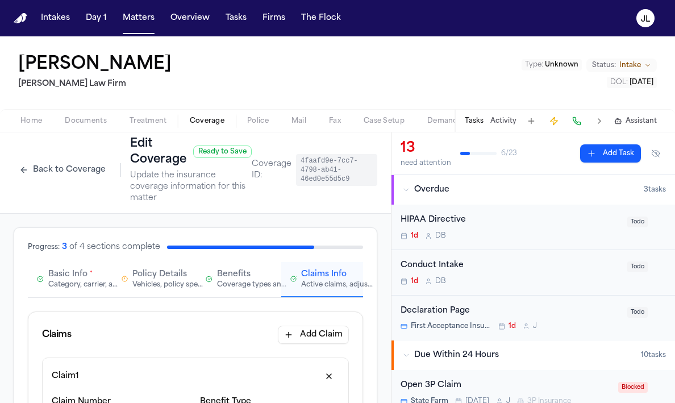
click at [137, 288] on div "Vehicles, policy specifics, and additional details" at bounding box center [168, 284] width 73 height 9
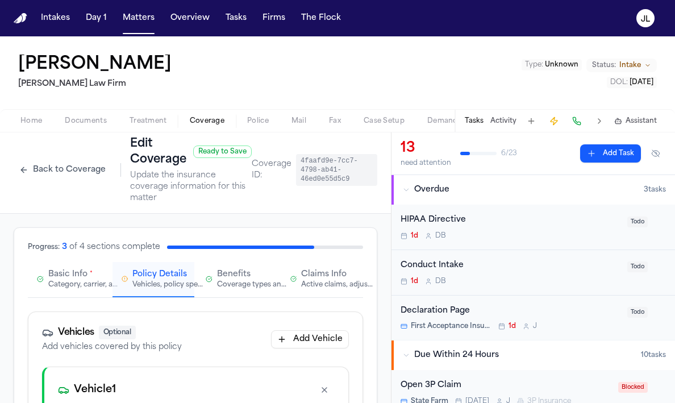
click at [95, 287] on div "Category, carrier, and policy holder information" at bounding box center [84, 284] width 73 height 9
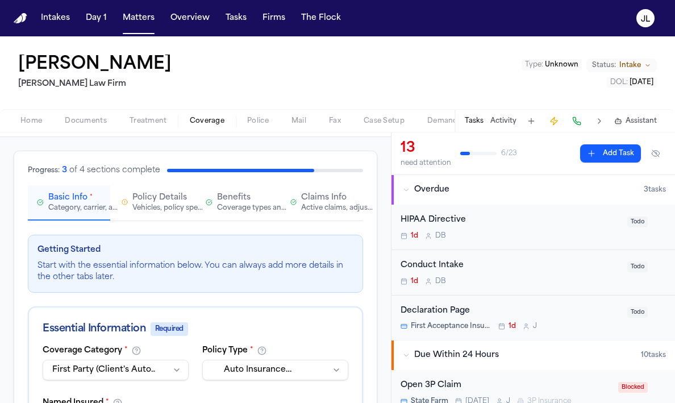
scroll to position [63, 0]
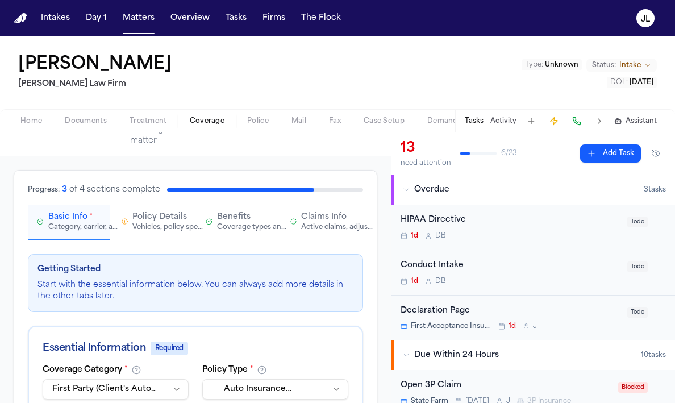
click at [306, 224] on div "Active claims, adjusters, and subrogation details" at bounding box center [337, 227] width 73 height 9
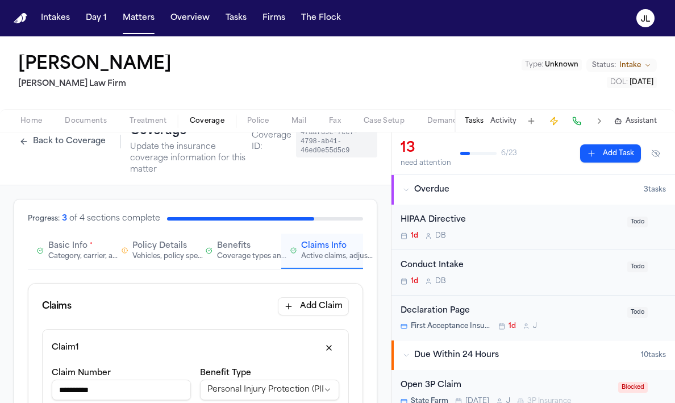
scroll to position [0, 0]
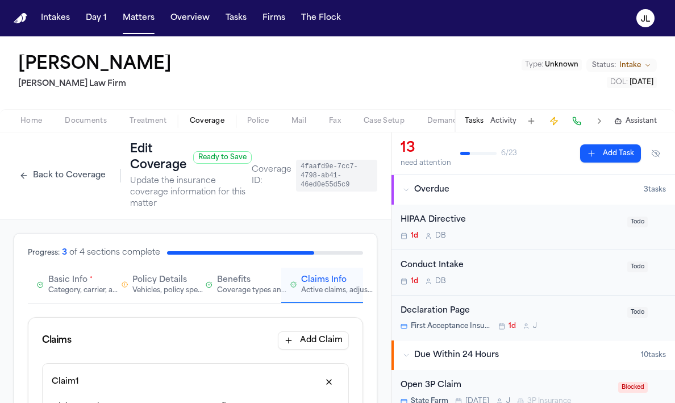
click at [85, 290] on div "Category, carrier, and policy holder information" at bounding box center [84, 290] width 73 height 9
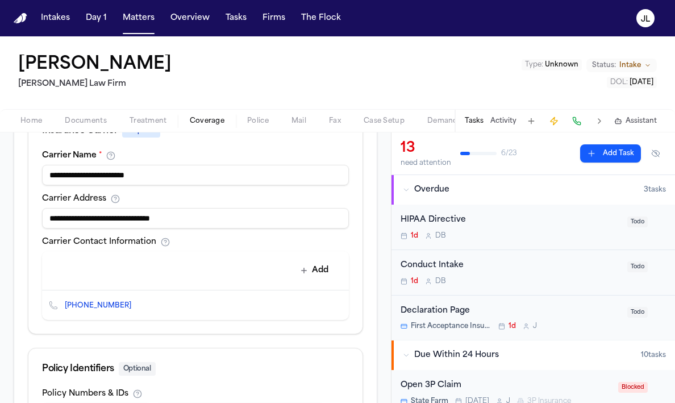
scroll to position [461, 0]
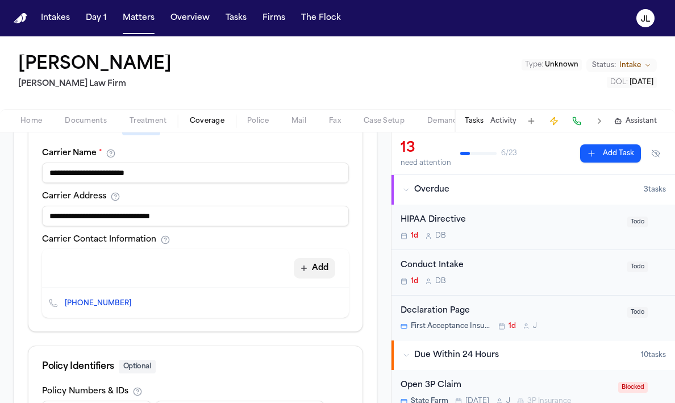
click at [316, 263] on button "Add" at bounding box center [314, 268] width 41 height 20
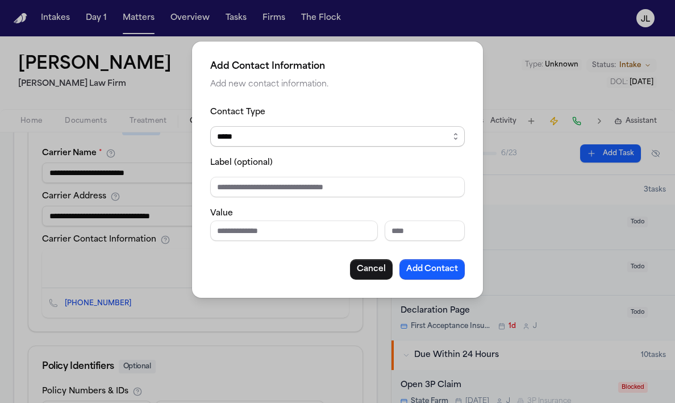
click at [236, 139] on select "***** ***** ******* *** *****" at bounding box center [337, 136] width 254 height 20
click at [365, 263] on button "Cancel" at bounding box center [371, 269] width 43 height 20
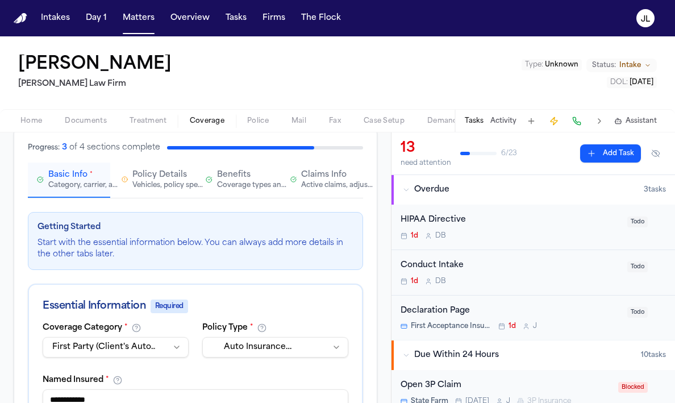
scroll to position [104, 0]
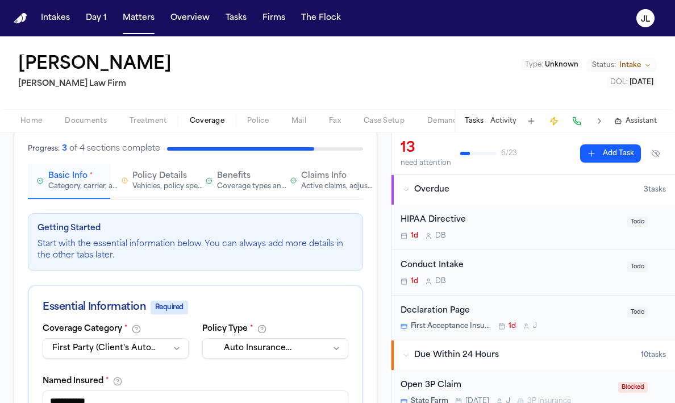
click at [318, 189] on div "Active claims, adjusters, and subrogation details" at bounding box center [337, 186] width 73 height 9
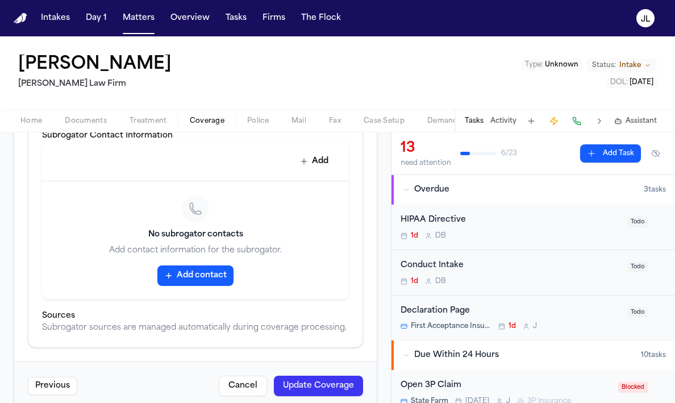
scroll to position [747, 0]
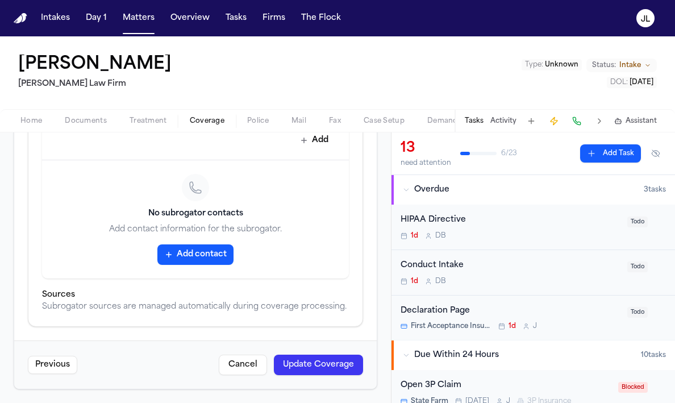
click at [314, 355] on button "Update Coverage" at bounding box center [318, 364] width 89 height 20
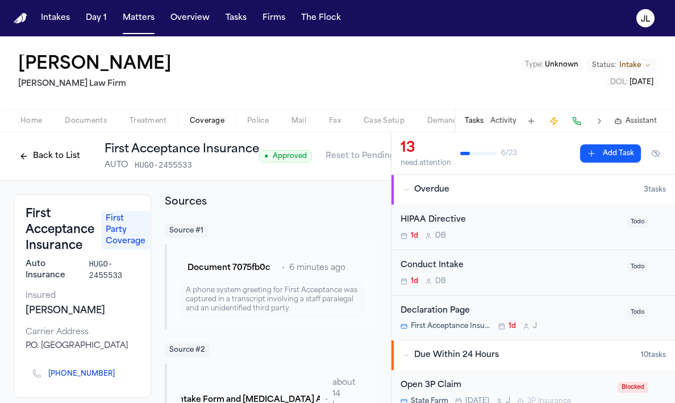
click at [70, 152] on button "Back to List" at bounding box center [50, 156] width 72 height 18
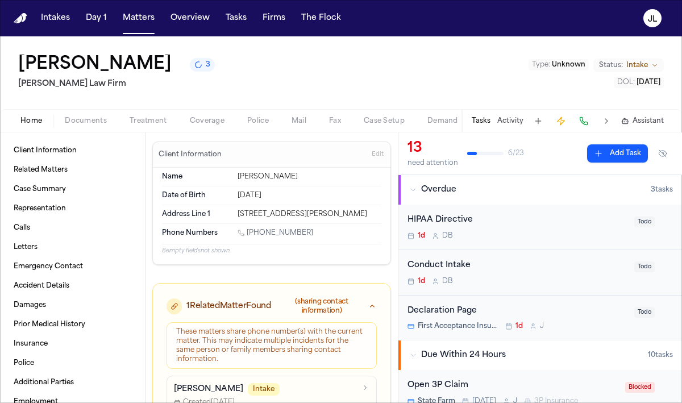
click at [35, 125] on span "Home" at bounding box center [31, 120] width 22 height 9
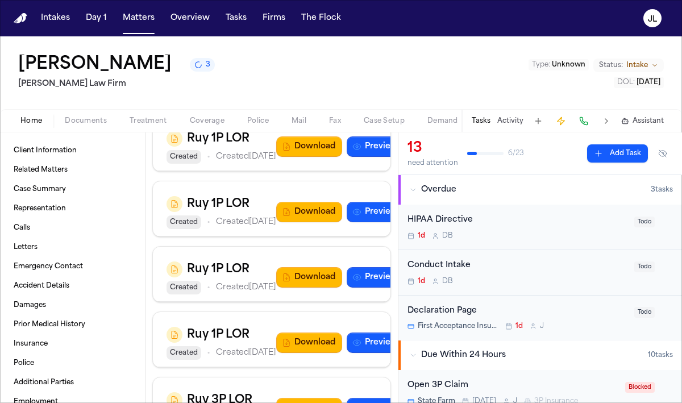
scroll to position [921, 0]
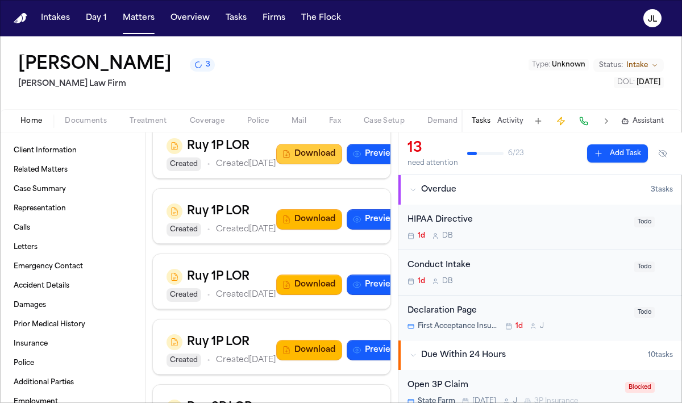
click at [278, 164] on button "Download" at bounding box center [309, 154] width 66 height 20
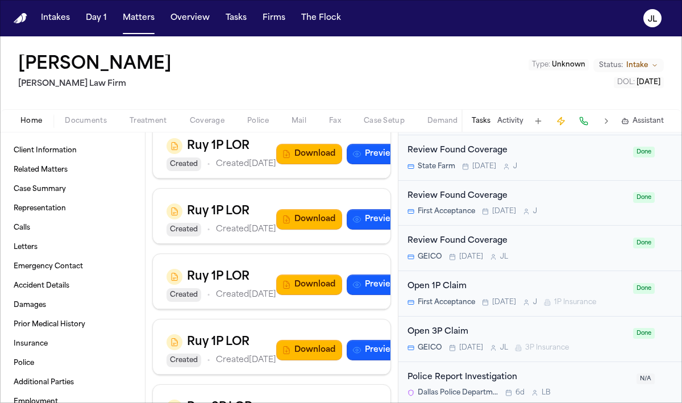
scroll to position [961, 0]
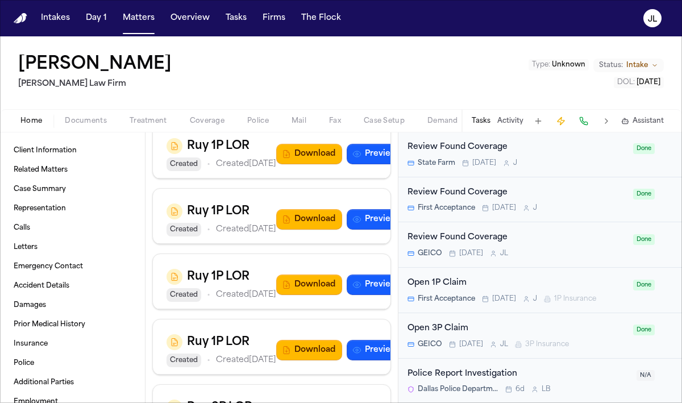
click at [478, 292] on div "Open 1P Claim First Acceptance Today J 1P Insurance" at bounding box center [516, 290] width 219 height 27
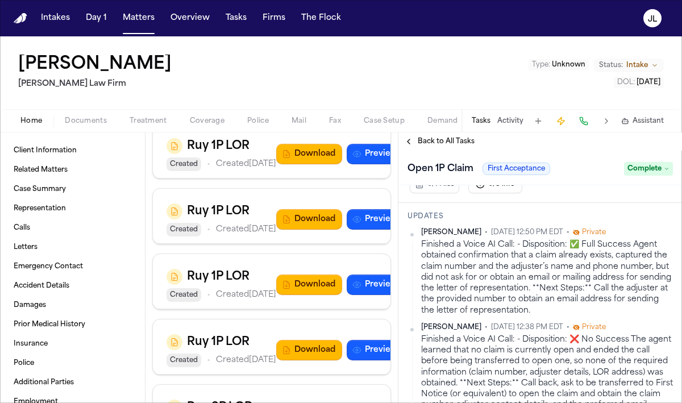
scroll to position [286, 0]
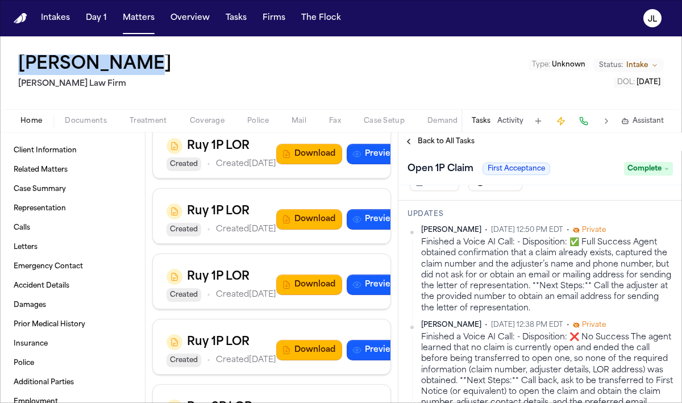
drag, startPoint x: 137, startPoint y: 71, endPoint x: 14, endPoint y: 56, distance: 124.1
click at [14, 56] on div "Yanavi Jones Ruy Mireles Law Firm Type : Unknown Status: Intake DOL : 2025-08-26" at bounding box center [341, 72] width 682 height 73
copy h1 "[PERSON_NAME]"
click at [157, 122] on span "Treatment" at bounding box center [147, 120] width 37 height 9
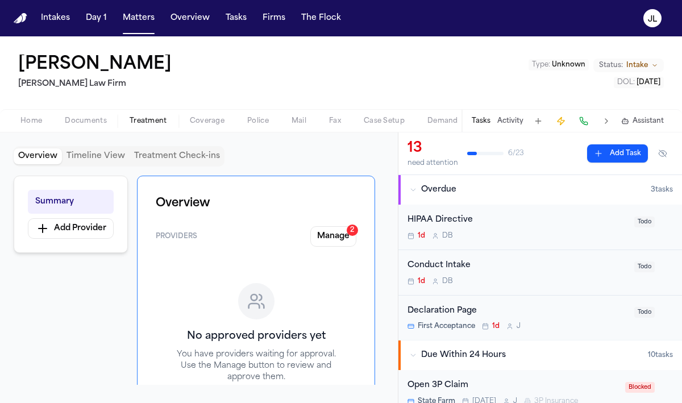
click at [197, 128] on div "Home Documents Treatment Coverage Police Mail Fax Case Setup Demand Workspaces …" at bounding box center [341, 120] width 682 height 23
click at [202, 119] on span "Coverage" at bounding box center [207, 120] width 35 height 9
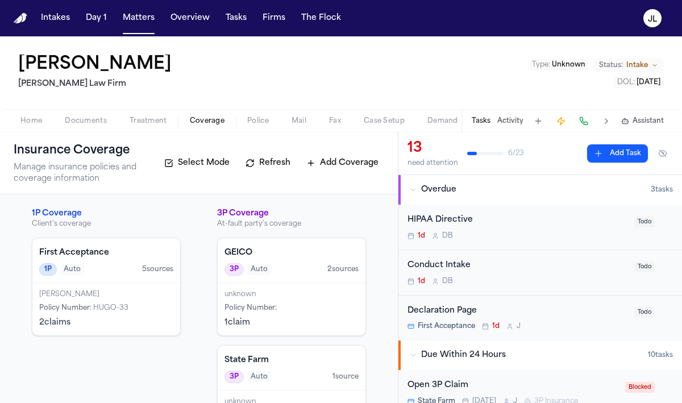
click at [141, 287] on div "Yanavi Jones Policy Number : HUGO-33 2 claim s" at bounding box center [106, 309] width 148 height 52
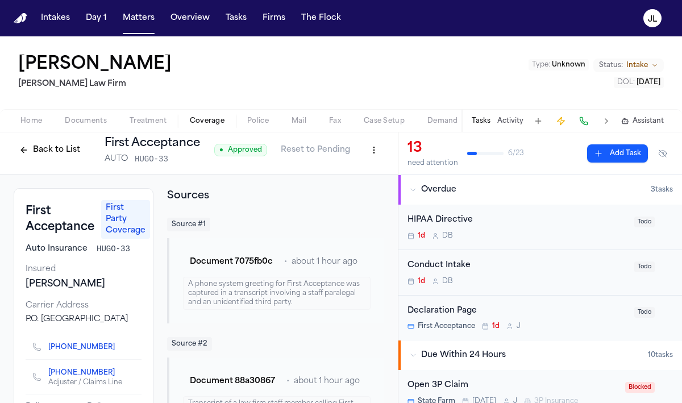
scroll to position [7, 0]
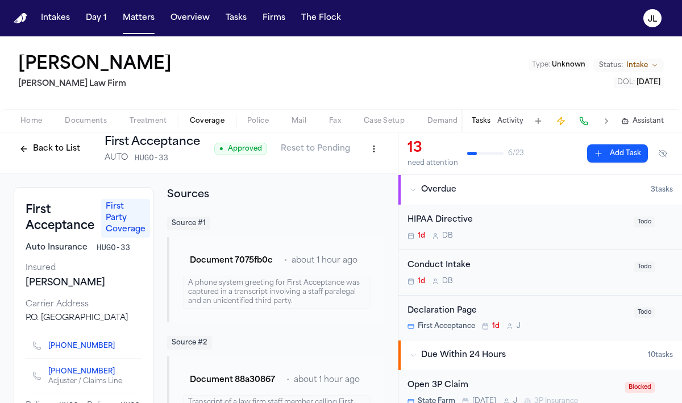
click at [366, 152] on html "Intakes Day 1 Matters Overview Tasks Firms The Flock JL Yanavi Jones Ruy Mirele…" at bounding box center [341, 201] width 682 height 403
click at [361, 169] on div "Edit Coverage" at bounding box center [334, 173] width 95 height 18
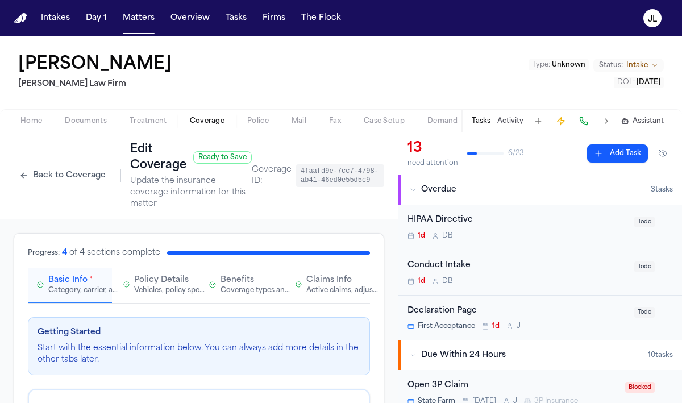
click at [320, 271] on button "Claims Info Active claims, adjusters, and subrogation details" at bounding box center [328, 285] width 84 height 35
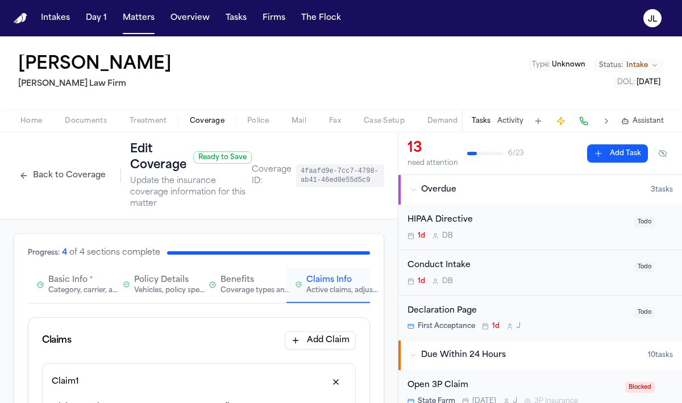
click at [54, 184] on button "Back to Coverage" at bounding box center [63, 175] width 98 height 18
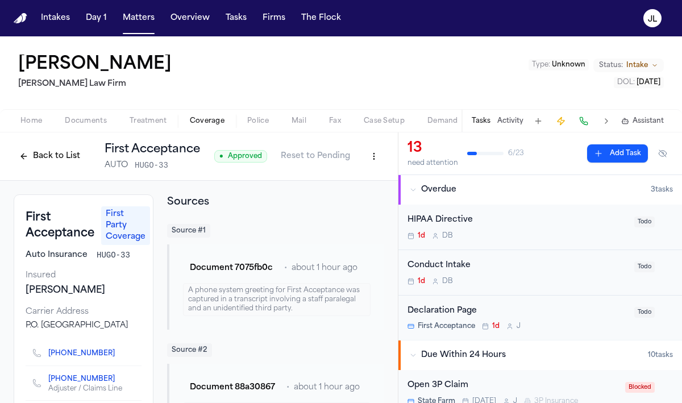
click at [52, 158] on button "Back to List" at bounding box center [50, 156] width 72 height 18
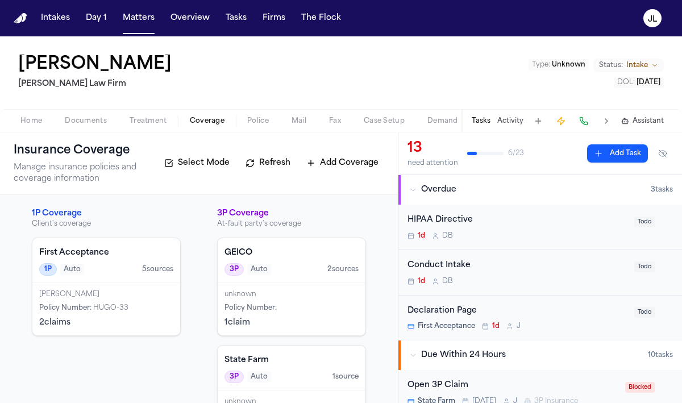
click at [172, 279] on div "First Acceptance 1P Auto 5 source s" at bounding box center [106, 260] width 148 height 45
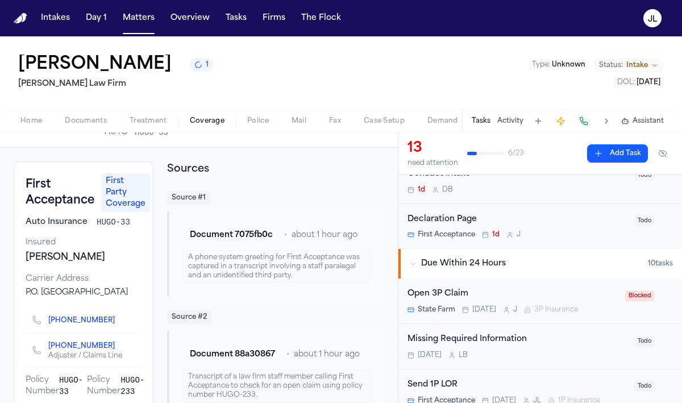
scroll to position [138, 0]
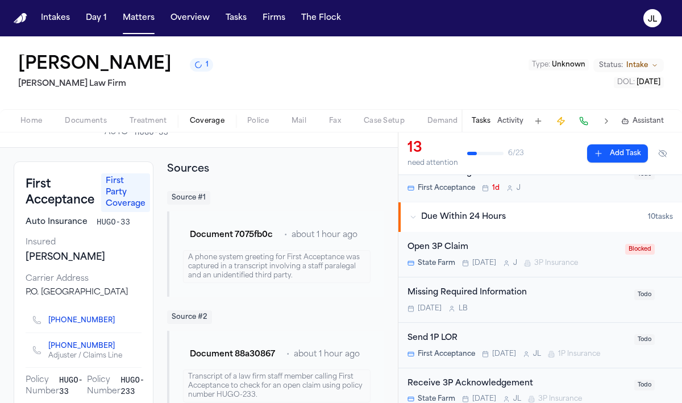
click at [379, 125] on span "Case Setup" at bounding box center [384, 120] width 41 height 9
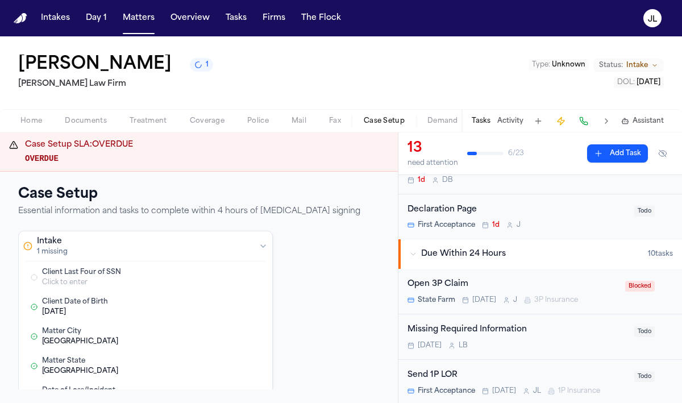
click at [201, 122] on span "Coverage" at bounding box center [207, 120] width 35 height 9
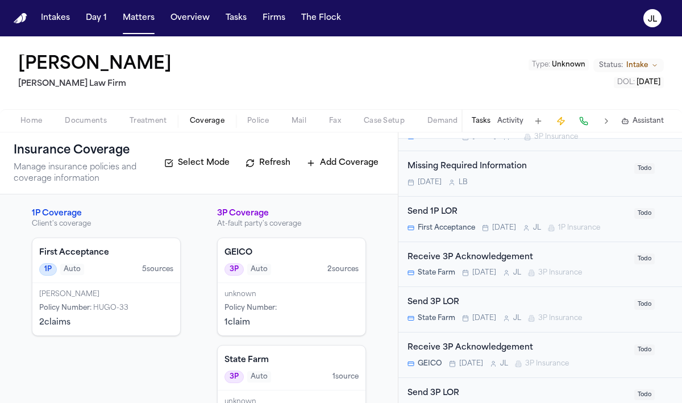
scroll to position [345, 0]
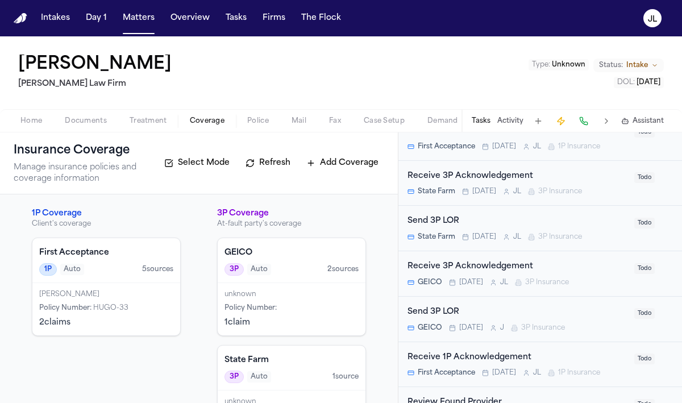
click at [379, 116] on span "Case Setup" at bounding box center [384, 120] width 41 height 9
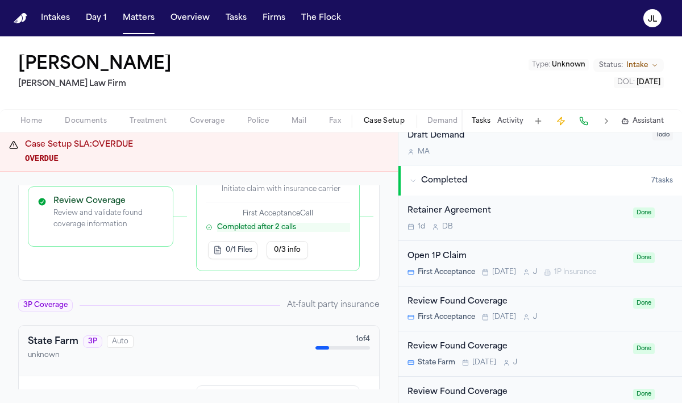
scroll to position [921, 0]
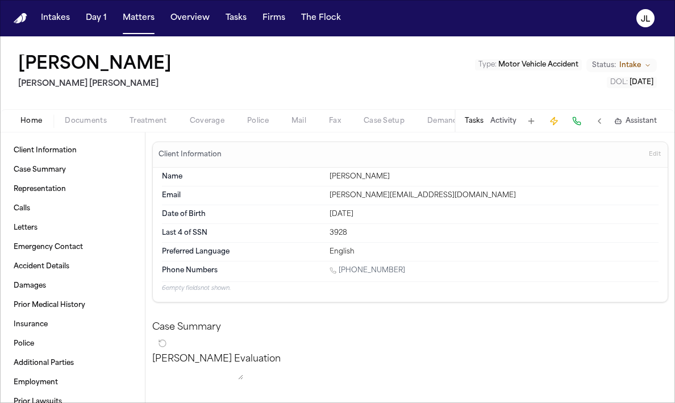
click at [190, 127] on span "button" at bounding box center [207, 127] width 48 height 1
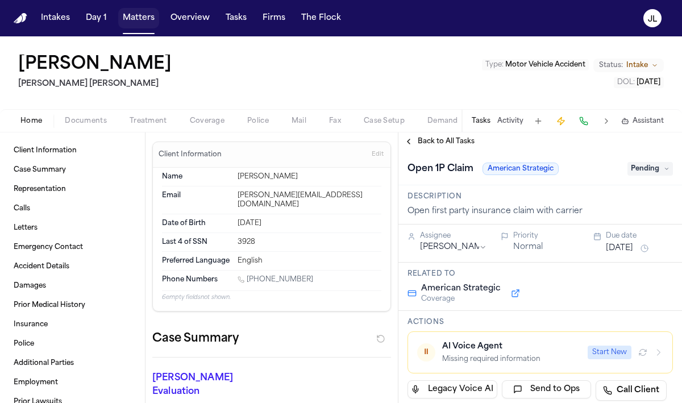
click at [137, 20] on button "Matters" at bounding box center [138, 18] width 41 height 20
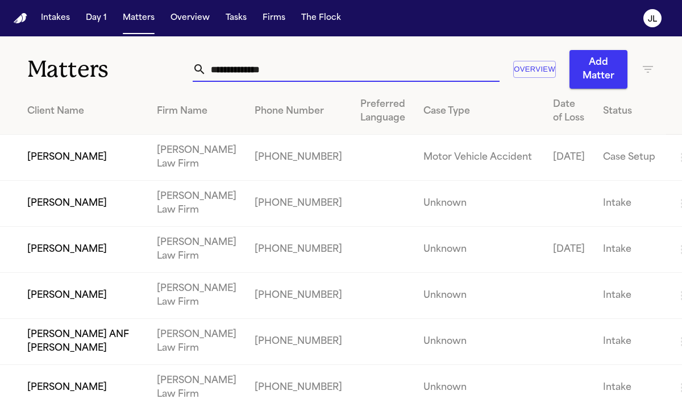
click at [269, 65] on input "text" at bounding box center [352, 69] width 293 height 25
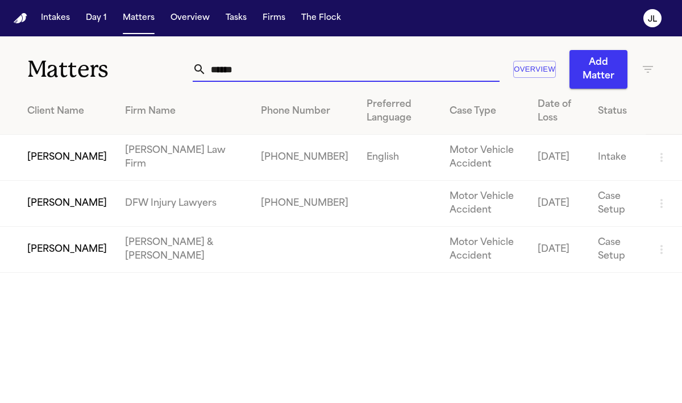
type input "******"
click at [51, 161] on td "Phillip Brockington" at bounding box center [58, 158] width 116 height 46
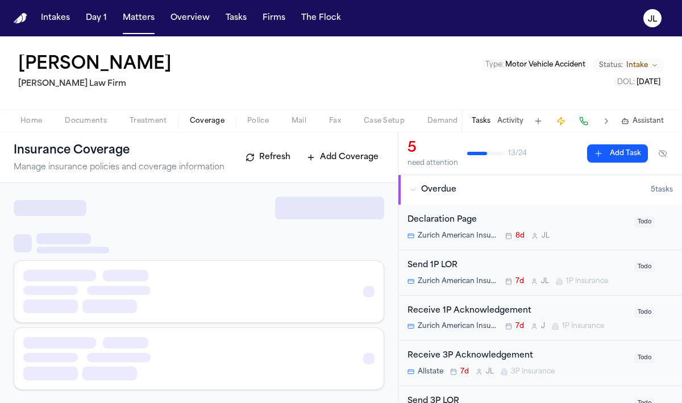
click at [204, 124] on span "Coverage" at bounding box center [207, 120] width 35 height 9
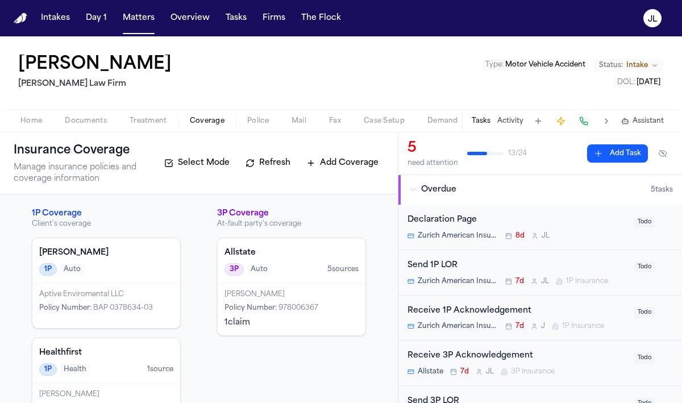
click at [114, 249] on h4 "Ghallagher Bassett" at bounding box center [106, 252] width 134 height 11
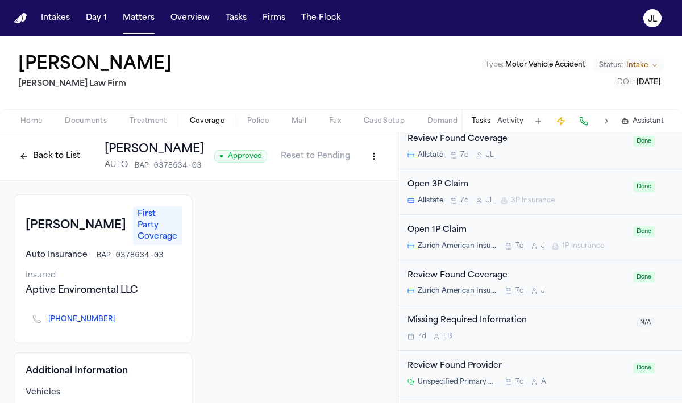
scroll to position [634, 0]
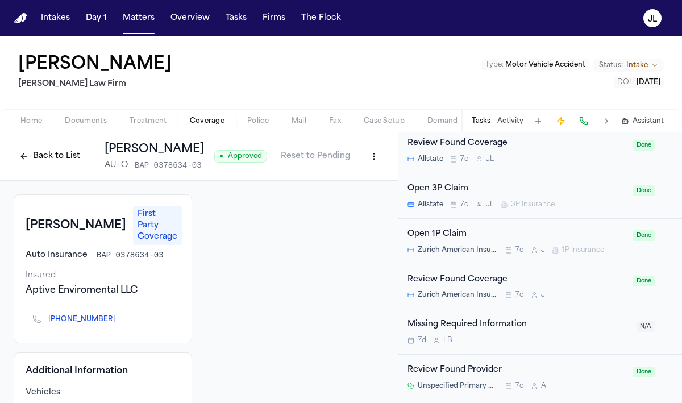
click at [488, 241] on div "Open 1P Claim Zurich American Insurance Company 7d J 1P Insurance" at bounding box center [516, 241] width 219 height 27
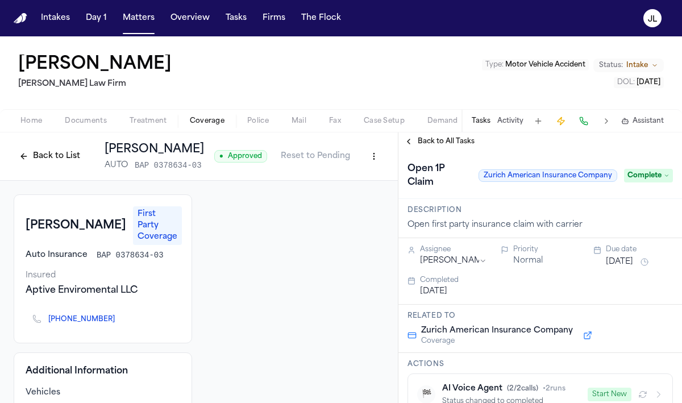
click at [578, 178] on span "Zurich American Insurance Company" at bounding box center [547, 175] width 139 height 12
click at [43, 160] on button "Back to List" at bounding box center [50, 156] width 72 height 18
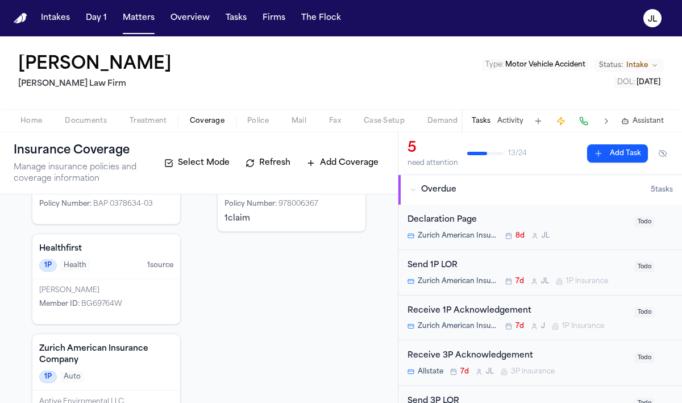
scroll to position [151, 0]
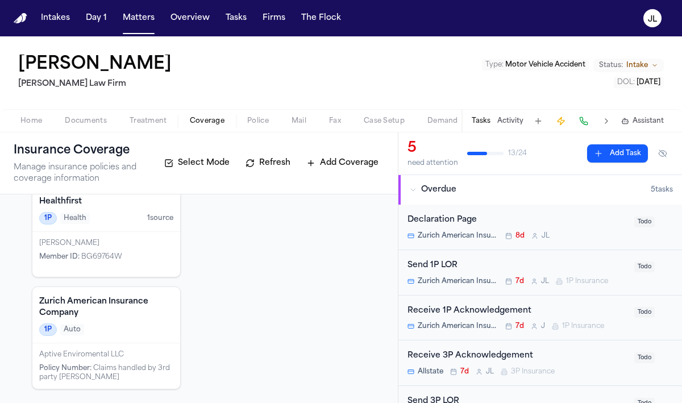
click at [135, 325] on div "1P Auto" at bounding box center [106, 329] width 134 height 12
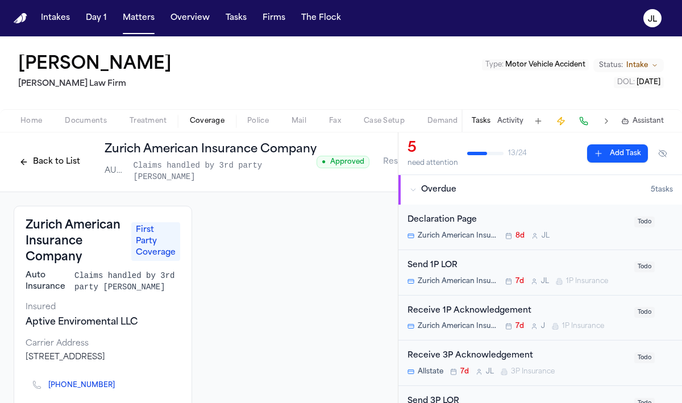
click at [40, 166] on button "Back to List" at bounding box center [50, 162] width 72 height 18
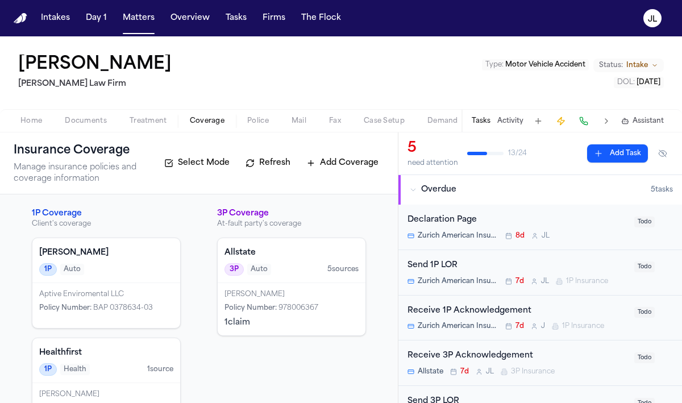
click at [604, 150] on button "Add Task" at bounding box center [617, 153] width 61 height 18
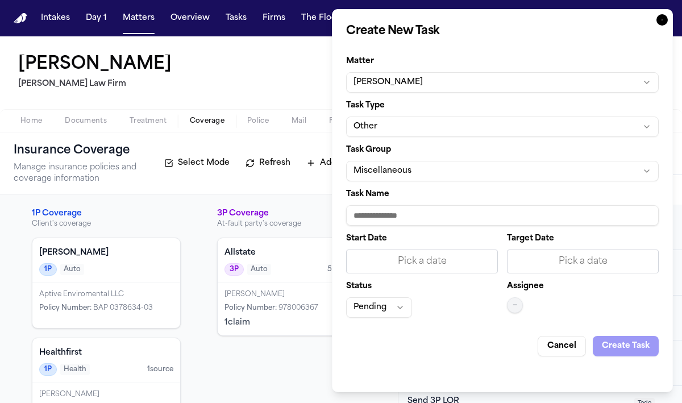
click at [419, 124] on button "Other" at bounding box center [502, 126] width 312 height 20
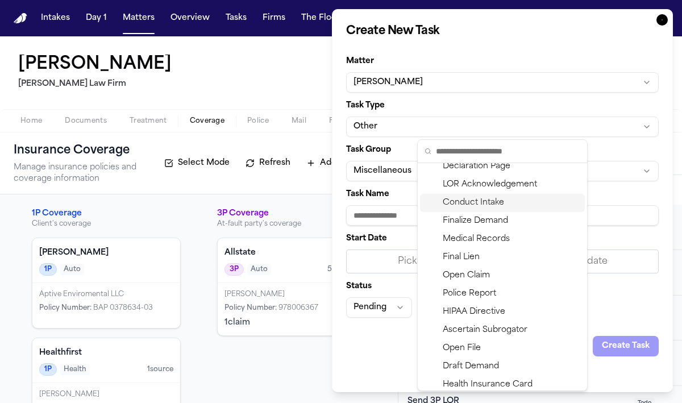
scroll to position [85, 0]
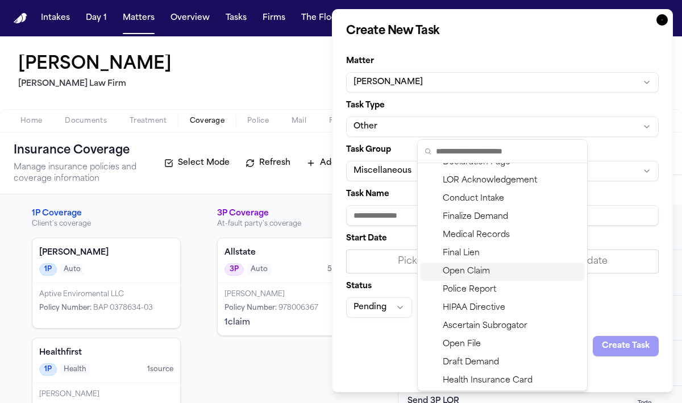
click at [472, 274] on div "Open Claim" at bounding box center [502, 271] width 165 height 18
type input "**********"
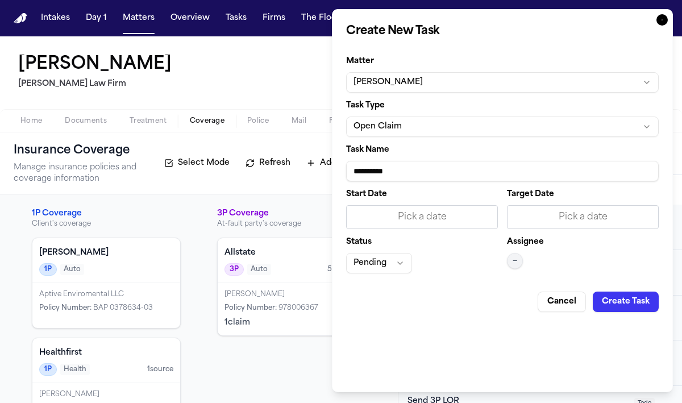
click at [439, 165] on input "**********" at bounding box center [502, 171] width 312 height 20
click at [440, 164] on input "**********" at bounding box center [502, 171] width 312 height 20
click at [366, 191] on label "Start Date" at bounding box center [422, 194] width 152 height 8
click at [488, 114] on div "Task Type Open Claim" at bounding box center [502, 119] width 312 height 35
click at [484, 124] on button "Open Claim" at bounding box center [502, 126] width 312 height 20
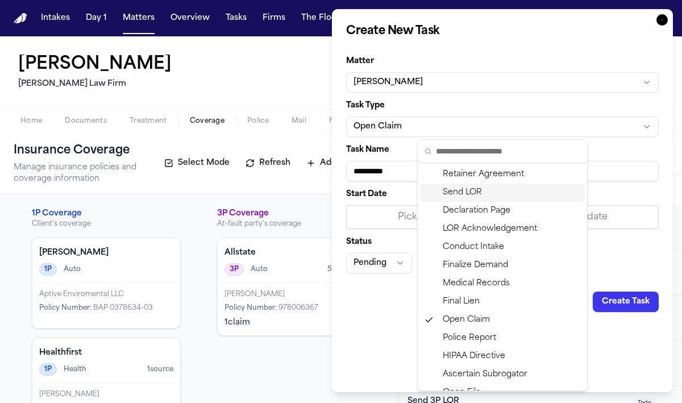
scroll to position [214, 0]
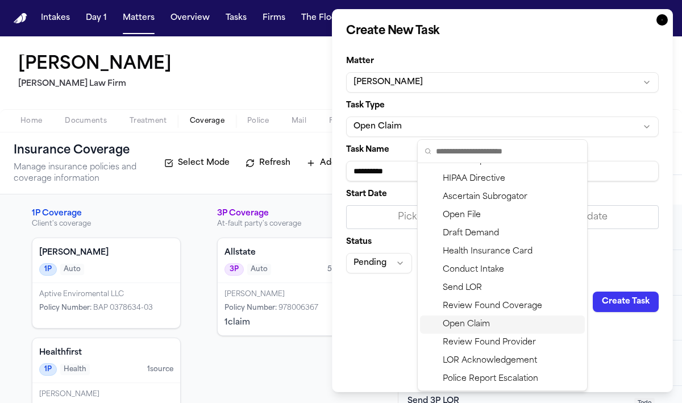
click at [467, 317] on div "Open Claim" at bounding box center [502, 324] width 165 height 18
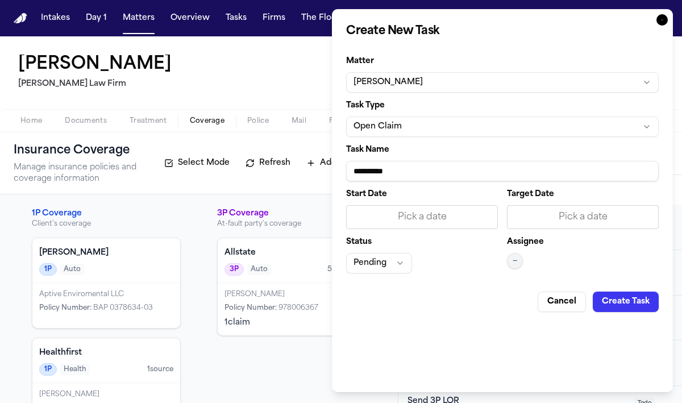
click at [400, 260] on button "Pending" at bounding box center [379, 263] width 66 height 20
click at [400, 260] on body "Intakes Day 1 Matters Overview Tasks Firms The Flock JL Phillip Brockington Mar…" at bounding box center [341, 201] width 682 height 403
click at [663, 17] on icon "button" at bounding box center [661, 19] width 11 height 11
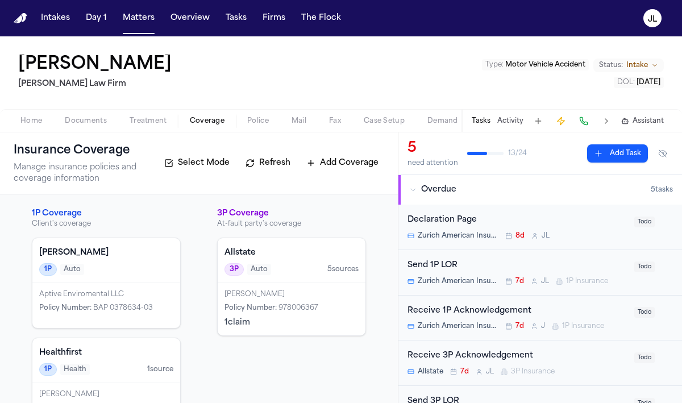
click at [116, 263] on div "1P Auto" at bounding box center [106, 269] width 134 height 12
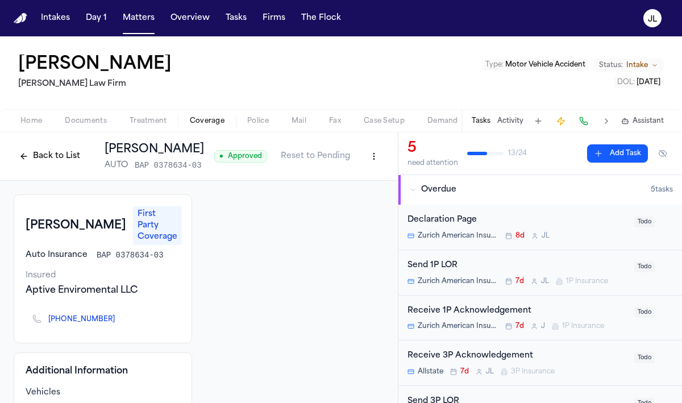
click at [52, 155] on button "Back to List" at bounding box center [50, 156] width 72 height 18
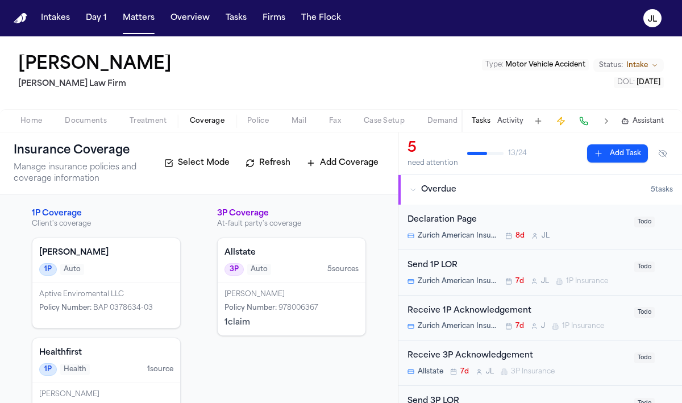
click at [96, 274] on div "1P Auto" at bounding box center [106, 269] width 134 height 12
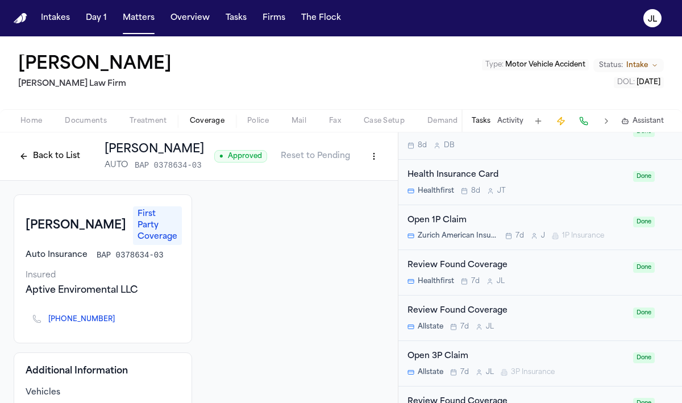
scroll to position [515, 0]
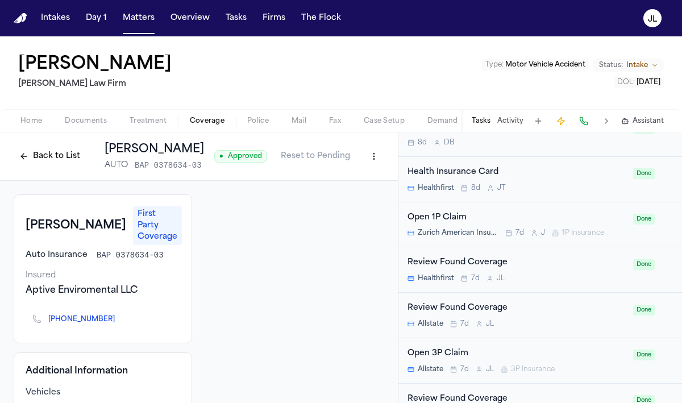
click at [61, 154] on button "Back to List" at bounding box center [50, 156] width 72 height 18
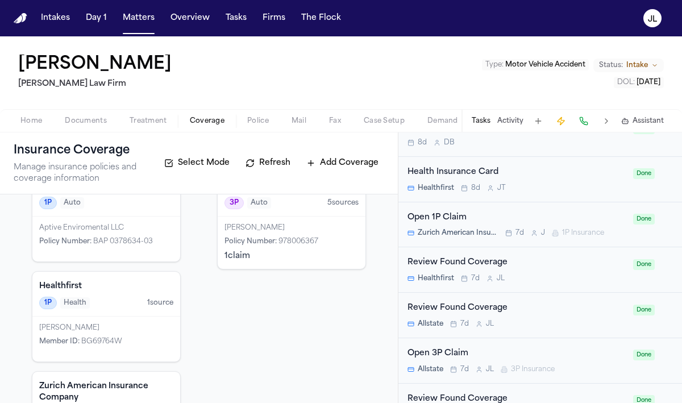
scroll to position [151, 0]
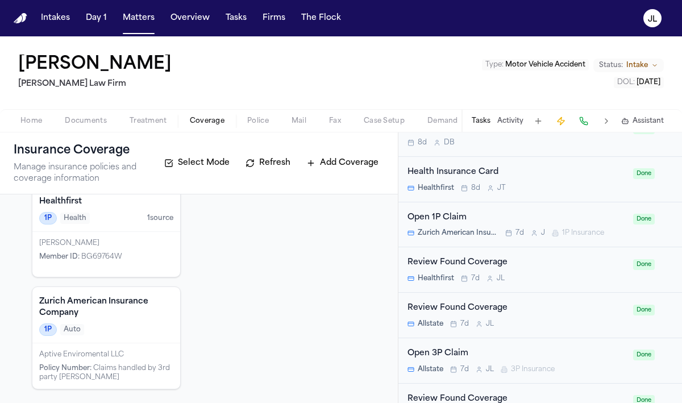
click at [133, 323] on div "1P Auto" at bounding box center [106, 329] width 134 height 12
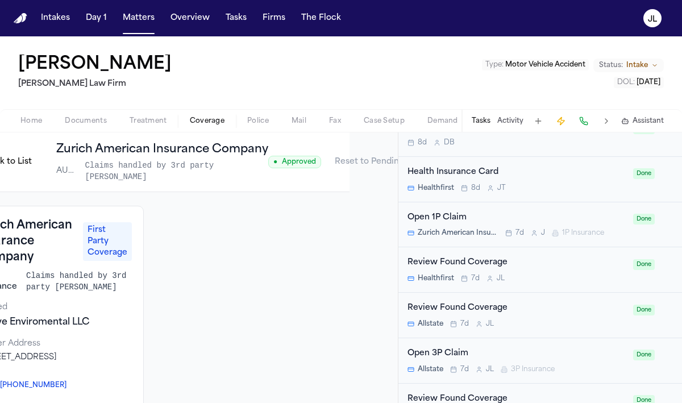
scroll to position [0, 85]
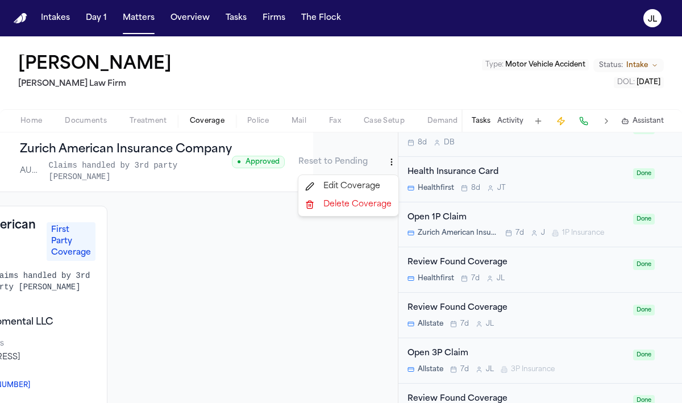
click at [390, 164] on html "Intakes Day 1 Matters Overview Tasks Firms The Flock JL Phillip Brockington Mar…" at bounding box center [341, 201] width 682 height 403
click at [356, 206] on div "Delete Coverage" at bounding box center [347, 204] width 95 height 18
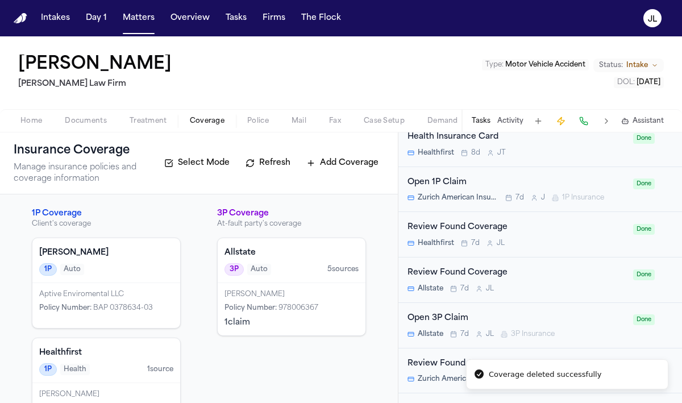
scroll to position [467, 0]
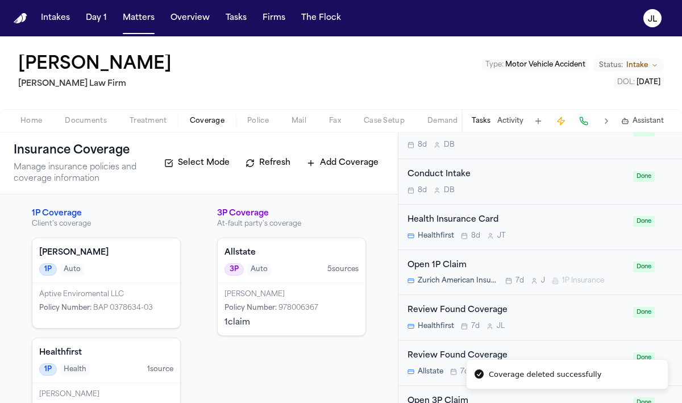
click at [495, 262] on div "Open 1P Claim" at bounding box center [516, 265] width 219 height 13
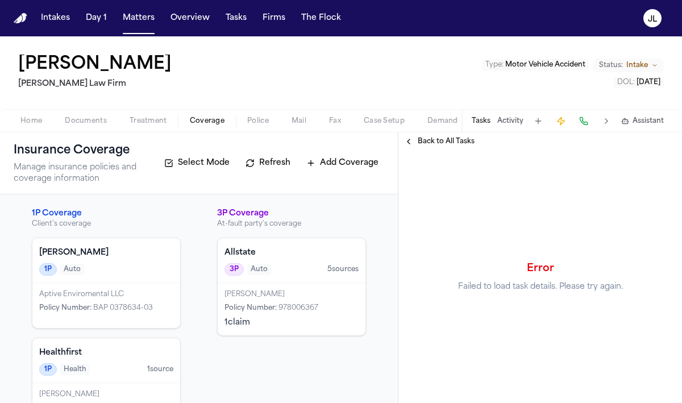
click at [447, 139] on span "Back to All Tasks" at bounding box center [445, 141] width 57 height 9
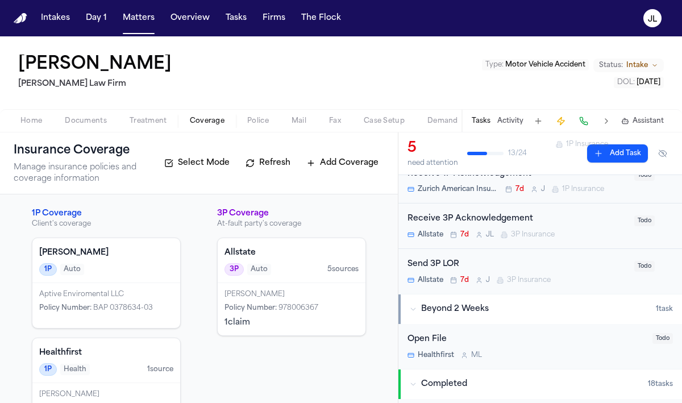
scroll to position [140, 0]
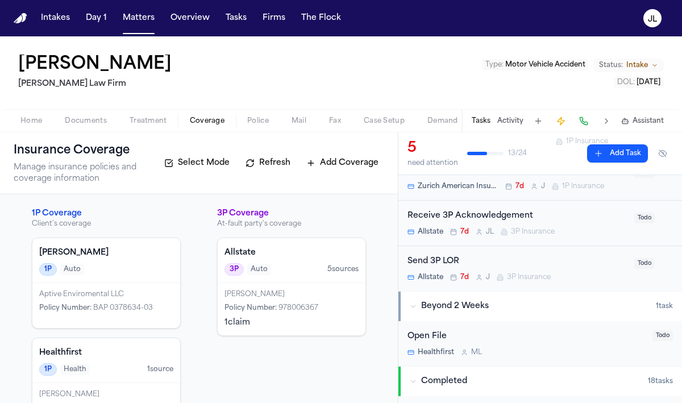
click at [273, 161] on button "Refresh" at bounding box center [268, 163] width 56 height 18
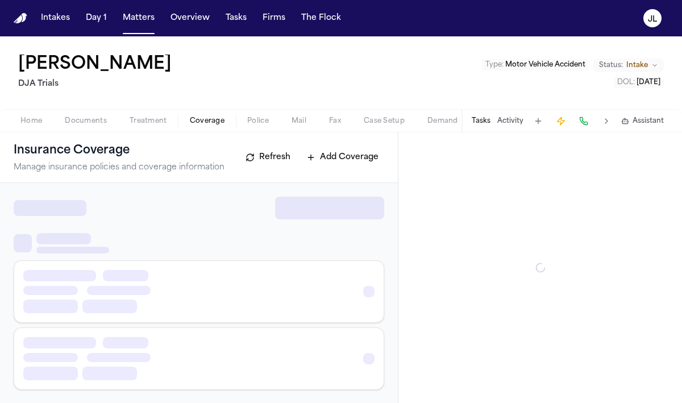
click at [204, 124] on span "Coverage" at bounding box center [207, 120] width 35 height 9
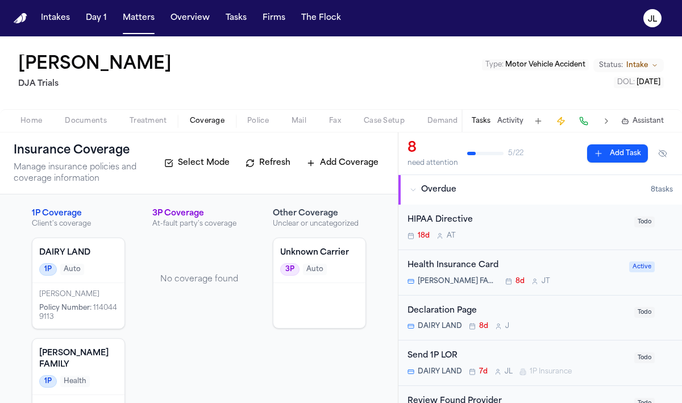
click at [108, 312] on span "1140449113" at bounding box center [78, 312] width 78 height 16
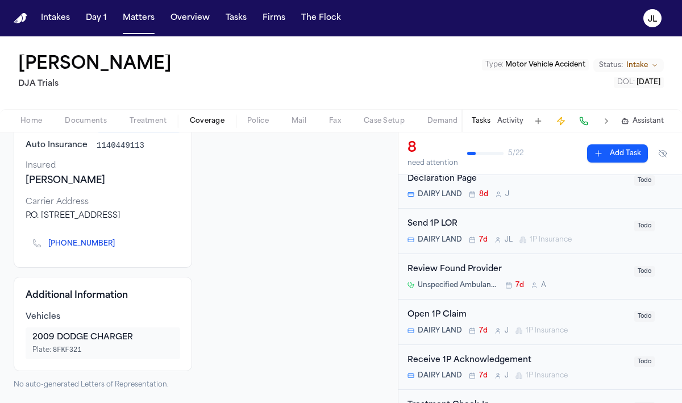
scroll to position [135, 0]
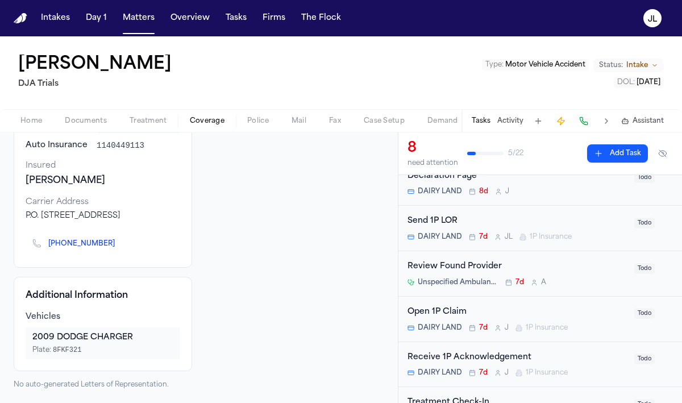
click at [474, 332] on div "Open 1P Claim DAIRY LAND 7d J 1P Insurance Todo" at bounding box center [539, 318] width 283 height 45
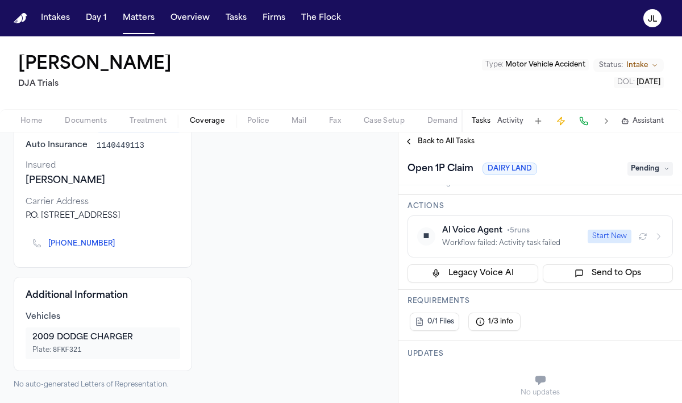
scroll to position [89, 0]
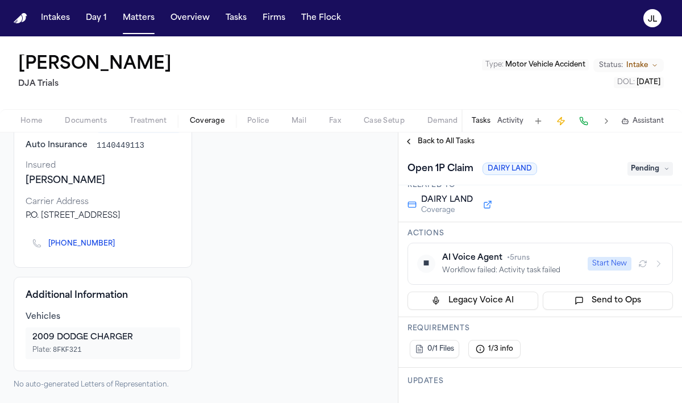
click at [617, 261] on button "Start New" at bounding box center [609, 264] width 44 height 14
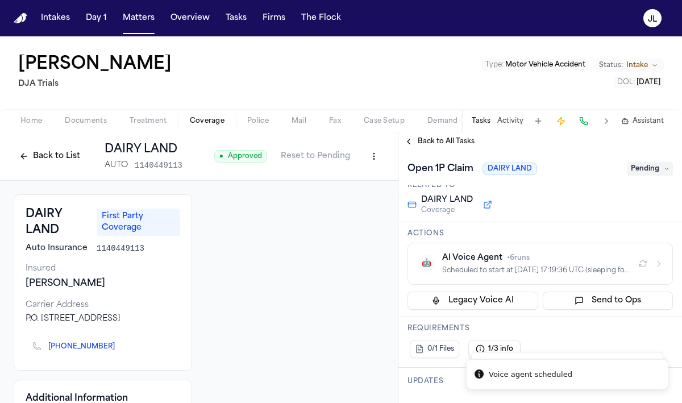
click at [41, 158] on button "Back to List" at bounding box center [50, 156] width 72 height 18
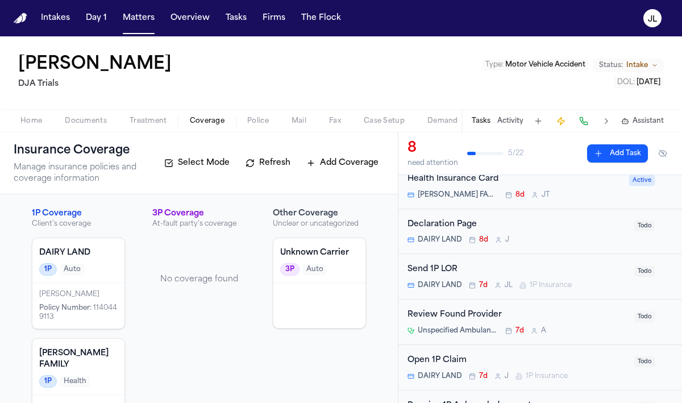
scroll to position [96, 0]
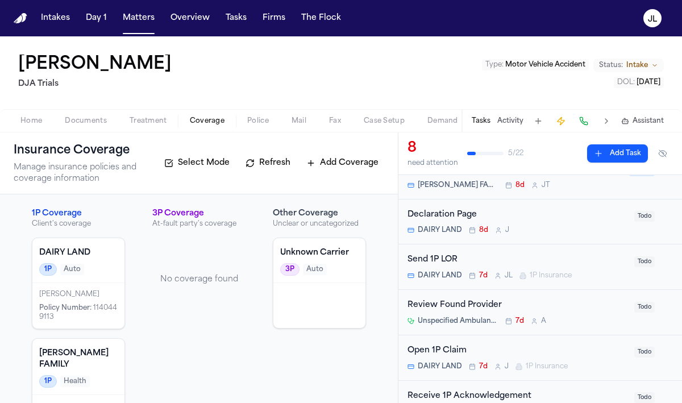
click at [494, 343] on div "Open 1P Claim DAIRY LAND 7d J 1P Insurance Todo" at bounding box center [539, 357] width 283 height 45
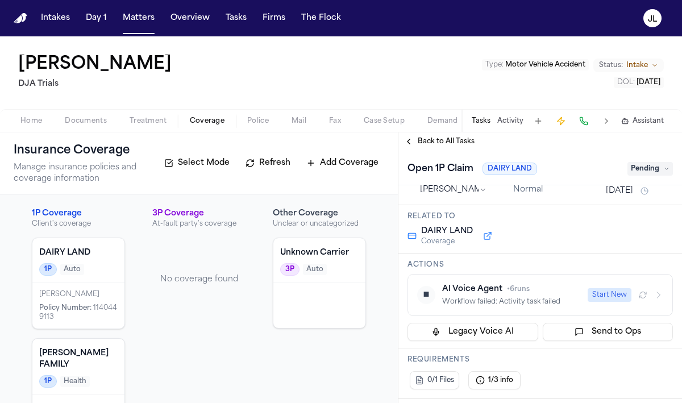
scroll to position [60, 0]
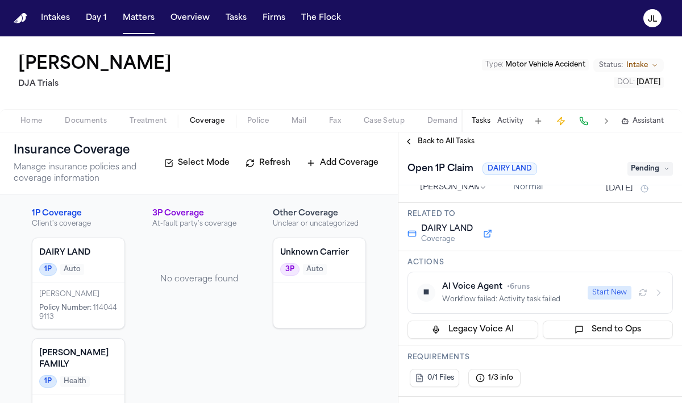
click at [623, 290] on button "Start New" at bounding box center [609, 293] width 44 height 14
click at [661, 294] on icon "button" at bounding box center [658, 292] width 9 height 9
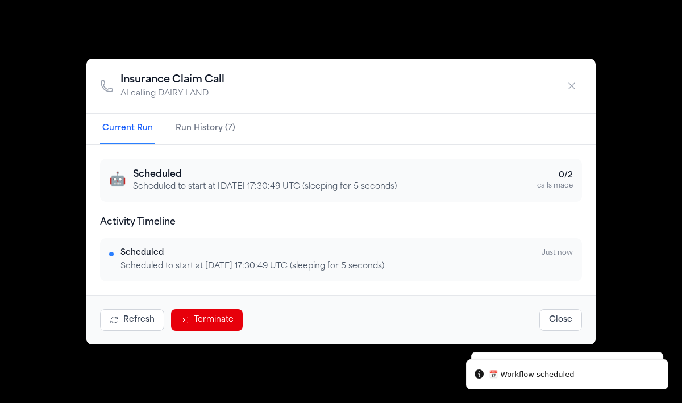
click at [214, 132] on button "Run History (7)" at bounding box center [205, 129] width 64 height 31
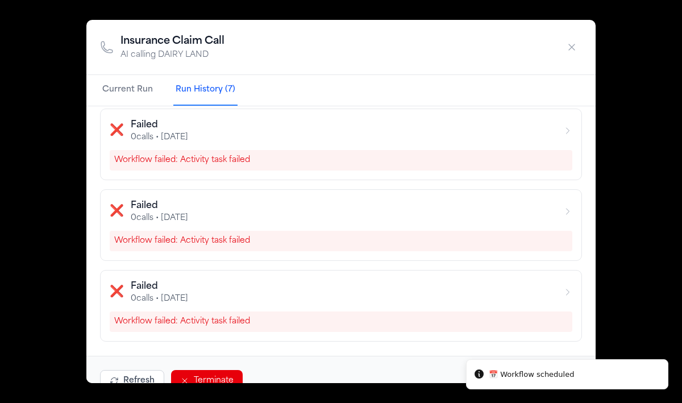
click at [252, 236] on div "Workflow failed: Activity task failed" at bounding box center [341, 241] width 462 height 20
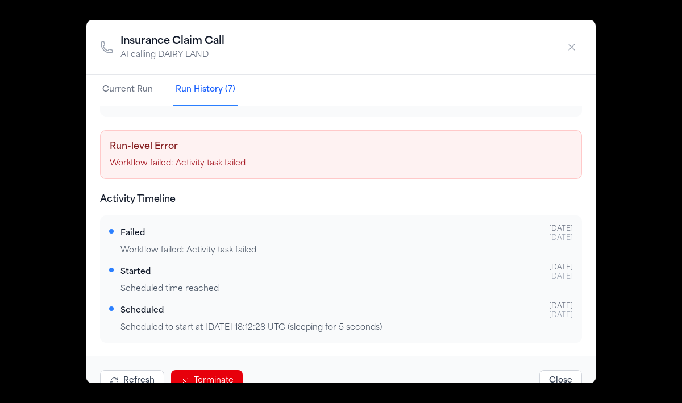
scroll to position [96, 0]
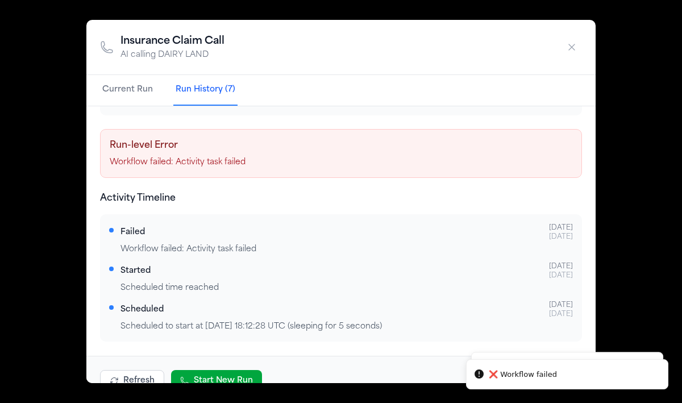
click at [126, 105] on button "Current Run" at bounding box center [127, 90] width 55 height 31
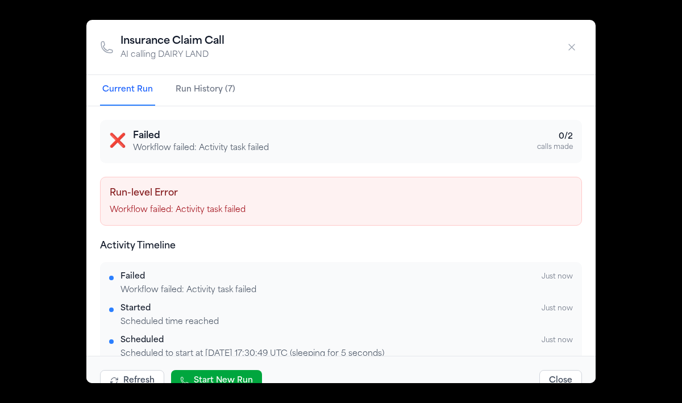
scroll to position [27, 0]
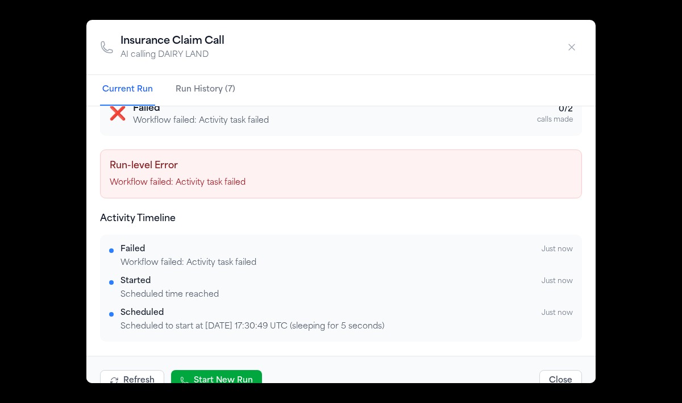
click at [249, 395] on div "Insurance Claim Call AI calling DAIRY LAND Current Run Run History (7) ❌ Failed…" at bounding box center [341, 201] width 682 height 403
click at [568, 52] on icon "button" at bounding box center [571, 46] width 11 height 11
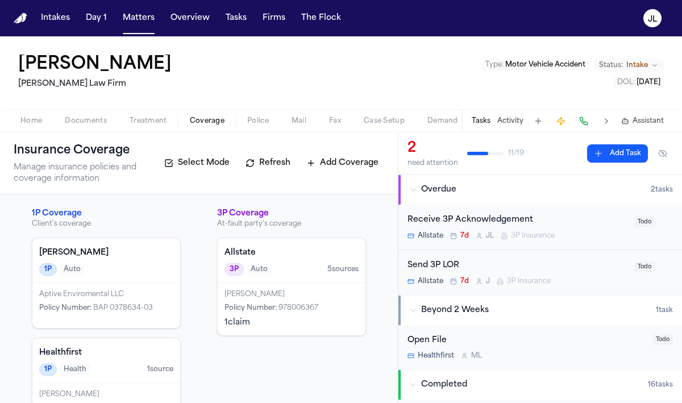
click at [95, 306] on span "BAP 0378634-03" at bounding box center [123, 307] width 60 height 7
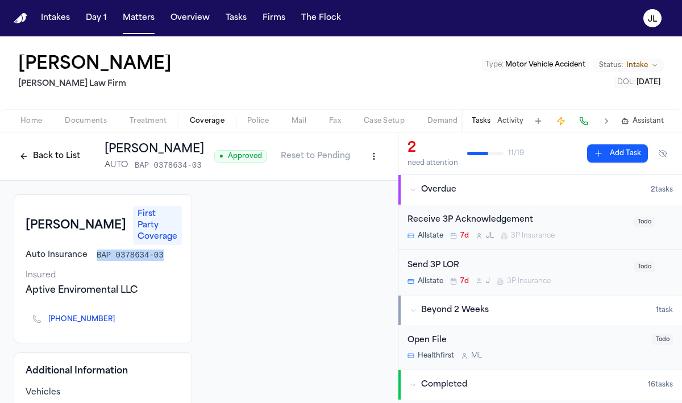
drag, startPoint x: 164, startPoint y: 252, endPoint x: 97, endPoint y: 248, distance: 67.1
click at [97, 249] on div "Auto Insurance BAP 0378634-03" at bounding box center [103, 254] width 154 height 11
copy span "BAP 0378634-03"
click at [34, 152] on button "Back to List" at bounding box center [50, 156] width 72 height 18
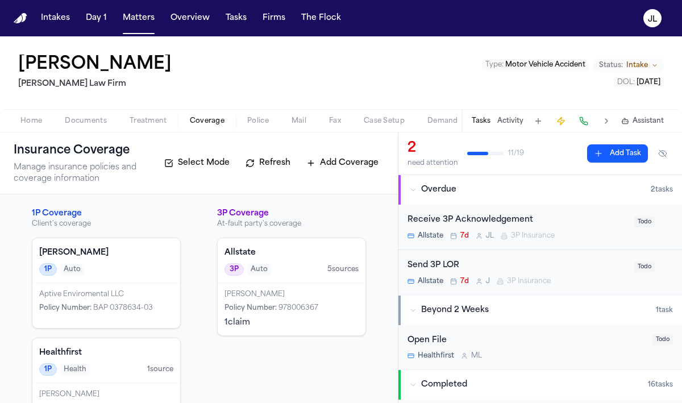
click at [360, 161] on button "Add Coverage" at bounding box center [341, 163] width 83 height 18
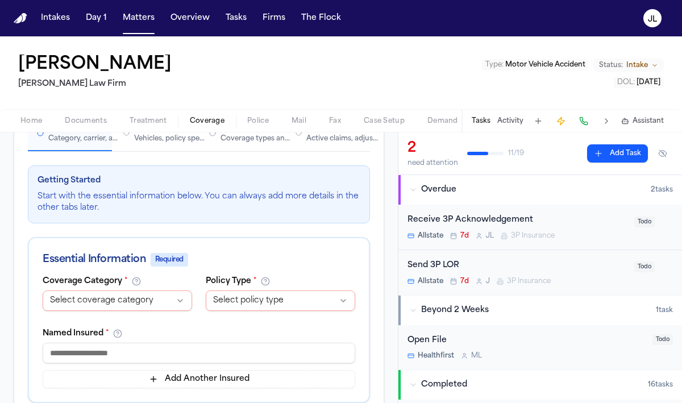
scroll to position [167, 0]
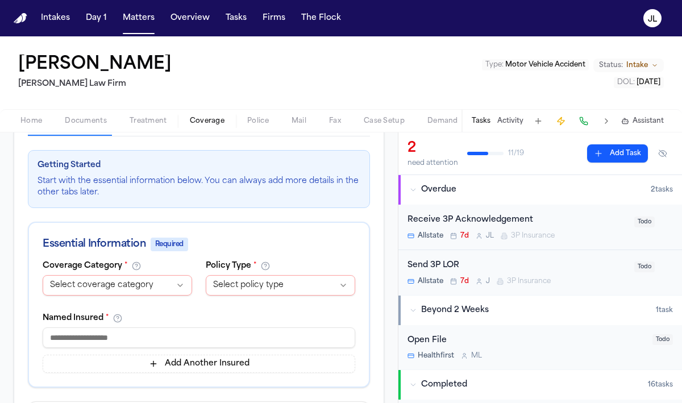
click at [149, 273] on html "**********" at bounding box center [341, 201] width 682 height 403
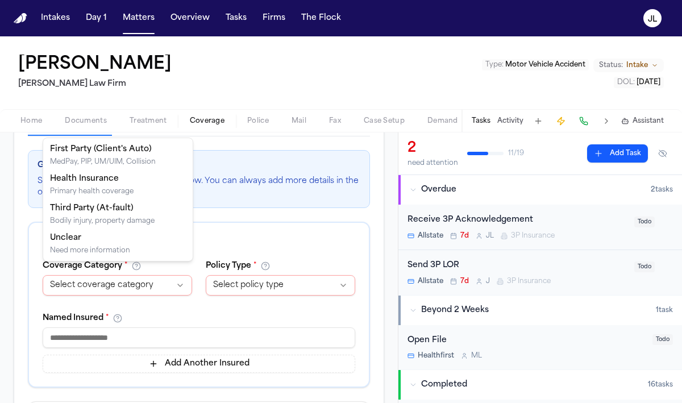
select select "**********"
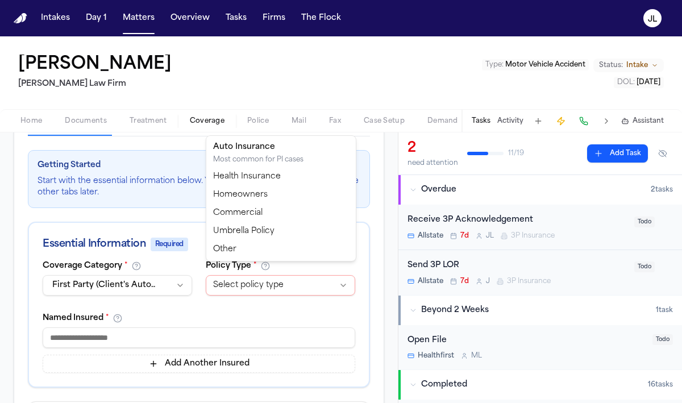
click at [253, 273] on html "**********" at bounding box center [341, 201] width 682 height 403
select select "****"
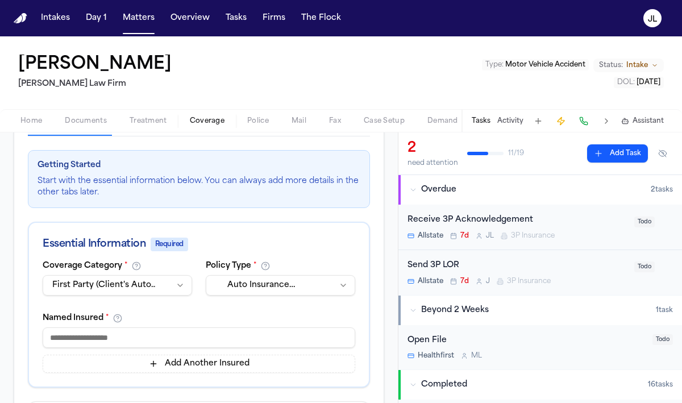
paste input "**********"
drag, startPoint x: 128, startPoint y: 323, endPoint x: 57, endPoint y: 323, distance: 71.0
click at [57, 327] on input "**********" at bounding box center [199, 337] width 312 height 20
type input "*"
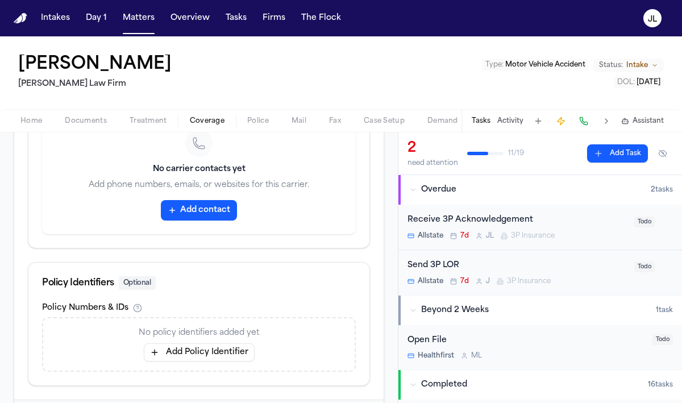
scroll to position [641, 0]
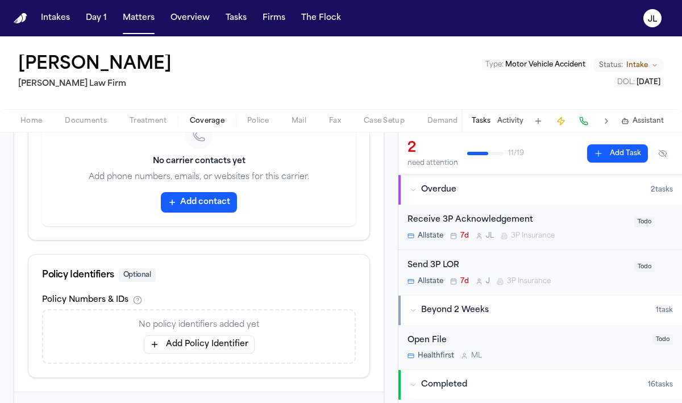
click at [218, 335] on button "Add Policy Identifier" at bounding box center [199, 344] width 111 height 18
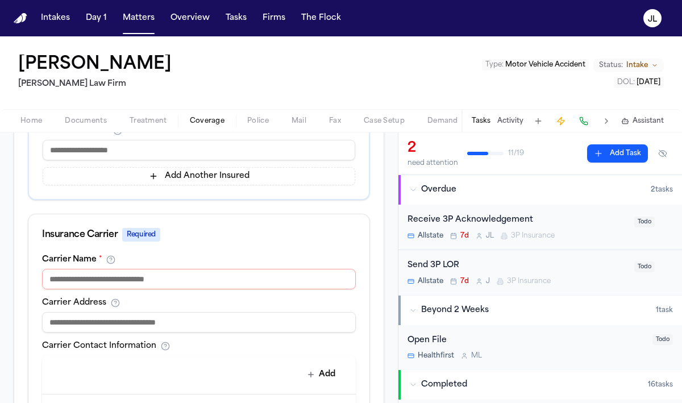
scroll to position [352, 0]
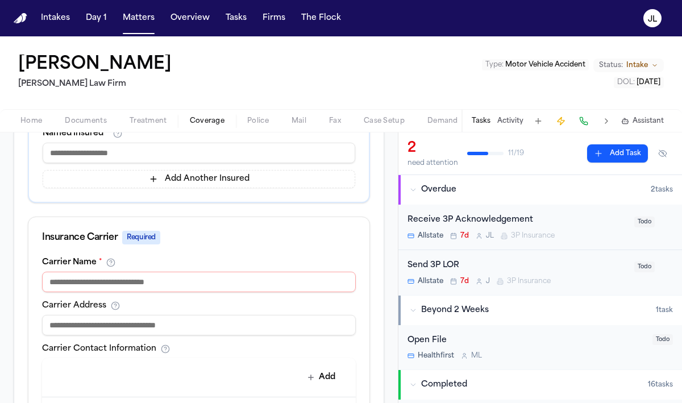
type input "**********"
click at [166, 275] on input at bounding box center [199, 281] width 314 height 20
type input "**********"
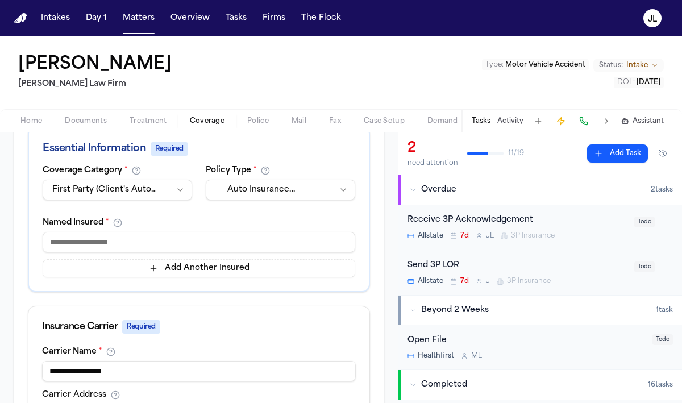
scroll to position [225, 0]
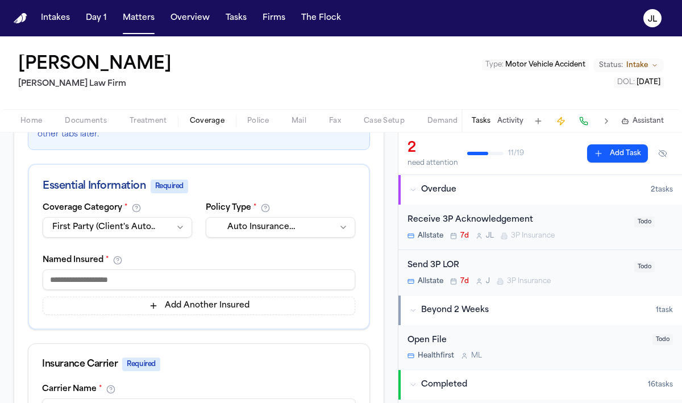
click at [184, 282] on div "Add Another Insured" at bounding box center [199, 291] width 312 height 45
click at [184, 277] on input at bounding box center [199, 279] width 312 height 20
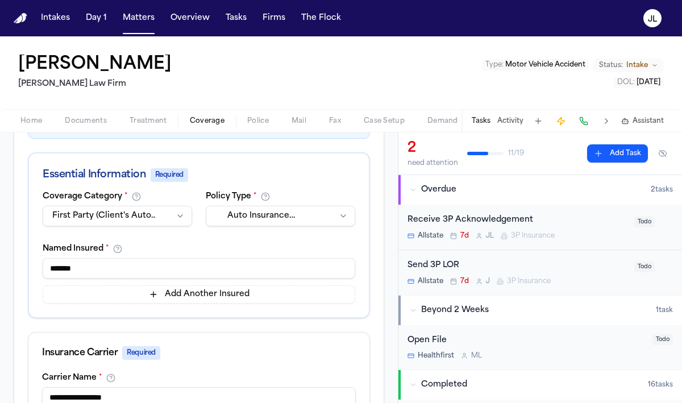
click at [58, 256] on div "Named Insured * ******* Add Another Insured" at bounding box center [199, 273] width 312 height 59
click at [55, 271] on input "*******" at bounding box center [199, 268] width 312 height 20
drag, startPoint x: 189, startPoint y: 66, endPoint x: 74, endPoint y: 68, distance: 115.3
click at [74, 68] on div "Phillip Brockington Martello Law Firm Type : Motor Vehicle Accident Status: Int…" at bounding box center [341, 72] width 682 height 73
copy h1 "Brockington"
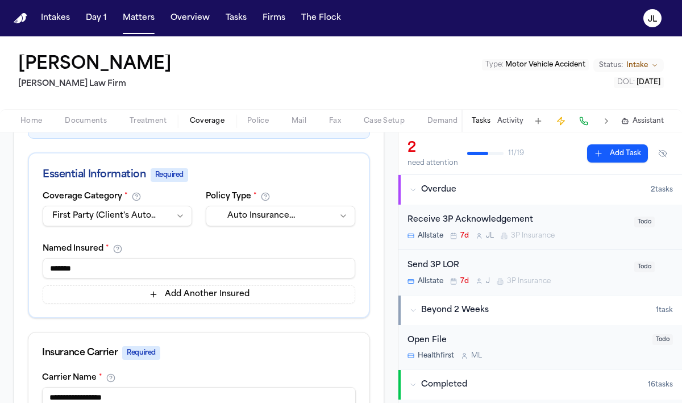
click at [116, 274] on input "*******" at bounding box center [199, 268] width 312 height 20
paste input "**********"
click at [73, 270] on input "**********" at bounding box center [199, 268] width 312 height 20
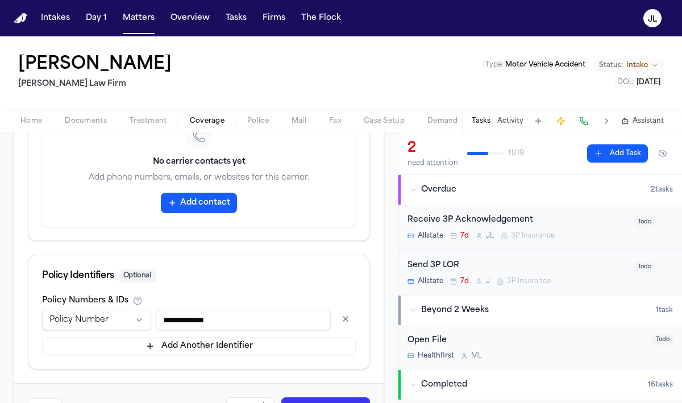
scroll to position [671, 0]
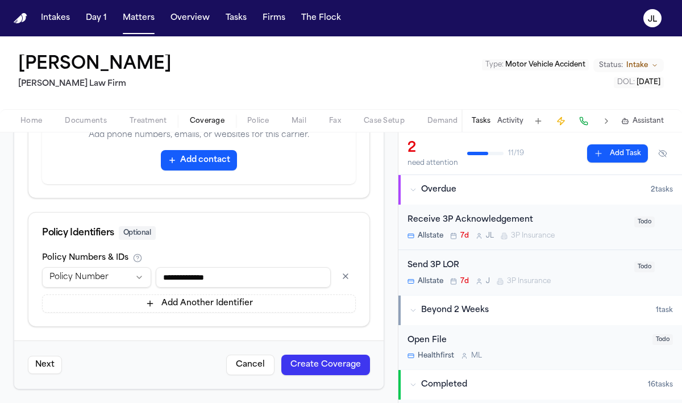
type input "**********"
click at [329, 365] on button "Create Coverage" at bounding box center [325, 364] width 89 height 20
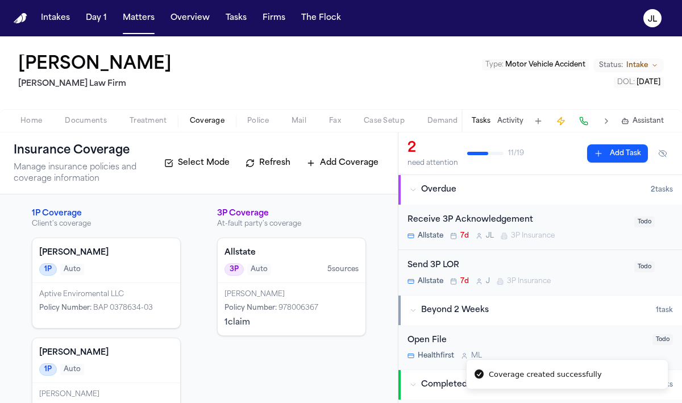
click at [80, 278] on div "Ghallagher Bassett 1P Auto" at bounding box center [106, 260] width 148 height 45
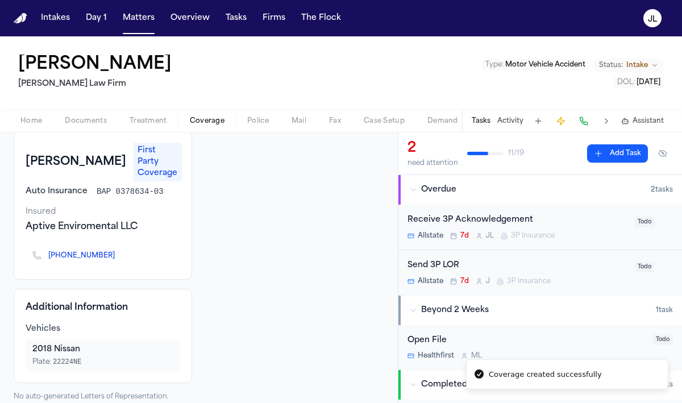
scroll to position [69, 0]
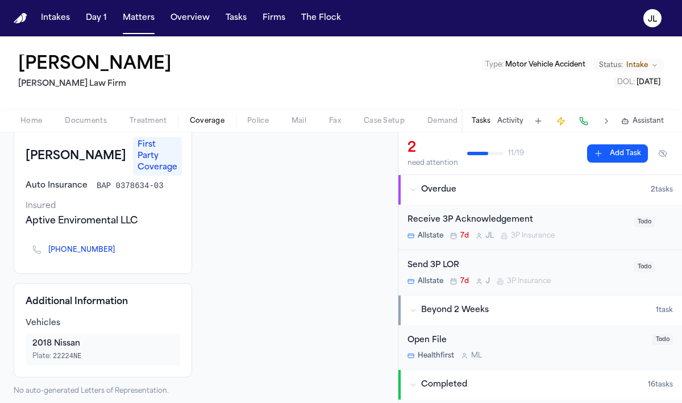
click at [118, 249] on icon "Copy to clipboard" at bounding box center [120, 251] width 4 height 4
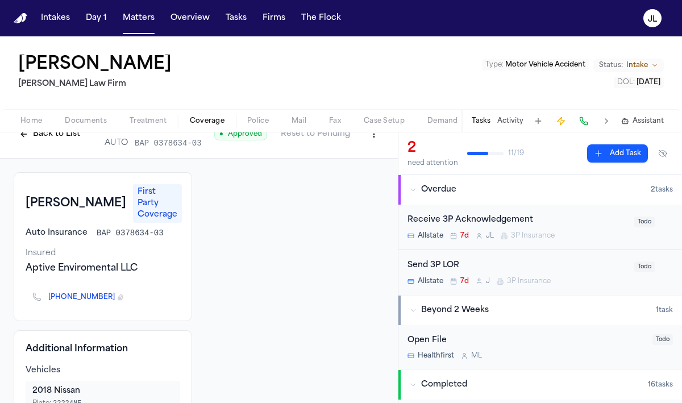
scroll to position [0, 0]
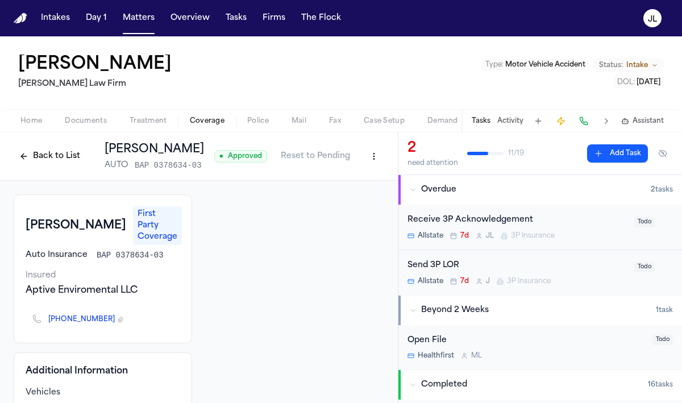
click at [38, 153] on button "Back to List" at bounding box center [50, 156] width 72 height 18
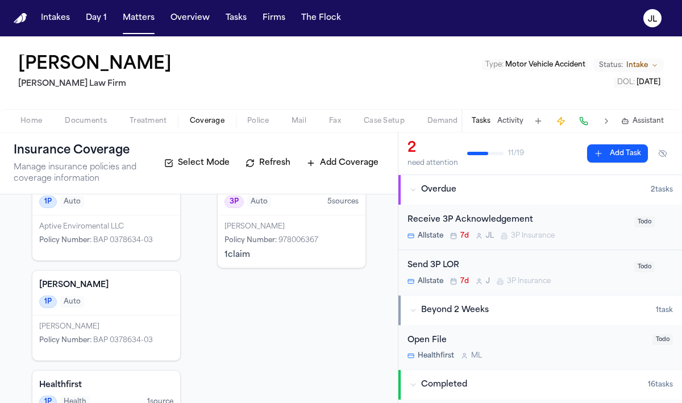
scroll to position [139, 0]
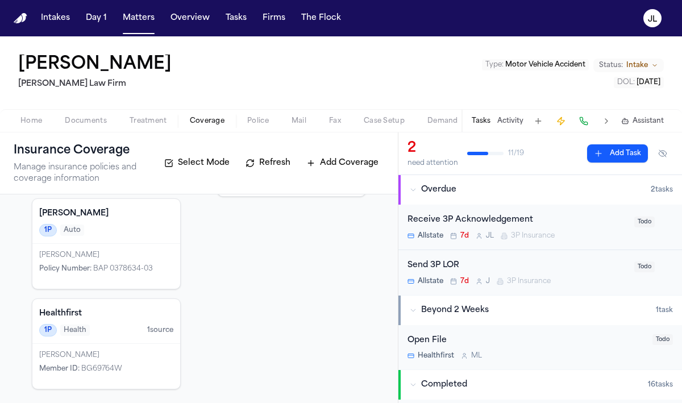
click at [111, 340] on div "Healthfirst 1P Health 1 source" at bounding box center [106, 321] width 148 height 45
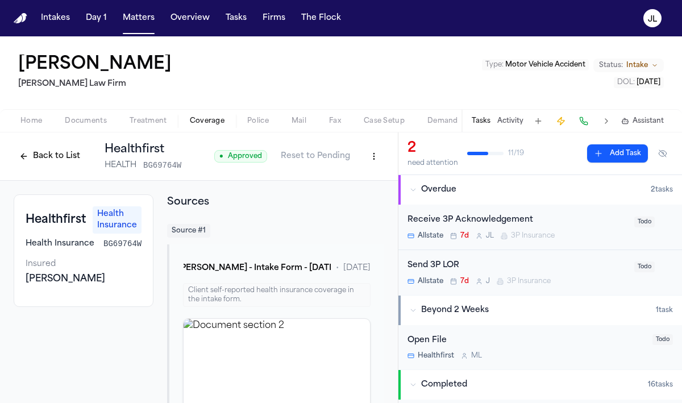
click at [51, 156] on button "Back to List" at bounding box center [50, 156] width 72 height 18
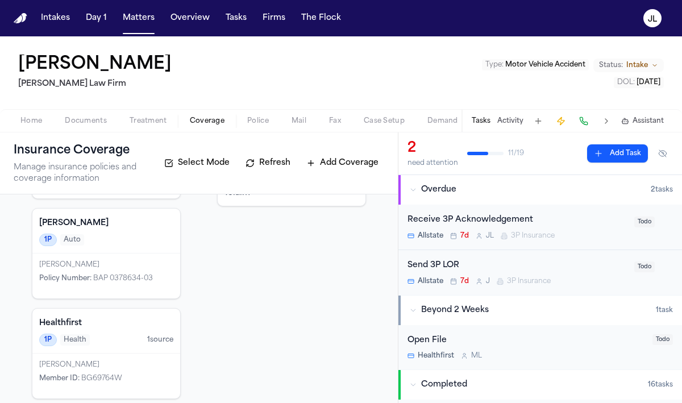
scroll to position [134, 0]
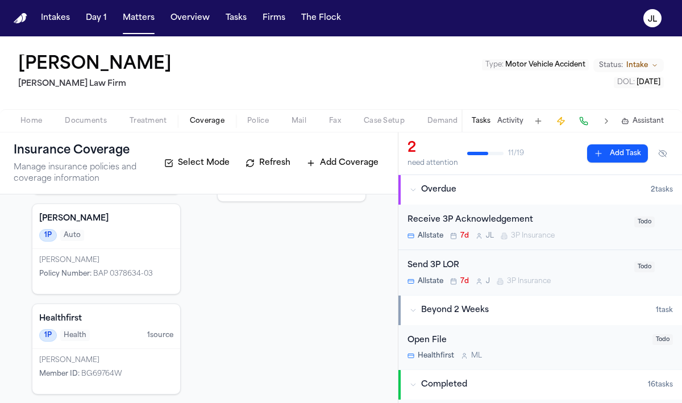
click at [116, 265] on div "Phillip Brockington Policy Number : BAP 0378634-03" at bounding box center [106, 271] width 148 height 45
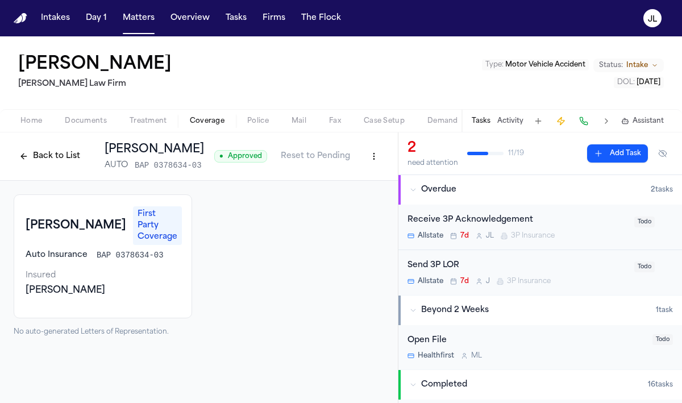
click at [379, 162] on html "Intakes Day 1 Matters Overview Tasks Firms The Flock JL Phillip Brockington Mar…" at bounding box center [341, 201] width 682 height 403
click at [349, 180] on div "Edit Coverage" at bounding box center [334, 181] width 95 height 18
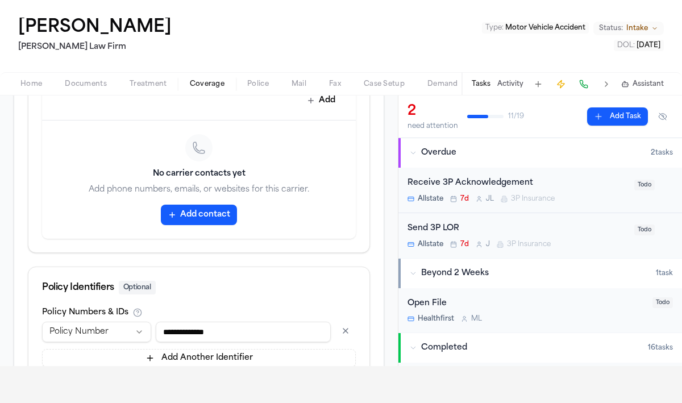
scroll to position [593, 0]
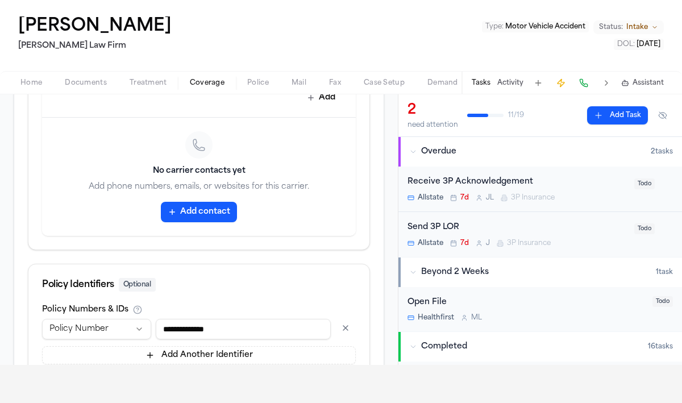
click at [201, 208] on button "Add contact" at bounding box center [199, 212] width 76 height 20
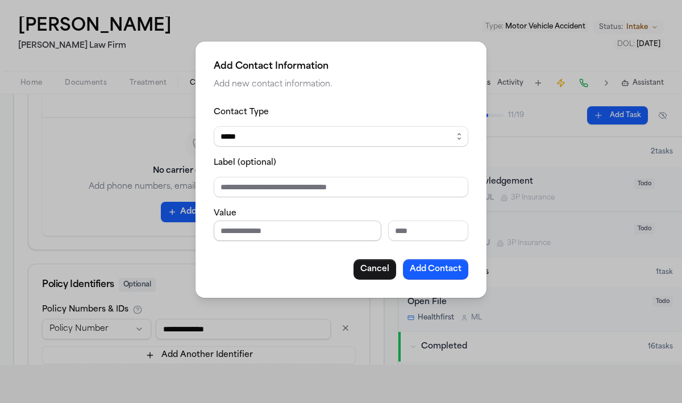
click at [252, 228] on input "Phone number" at bounding box center [298, 230] width 168 height 20
paste input "**********"
type input "**********"
click at [457, 271] on button "Add Contact" at bounding box center [435, 269] width 65 height 20
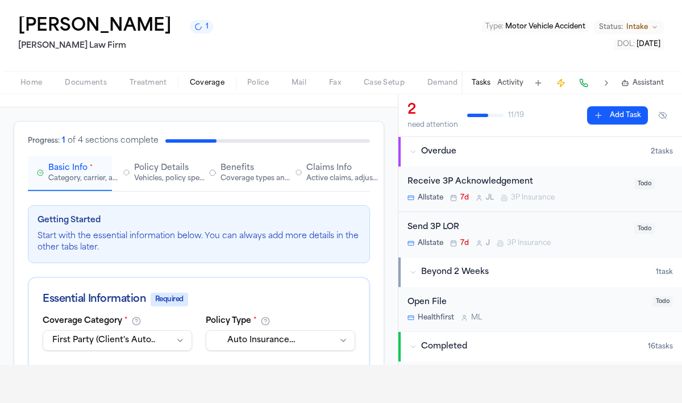
scroll to position [32, 0]
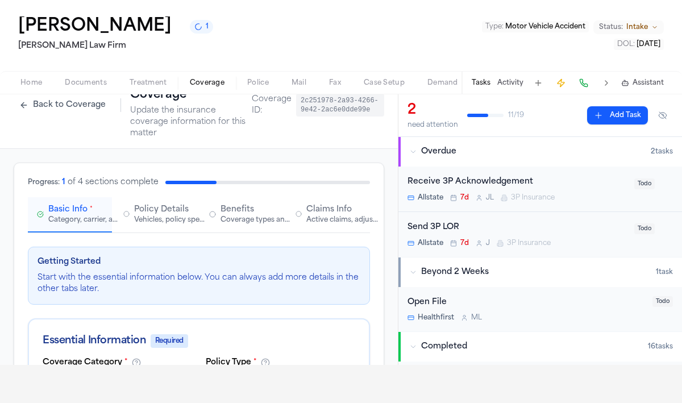
click at [35, 93] on div "Home Documents Treatment Coverage Police Mail Fax Case Setup Demand Workspaces …" at bounding box center [341, 82] width 682 height 23
click at [35, 101] on button "Back to Coverage" at bounding box center [63, 105] width 98 height 18
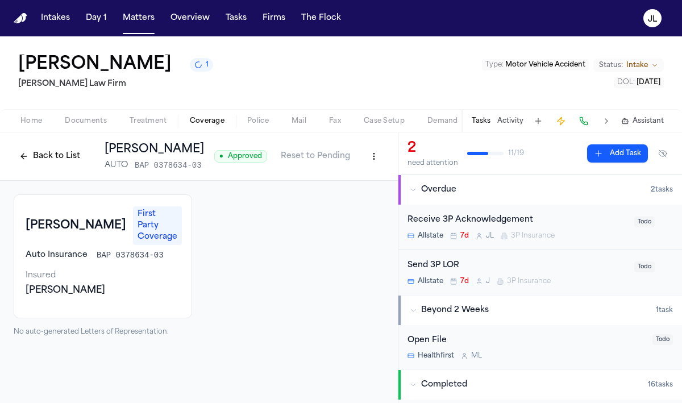
click at [64, 153] on button "Back to List" at bounding box center [50, 156] width 72 height 18
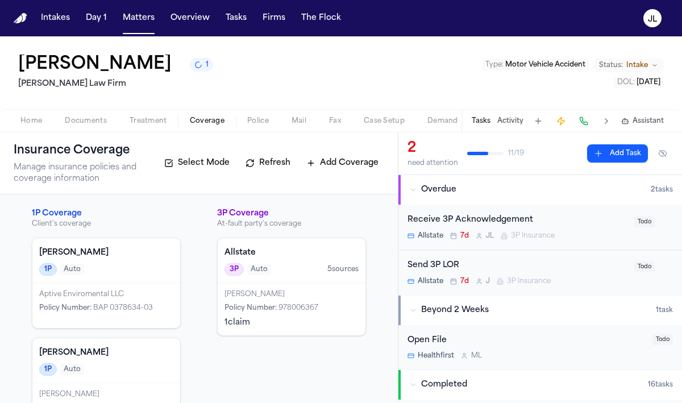
click at [112, 292] on div "Aptive Enviromental LLC" at bounding box center [106, 294] width 134 height 9
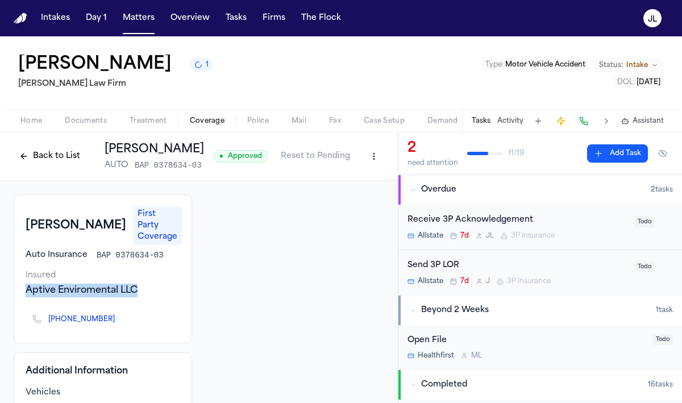
drag, startPoint x: 151, startPoint y: 290, endPoint x: 22, endPoint y: 286, distance: 129.0
click at [21, 286] on div "Ghallagher Bassett First Party Coverage Auto Insurance BAP 0378634-03 Insured A…" at bounding box center [103, 268] width 178 height 149
copy div "Aptive Enviromental LLC"
click at [56, 157] on button "Back to List" at bounding box center [50, 156] width 72 height 18
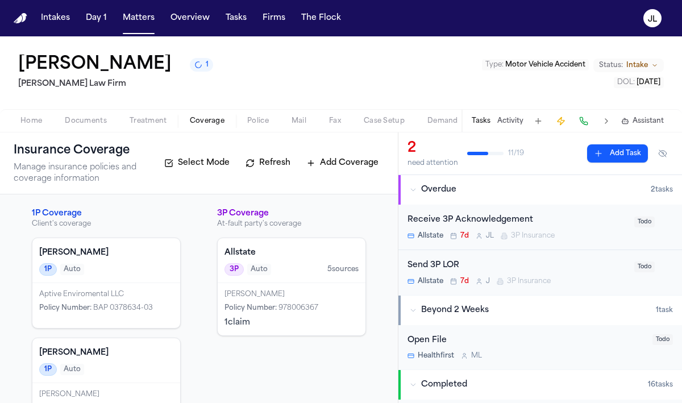
click at [84, 378] on div "Ghallagher Bassett 1P Auto" at bounding box center [106, 360] width 148 height 45
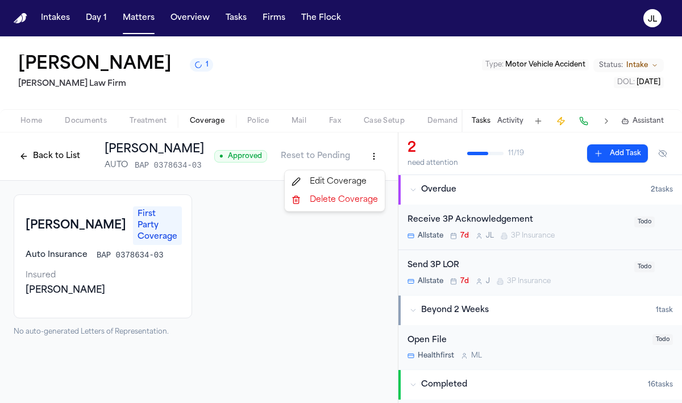
click at [379, 161] on html "Intakes Day 1 Matters Overview Tasks Firms The Flock JL Phillip Brockington 1 M…" at bounding box center [341, 201] width 682 height 403
click at [362, 178] on div "Edit Coverage" at bounding box center [334, 182] width 95 height 18
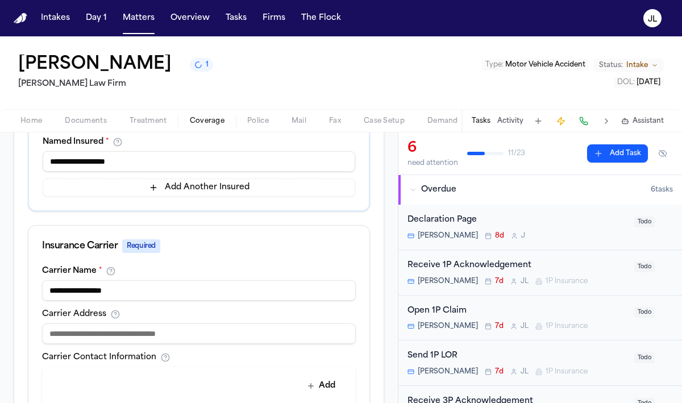
scroll to position [300, 0]
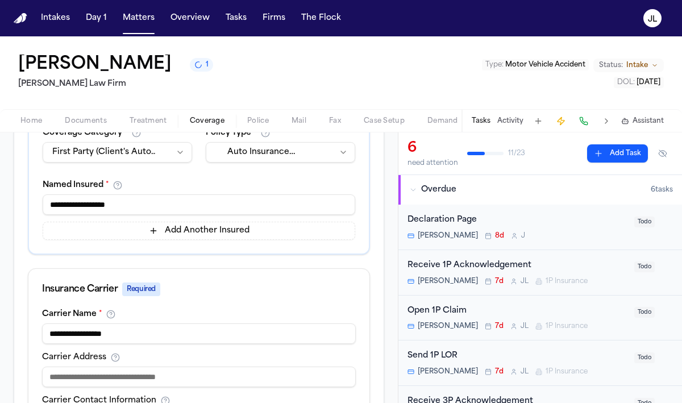
drag, startPoint x: 131, startPoint y: 200, endPoint x: 46, endPoint y: 200, distance: 84.6
click at [46, 200] on input "**********" at bounding box center [199, 204] width 312 height 20
paste input "****"
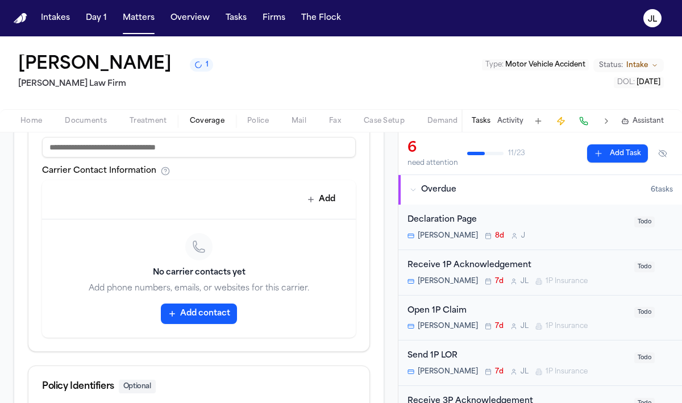
scroll to position [683, 0]
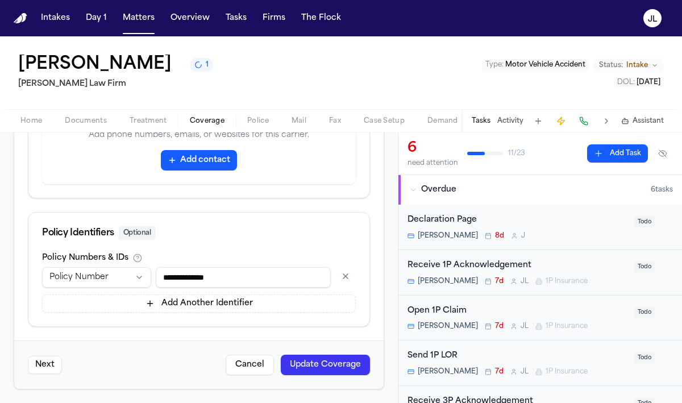
type input "**********"
click at [346, 357] on button "Update Coverage" at bounding box center [325, 364] width 89 height 20
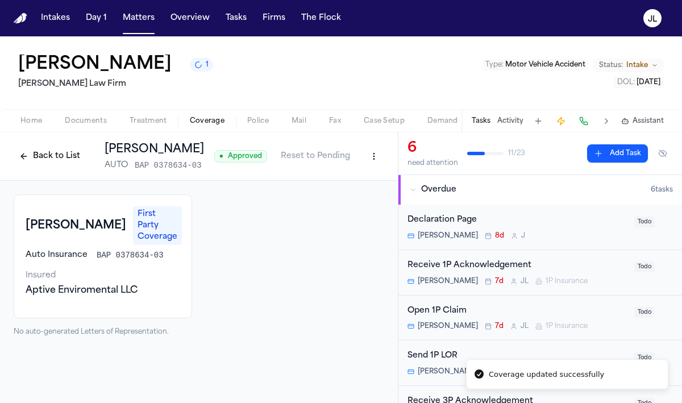
click at [516, 321] on div "Open 1P Claim Ghallagher Bassett 7d J L 1P Insurance" at bounding box center [517, 317] width 220 height 27
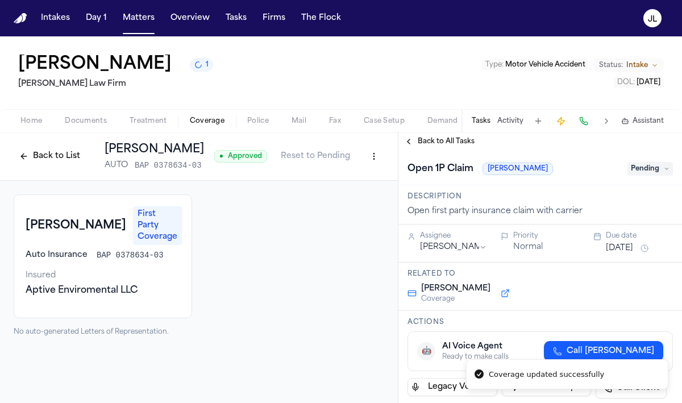
click at [576, 346] on span "Call Ghallagher Bassett" at bounding box center [609, 350] width 87 height 11
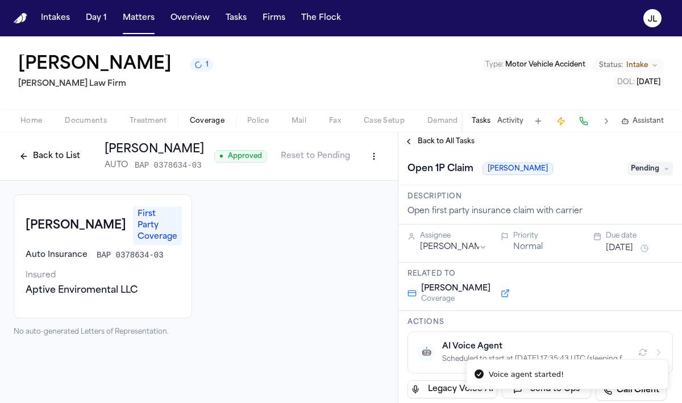
click at [37, 152] on button "Back to List" at bounding box center [50, 156] width 72 height 18
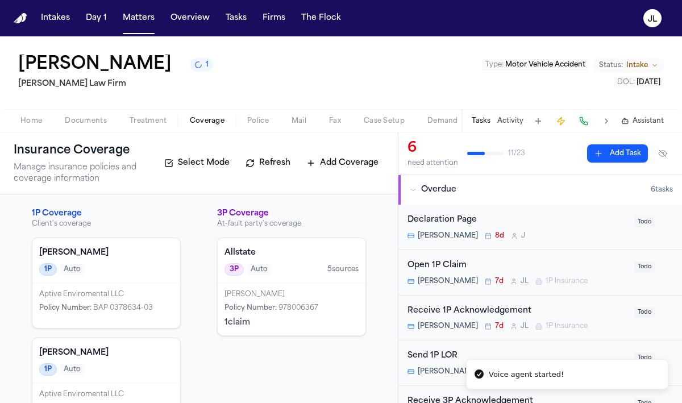
click at [88, 271] on div "1P Auto" at bounding box center [106, 269] width 134 height 12
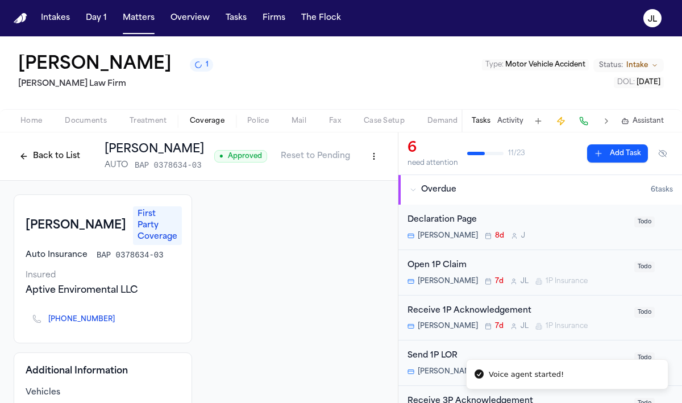
click at [119, 316] on icon "Copy to clipboard" at bounding box center [121, 318] width 4 height 5
click at [55, 157] on button "Back to List" at bounding box center [50, 156] width 72 height 18
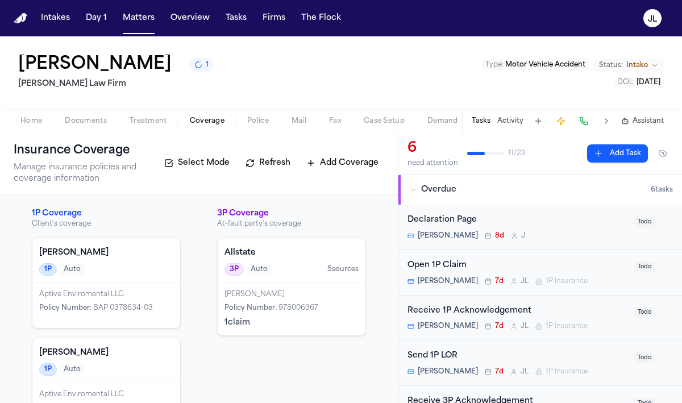
click at [89, 371] on div "1P Auto" at bounding box center [106, 369] width 134 height 12
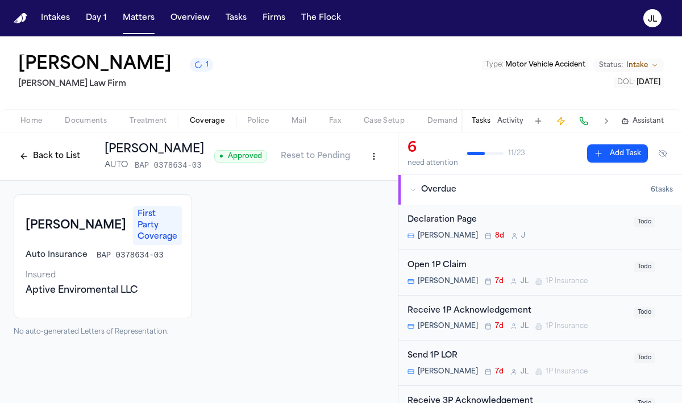
click at [381, 157] on html "Intakes Day 1 Matters Overview Tasks Firms The Flock JL Phillip Brockington 1 M…" at bounding box center [341, 201] width 682 height 403
click at [360, 178] on div "Edit Coverage" at bounding box center [334, 182] width 95 height 18
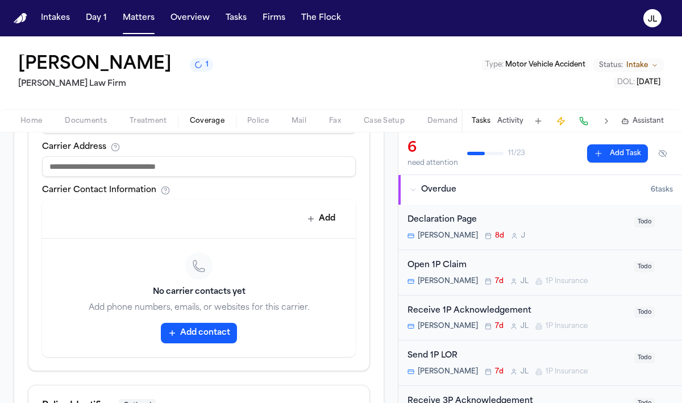
scroll to position [545, 0]
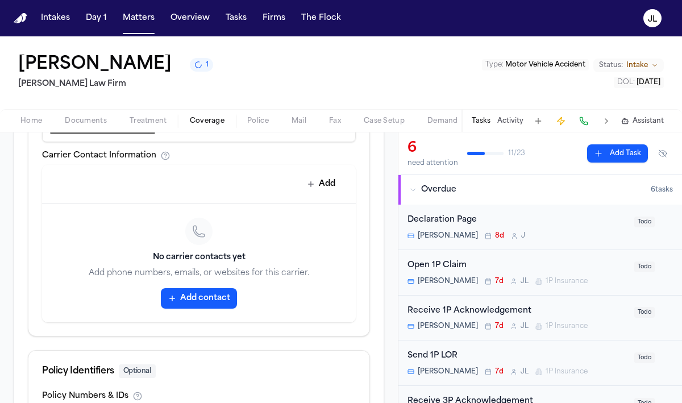
click at [181, 303] on button "Add contact" at bounding box center [199, 298] width 76 height 20
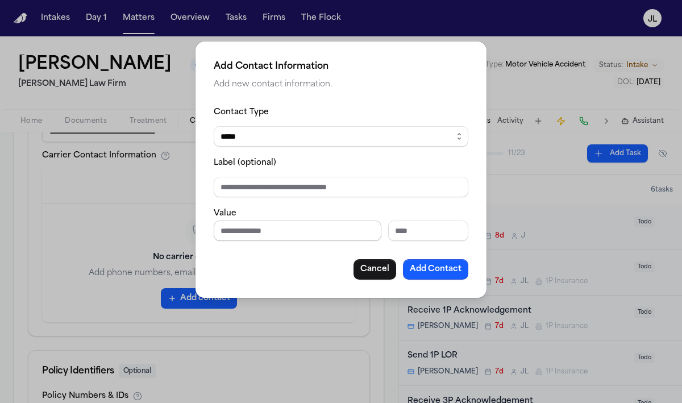
click at [275, 237] on input "Phone number" at bounding box center [298, 230] width 168 height 20
paste input "**********"
type input "**********"
click at [435, 276] on button "Add Contact" at bounding box center [435, 269] width 65 height 20
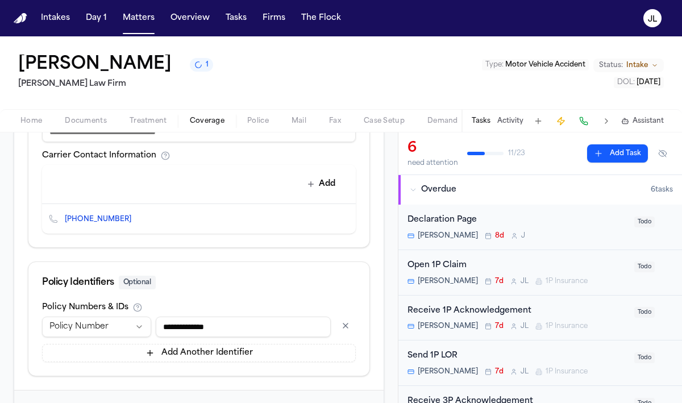
scroll to position [595, 0]
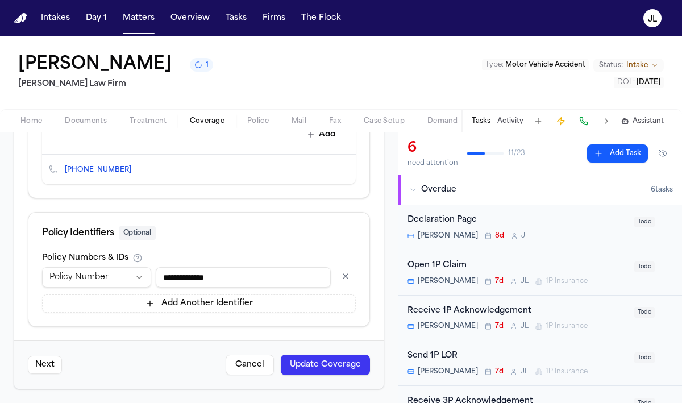
click at [356, 367] on button "Update Coverage" at bounding box center [325, 364] width 89 height 20
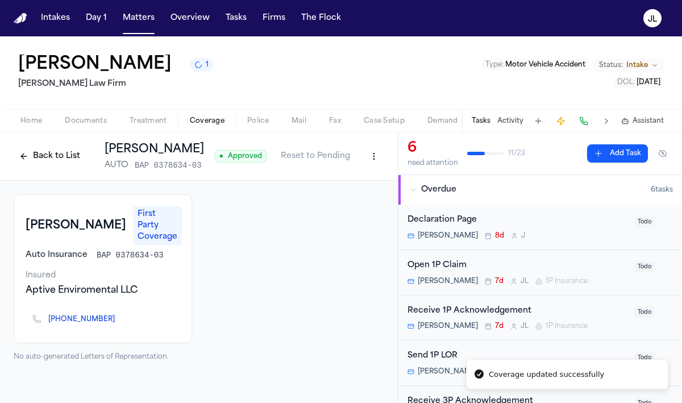
click at [514, 276] on div "Open 1P Claim Ghallagher Bassett 7d J L 1P Insurance" at bounding box center [517, 272] width 220 height 27
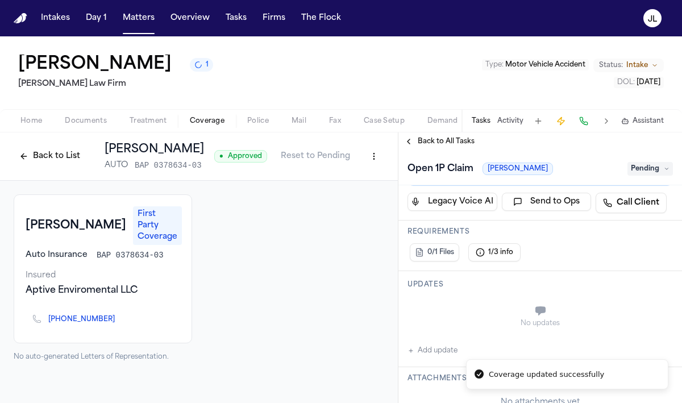
scroll to position [79, 0]
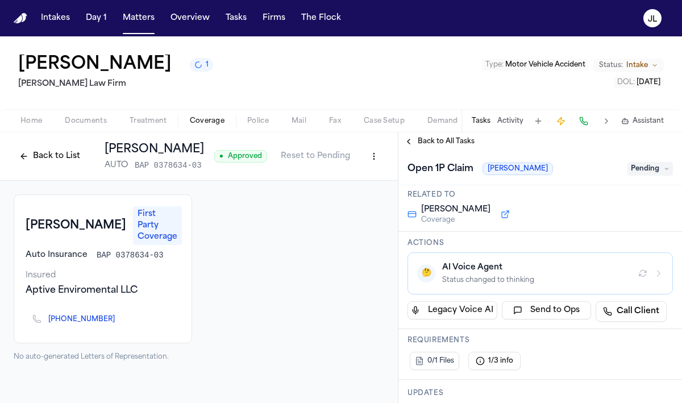
click at [362, 121] on button "Case Setup" at bounding box center [384, 121] width 64 height 14
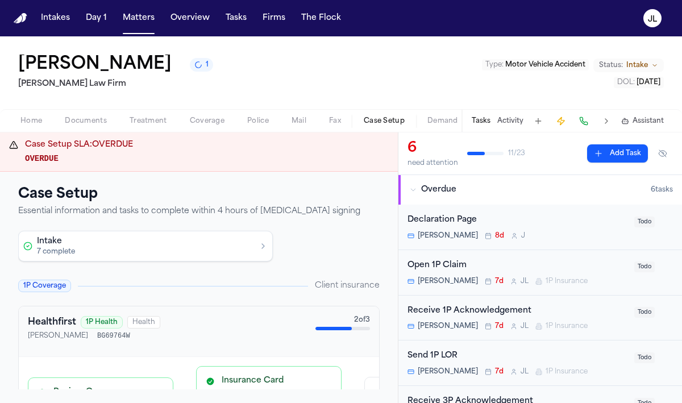
click at [211, 112] on div "Home Documents Treatment Coverage Police Mail Fax Case Setup Demand Workspaces …" at bounding box center [341, 120] width 682 height 23
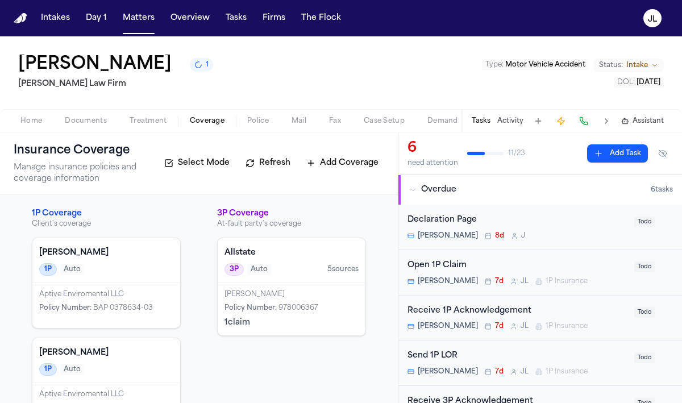
click at [211, 118] on span "Coverage" at bounding box center [207, 120] width 35 height 9
click at [490, 276] on div "Open 1P Claim Ghallagher Bassett 7d J L 1P Insurance" at bounding box center [517, 272] width 220 height 27
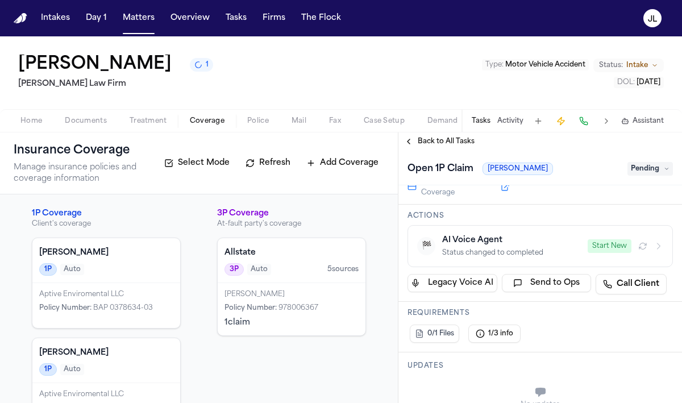
scroll to position [108, 0]
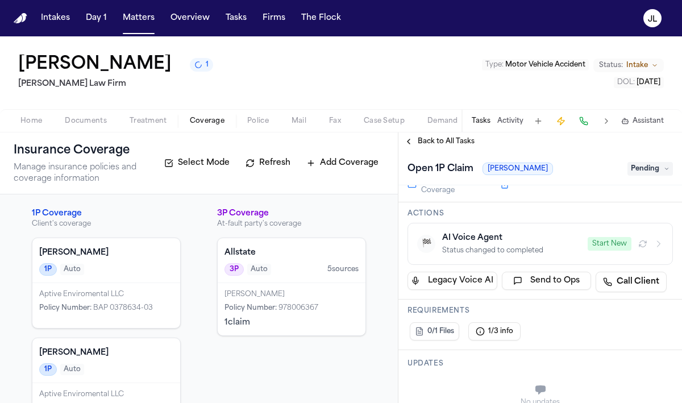
click at [619, 244] on button "Start New" at bounding box center [609, 244] width 44 height 14
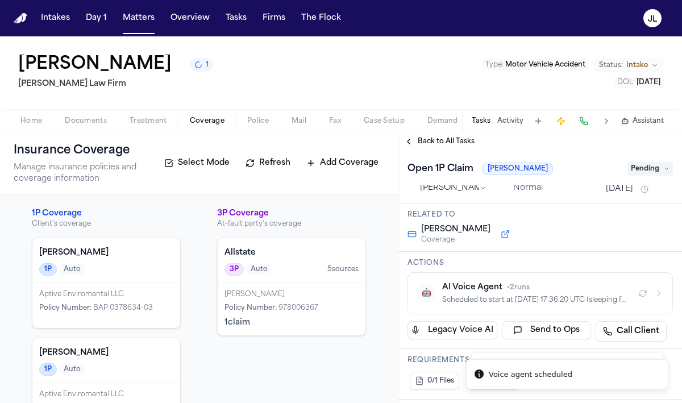
scroll to position [61, 0]
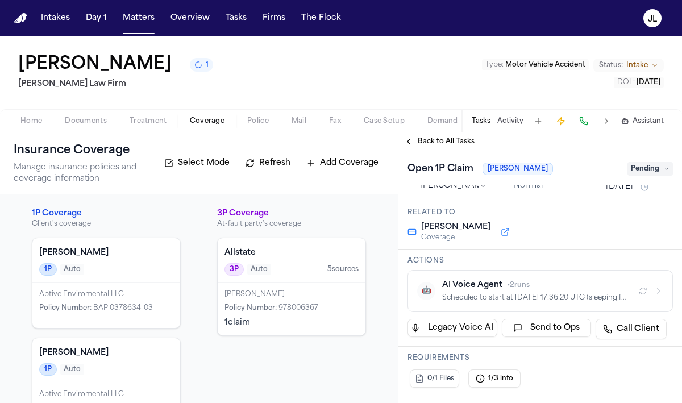
click at [123, 267] on div "1P Auto" at bounding box center [106, 269] width 134 height 12
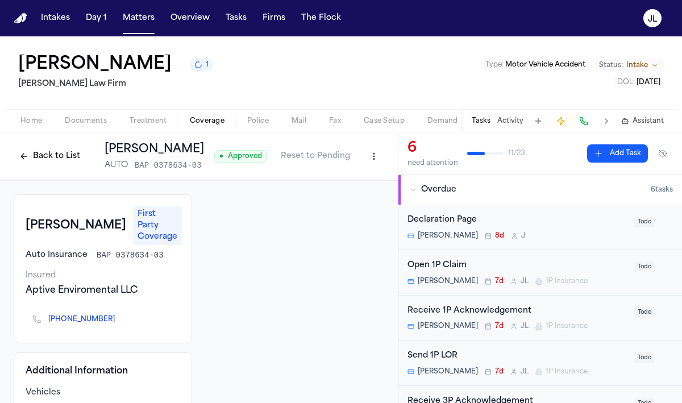
click at [533, 269] on div "Open 1P Claim" at bounding box center [517, 265] width 220 height 13
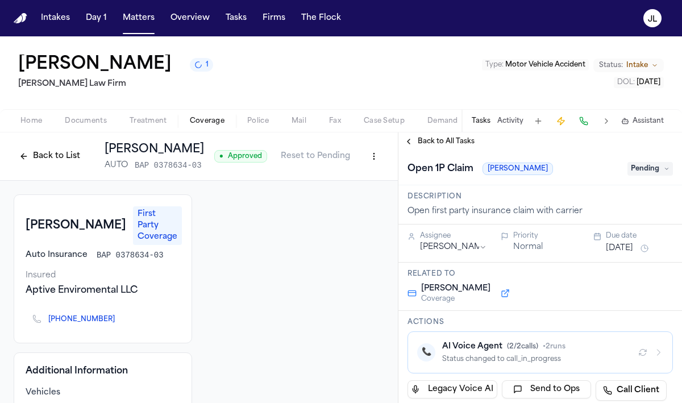
click at [29, 159] on button "Back to List" at bounding box center [50, 156] width 72 height 18
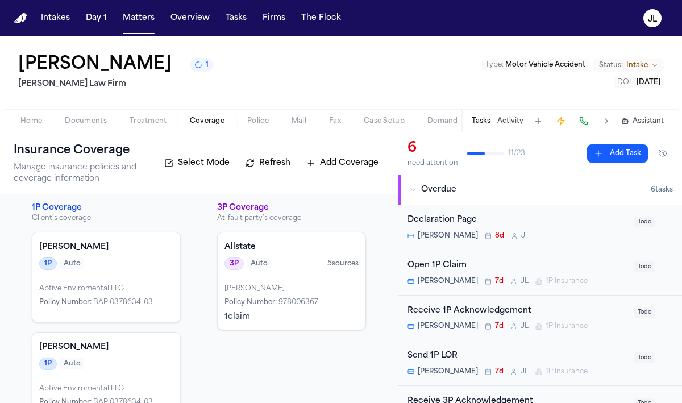
scroll to position [5, 0]
click at [127, 290] on div "Aptive Enviromental LLC" at bounding box center [106, 289] width 134 height 9
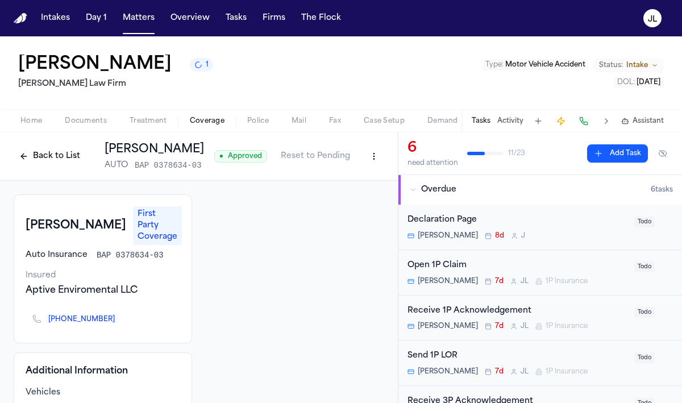
click at [55, 163] on button "Back to List" at bounding box center [50, 156] width 72 height 18
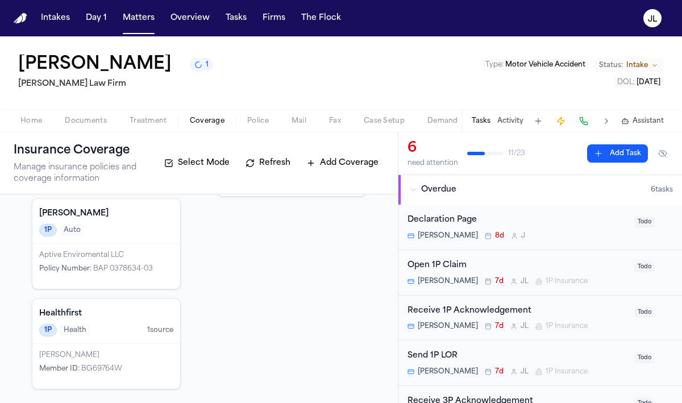
scroll to position [140, 0]
click at [115, 283] on div "Aptive Enviromental LLC Policy Number : BAP 0378634-03" at bounding box center [106, 266] width 148 height 45
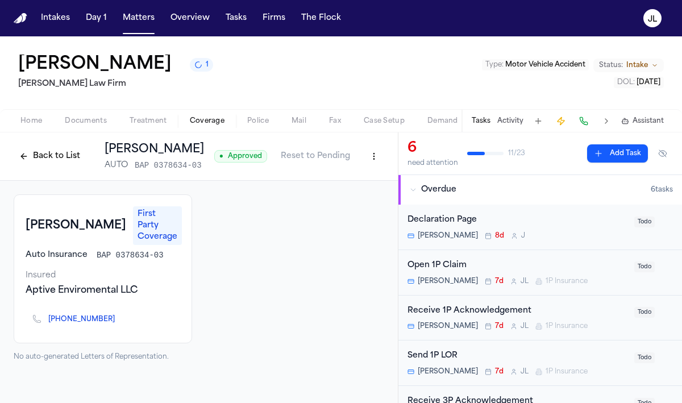
click at [56, 151] on button "Back to List" at bounding box center [50, 156] width 72 height 18
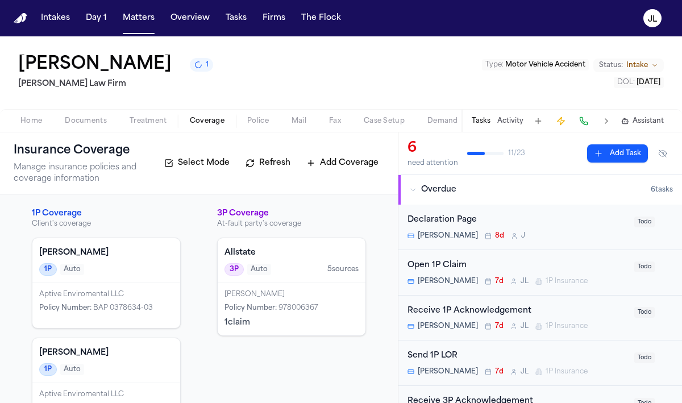
click at [118, 306] on span "BAP 0378634-03" at bounding box center [123, 307] width 60 height 7
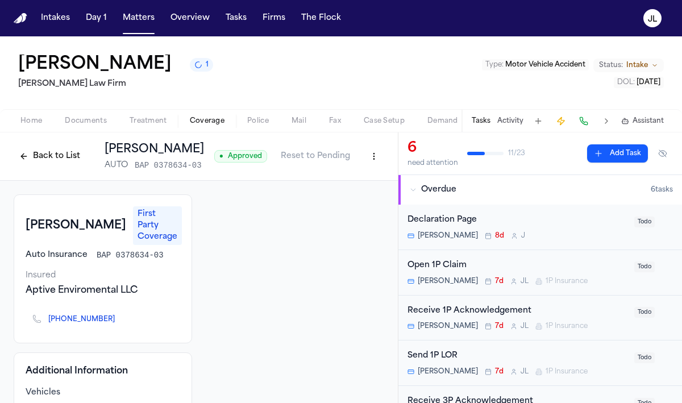
click at [46, 153] on button "Back to List" at bounding box center [50, 156] width 72 height 18
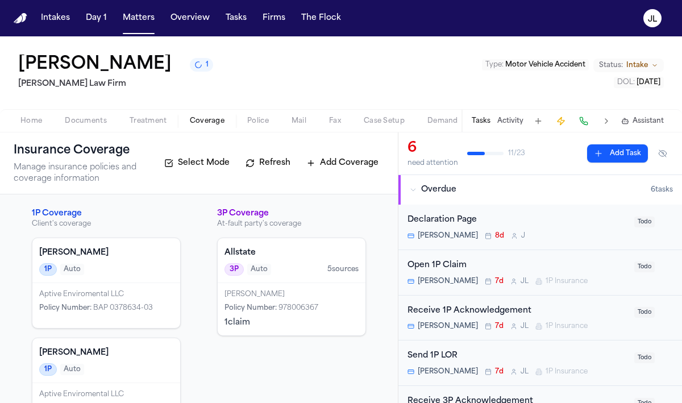
click at [481, 270] on div "Open 1P Claim" at bounding box center [517, 265] width 220 height 13
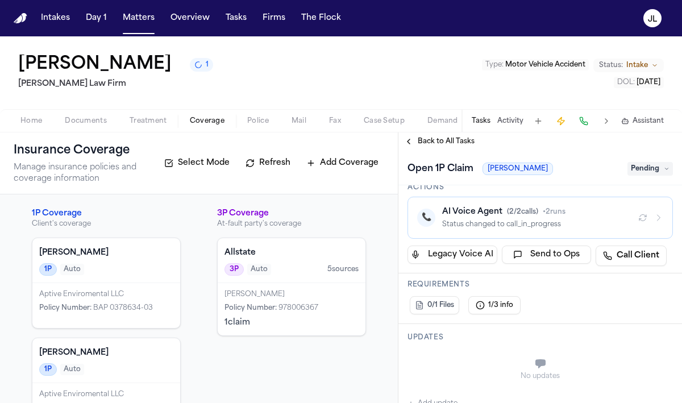
scroll to position [131, 0]
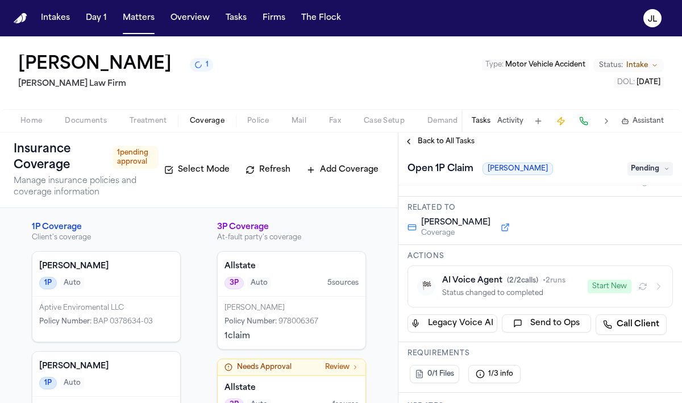
scroll to position [61, 0]
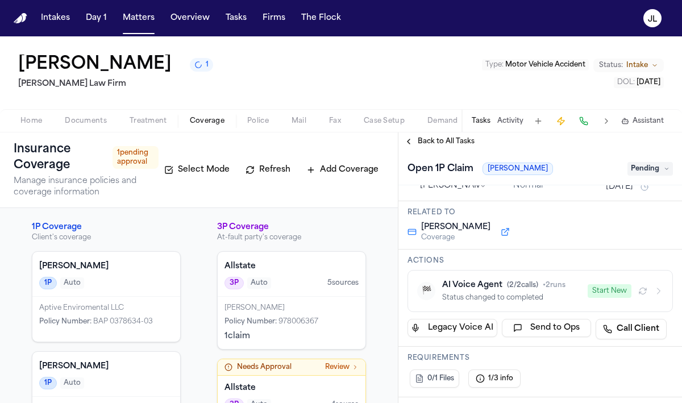
click at [605, 290] on button "Start New" at bounding box center [609, 291] width 44 height 14
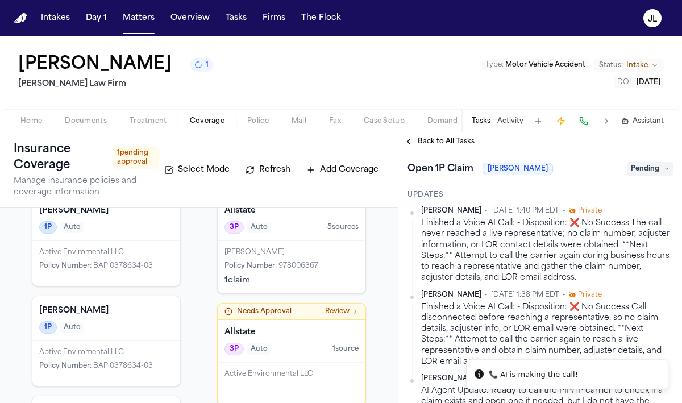
scroll to position [59, 0]
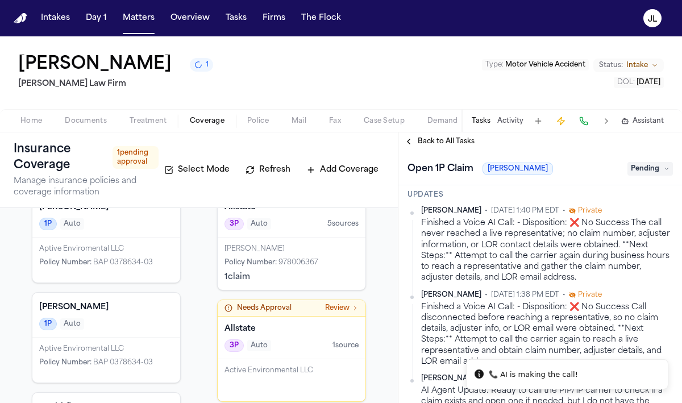
click at [267, 327] on h4 "Allstate" at bounding box center [291, 328] width 134 height 11
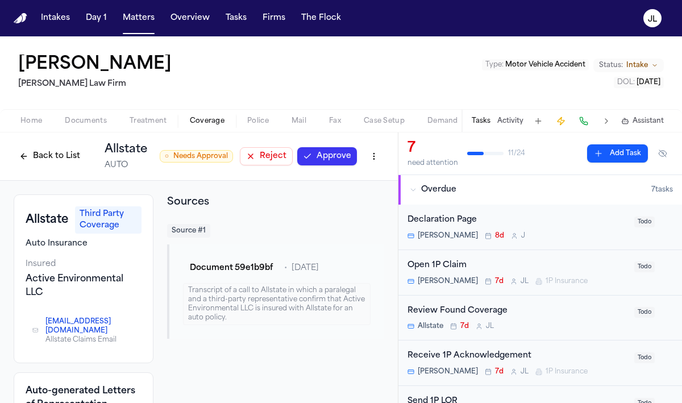
click at [382, 160] on html "Intakes Day 1 Matters Overview Tasks Firms The [PERSON_NAME] [PERSON_NAME] Law …" at bounding box center [341, 201] width 682 height 403
click at [361, 194] on div "Delete Coverage" at bounding box center [334, 199] width 95 height 18
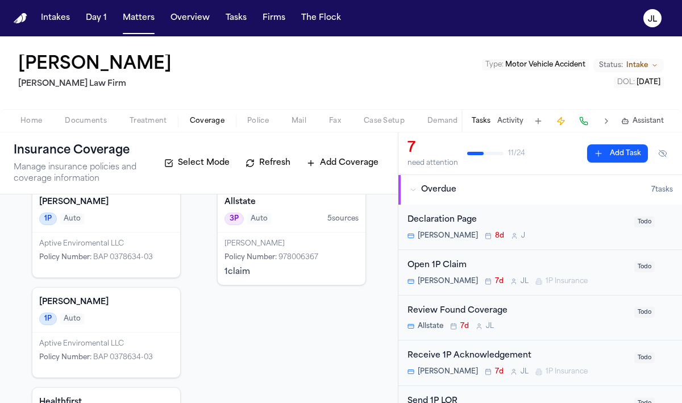
scroll to position [43, 0]
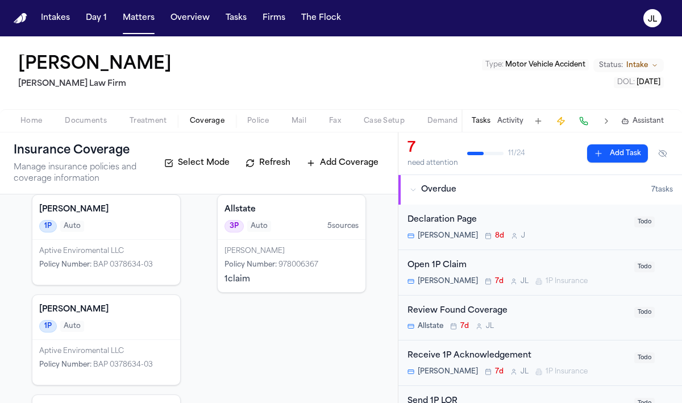
click at [467, 281] on span "[PERSON_NAME]" at bounding box center [447, 281] width 60 height 9
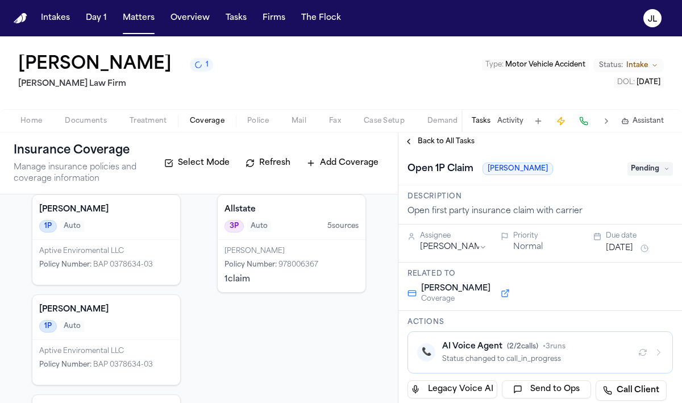
click at [154, 231] on div "1P Auto" at bounding box center [106, 226] width 134 height 12
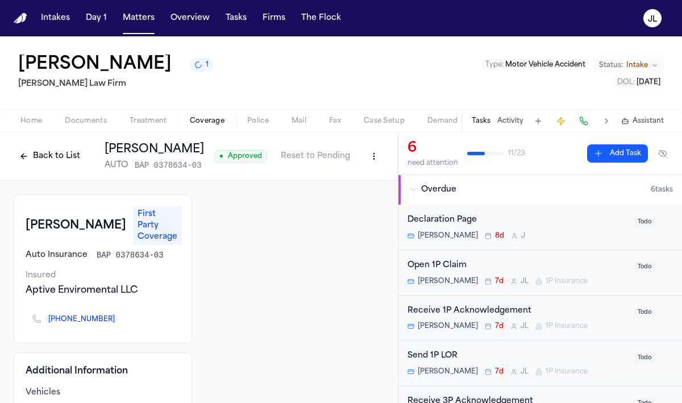
click at [64, 172] on div "Back to List [PERSON_NAME] AUTO BAP 0378634-03 ● Approved Reset to Pending" at bounding box center [199, 156] width 398 height 48
click at [62, 165] on button "Back to List" at bounding box center [50, 156] width 72 height 18
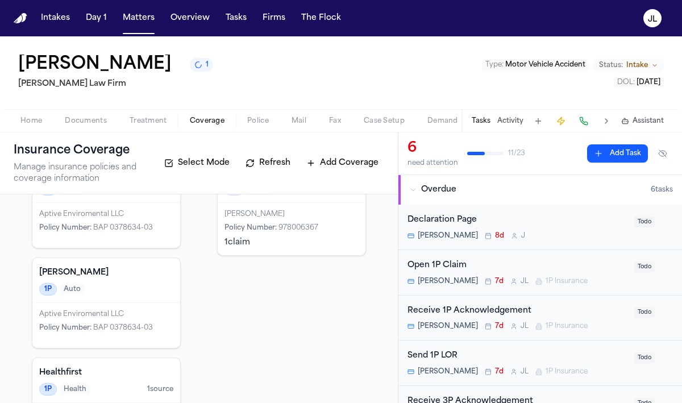
scroll to position [124, 0]
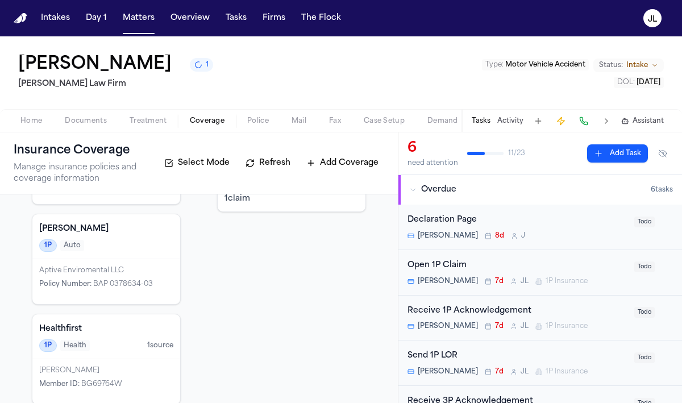
click at [135, 283] on span "BAP 0378634-03" at bounding box center [123, 284] width 60 height 7
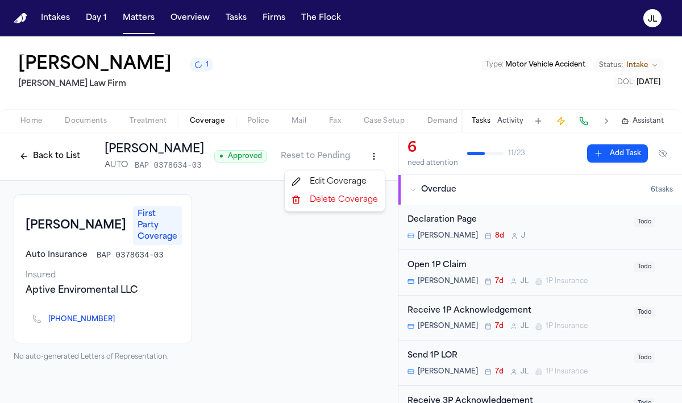
click at [370, 160] on html "Intakes Day 1 Matters Overview Tasks Firms The [PERSON_NAME] [PERSON_NAME] 1 [P…" at bounding box center [341, 201] width 682 height 403
click at [341, 202] on div "Delete Coverage" at bounding box center [334, 200] width 95 height 18
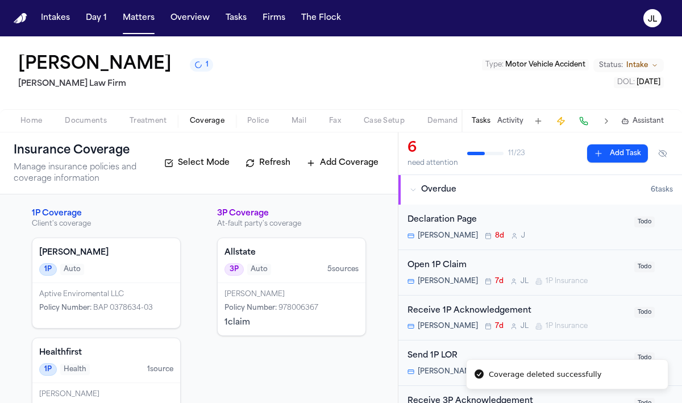
click at [110, 288] on div "Aptive Enviromental LLC Policy Number : BAP 0378634-03" at bounding box center [106, 305] width 148 height 45
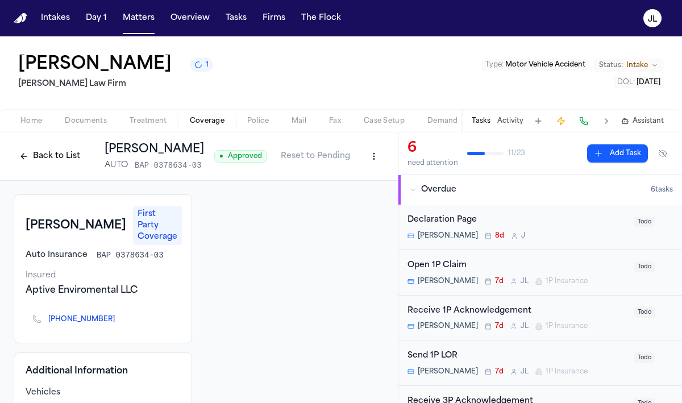
click at [507, 273] on div "Open 1P Claim [PERSON_NAME] 7d [PERSON_NAME] 1P Insurance" at bounding box center [517, 272] width 220 height 27
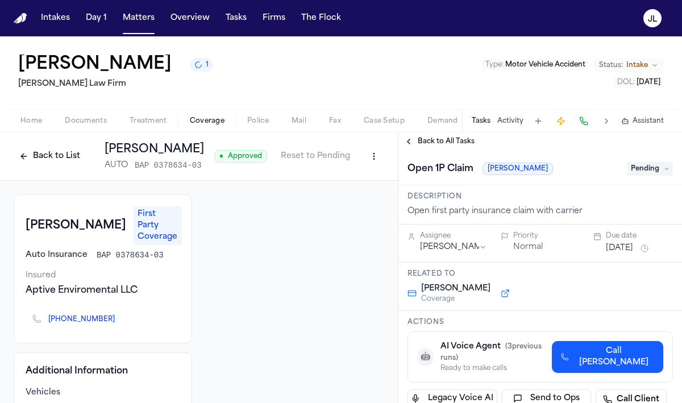
click at [409, 141] on button "Back to All Tasks" at bounding box center [439, 141] width 82 height 9
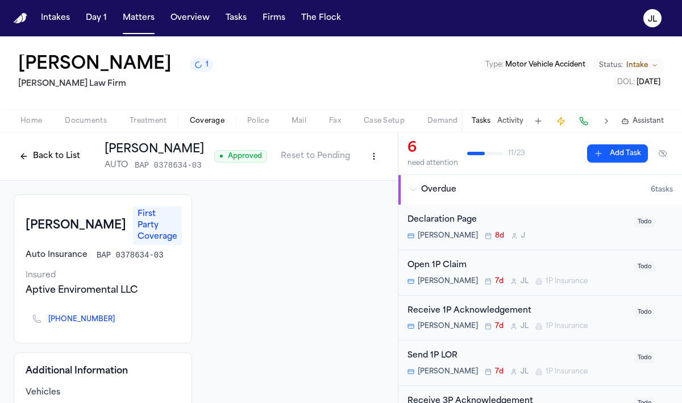
click at [475, 281] on span "[PERSON_NAME]" at bounding box center [447, 281] width 60 height 9
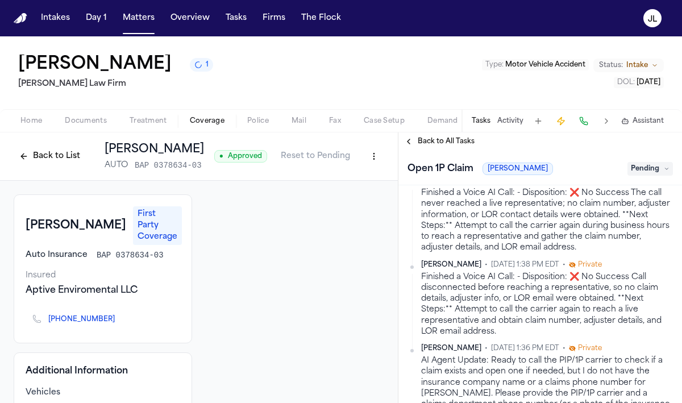
scroll to position [327, 0]
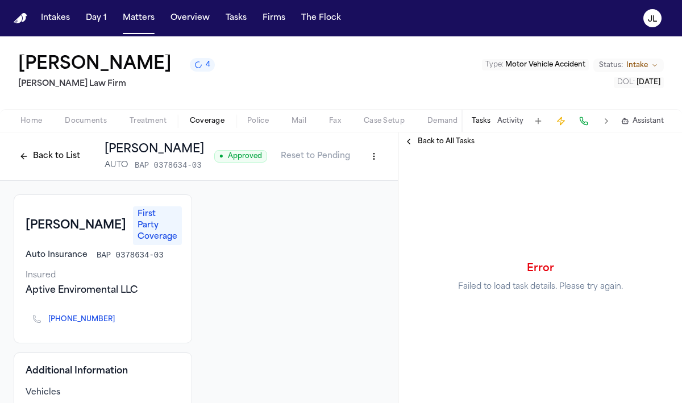
click at [420, 146] on span "Back to All Tasks" at bounding box center [445, 141] width 57 height 9
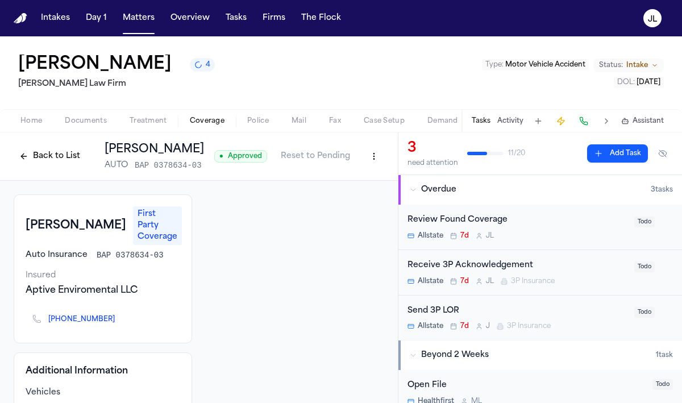
click at [44, 156] on button "Back to List" at bounding box center [50, 156] width 72 height 18
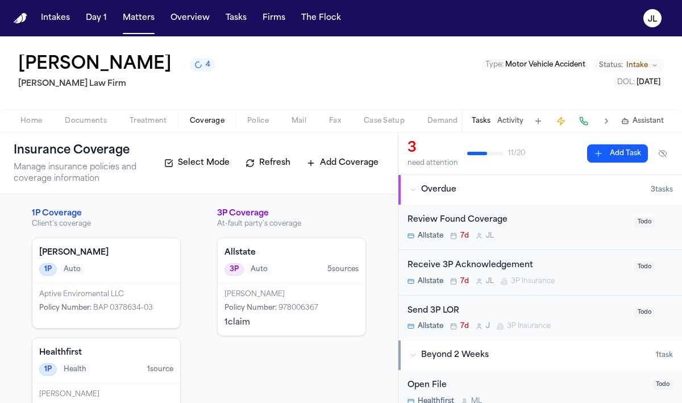
click at [173, 295] on div "Aptive Enviromental LLC" at bounding box center [106, 294] width 134 height 9
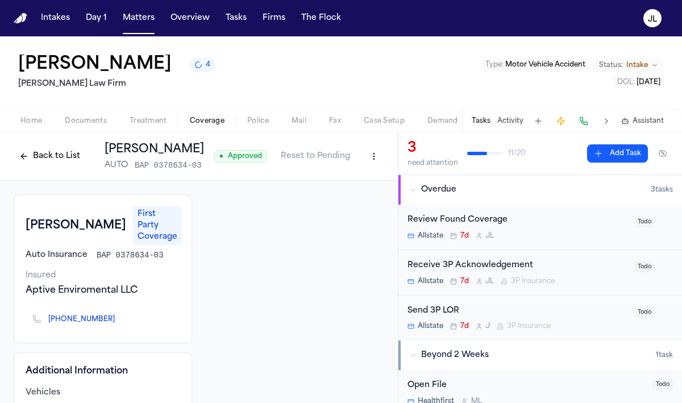
click at [117, 316] on icon "Copy to clipboard" at bounding box center [120, 319] width 7 height 7
click at [586, 122] on button at bounding box center [583, 121] width 16 height 16
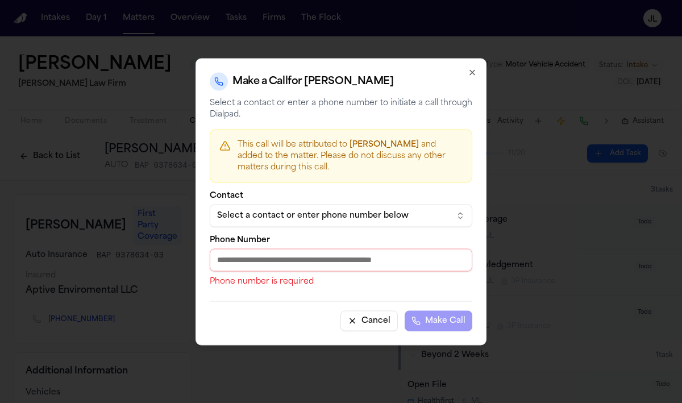
paste input "**********"
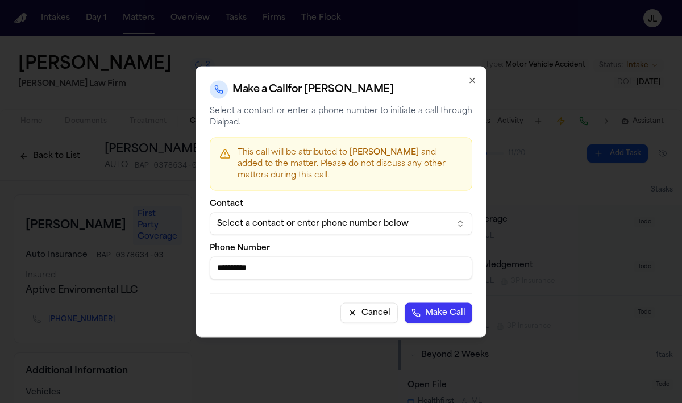
type input "**********"
click at [446, 314] on button "Make Call" at bounding box center [438, 312] width 68 height 20
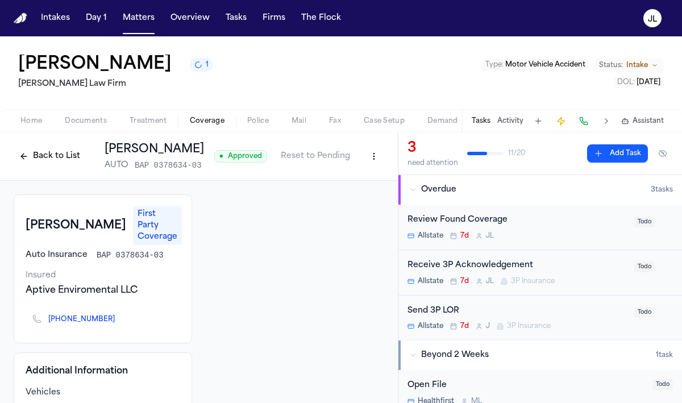
click at [375, 157] on html "Intakes Day 1 Matters Overview Tasks Firms The Flock JL Phillip Brockington 1 M…" at bounding box center [341, 201] width 682 height 403
click at [364, 180] on div "Edit Coverage" at bounding box center [334, 182] width 95 height 18
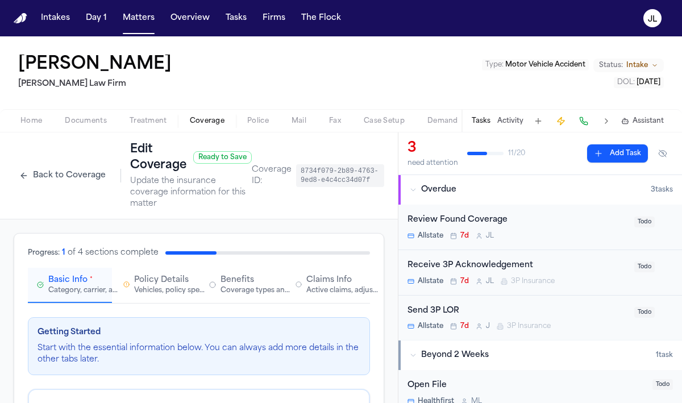
click at [77, 176] on button "Back to Coverage" at bounding box center [63, 175] width 98 height 18
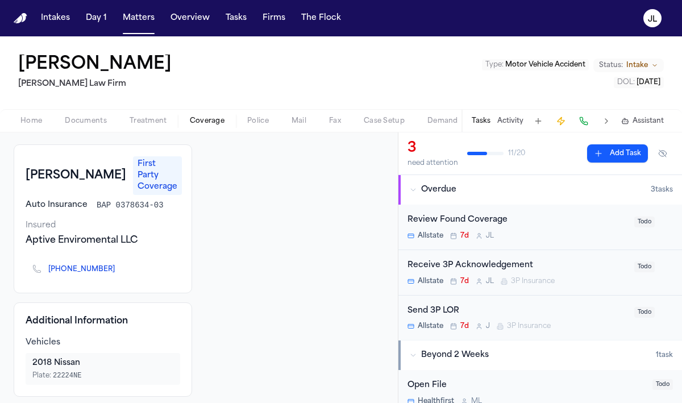
scroll to position [53, 0]
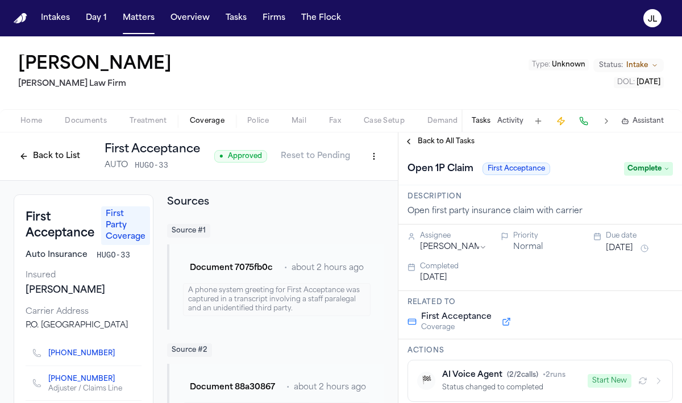
scroll to position [275, 0]
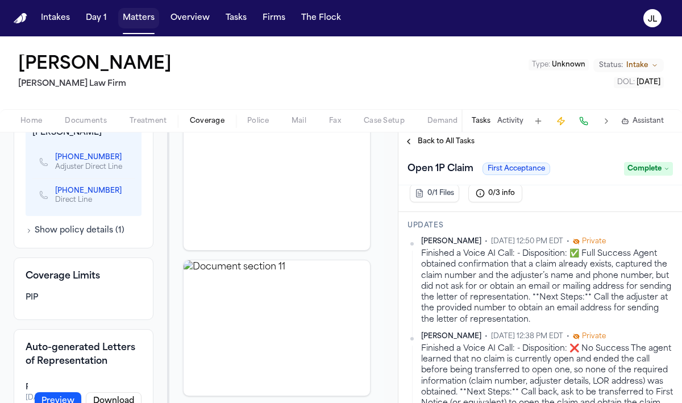
click at [137, 16] on button "Matters" at bounding box center [138, 18] width 41 height 20
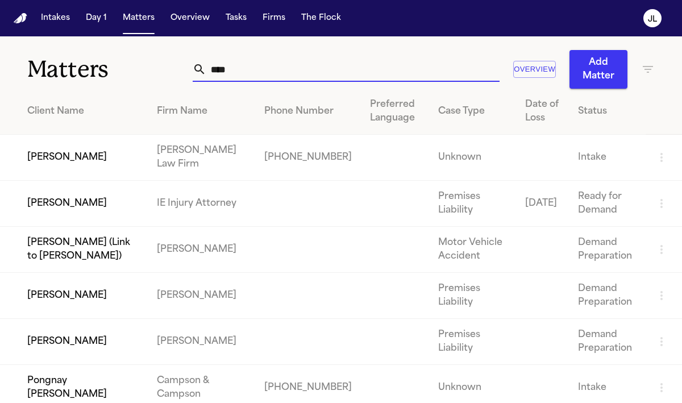
drag, startPoint x: 256, startPoint y: 78, endPoint x: 186, endPoint y: 78, distance: 69.9
click at [193, 78] on div "****" at bounding box center [346, 69] width 307 height 25
drag, startPoint x: 241, startPoint y: 64, endPoint x: 164, endPoint y: 62, distance: 76.7
click at [169, 63] on div "Matters **** Overview Add Matter" at bounding box center [341, 62] width 682 height 52
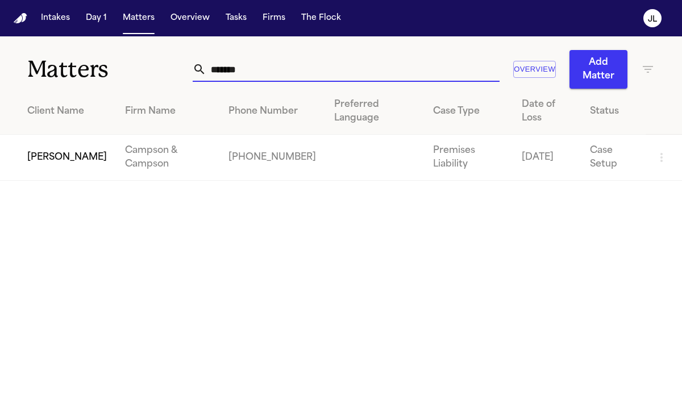
type input "*******"
click at [66, 162] on td "[PERSON_NAME]" at bounding box center [58, 158] width 116 height 46
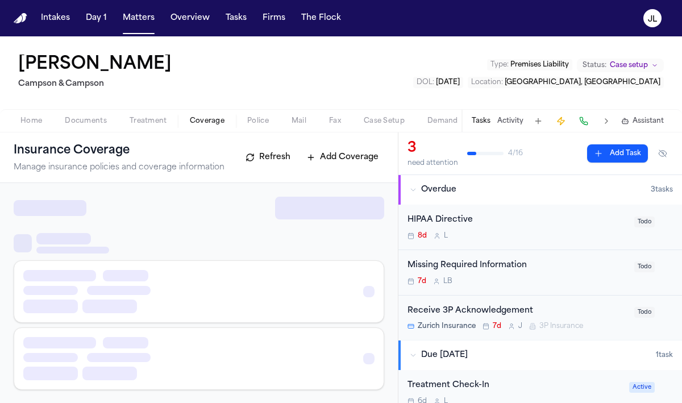
click at [202, 114] on button "Coverage" at bounding box center [206, 121] width 57 height 14
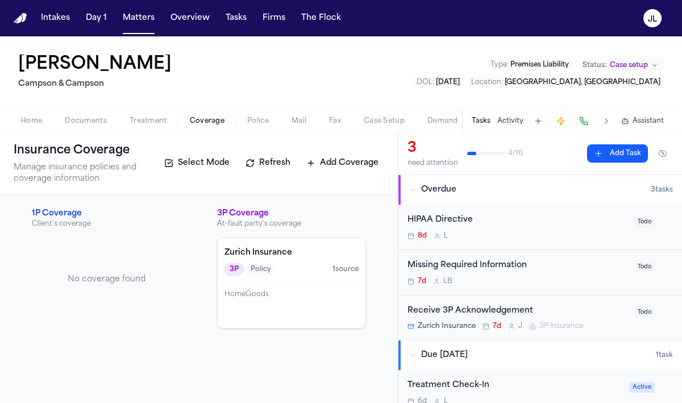
click at [262, 270] on span "Policy" at bounding box center [260, 269] width 27 height 11
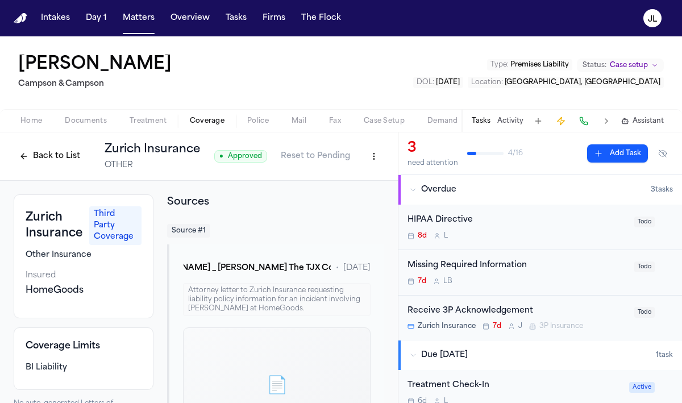
click at [34, 112] on div "Home Documents Treatment Coverage Police Mail Fax Case Setup Demand Workspaces …" at bounding box center [341, 120] width 682 height 23
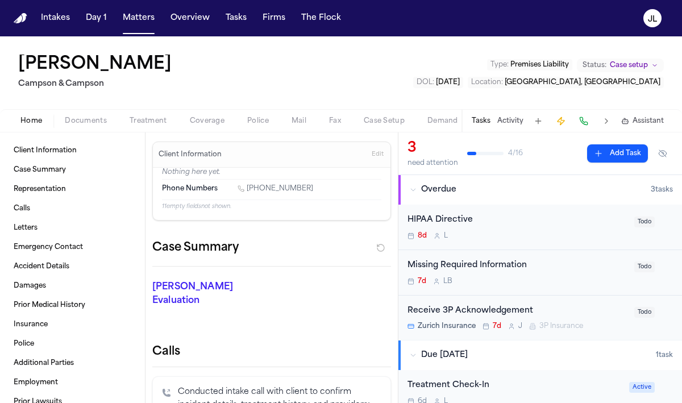
click at [34, 114] on button "Home" at bounding box center [31, 121] width 44 height 14
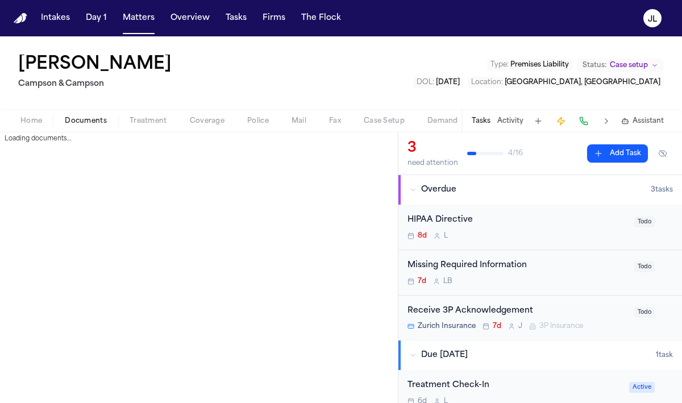
click at [76, 124] on span "Documents" at bounding box center [86, 120] width 42 height 9
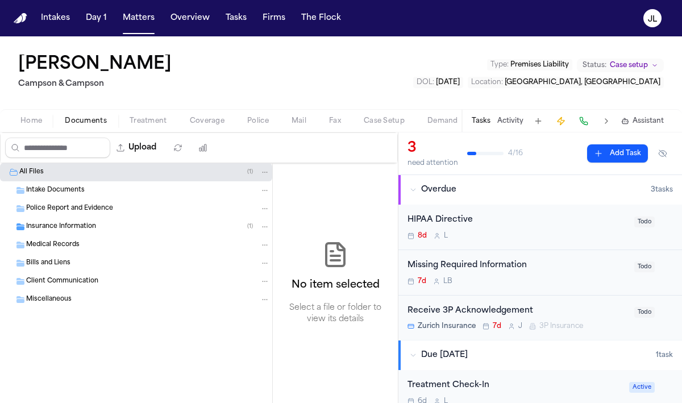
click at [59, 232] on div "Insurance Information ( 1 )" at bounding box center [136, 227] width 272 height 18
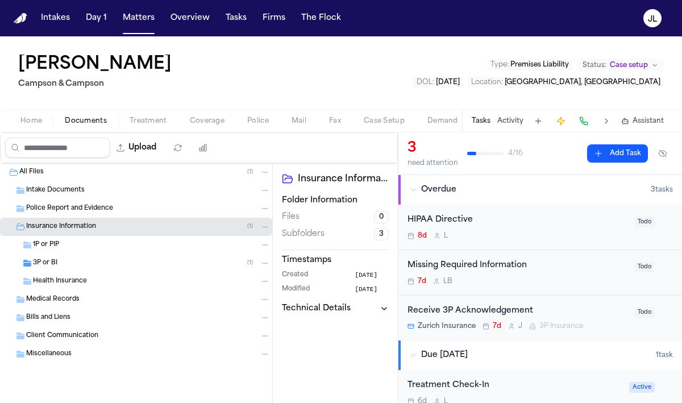
click at [63, 268] on div "3P or BI ( 1 )" at bounding box center [136, 263] width 272 height 18
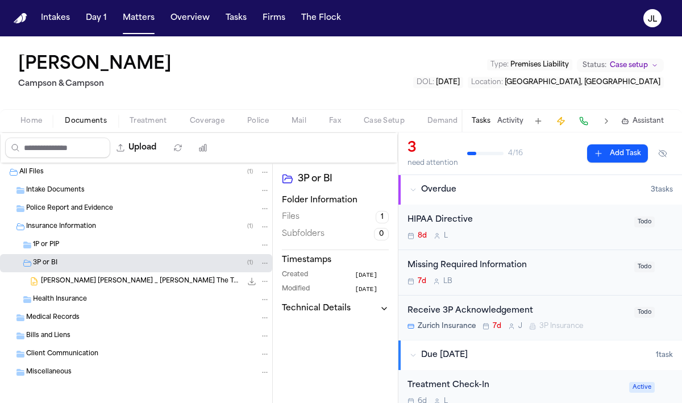
click at [65, 283] on span "[PERSON_NAME] [PERSON_NAME] _ [PERSON_NAME] The TJX Companies^J Inc. [DATE].docx" at bounding box center [141, 282] width 200 height 10
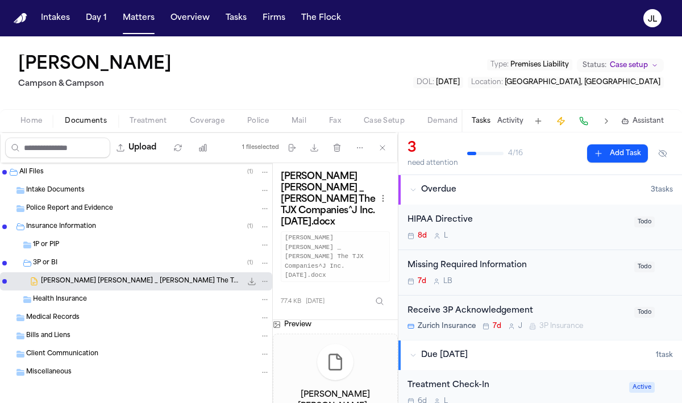
click at [174, 279] on span "[PERSON_NAME] [PERSON_NAME] _ [PERSON_NAME] The TJX Companies^J Inc. [DATE].docx" at bounding box center [141, 282] width 200 height 10
click at [288, 320] on h3 "Preview" at bounding box center [297, 324] width 27 height 9
click at [251, 285] on icon "File: Grace Campbell Campson _ Campson The TJX Companies^J Inc. 08-20-2025.docx" at bounding box center [251, 281] width 7 height 7
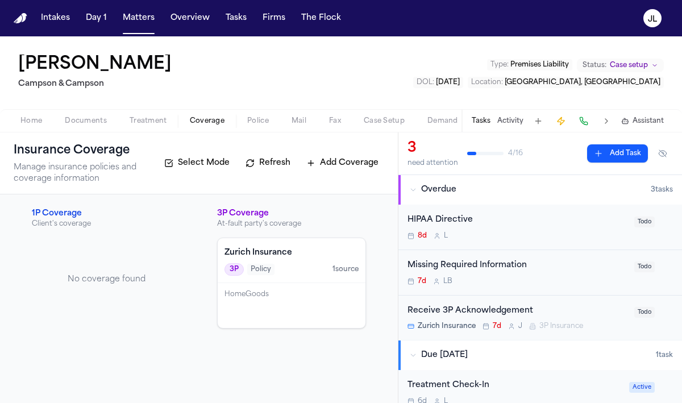
click at [223, 117] on span "Coverage" at bounding box center [207, 120] width 35 height 9
click at [48, 114] on button "Home" at bounding box center [31, 121] width 44 height 14
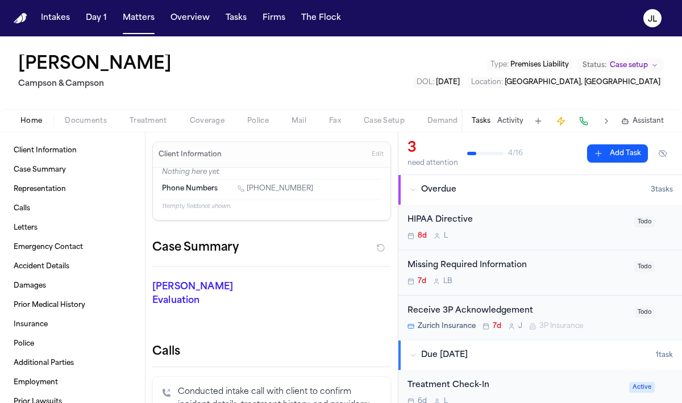
click at [142, 122] on span "Treatment" at bounding box center [147, 120] width 37 height 9
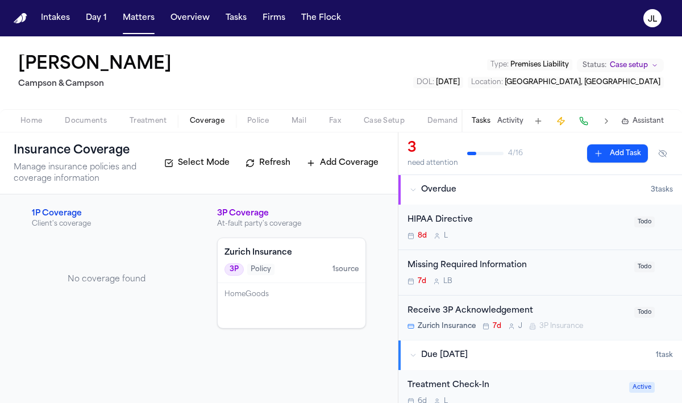
click at [196, 125] on span "Coverage" at bounding box center [207, 120] width 35 height 9
click at [51, 122] on button "Home" at bounding box center [31, 121] width 44 height 14
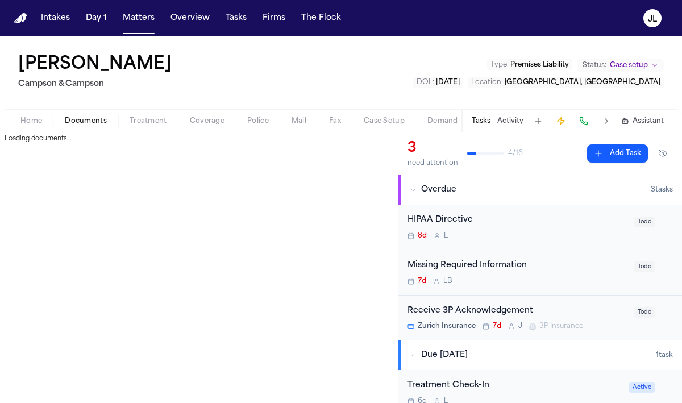
click at [77, 122] on span "Documents" at bounding box center [86, 120] width 42 height 9
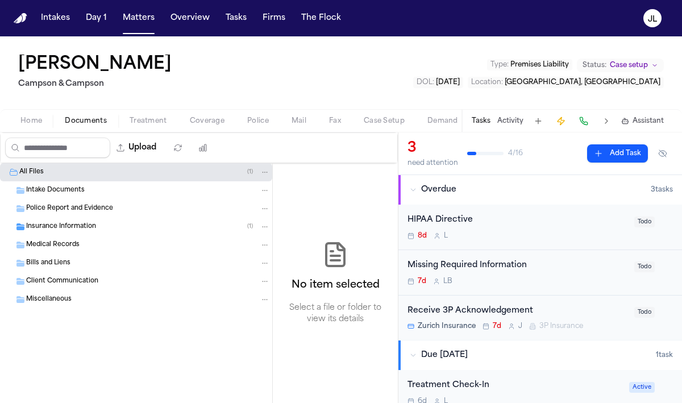
click at [68, 186] on span "Intake Documents" at bounding box center [55, 191] width 59 height 10
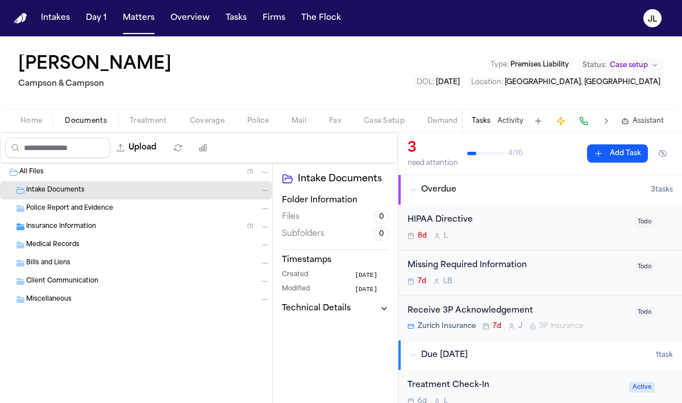
click at [62, 170] on div "All Files ( 1 )" at bounding box center [144, 172] width 250 height 10
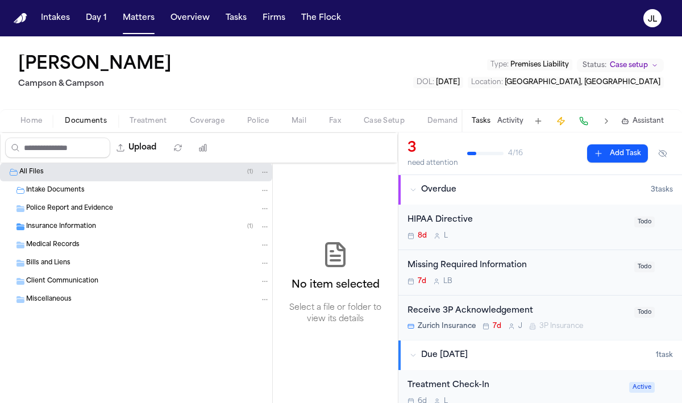
click at [62, 171] on div "All Files ( 1 )" at bounding box center [144, 172] width 250 height 10
click at [62, 212] on span "Police Report and Evidence" at bounding box center [69, 209] width 87 height 10
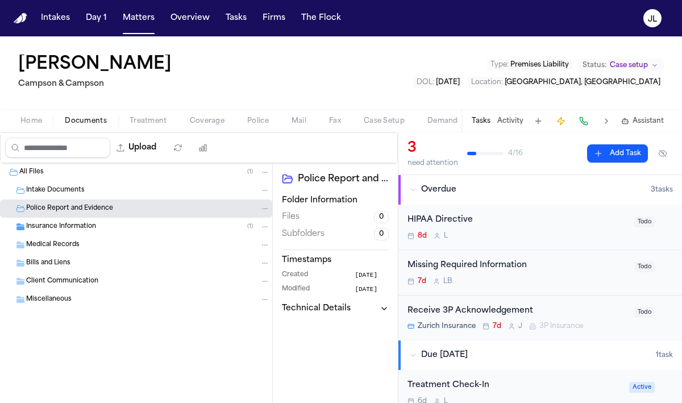
click at [62, 229] on span "Insurance Information" at bounding box center [61, 227] width 70 height 10
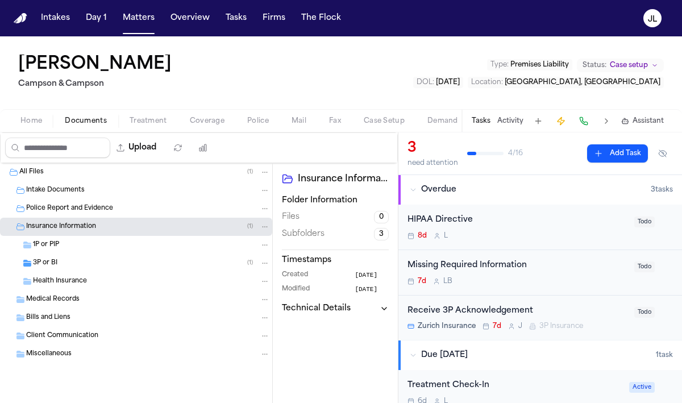
click at [65, 250] on div "1P or PIP" at bounding box center [136, 245] width 272 height 18
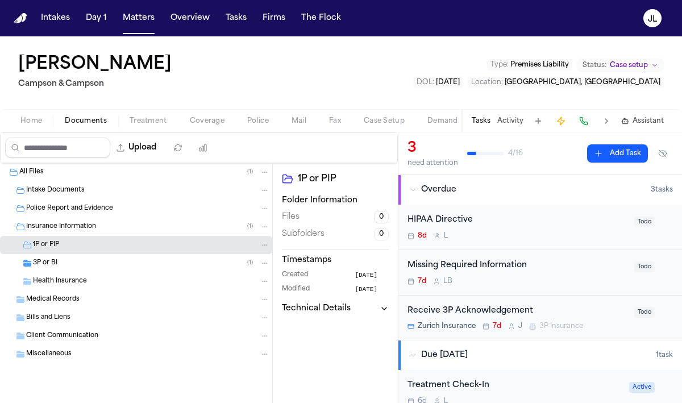
click at [64, 270] on div "3P or BI ( 1 )" at bounding box center [136, 263] width 272 height 18
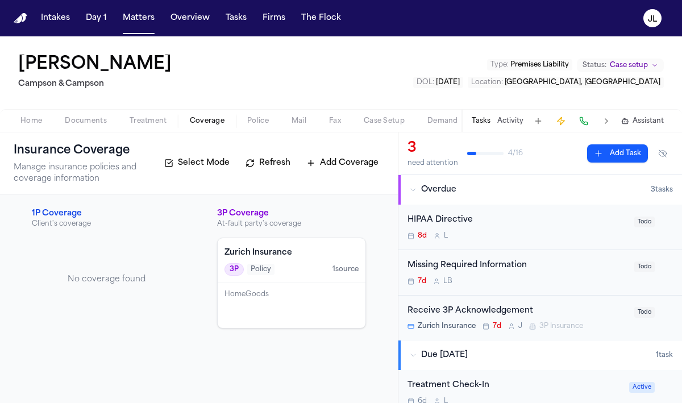
click at [199, 124] on span "Coverage" at bounding box center [207, 120] width 35 height 9
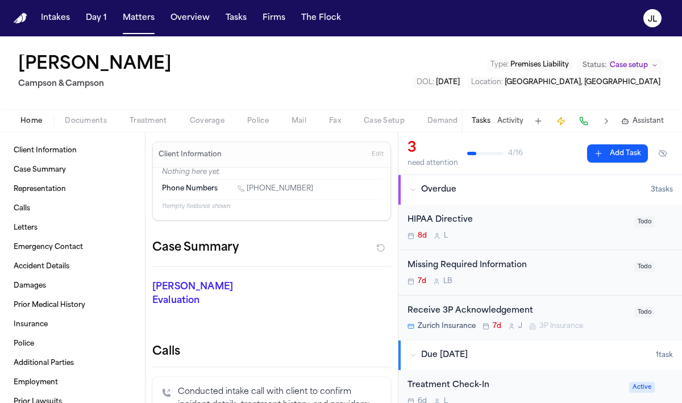
click at [27, 125] on span "Home" at bounding box center [31, 120] width 22 height 9
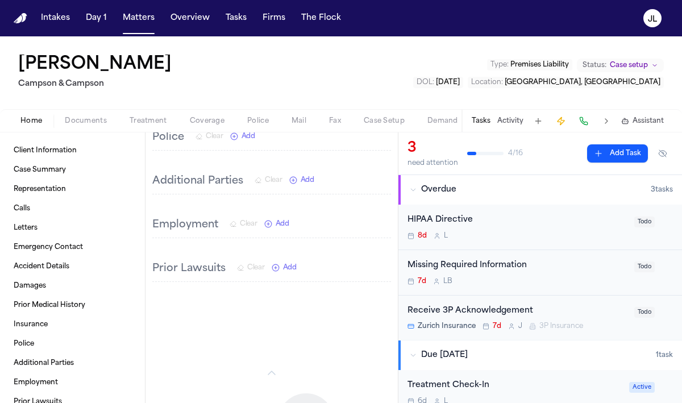
scroll to position [1162, 0]
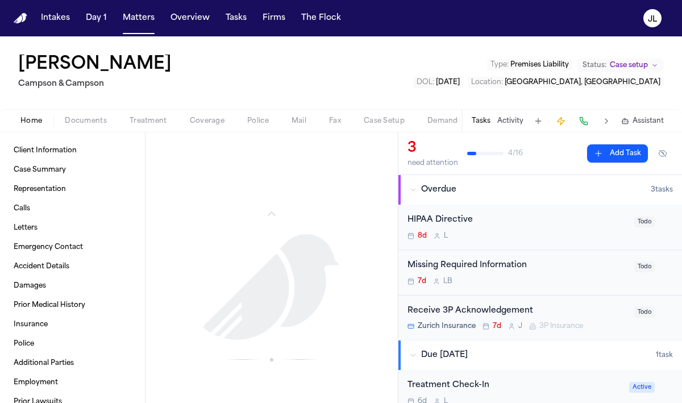
click at [32, 120] on span "Home" at bounding box center [31, 120] width 22 height 9
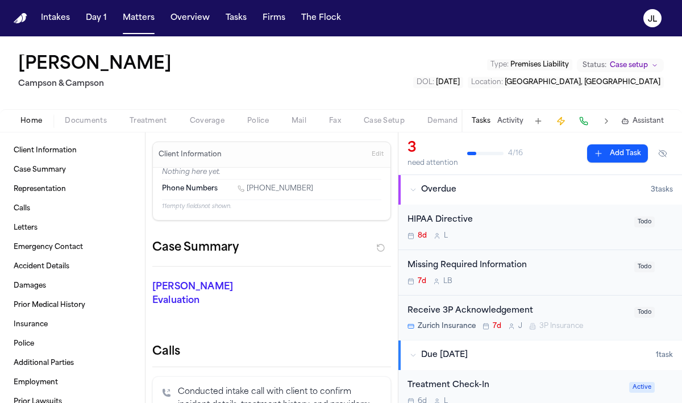
click at [70, 122] on span "Documents" at bounding box center [86, 120] width 42 height 9
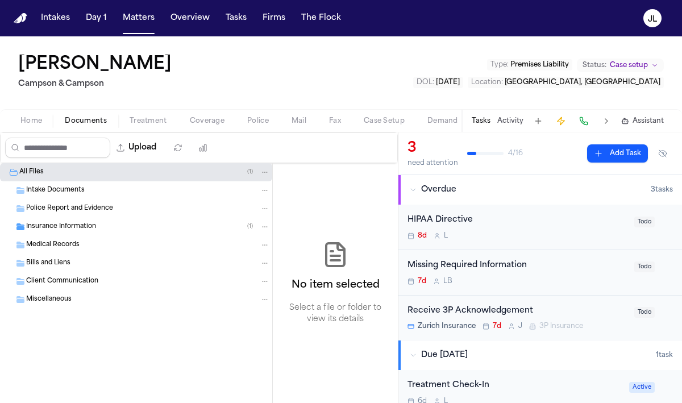
click at [82, 191] on span "Intake Documents" at bounding box center [55, 191] width 59 height 10
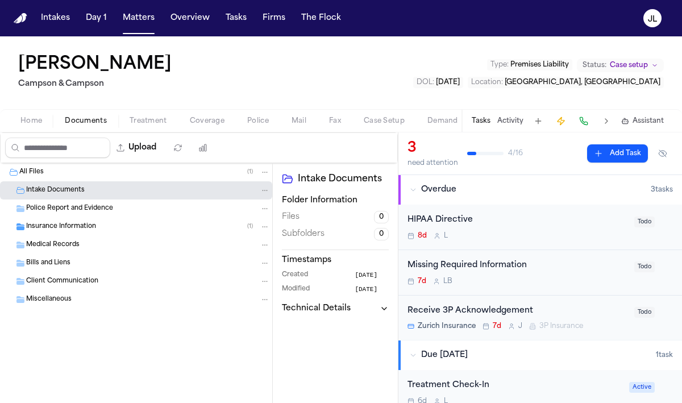
click at [77, 280] on span "Client Communication" at bounding box center [62, 282] width 72 height 10
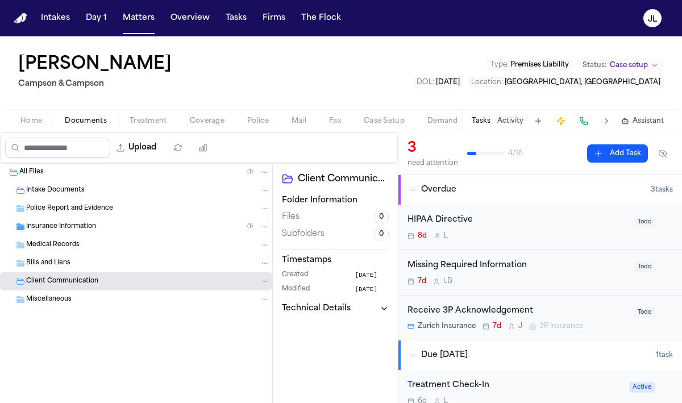
click at [70, 291] on div "Miscellaneous" at bounding box center [136, 299] width 272 height 18
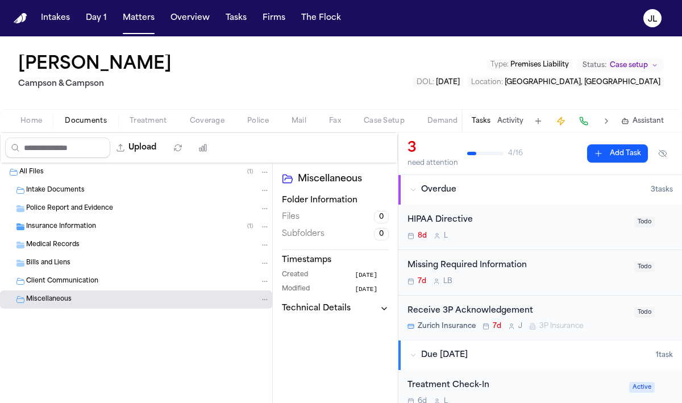
click at [209, 127] on span "button" at bounding box center [207, 127] width 48 height 1
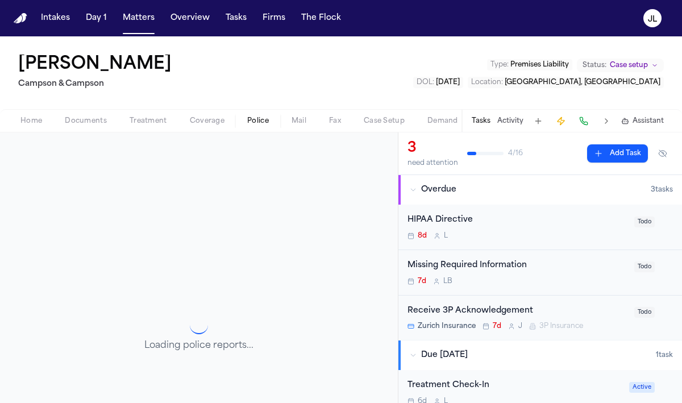
click at [256, 119] on span "Police" at bounding box center [258, 120] width 22 height 9
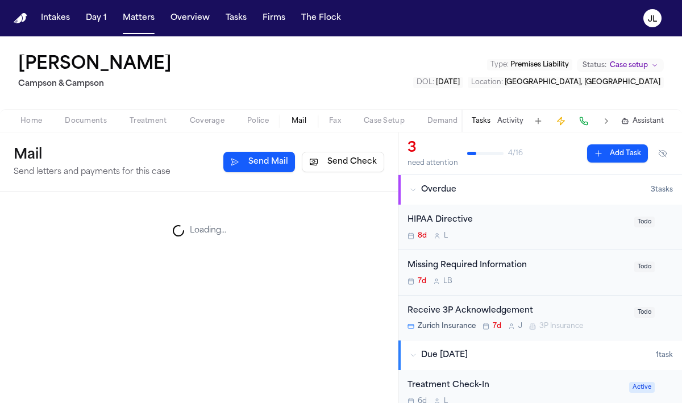
click at [303, 124] on span "Mail" at bounding box center [298, 120] width 15 height 9
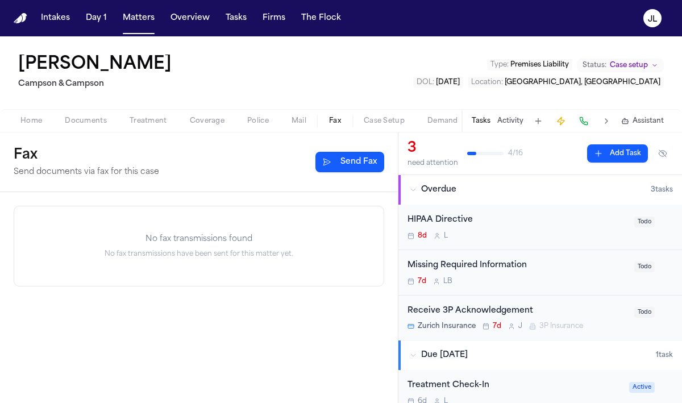
click at [321, 124] on button "Fax" at bounding box center [334, 121] width 35 height 14
click at [286, 122] on button "Mail" at bounding box center [298, 121] width 37 height 14
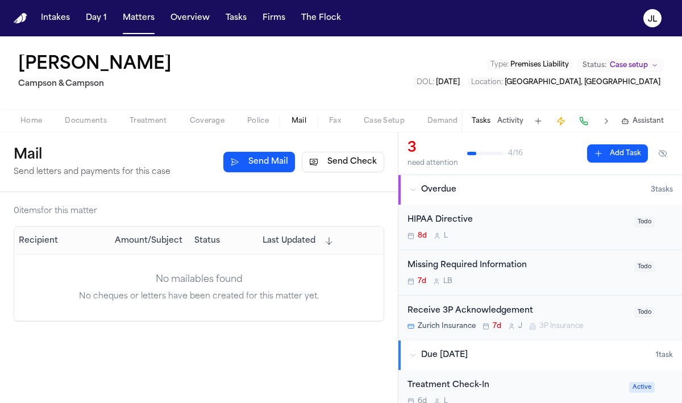
click at [20, 120] on span "Home" at bounding box center [31, 120] width 22 height 9
